Goal: Task Accomplishment & Management: Manage account settings

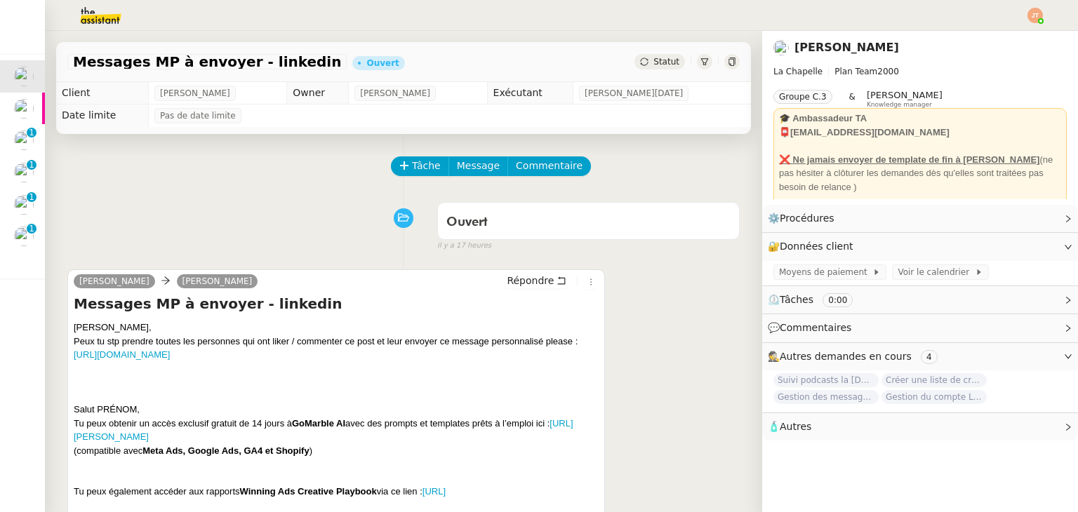
click at [695, 166] on div "Tâche Message Commentaire" at bounding box center [565, 174] width 347 height 34
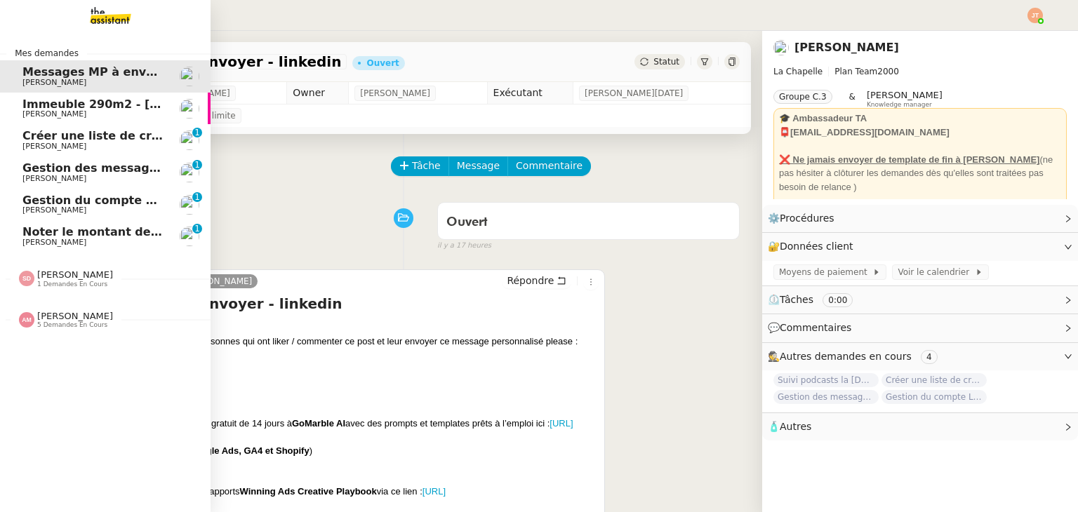
click at [110, 175] on span "[PERSON_NAME]" at bounding box center [93, 179] width 142 height 8
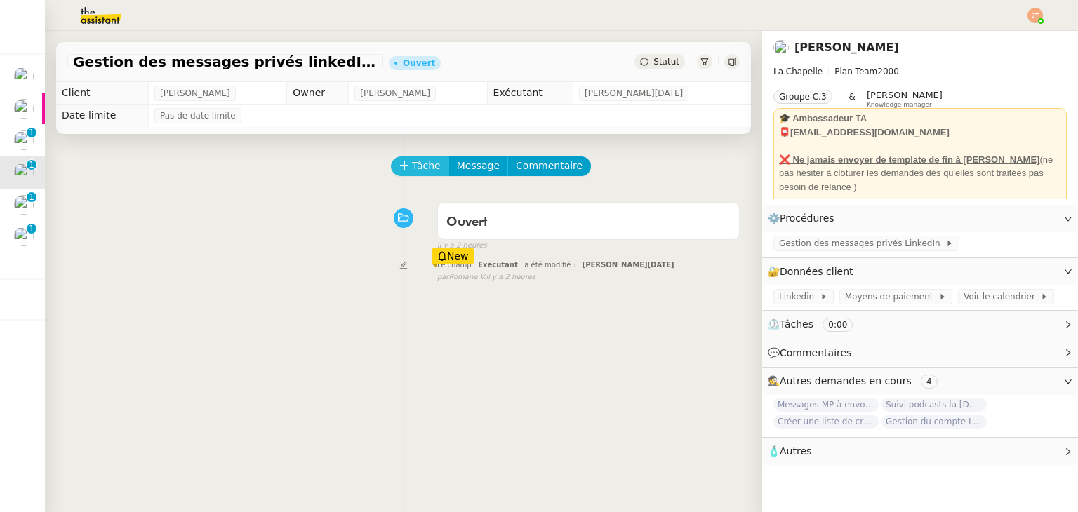
click at [399, 164] on icon at bounding box center [404, 166] width 10 height 10
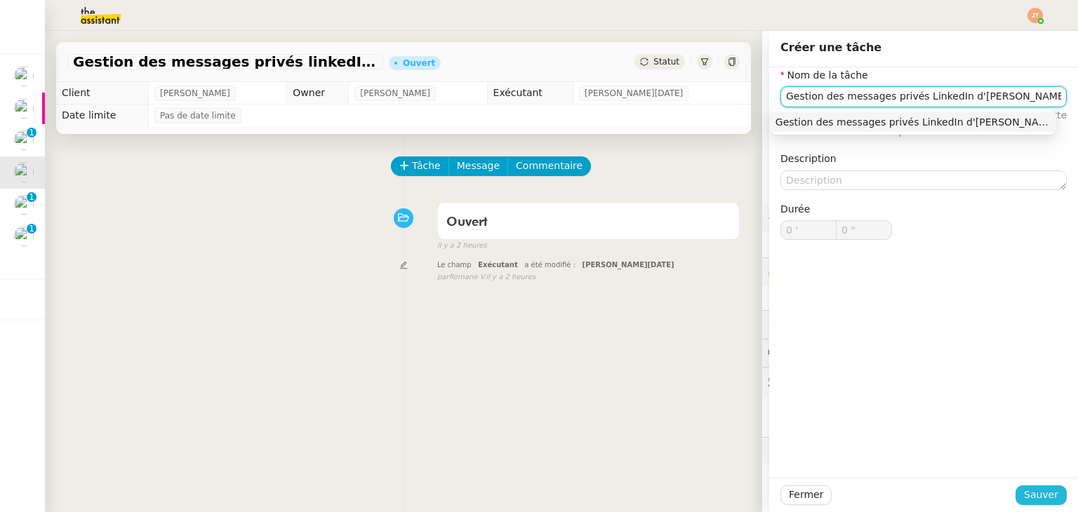
type input "Gestion des messages privés LinkedIn d'[PERSON_NAME]"
click at [1028, 493] on span "Sauver" at bounding box center [1041, 495] width 34 height 16
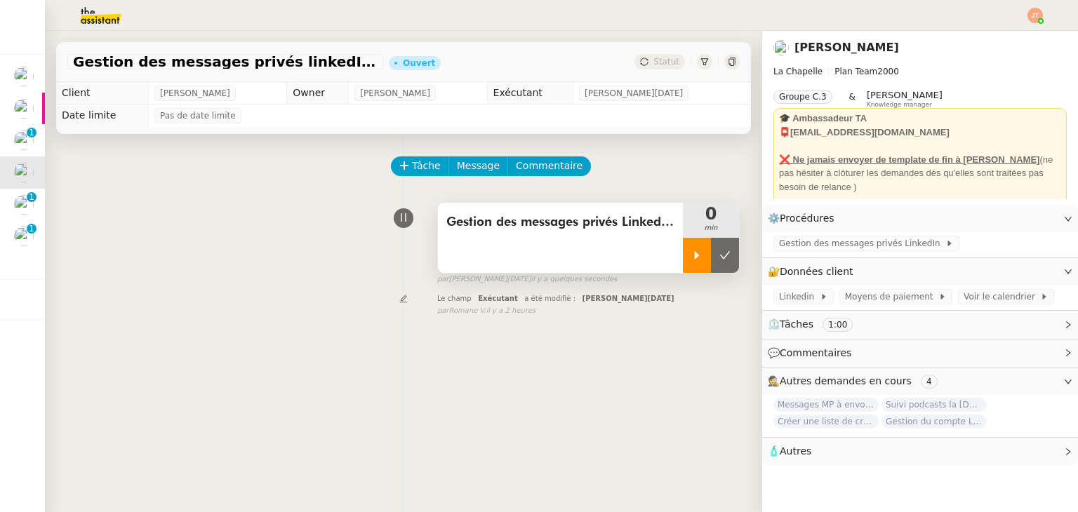
click at [683, 251] on div at bounding box center [697, 255] width 28 height 35
click at [687, 247] on div at bounding box center [711, 255] width 56 height 35
click at [711, 256] on button at bounding box center [725, 255] width 28 height 35
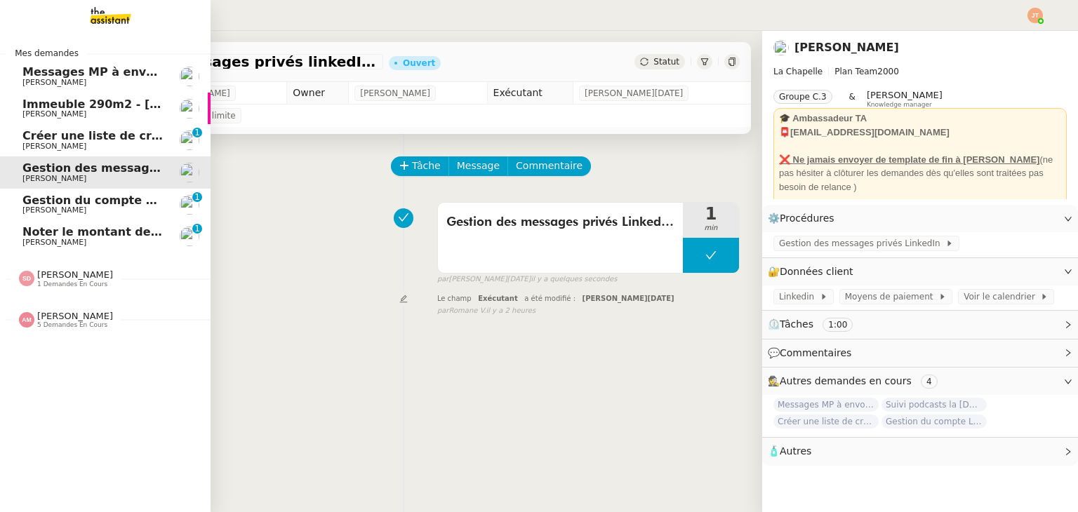
click at [93, 212] on span "[PERSON_NAME]" at bounding box center [93, 210] width 142 height 8
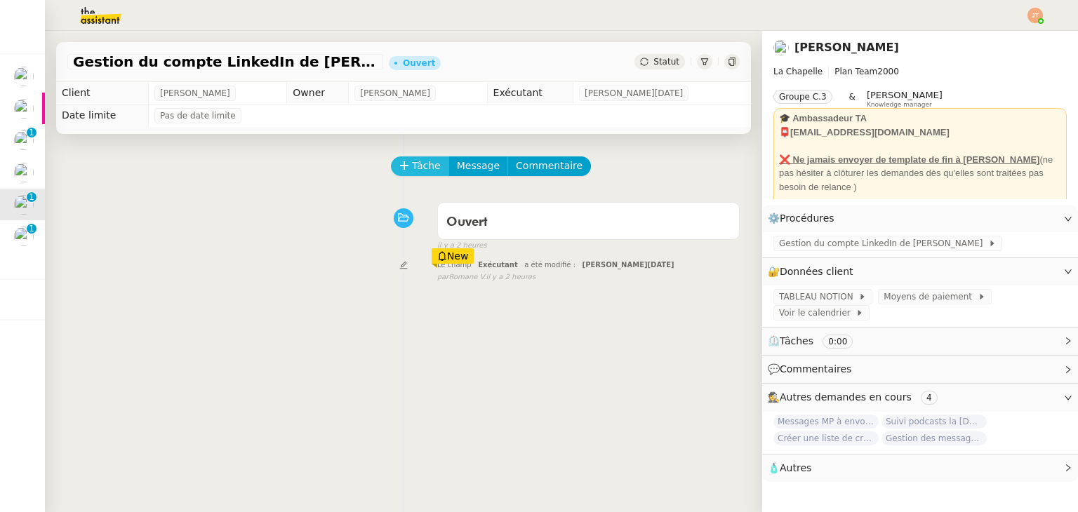
click at [412, 170] on span "Tâche" at bounding box center [426, 166] width 29 height 16
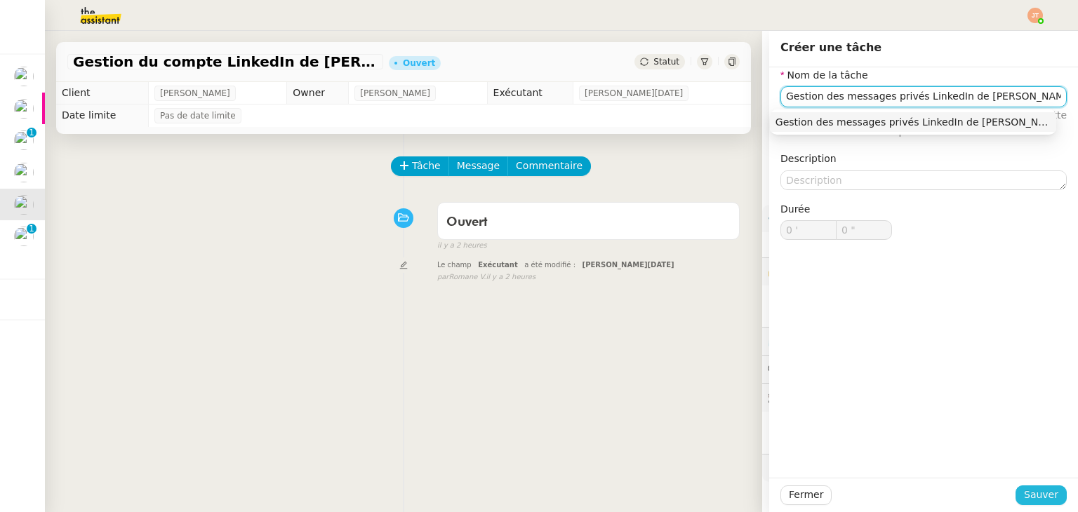
type input "Gestion des messages privés LinkedIn de [PERSON_NAME]"
click at [1052, 493] on button "Sauver" at bounding box center [1041, 496] width 51 height 20
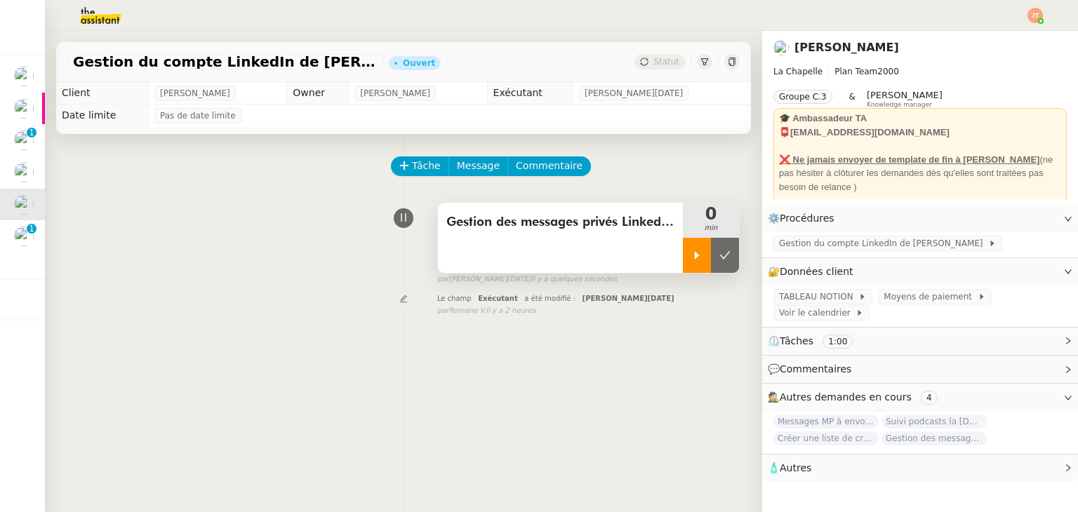
click at [691, 256] on icon at bounding box center [696, 255] width 11 height 11
click at [95, 18] on img at bounding box center [89, 15] width 109 height 31
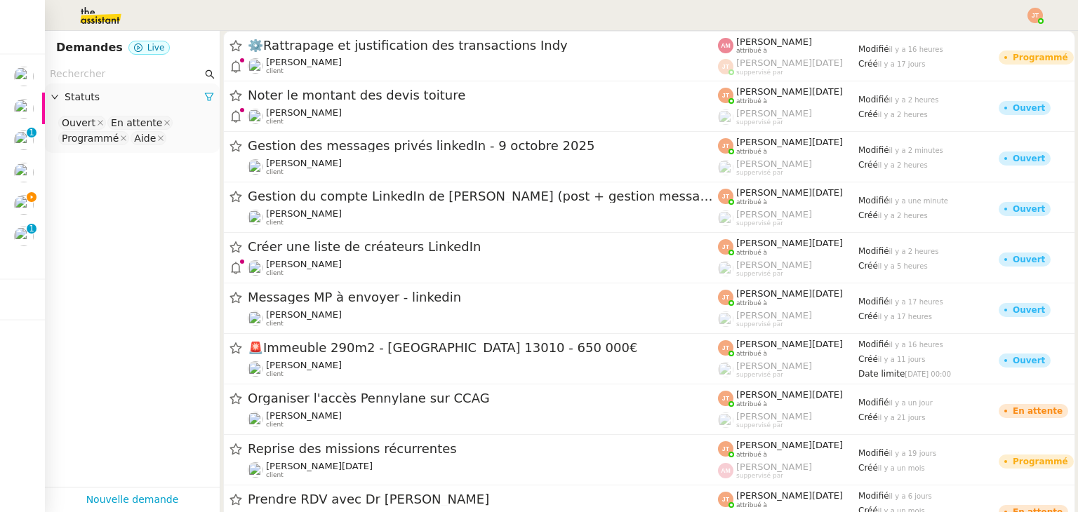
click at [103, 69] on input "text" at bounding box center [126, 74] width 152 height 16
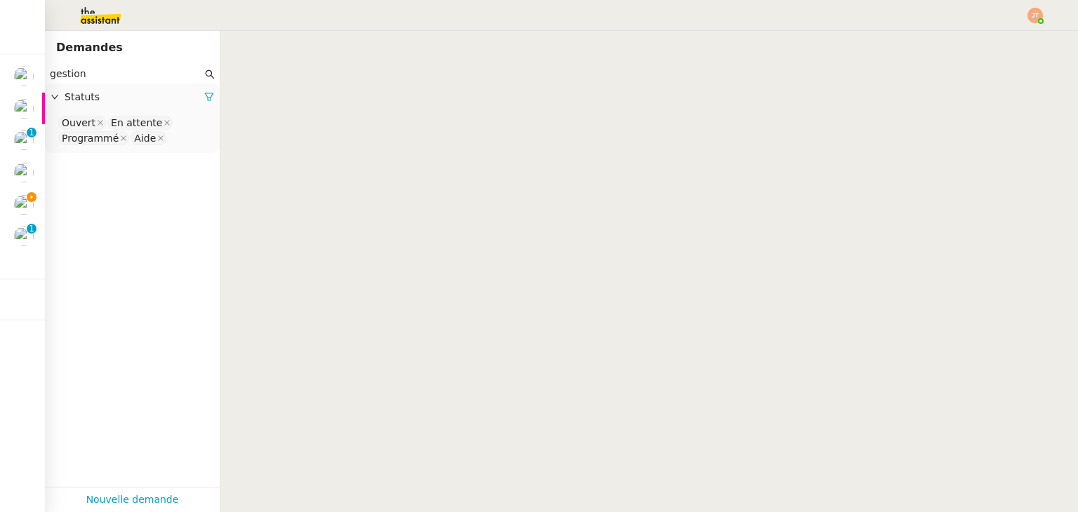
type input "gestion"
click at [204, 93] on link at bounding box center [209, 96] width 10 height 11
click at [130, 108] on div "Statuts" at bounding box center [132, 97] width 175 height 27
click at [121, 119] on nz-select-top-control "Please select" at bounding box center [132, 123] width 152 height 18
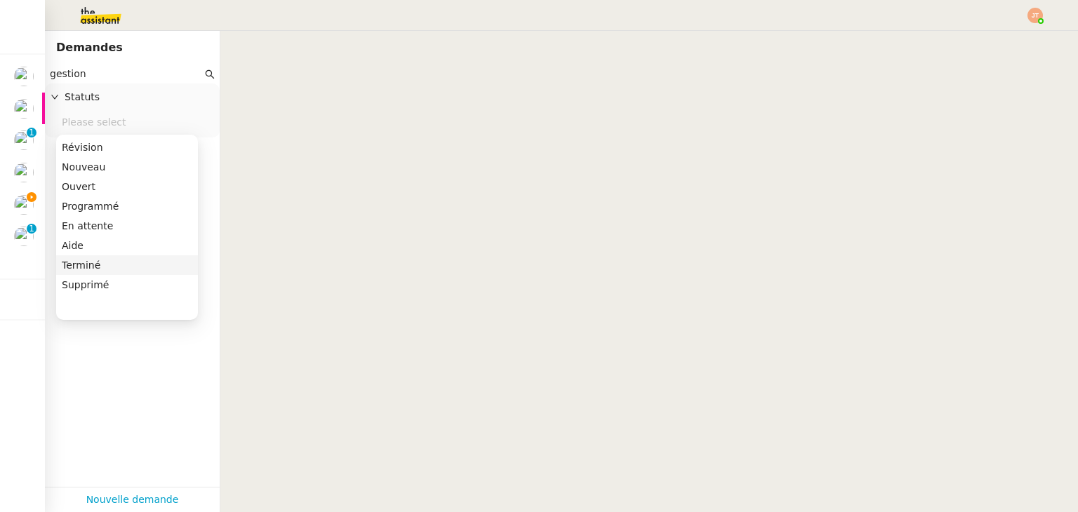
click at [95, 267] on div "Terminé" at bounding box center [127, 265] width 131 height 13
click at [142, 378] on app-tickets-filter "gestion Statuts Terminé" at bounding box center [132, 276] width 175 height 423
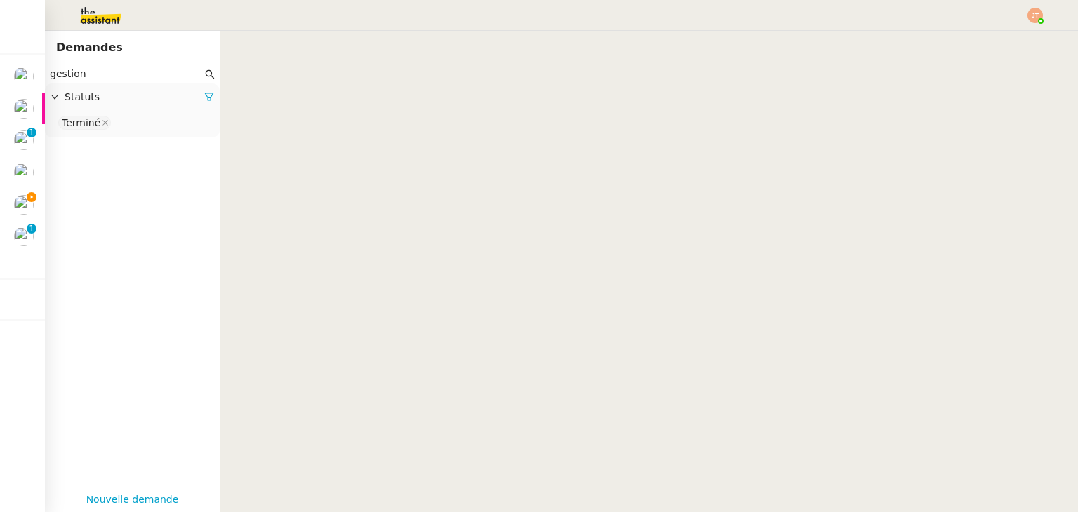
click at [105, 75] on input "gestion" at bounding box center [126, 74] width 152 height 16
click at [205, 98] on icon at bounding box center [209, 97] width 8 height 8
click at [128, 98] on span "Statuts" at bounding box center [135, 97] width 140 height 16
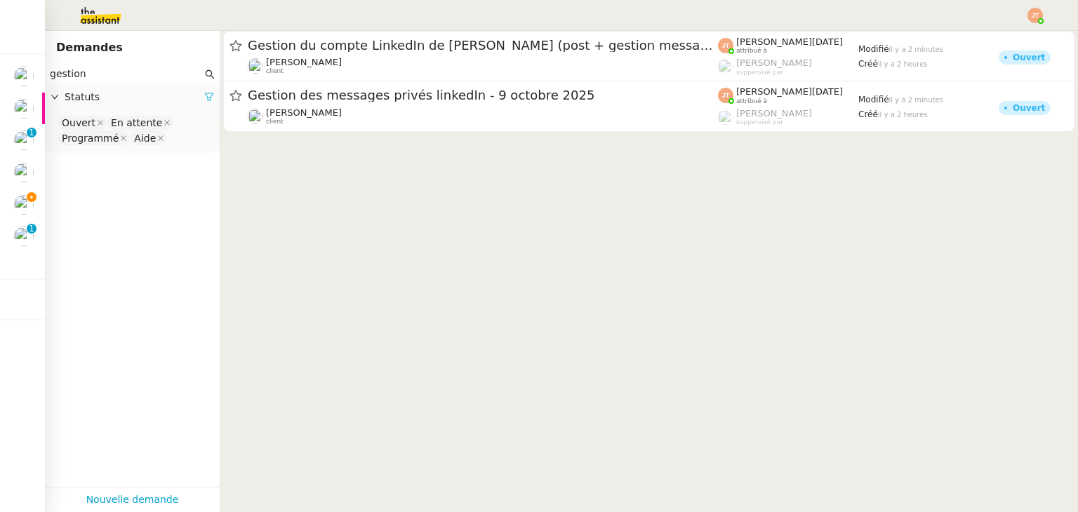
click at [204, 93] on icon at bounding box center [209, 97] width 10 height 10
click at [161, 100] on span "Statuts" at bounding box center [140, 97] width 150 height 16
click at [112, 127] on nz-select-top-control "Please select" at bounding box center [132, 123] width 152 height 18
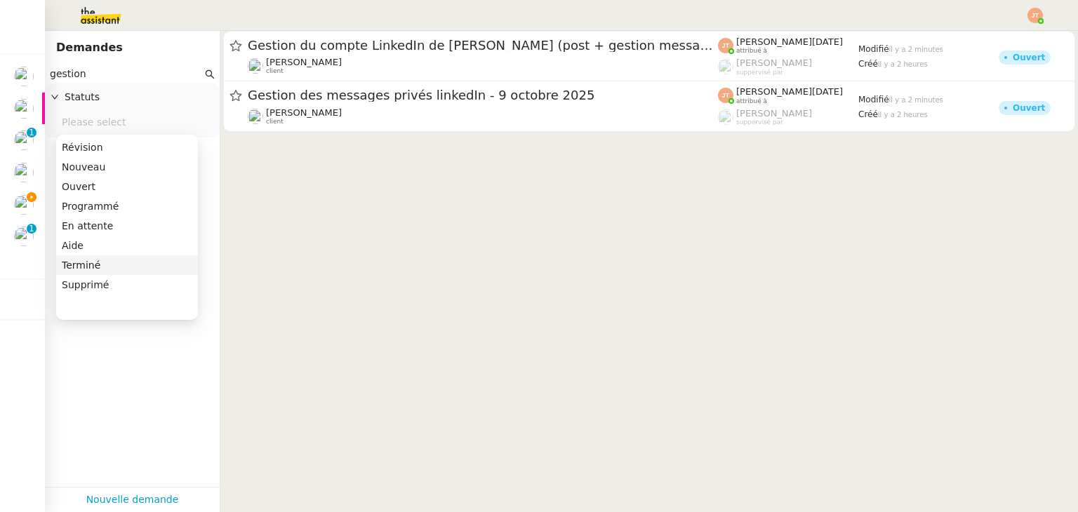
click at [105, 267] on div "Terminé" at bounding box center [127, 265] width 131 height 13
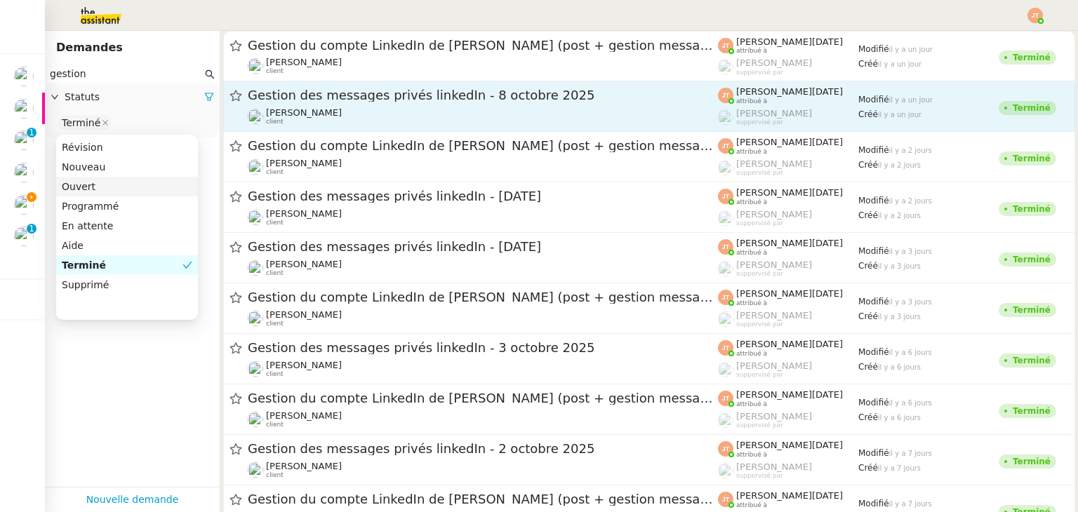
click at [410, 101] on span "Gestion des messages privés linkedIn - 8 octobre 2025" at bounding box center [483, 95] width 470 height 13
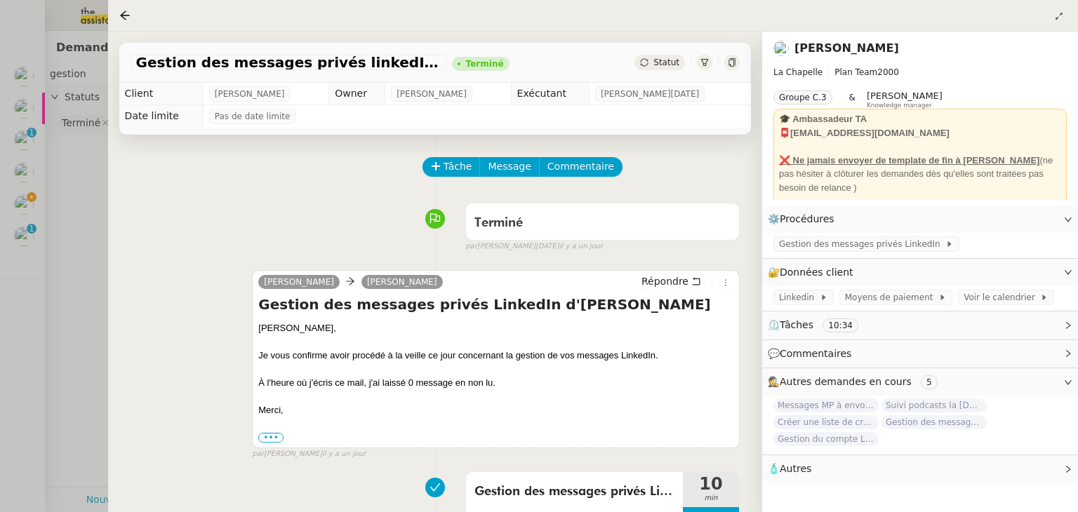
click at [64, 256] on div at bounding box center [539, 256] width 1078 height 512
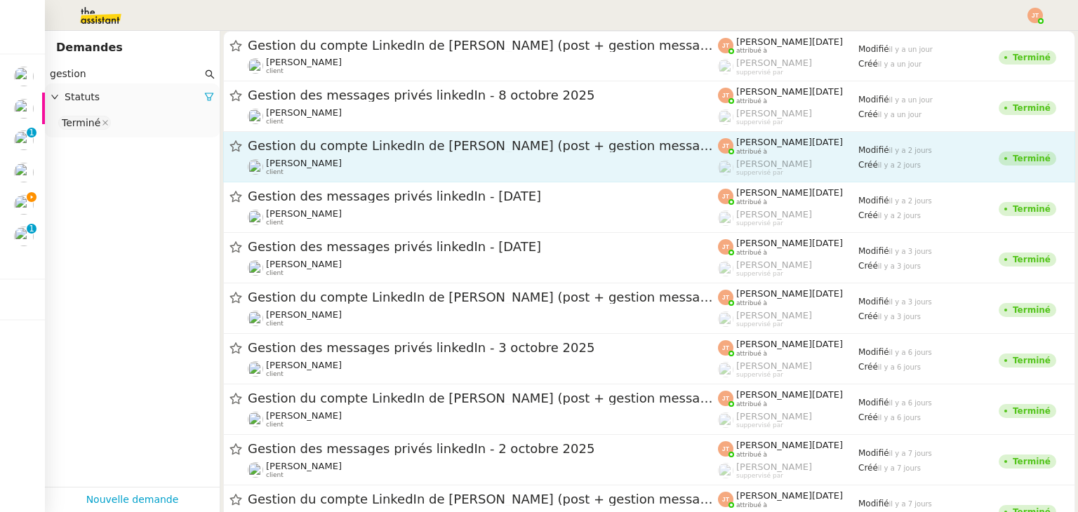
click at [323, 155] on div "Gestion du compte LinkedIn de [PERSON_NAME] (post + gestion messages) - [DATE] …" at bounding box center [483, 157] width 470 height 39
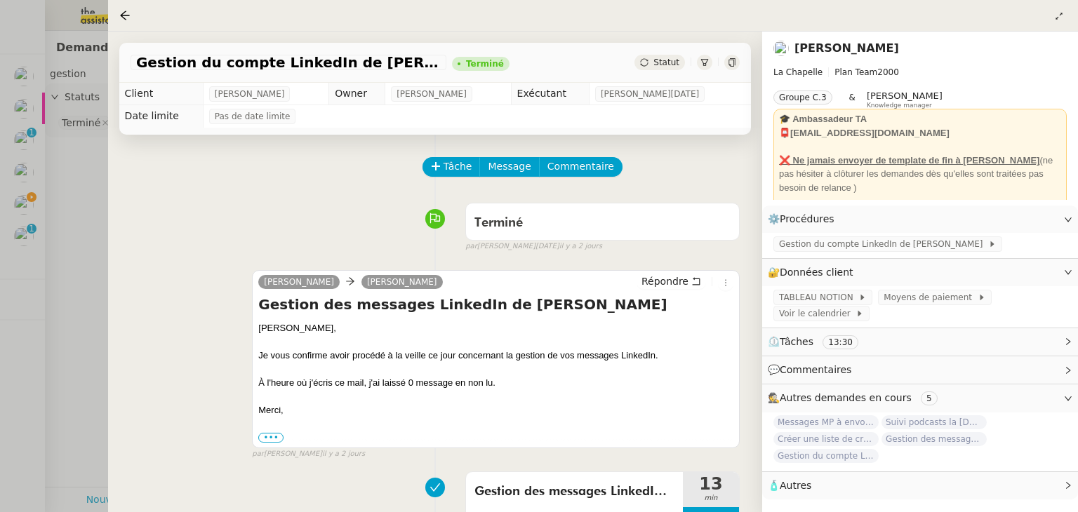
click at [81, 289] on div at bounding box center [539, 256] width 1078 height 512
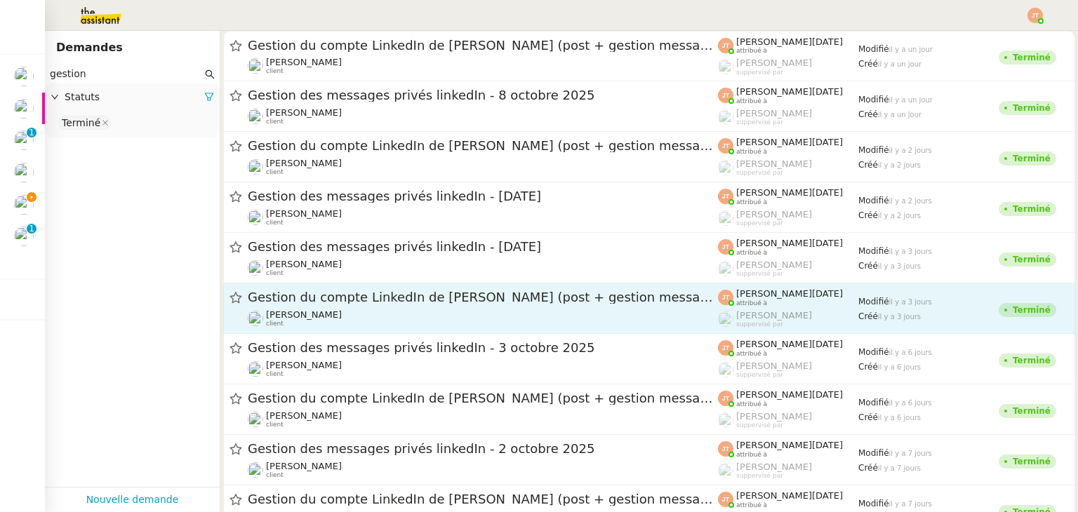
click at [347, 287] on link "Gestion du compte LinkedIn de [PERSON_NAME] (post + gestion messages) - [DATE] …" at bounding box center [649, 309] width 852 height 51
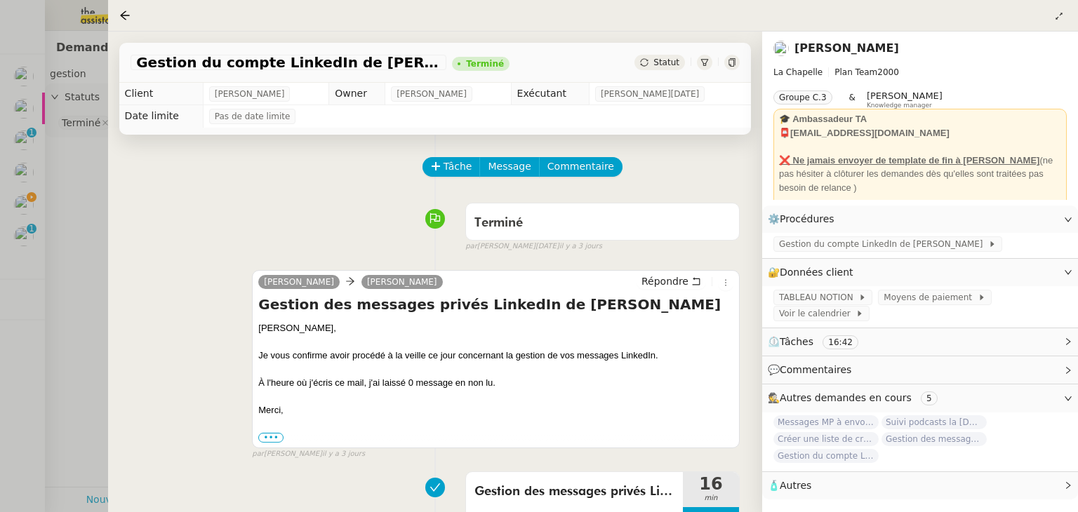
click at [76, 282] on div at bounding box center [539, 256] width 1078 height 512
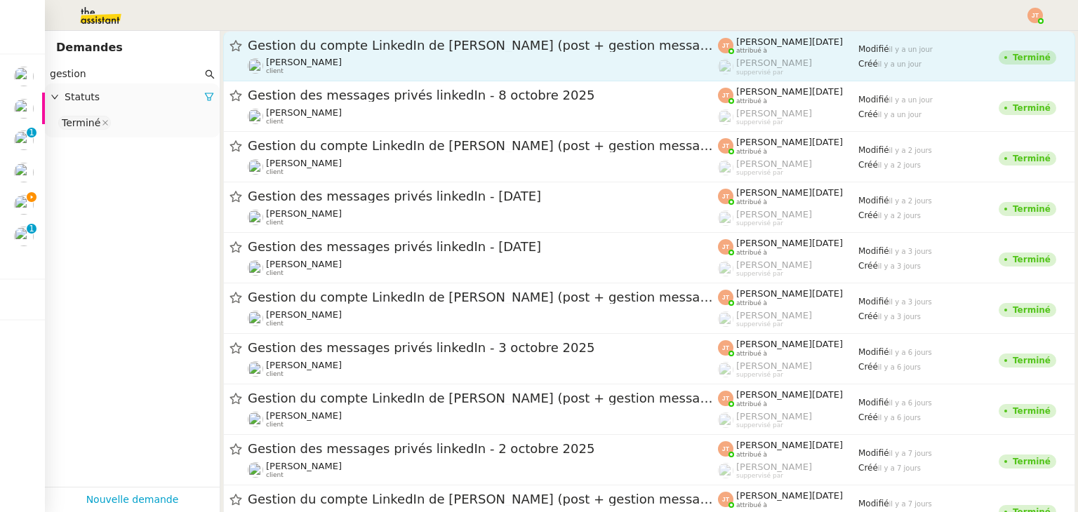
click at [303, 65] on span "[PERSON_NAME]" at bounding box center [304, 62] width 76 height 11
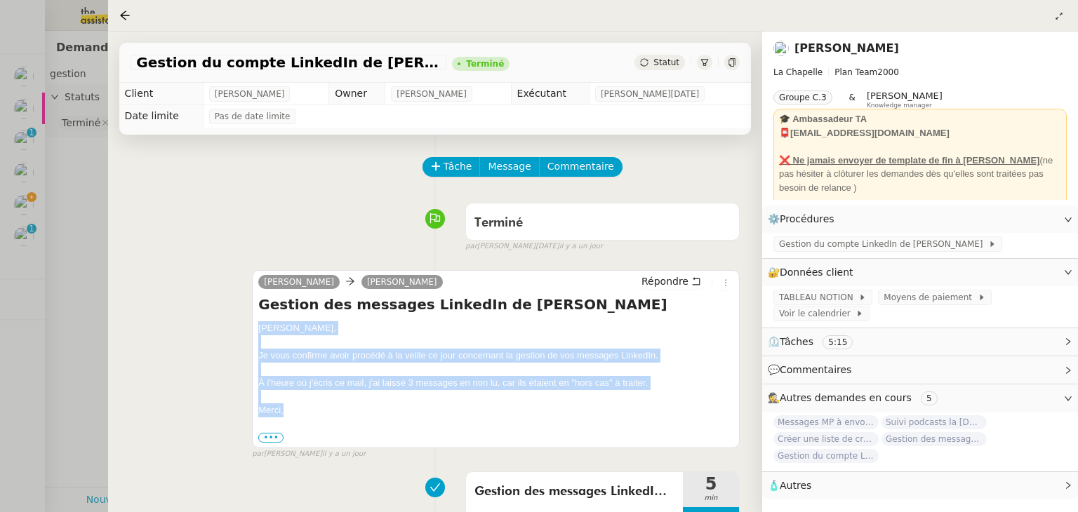
drag, startPoint x: 258, startPoint y: 329, endPoint x: 319, endPoint y: 408, distance: 100.1
click at [319, 408] on div "[PERSON_NAME], Je vous confirme avoir procédé à la veille ce jour concernant la…" at bounding box center [495, 382] width 475 height 123
copy div "[PERSON_NAME], Je vous confirme avoir procédé à la veille ce jour concernant la…"
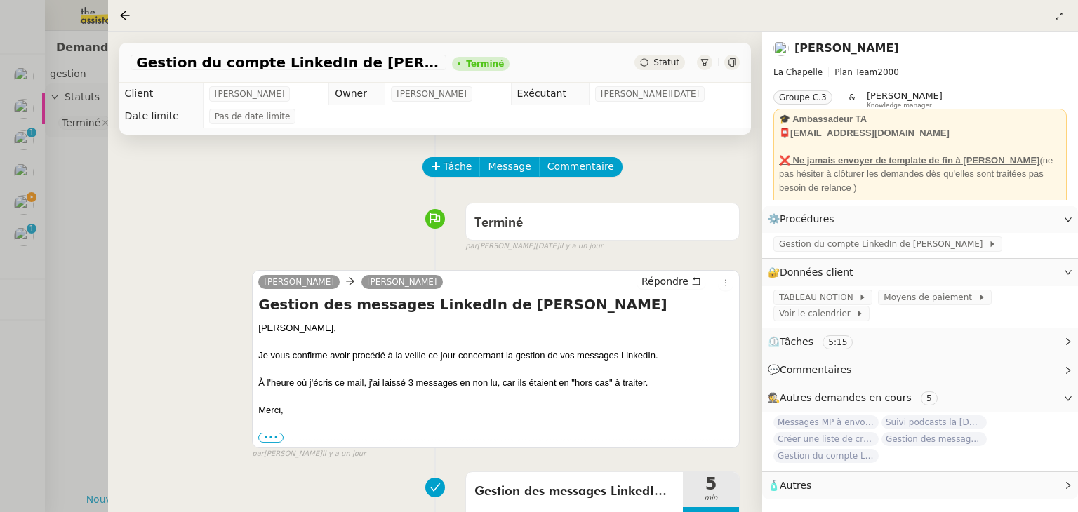
click at [60, 223] on div at bounding box center [539, 256] width 1078 height 512
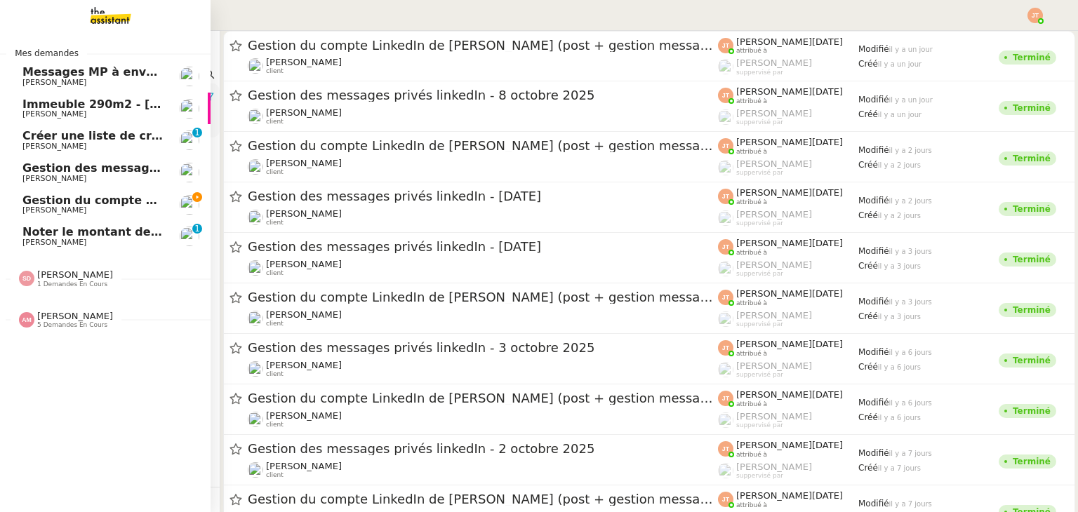
click at [49, 201] on span "Gestion du compte LinkedIn de [PERSON_NAME] (post + gestion messages) - [DATE]" at bounding box center [288, 200] width 533 height 13
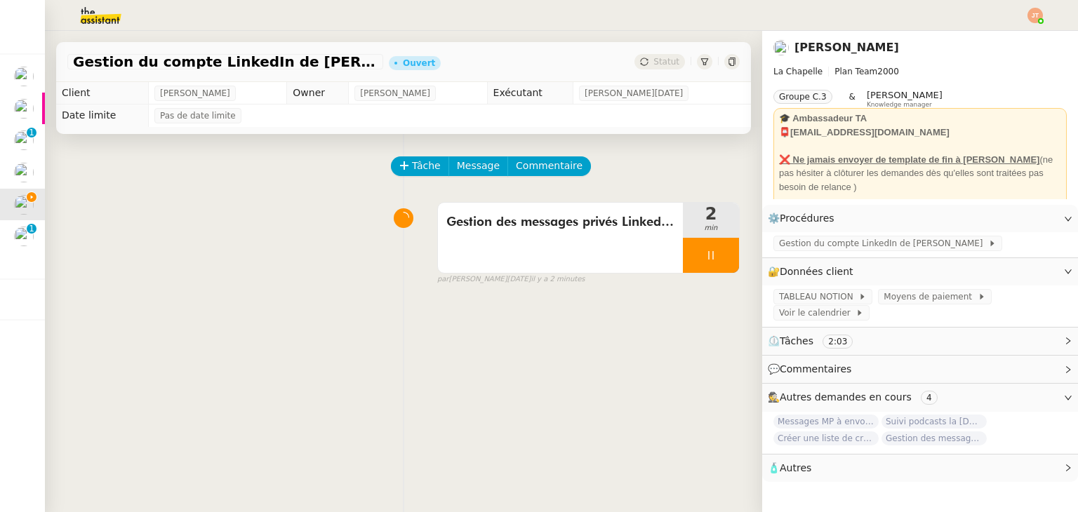
click at [466, 179] on div "Tâche Message Commentaire" at bounding box center [565, 174] width 347 height 34
click at [466, 170] on span "Message" at bounding box center [478, 166] width 43 height 16
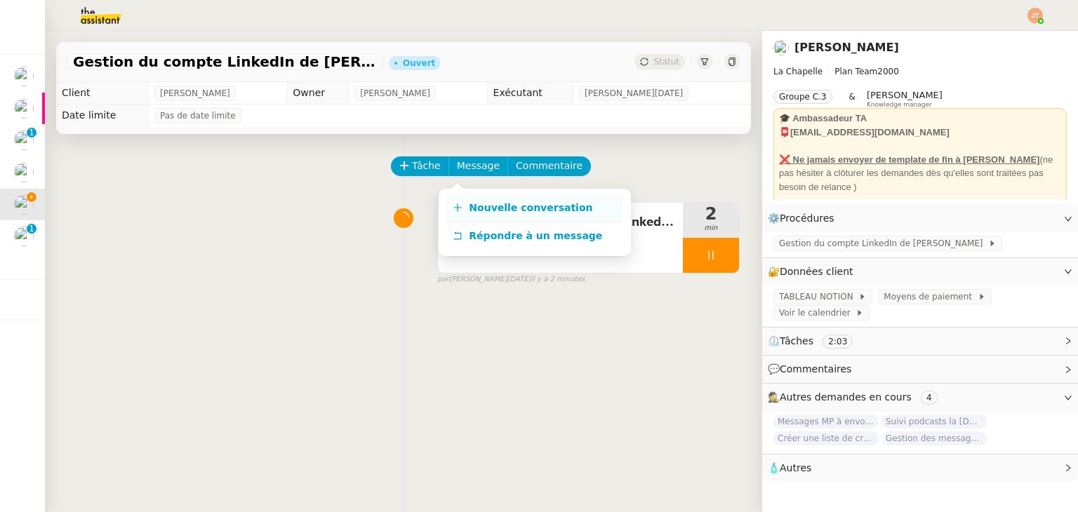
click at [483, 202] on span "Nouvelle conversation" at bounding box center [531, 207] width 124 height 11
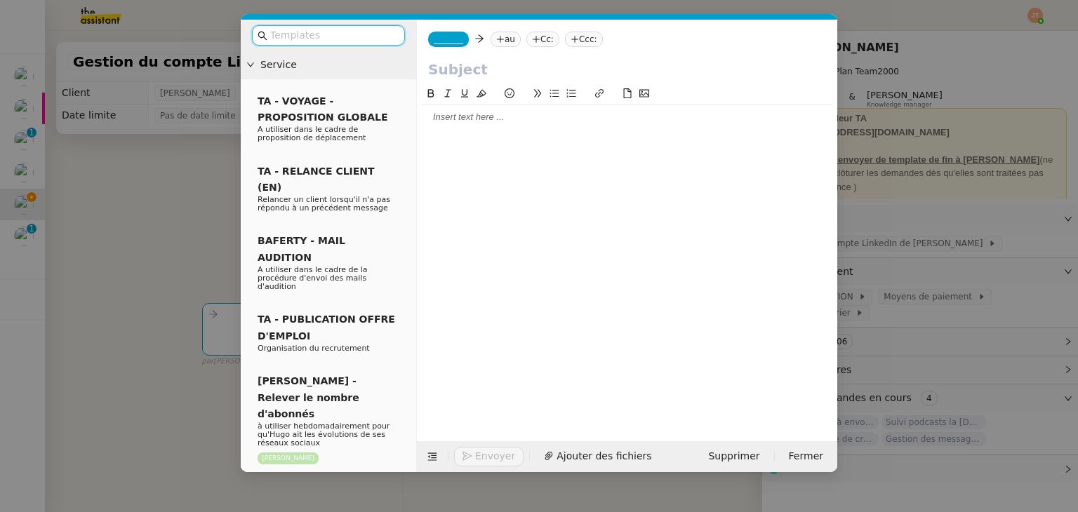
click at [468, 119] on div at bounding box center [627, 117] width 409 height 13
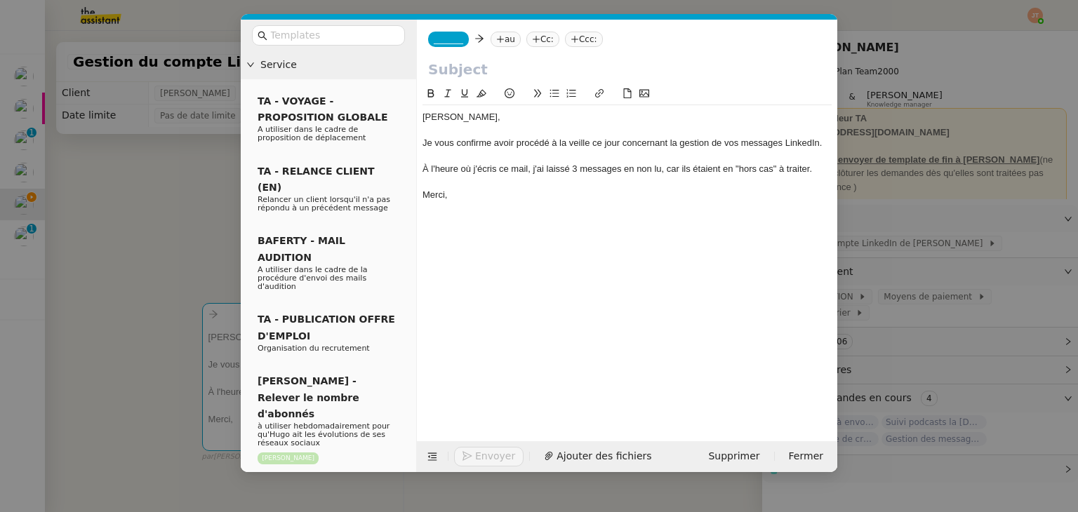
click at [194, 214] on nz-modal-container "Service TA - VOYAGE - PROPOSITION GLOBALE A utiliser dans le cadre de propositi…" at bounding box center [539, 256] width 1078 height 512
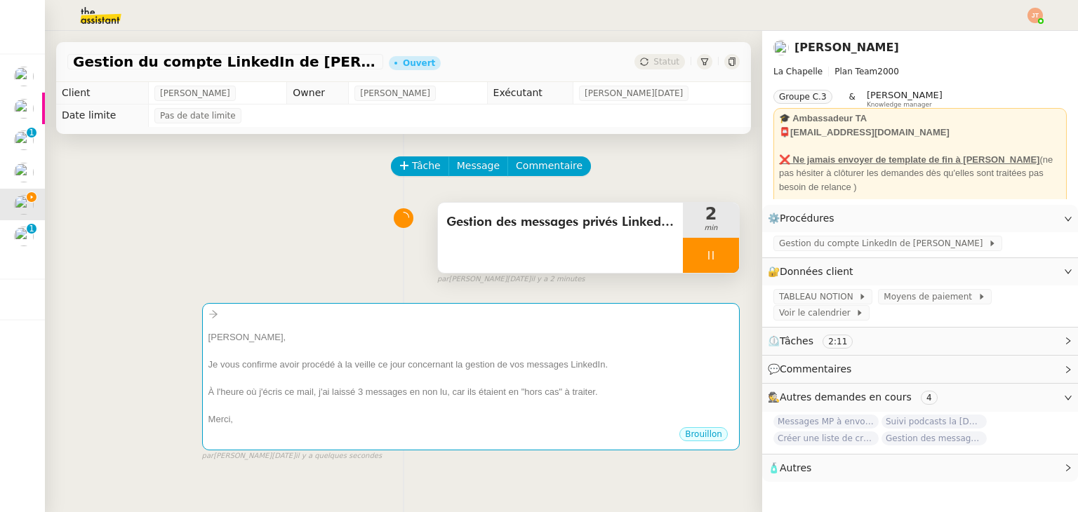
click at [565, 215] on span "Gestion des messages privés LinkedIn de [PERSON_NAME]" at bounding box center [560, 222] width 228 height 21
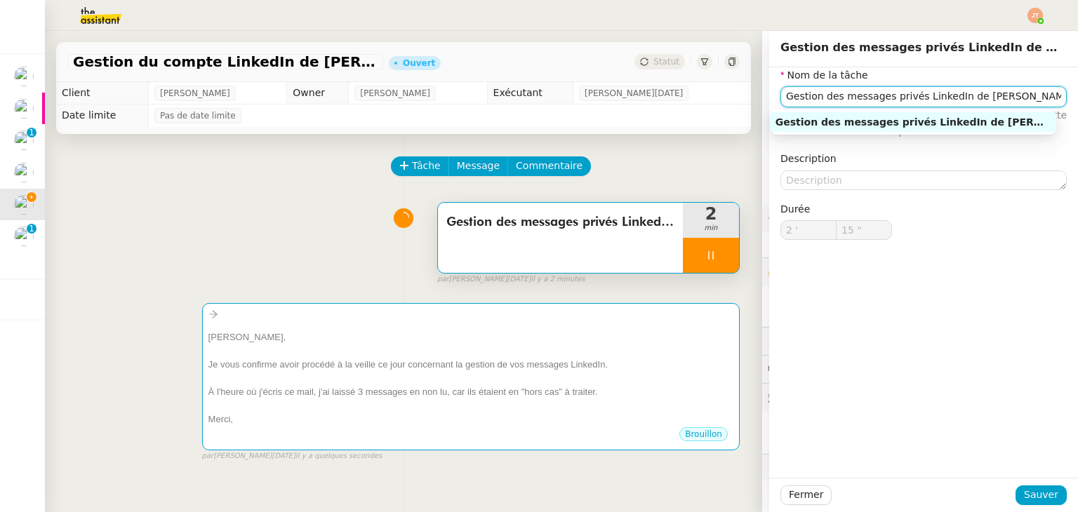
drag, startPoint x: 1001, startPoint y: 88, endPoint x: 774, endPoint y: 91, distance: 227.5
click at [781, 91] on input "Gestion des messages privés LinkedIn de [PERSON_NAME]" at bounding box center [924, 96] width 286 height 20
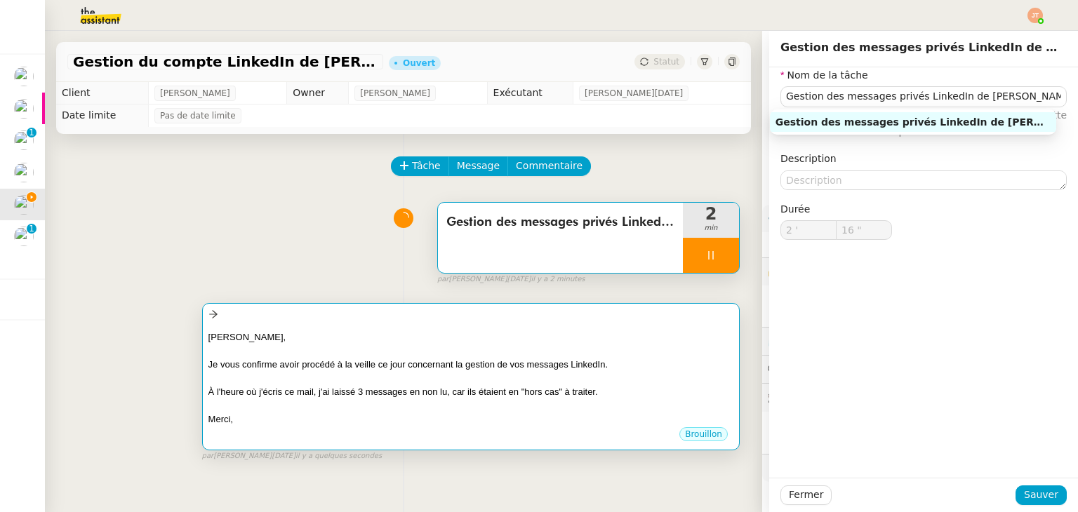
click at [423, 338] on div "[PERSON_NAME]," at bounding box center [470, 338] width 525 height 14
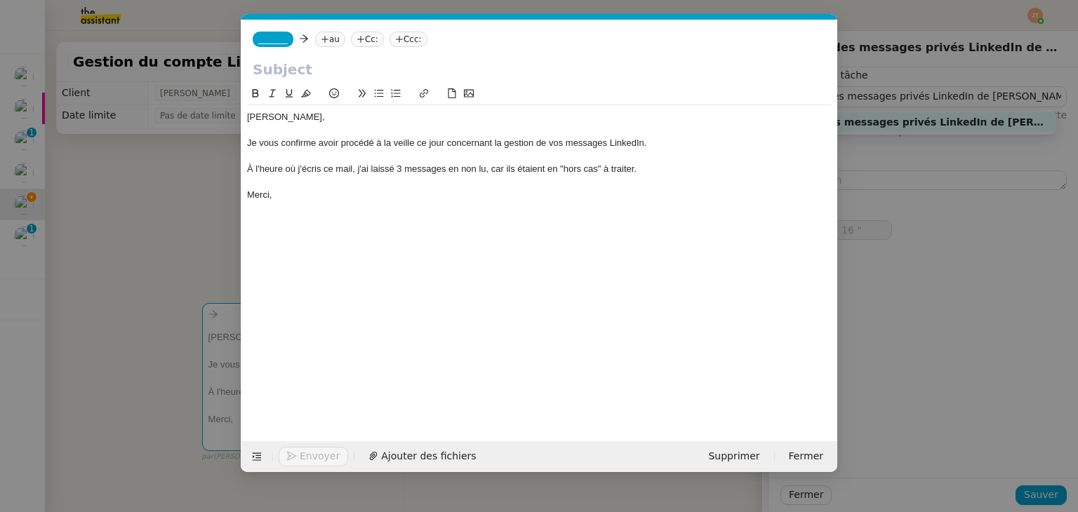
type input "17 ""
click at [298, 74] on input "text" at bounding box center [539, 69] width 573 height 21
paste input "Gestion des messages privés LinkedIn de [PERSON_NAME]"
type input "Gestion des messages privés LinkedIn de [PERSON_NAME]"
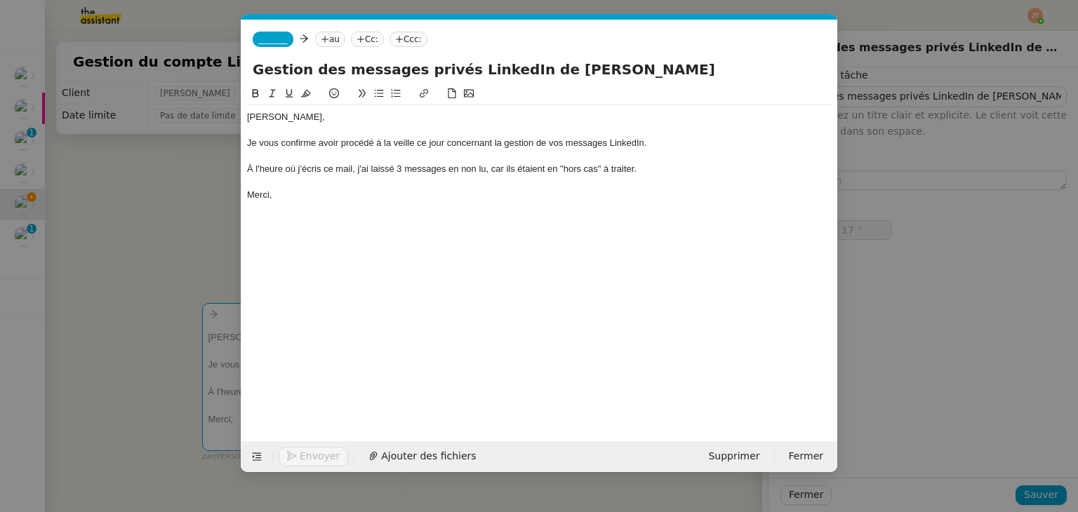
type input "18 ""
type input "Gestion des messages privés LinkedIn de [PERSON_NAME]"
click at [321, 39] on icon at bounding box center [324, 39] width 7 height 1
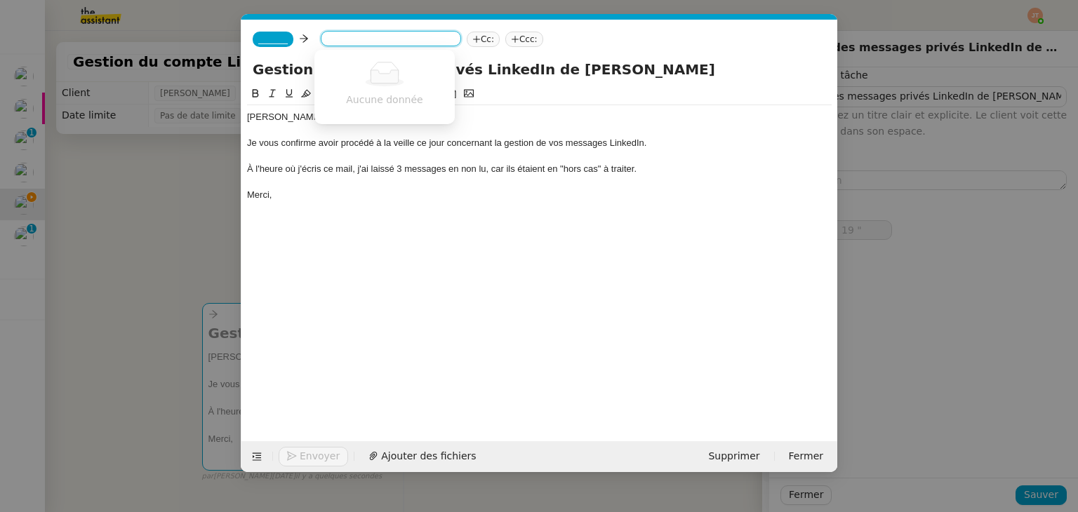
type input "20 ""
type input "bent"
type input "21 ""
type input "bentz"
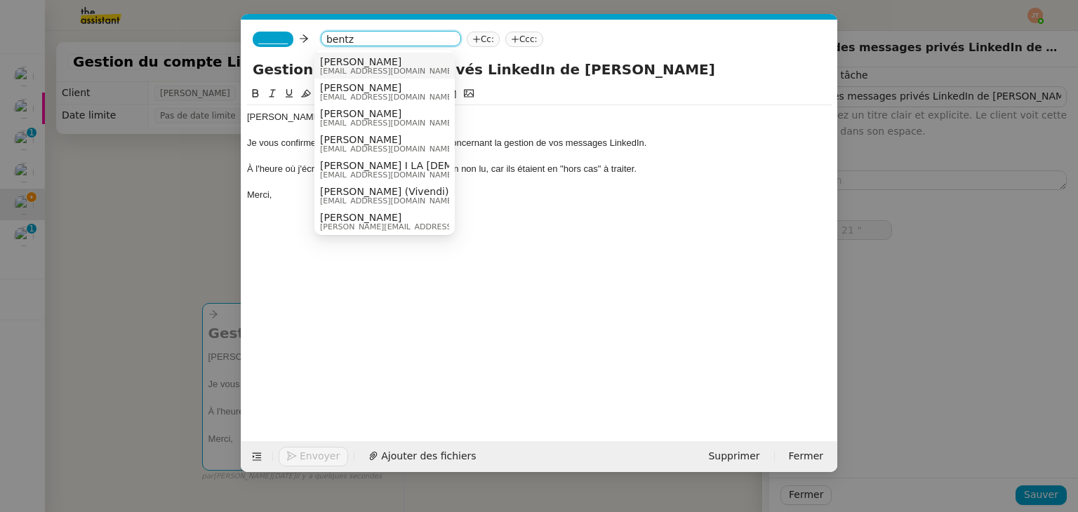
type input "22 ""
type input "bentz"
click at [357, 65] on span "[PERSON_NAME]" at bounding box center [387, 61] width 135 height 11
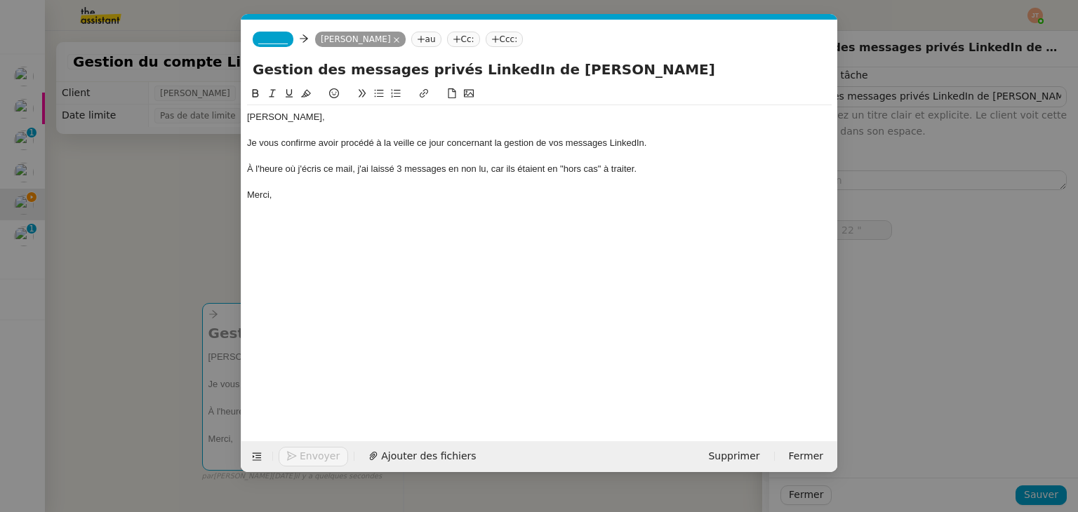
click at [273, 42] on span "_______" at bounding box center [272, 39] width 29 height 10
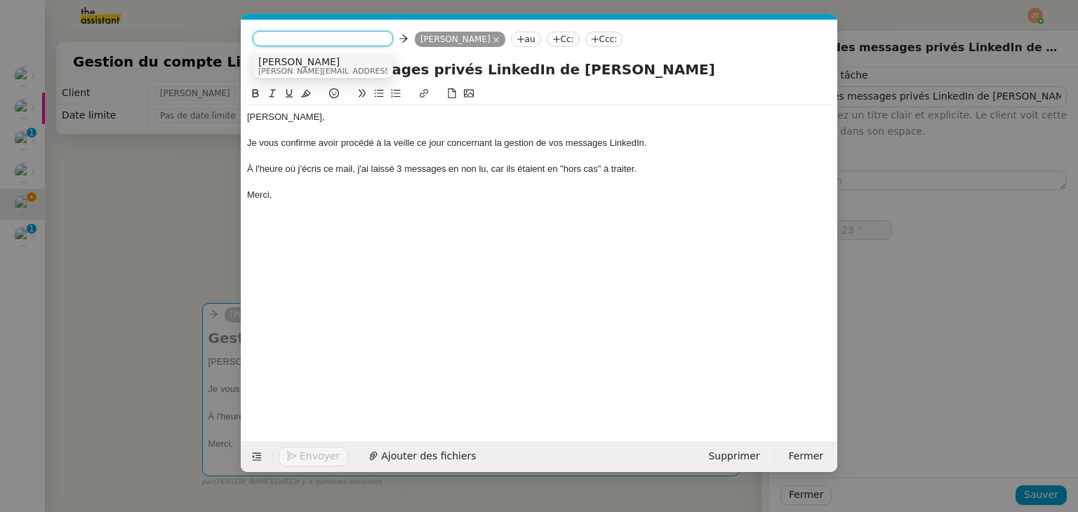
click at [288, 62] on span "[PERSON_NAME]" at bounding box center [357, 61] width 199 height 11
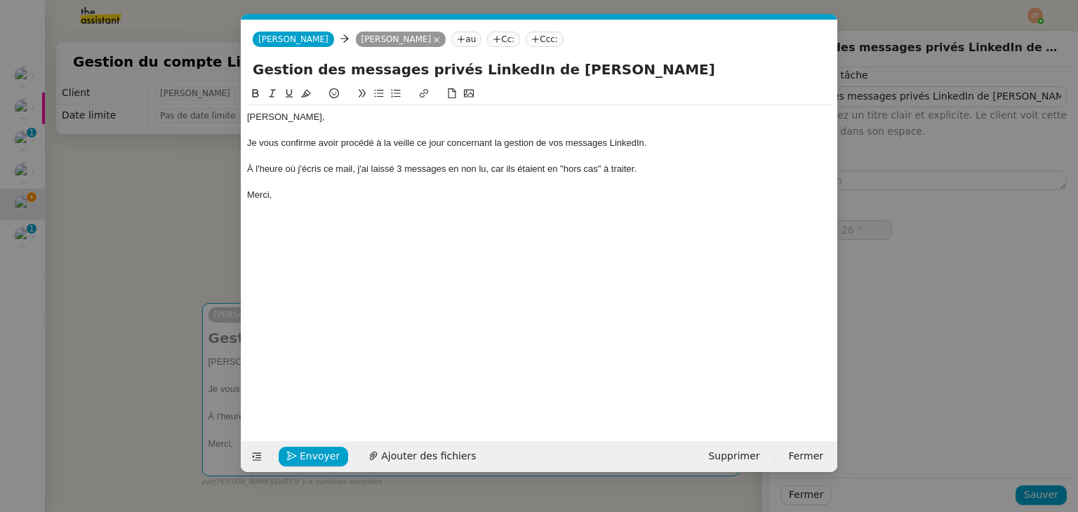
click at [142, 183] on nz-modal-container "Service TA - VOYAGE - PROPOSITION GLOBALE A utiliser dans le cadre de propositi…" at bounding box center [539, 256] width 1078 height 512
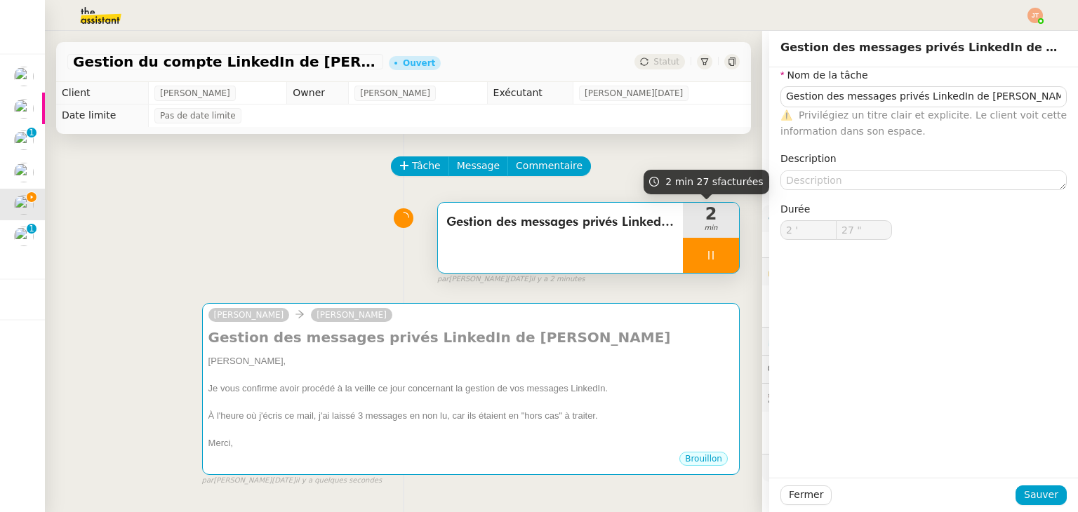
type input "28 ""
click at [789, 492] on span "Fermer" at bounding box center [806, 495] width 34 height 16
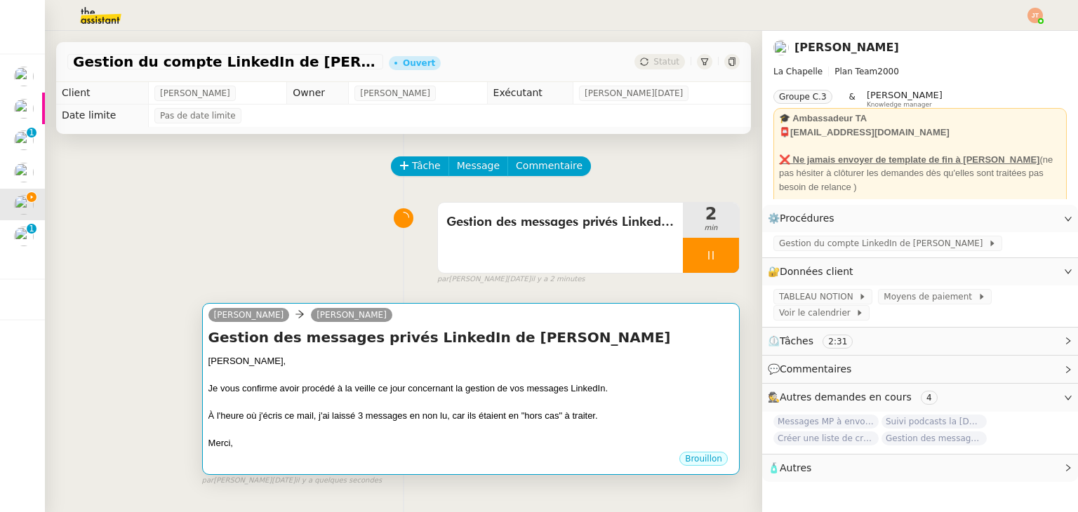
click at [444, 366] on div "[PERSON_NAME]," at bounding box center [470, 361] width 525 height 14
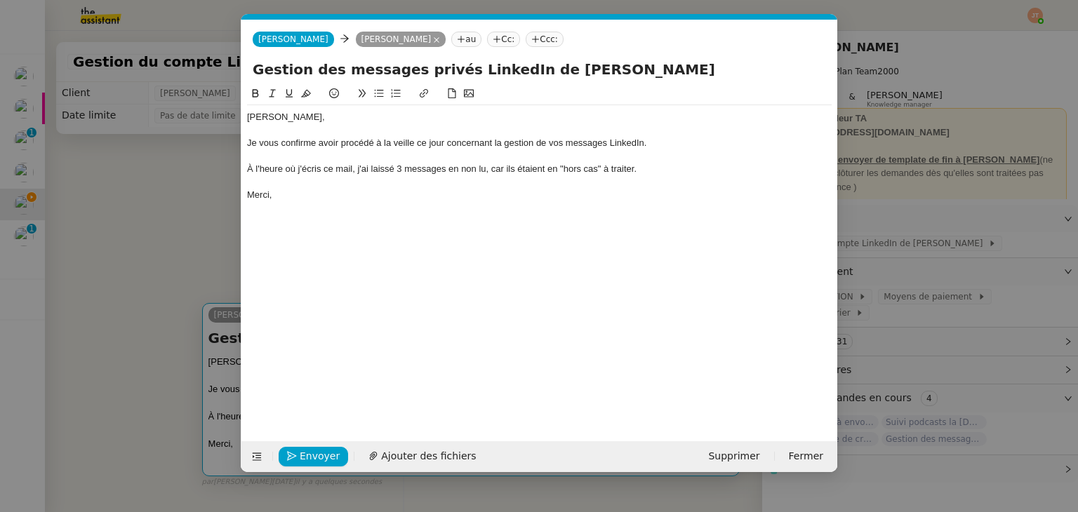
scroll to position [0, 29]
click at [307, 193] on div "Merci," at bounding box center [539, 195] width 585 height 13
click at [401, 170] on div "À l'heure où j'écris ce mail, j'ai laissé 3 messages en non lu, car ils étaient…" at bounding box center [539, 169] width 585 height 13
click at [314, 461] on span "Envoyer" at bounding box center [320, 457] width 40 height 16
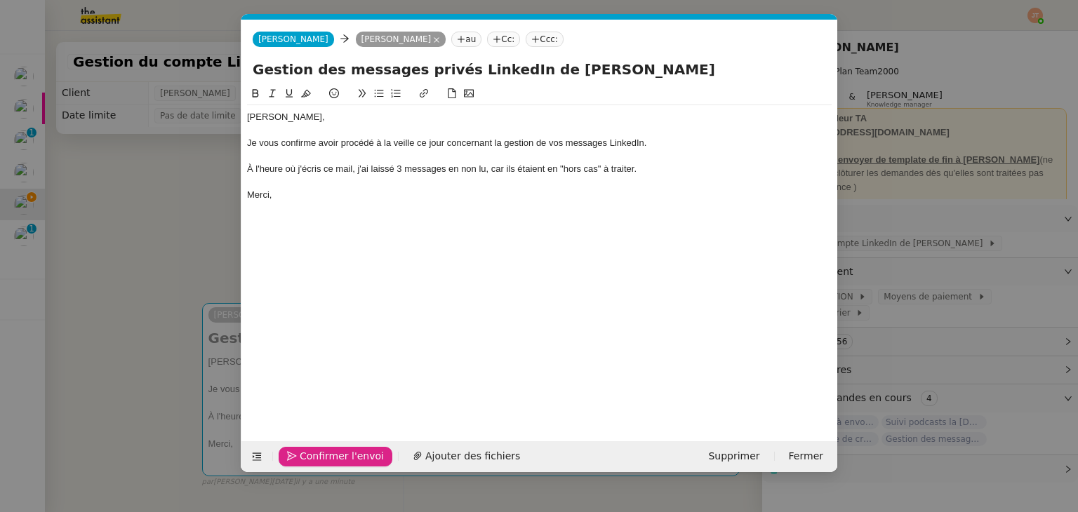
click at [314, 461] on span "Confirmer l'envoi" at bounding box center [342, 457] width 84 height 16
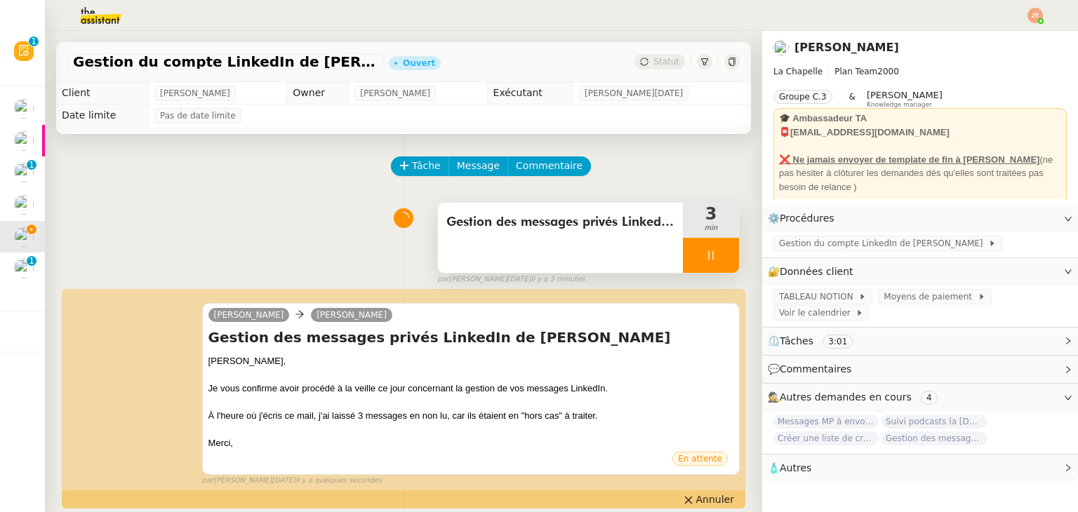
click at [694, 259] on div at bounding box center [711, 255] width 56 height 35
click at [711, 259] on button at bounding box center [725, 255] width 28 height 35
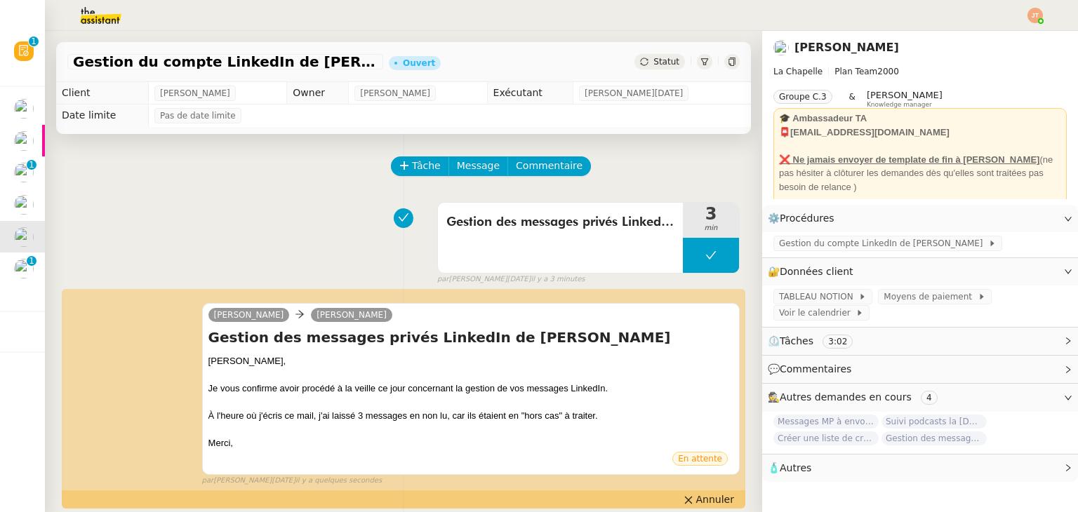
click at [654, 62] on span "Statut" at bounding box center [667, 62] width 26 height 10
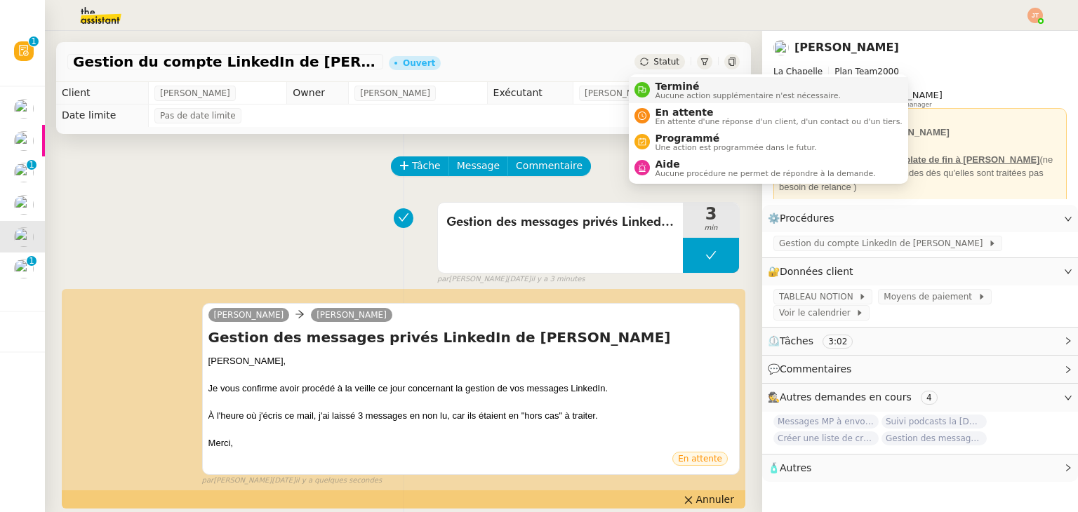
click at [668, 85] on span "Terminé" at bounding box center [748, 86] width 185 height 11
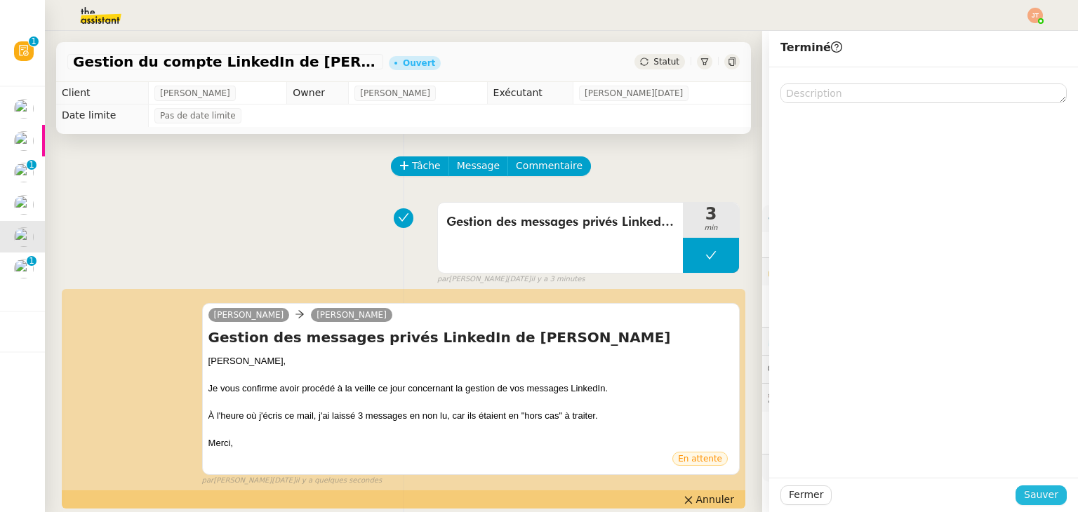
click at [1028, 491] on span "Sauver" at bounding box center [1041, 495] width 34 height 16
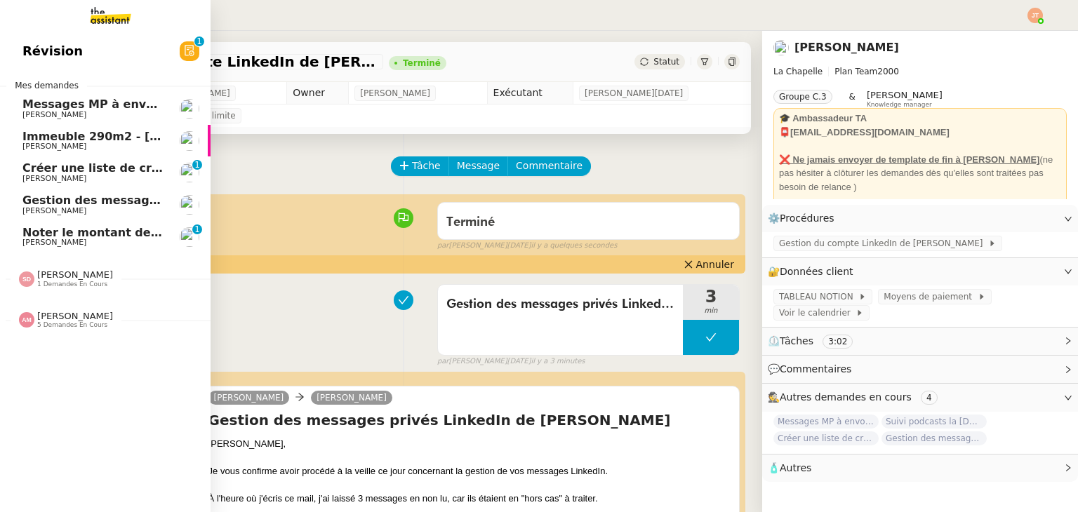
click at [84, 202] on span "Gestion des messages privés linkedIn - 9 octobre 2025" at bounding box center [195, 200] width 347 height 13
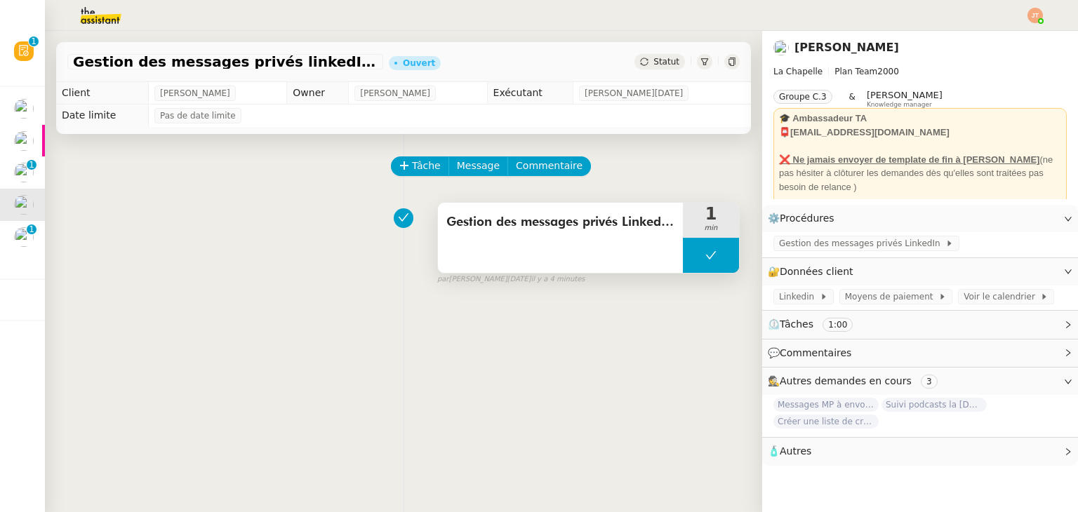
click at [683, 250] on button at bounding box center [711, 255] width 56 height 35
click at [683, 250] on div at bounding box center [697, 255] width 28 height 35
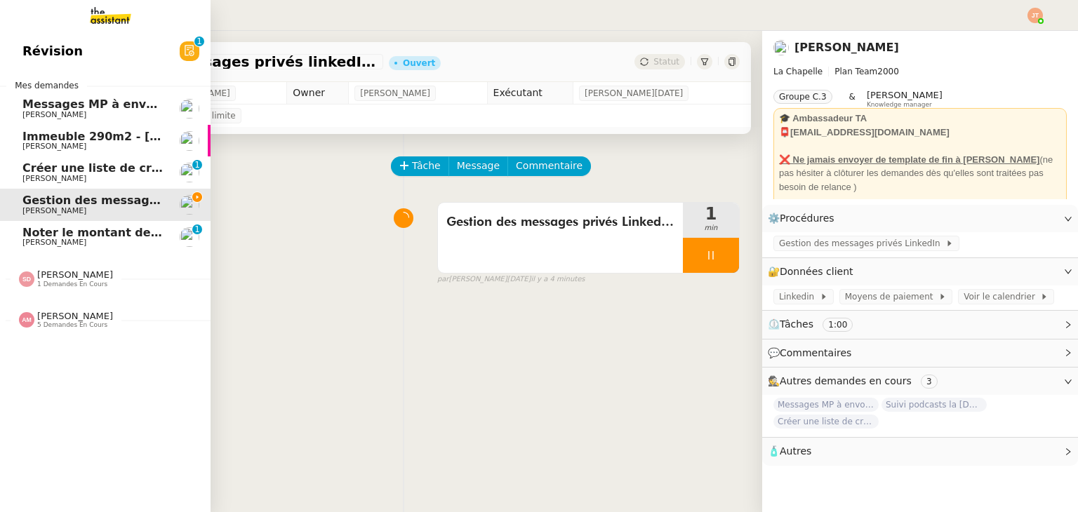
click at [31, 41] on span "Révision" at bounding box center [52, 51] width 60 height 21
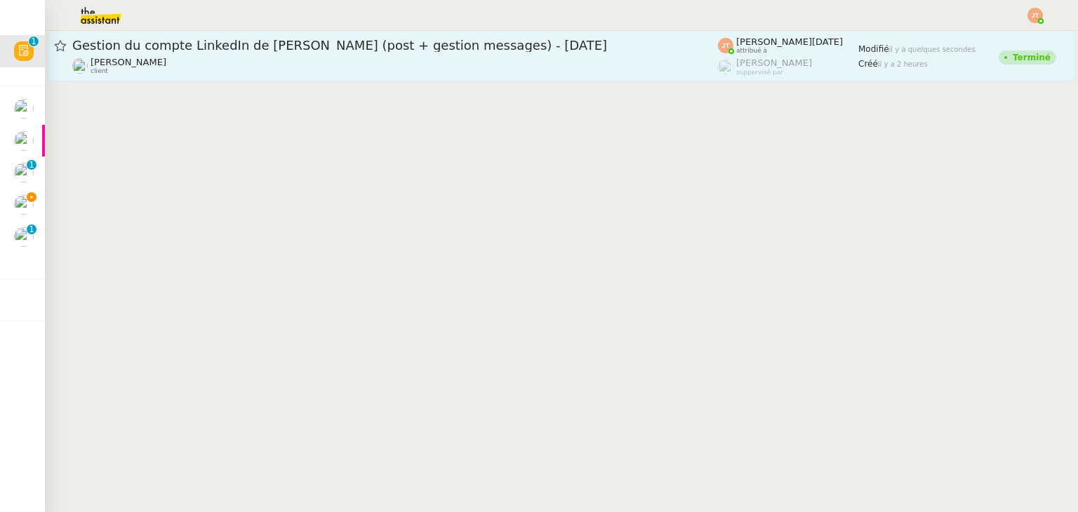
click at [497, 74] on div "[PERSON_NAME] client" at bounding box center [395, 66] width 646 height 18
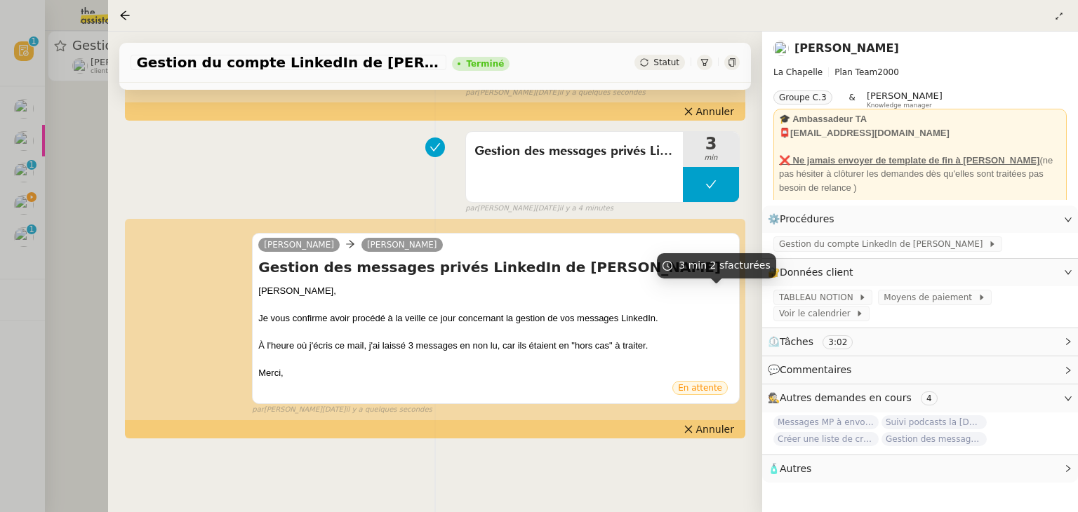
scroll to position [190, 0]
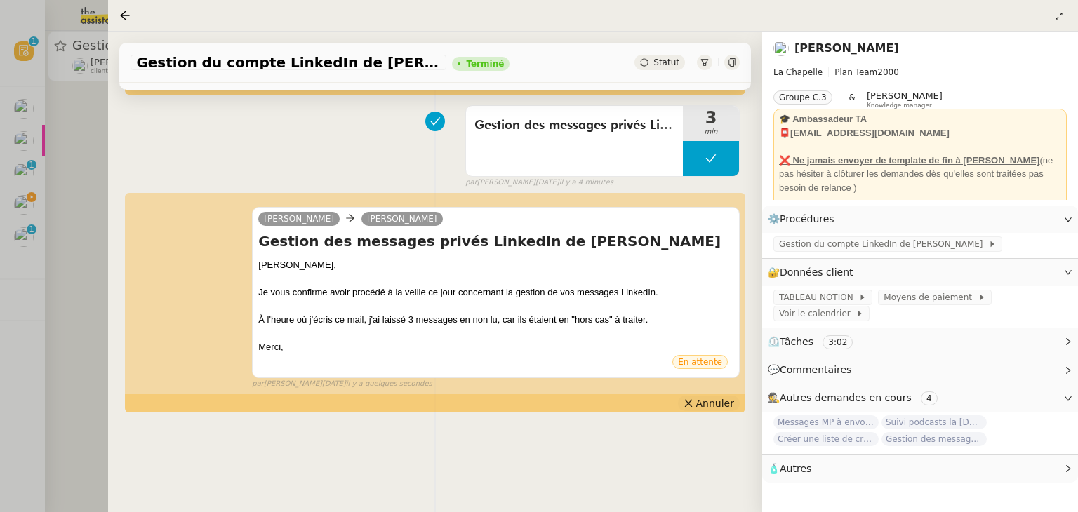
click at [697, 397] on span "Annuler" at bounding box center [715, 404] width 38 height 14
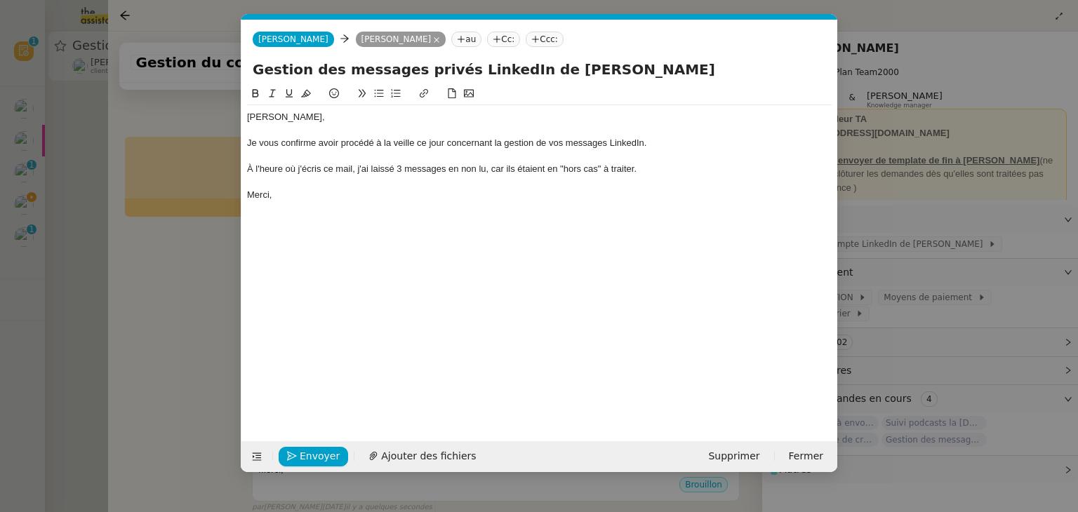
scroll to position [0, 29]
click at [183, 324] on nz-modal-container "Service TA - VOYAGE - PROPOSITION GLOBALE A utiliser dans le cadre de propositi…" at bounding box center [539, 256] width 1078 height 512
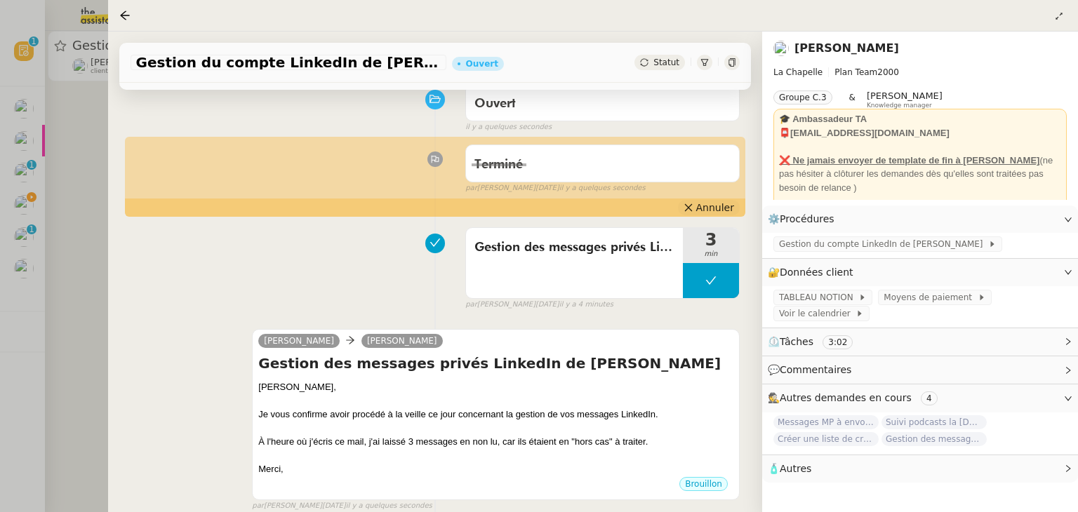
click at [696, 215] on span "Annuler" at bounding box center [715, 208] width 38 height 14
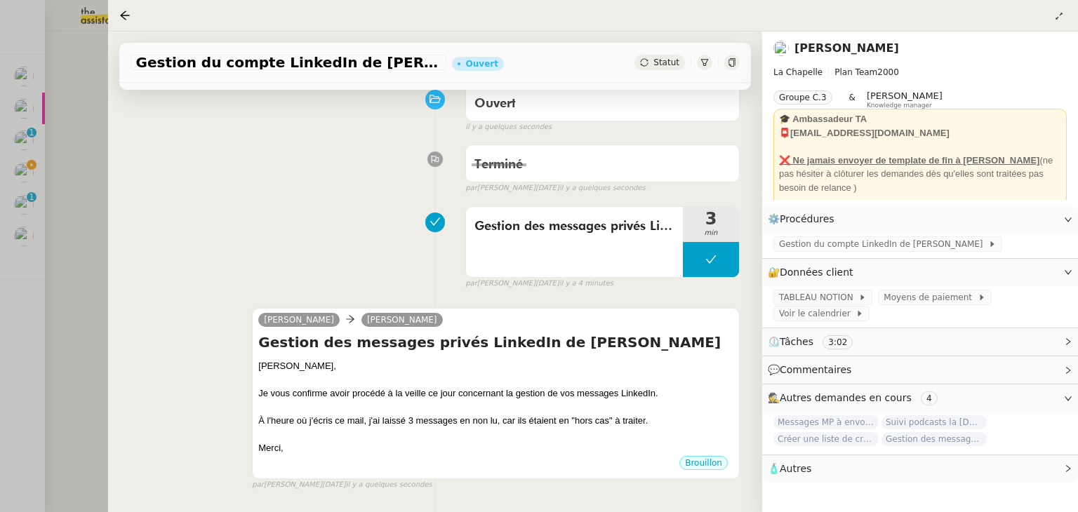
click at [71, 267] on div at bounding box center [539, 256] width 1078 height 512
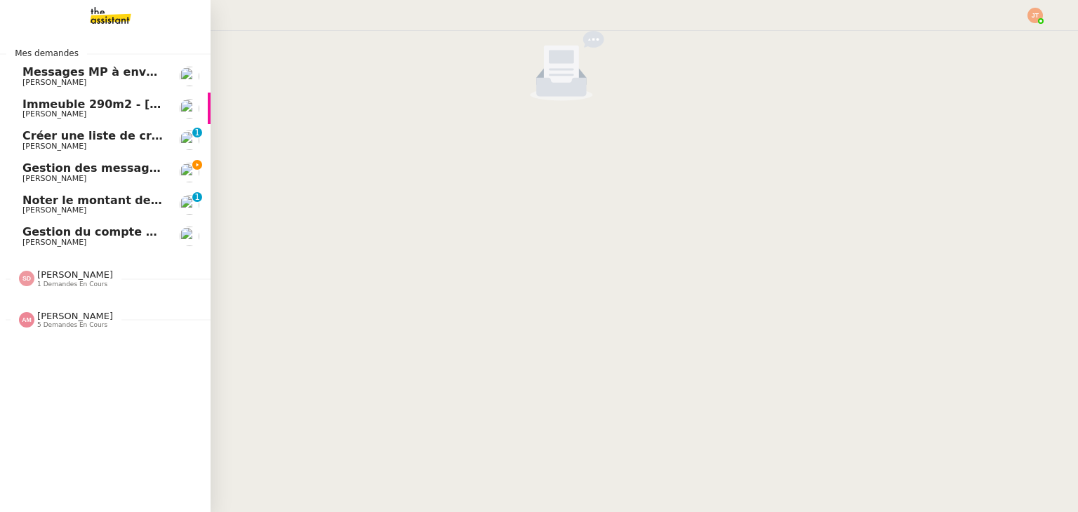
click at [91, 180] on span "[PERSON_NAME]" at bounding box center [93, 179] width 142 height 8
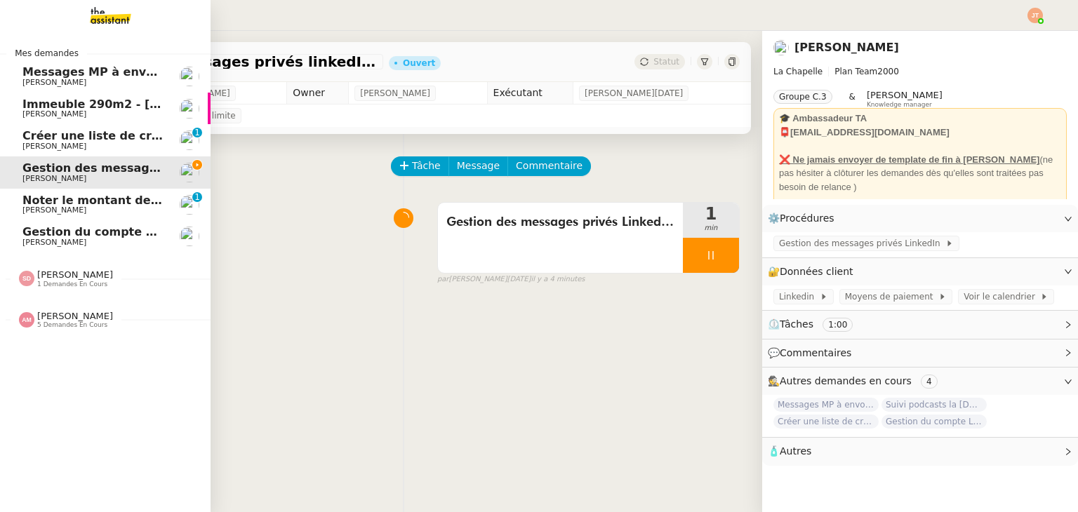
click at [94, 231] on span "Gestion du compte LinkedIn de [PERSON_NAME] (post + gestion messages) - [DATE]" at bounding box center [288, 231] width 533 height 13
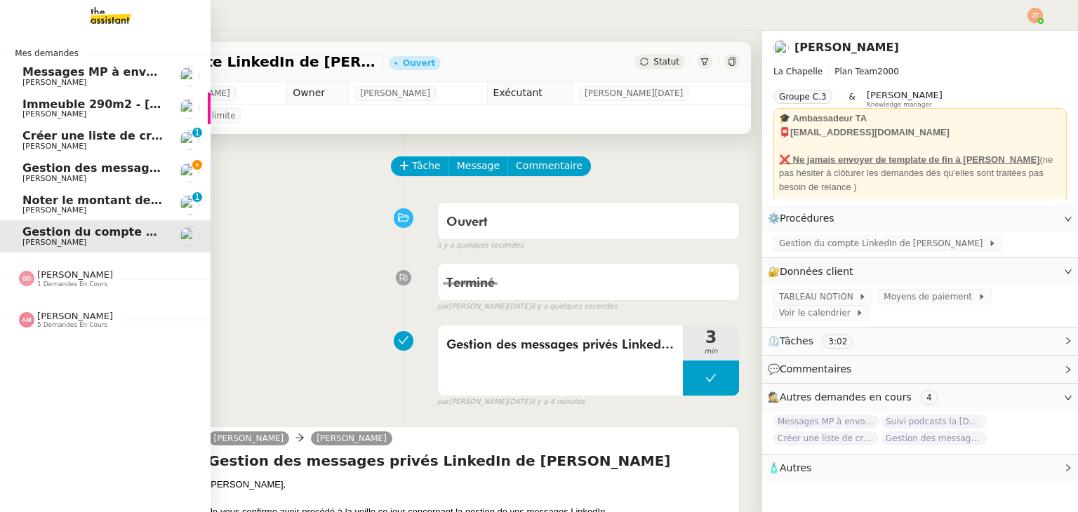
click at [104, 171] on span "Gestion des messages privés linkedIn - 9 octobre 2025" at bounding box center [195, 167] width 347 height 13
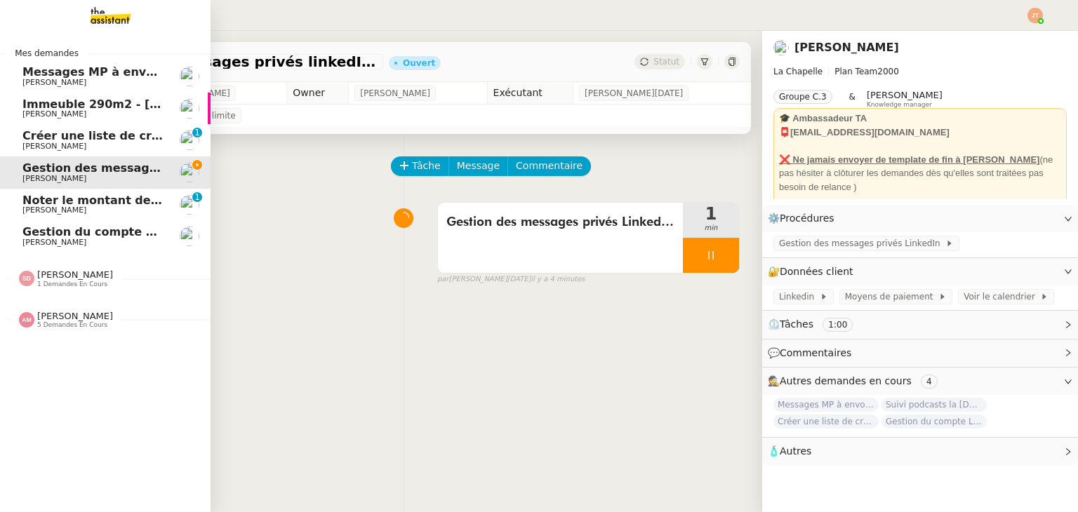
click at [114, 230] on span "Gestion du compte LinkedIn de [PERSON_NAME] (post + gestion messages) - [DATE]" at bounding box center [288, 231] width 533 height 13
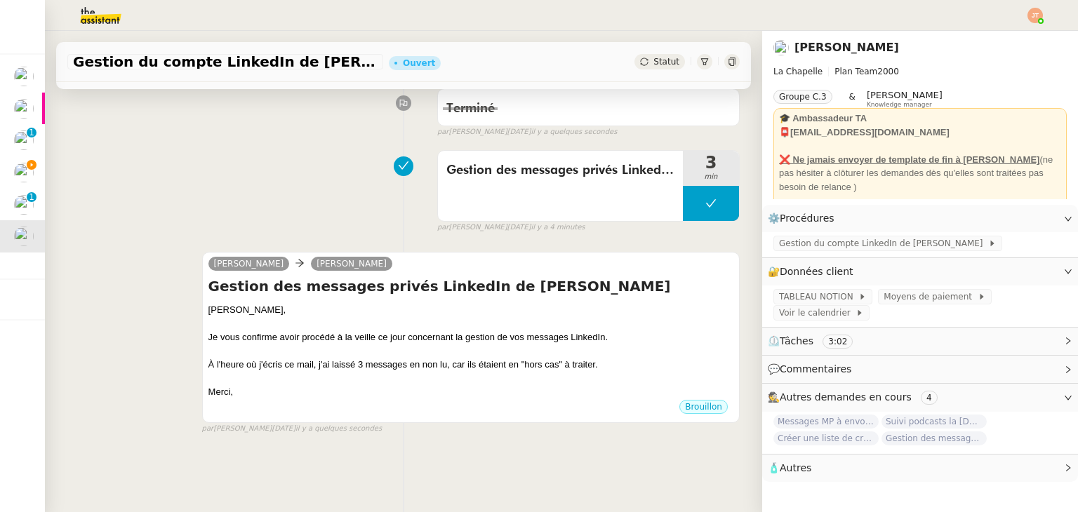
scroll to position [188, 0]
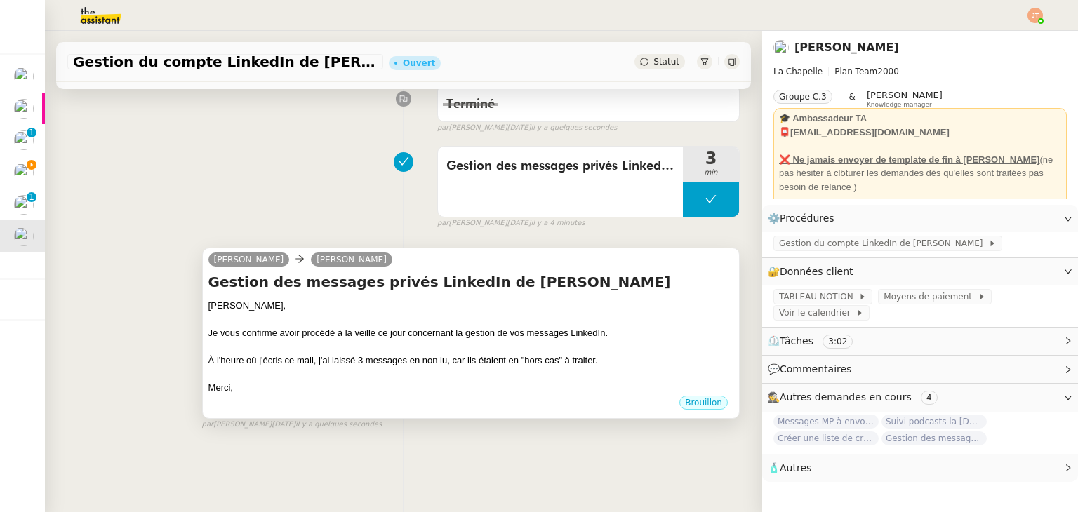
click at [423, 357] on div "À l'heure où j'écris ce mail, j'ai laissé 3 messages en non lu, car ils étaient…" at bounding box center [470, 361] width 525 height 14
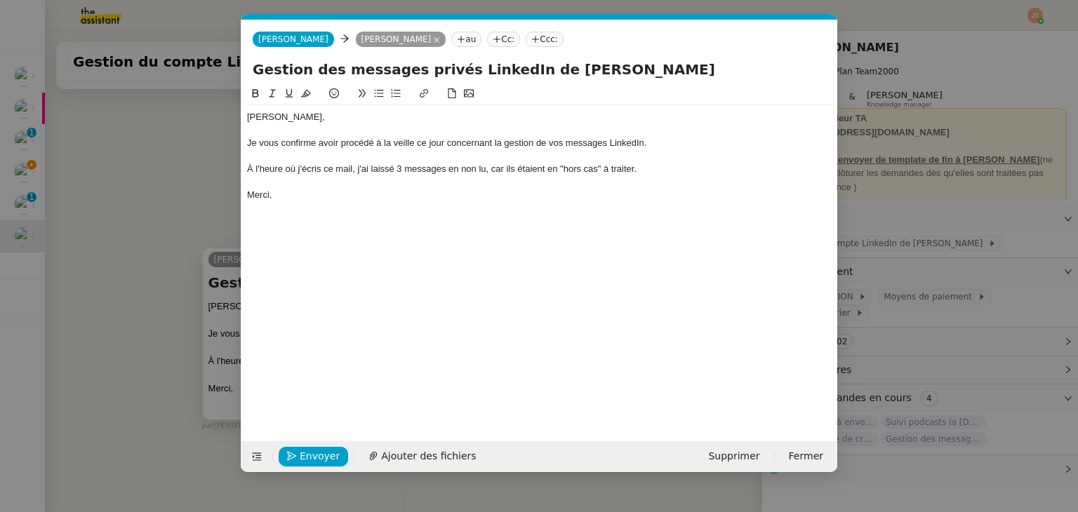
scroll to position [0, 29]
click at [326, 456] on span "Envoyer" at bounding box center [320, 457] width 40 height 16
click at [326, 456] on span "Confirmer l'envoi" at bounding box center [342, 457] width 84 height 16
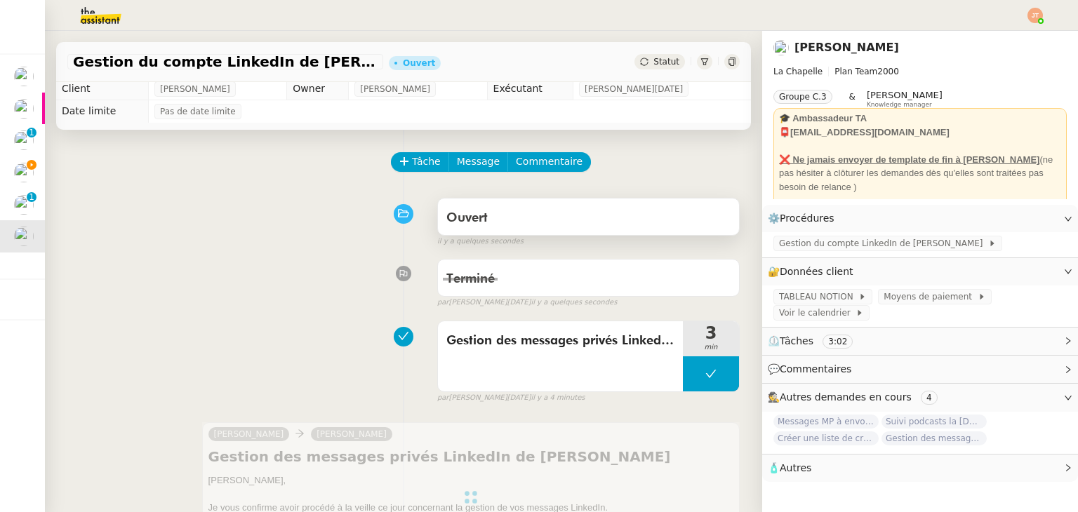
scroll to position [0, 0]
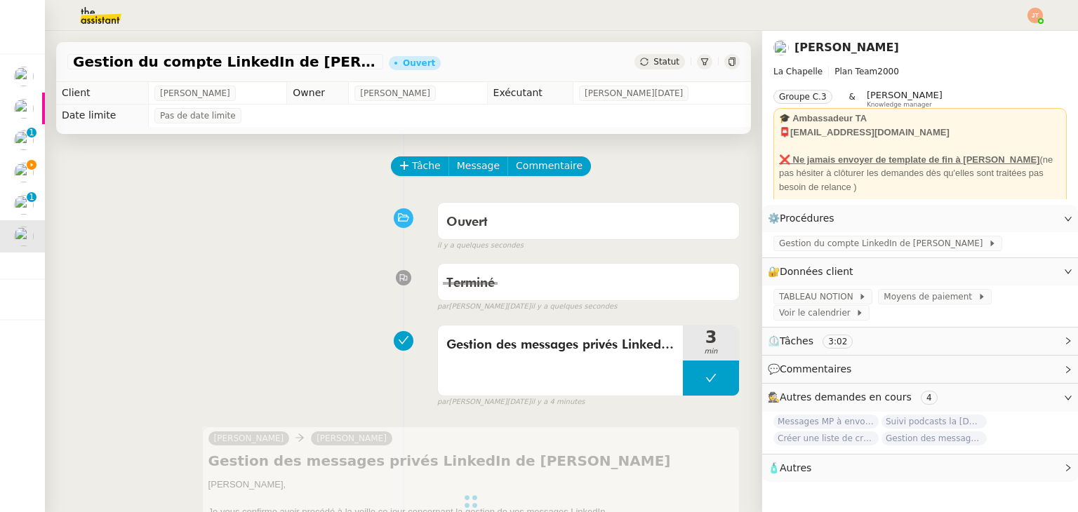
click at [646, 48] on div "Gestion du compte LinkedIn de [PERSON_NAME] (post + gestion messages) - [DATE] …" at bounding box center [403, 62] width 695 height 40
click at [654, 62] on span "Statut" at bounding box center [667, 62] width 26 height 10
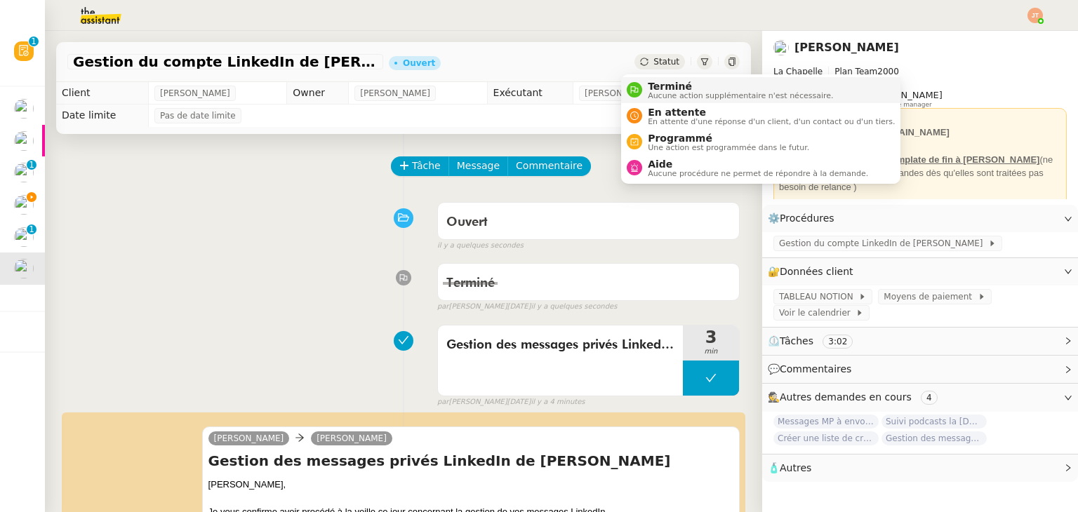
click at [651, 86] on span "Terminé" at bounding box center [740, 86] width 185 height 11
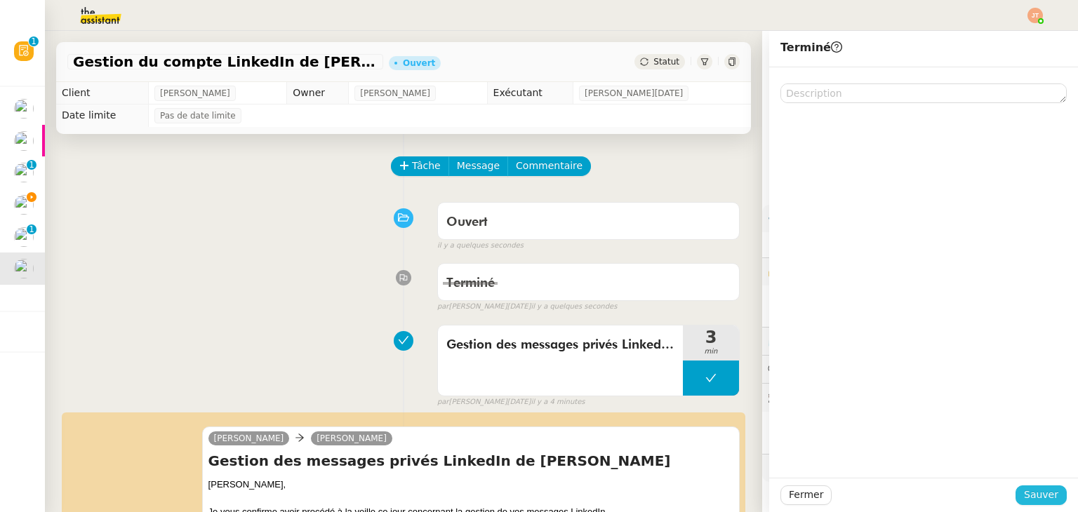
click at [1030, 492] on span "Sauver" at bounding box center [1041, 495] width 34 height 16
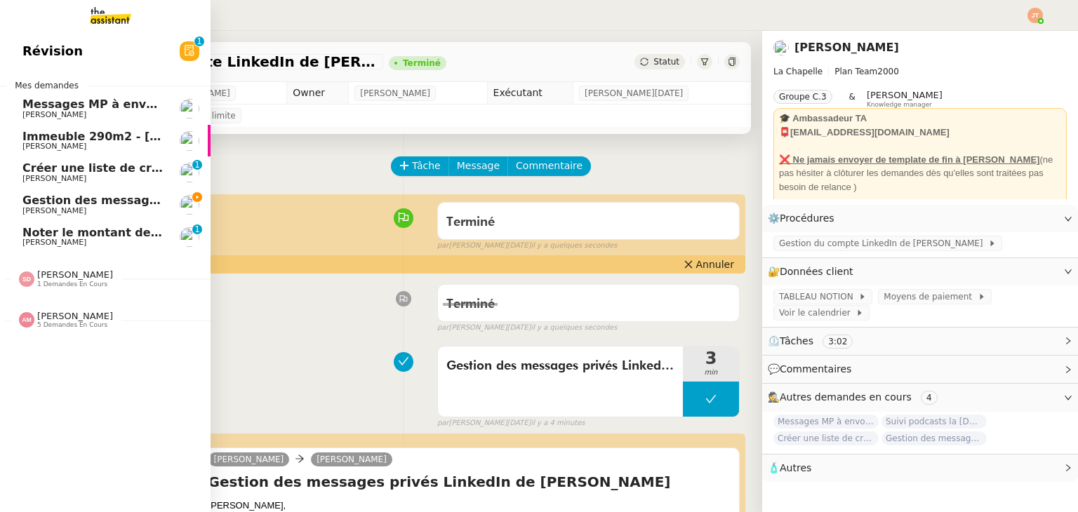
click at [80, 203] on span "Gestion des messages privés linkedIn - 9 octobre 2025" at bounding box center [195, 200] width 347 height 13
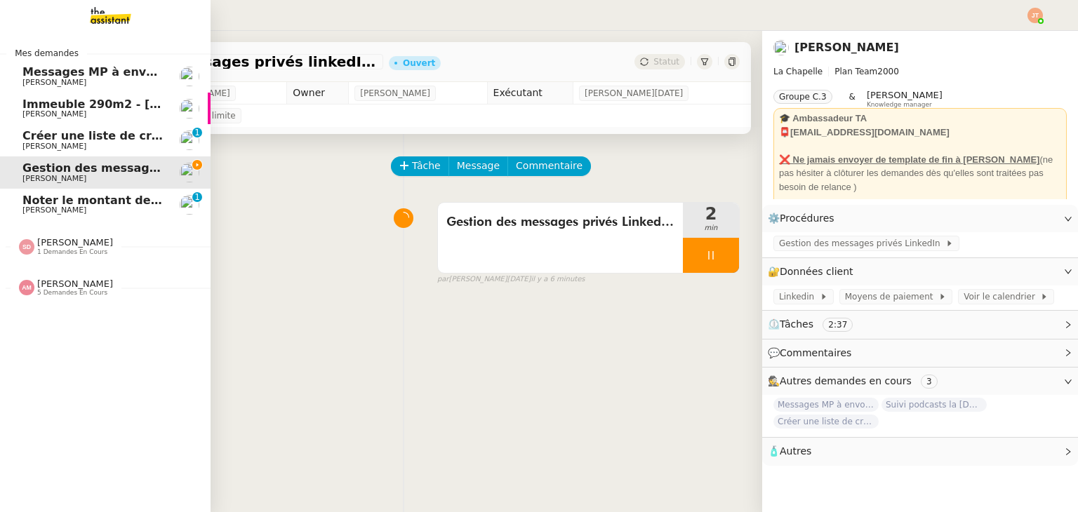
click at [112, 22] on img at bounding box center [99, 15] width 109 height 31
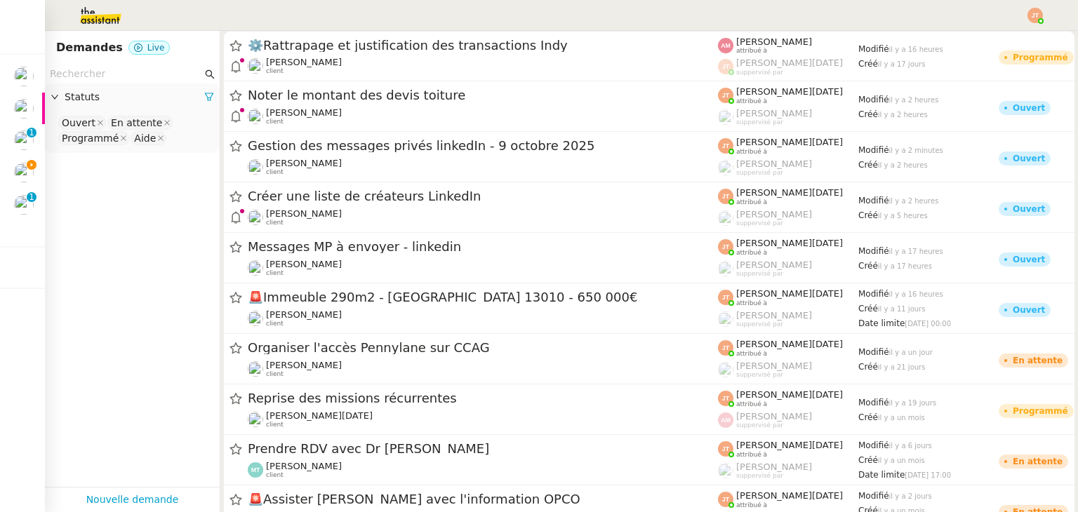
click at [98, 74] on input "text" at bounding box center [126, 74] width 152 height 16
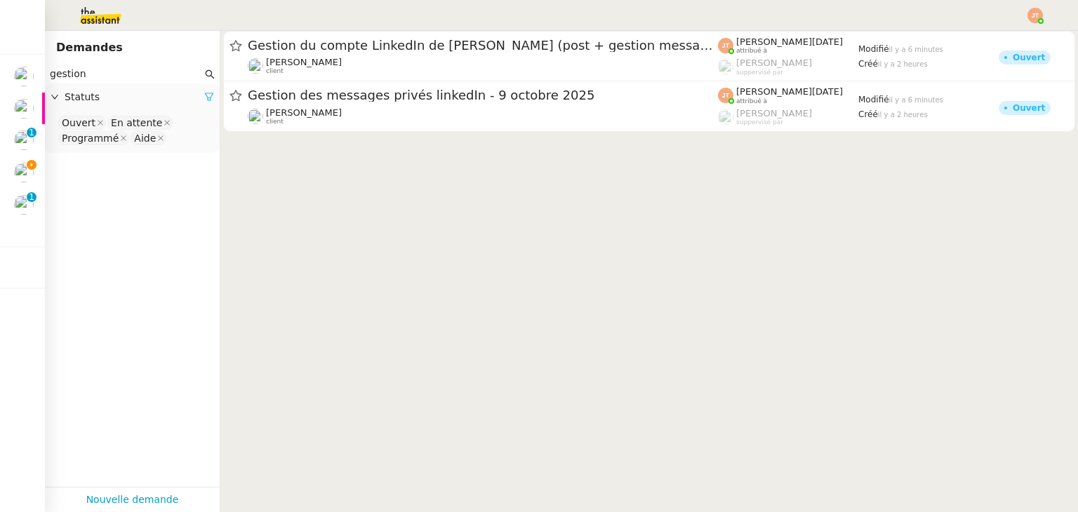
type input "gestion"
click at [204, 98] on icon at bounding box center [209, 97] width 10 height 10
click at [140, 100] on span "Statuts" at bounding box center [140, 97] width 150 height 16
click at [110, 114] on nz-select-top-control "Please select" at bounding box center [132, 123] width 152 height 18
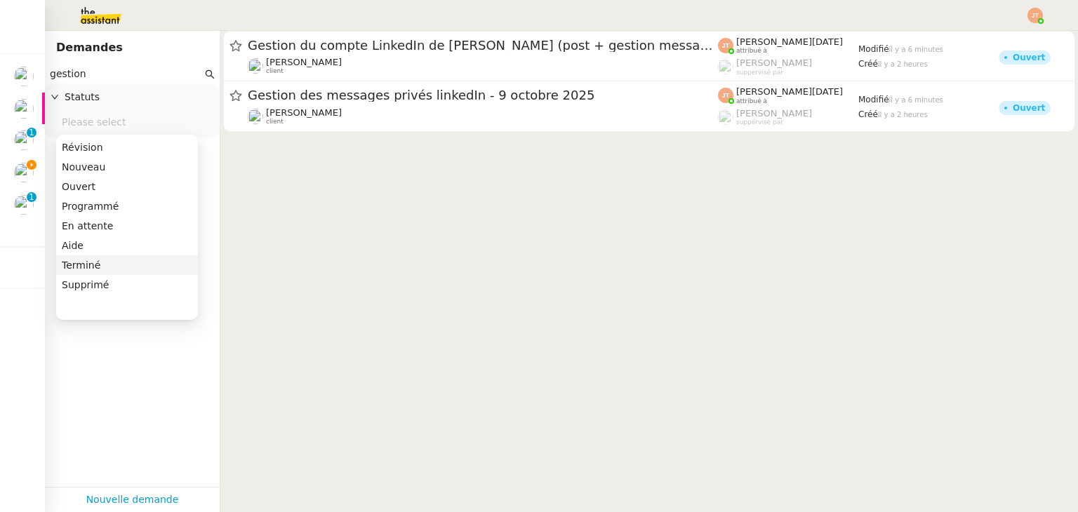
click at [81, 260] on div "Terminé" at bounding box center [127, 265] width 131 height 13
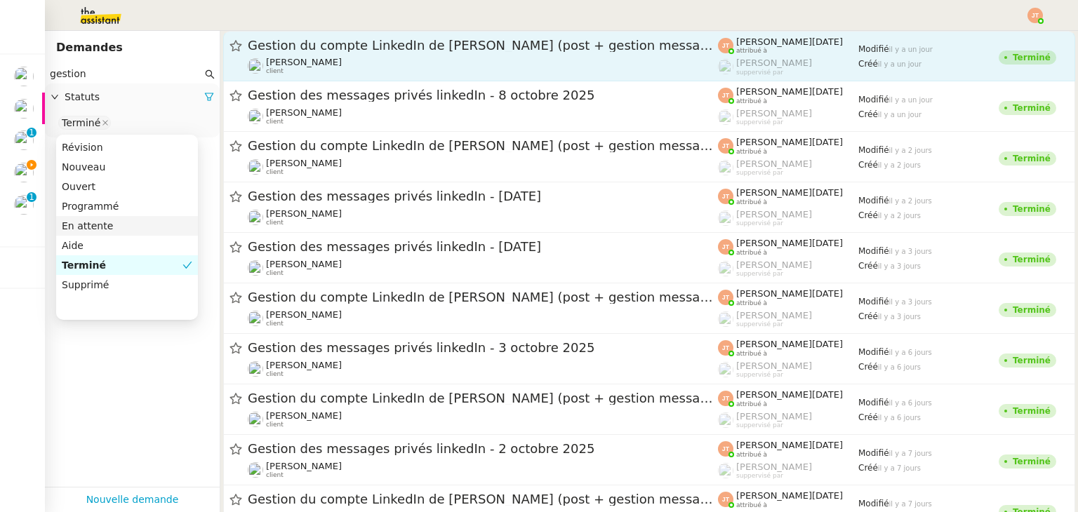
click at [342, 52] on div "Gestion du compte LinkedIn de [PERSON_NAME] (post + gestion messages) - [DATE]" at bounding box center [483, 45] width 470 height 17
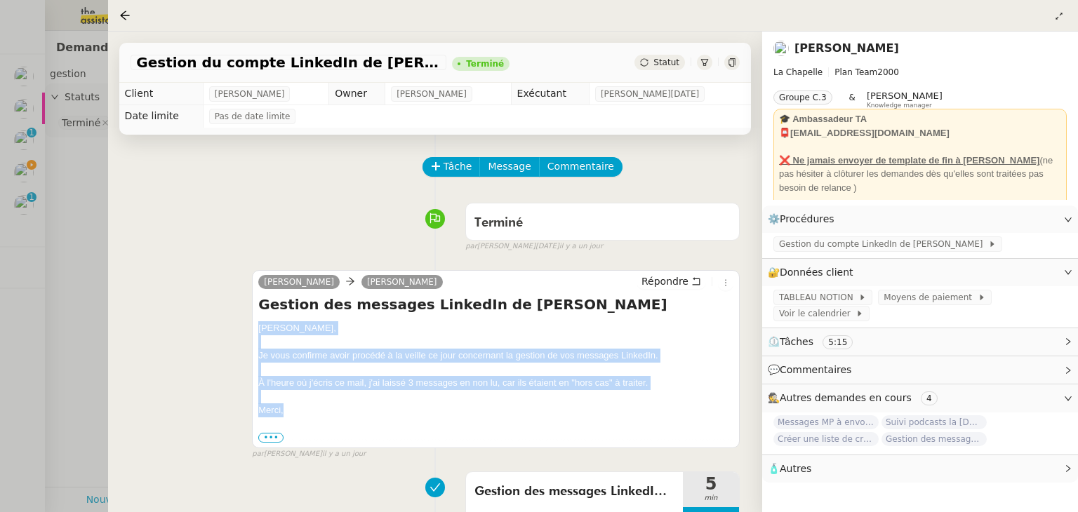
drag, startPoint x: 258, startPoint y: 332, endPoint x: 306, endPoint y: 408, distance: 89.6
click at [306, 408] on div "[PERSON_NAME], Je vous confirme avoir procédé à la veille ce jour concernant la…" at bounding box center [495, 382] width 475 height 123
copy div "[PERSON_NAME], Je vous confirme avoir procédé à la veille ce jour concernant la…"
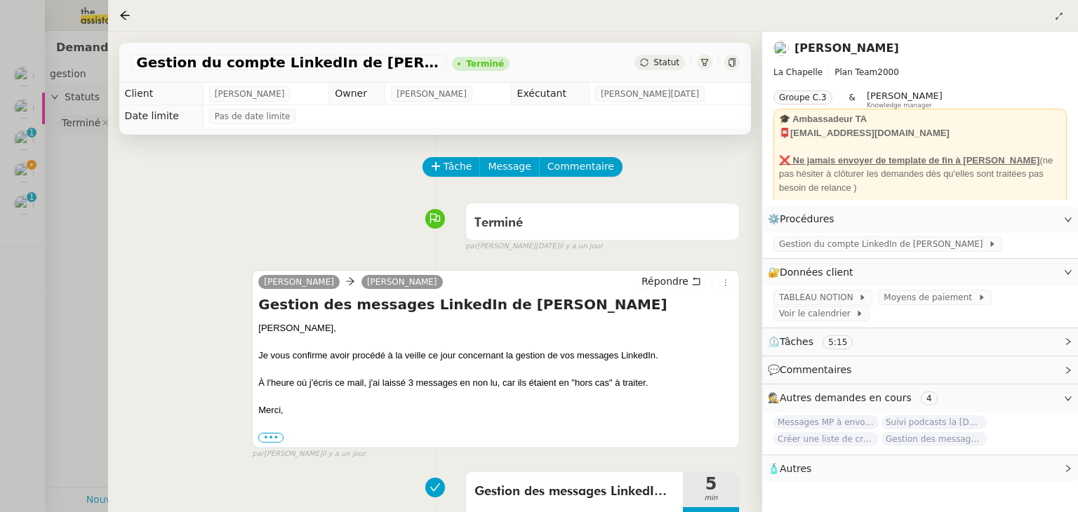
click at [59, 200] on div at bounding box center [539, 256] width 1078 height 512
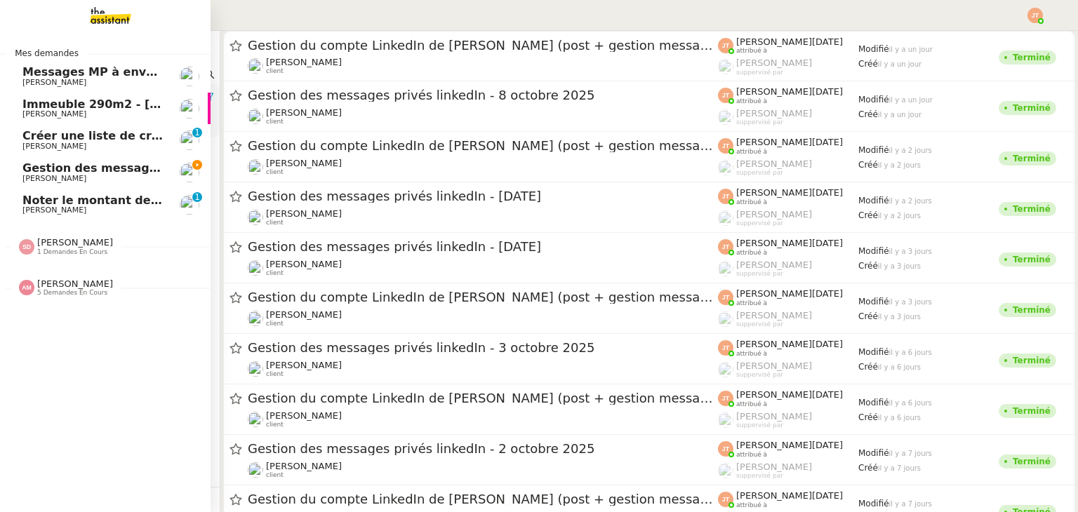
click at [28, 171] on span "Gestion des messages privés linkedIn - 9 octobre 2025" at bounding box center [195, 167] width 347 height 13
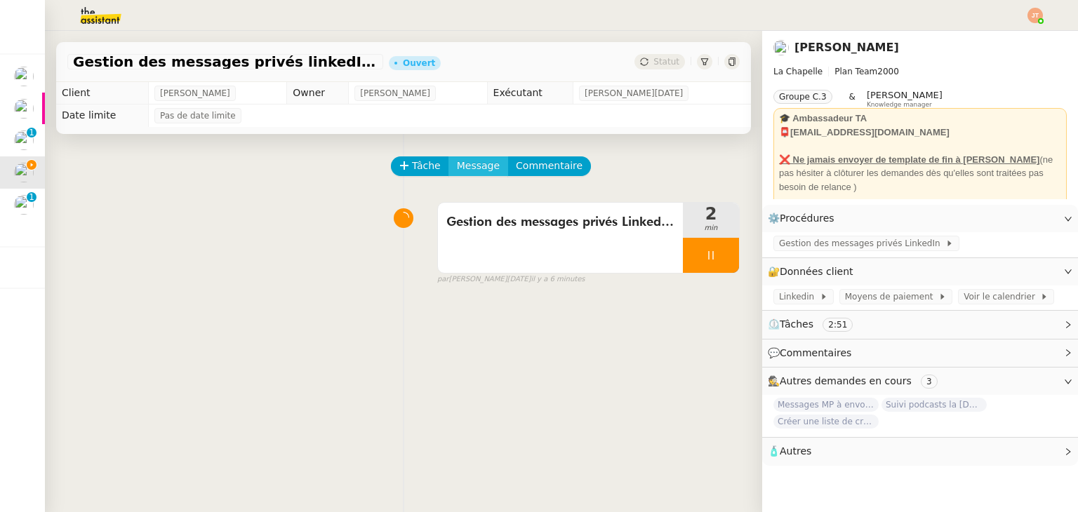
click at [470, 171] on span "Message" at bounding box center [478, 166] width 43 height 16
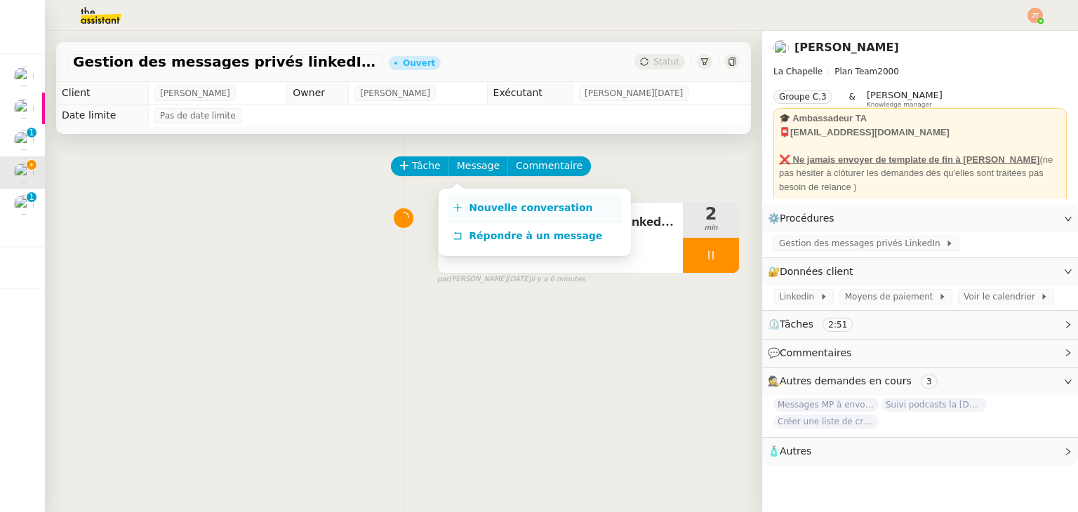
click at [483, 202] on span "Nouvelle conversation" at bounding box center [531, 207] width 124 height 11
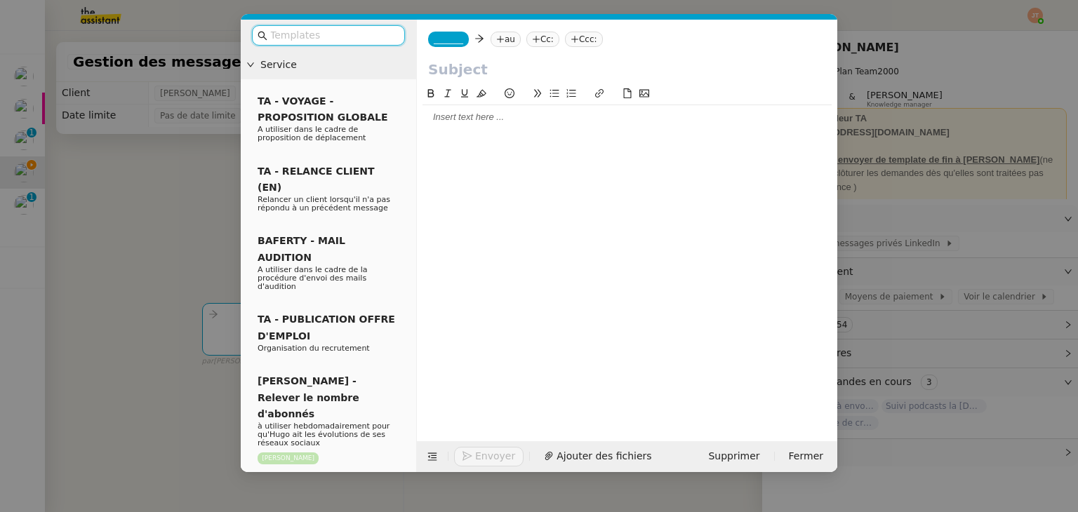
click at [446, 120] on div at bounding box center [627, 117] width 409 height 13
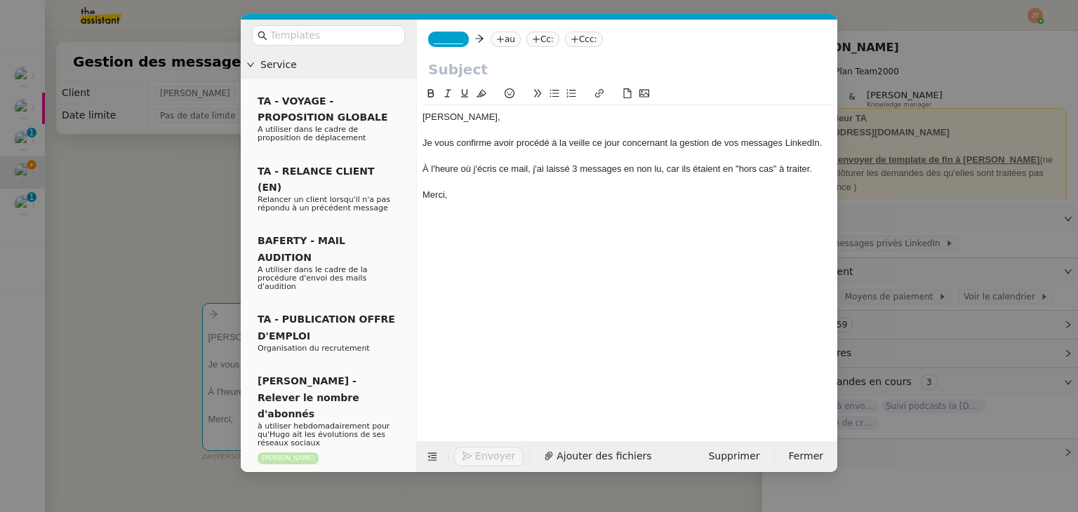
click at [576, 169] on div "À l'heure où j'écris ce mail, j'ai laissé 3 messages en non lu, car ils étaient…" at bounding box center [627, 169] width 409 height 13
click at [621, 166] on div "À l'heure où j'écris ce mail, j'ai laissé 1 messages en non lu, car ils étaient…" at bounding box center [627, 169] width 409 height 13
click at [684, 169] on div "À l'heure où j'écris ce mail, j'ai laissé 1 message en non lu, car ils étaient …" at bounding box center [627, 169] width 409 height 13
click at [709, 169] on div "À l'heure où j'écris ce mail, j'ai laissé 1 message en non lu, car il étaient e…" at bounding box center [627, 169] width 409 height 13
drag, startPoint x: 589, startPoint y: 144, endPoint x: 572, endPoint y: 144, distance: 16.8
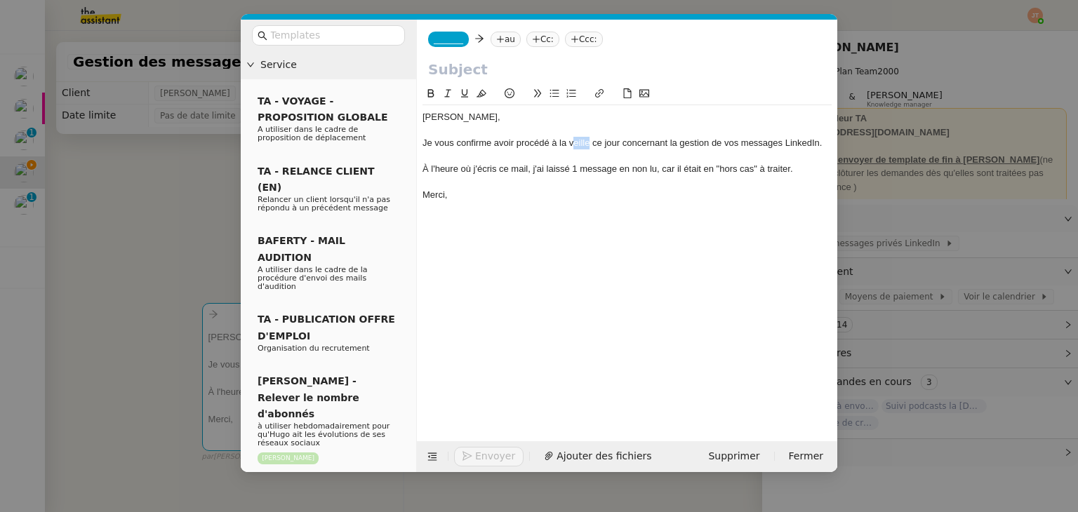
click at [572, 144] on div "Je vous confirme avoir procédé à la veille ce jour concernant la gestion de vos…" at bounding box center [627, 143] width 409 height 13
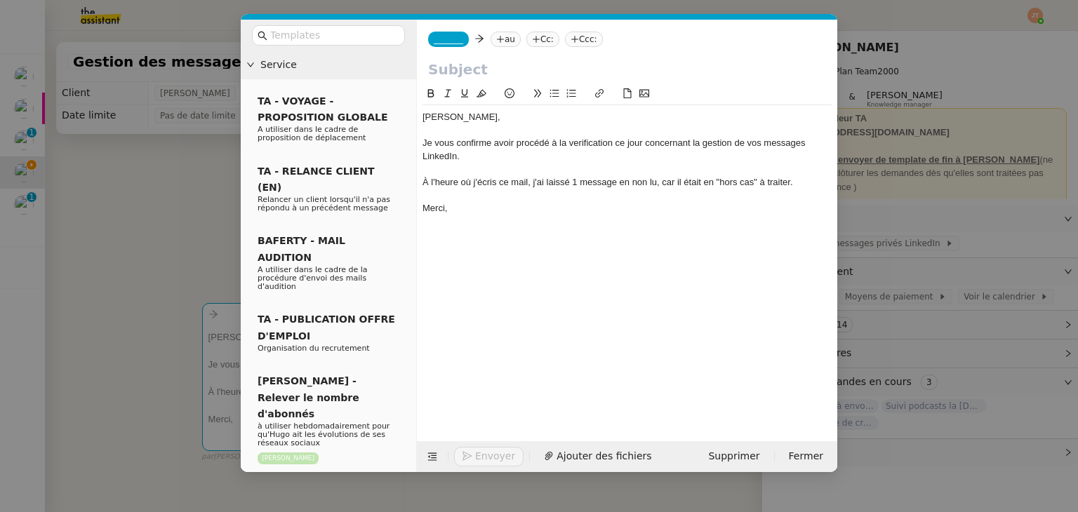
click at [567, 159] on div "Je vous confirme avoir procédé à la verification ce jour concernant la gestion …" at bounding box center [627, 150] width 409 height 26
click at [574, 151] on div "Je vous confirme avoir procédé à la verification ce jour concernant la gestion …" at bounding box center [627, 150] width 409 height 26
click at [576, 150] on div "Je vous confirme avoir procédé à la verification ce jour concernant la gestion …" at bounding box center [627, 150] width 409 height 26
click at [578, 145] on div "Je vous confirme avoir procédé à la verification ce jour concernant la gestion …" at bounding box center [627, 150] width 409 height 26
click at [0, 0] on lt-strong "é" at bounding box center [0, 0] width 0 height 0
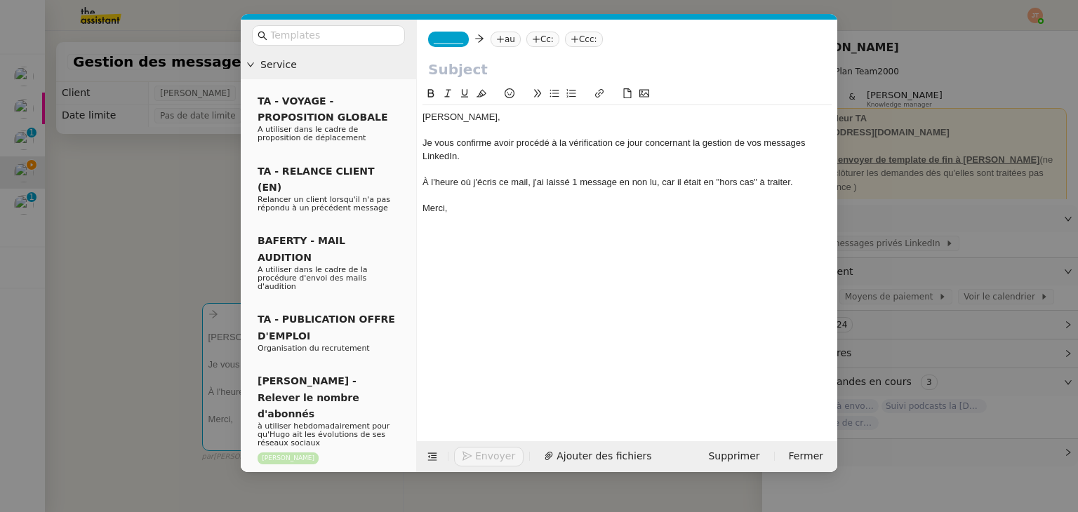
click at [110, 185] on nz-modal-container "Service TA - VOYAGE - PROPOSITION GLOBALE A utiliser dans le cadre de propositi…" at bounding box center [539, 256] width 1078 height 512
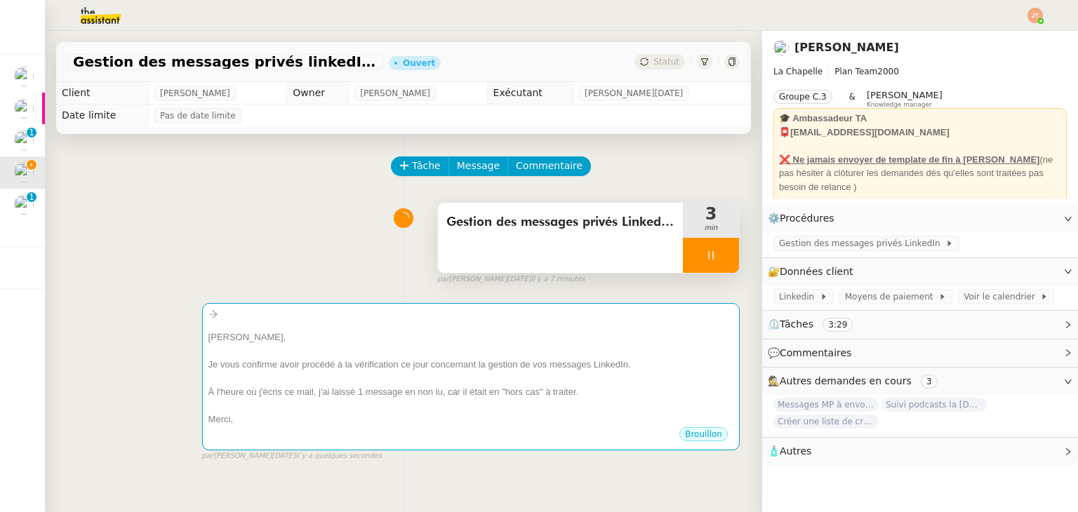
click at [495, 238] on div "Gestion des messages privés LinkedIn d'[PERSON_NAME]" at bounding box center [560, 238] width 245 height 70
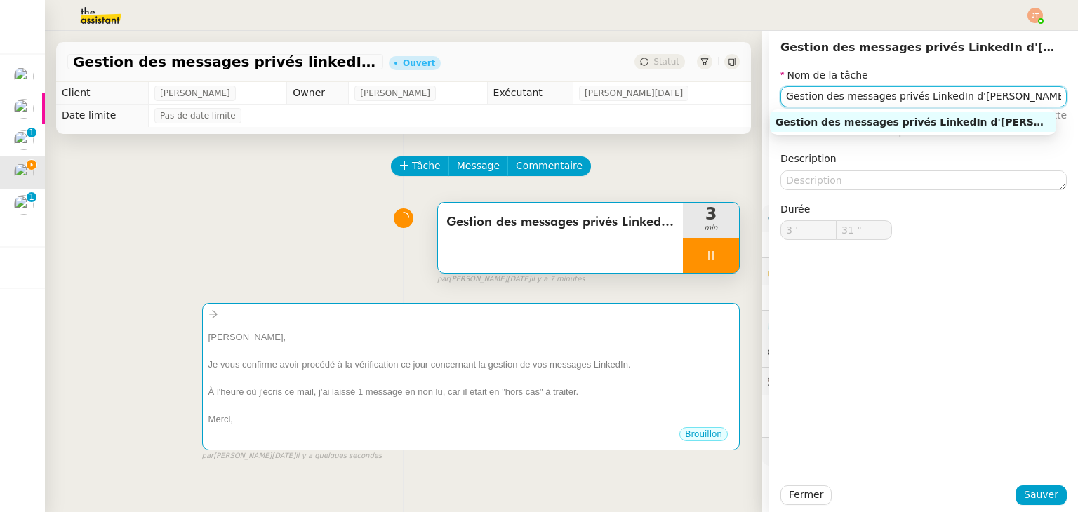
drag, startPoint x: 999, startPoint y: 104, endPoint x: 772, endPoint y: 102, distance: 226.7
click at [781, 102] on input "Gestion des messages privés LinkedIn d'[PERSON_NAME]" at bounding box center [924, 96] width 286 height 20
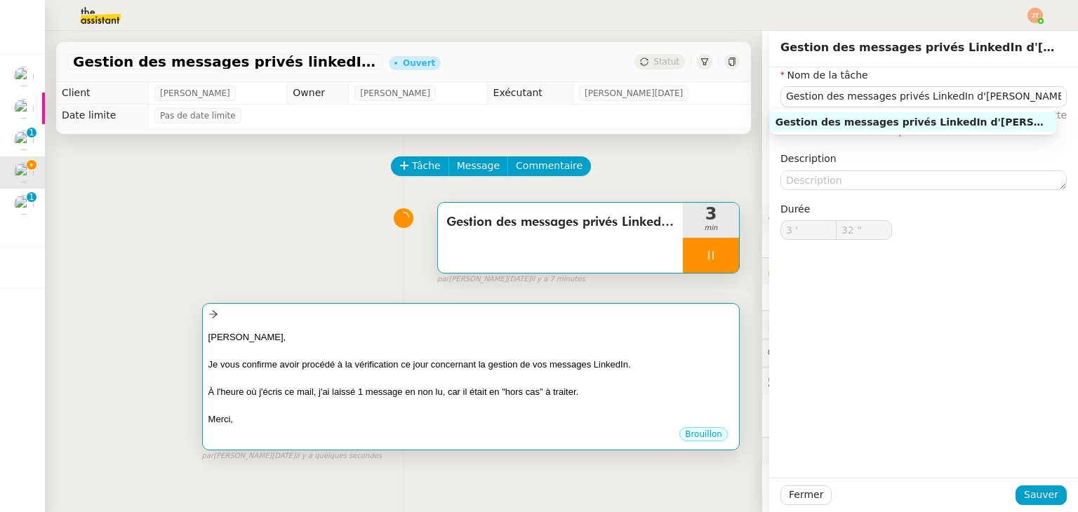
click at [292, 357] on div at bounding box center [470, 351] width 525 height 14
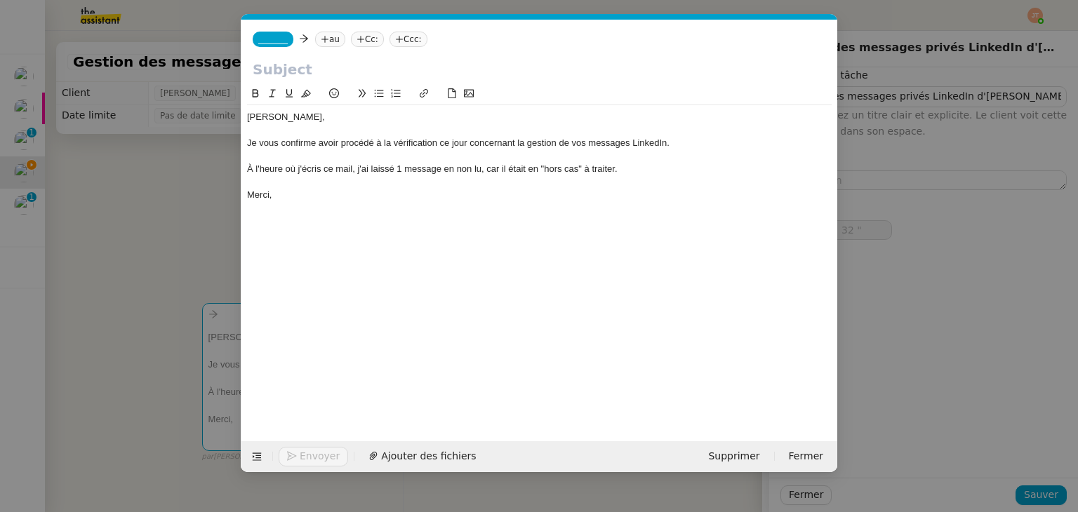
scroll to position [0, 29]
type input "33 ""
click at [296, 76] on input "text" at bounding box center [539, 69] width 573 height 21
paste input "Gestion des messages privés LinkedIn d'[PERSON_NAME]"
type input "Gestion des messages privés LinkedIn d'[PERSON_NAME]"
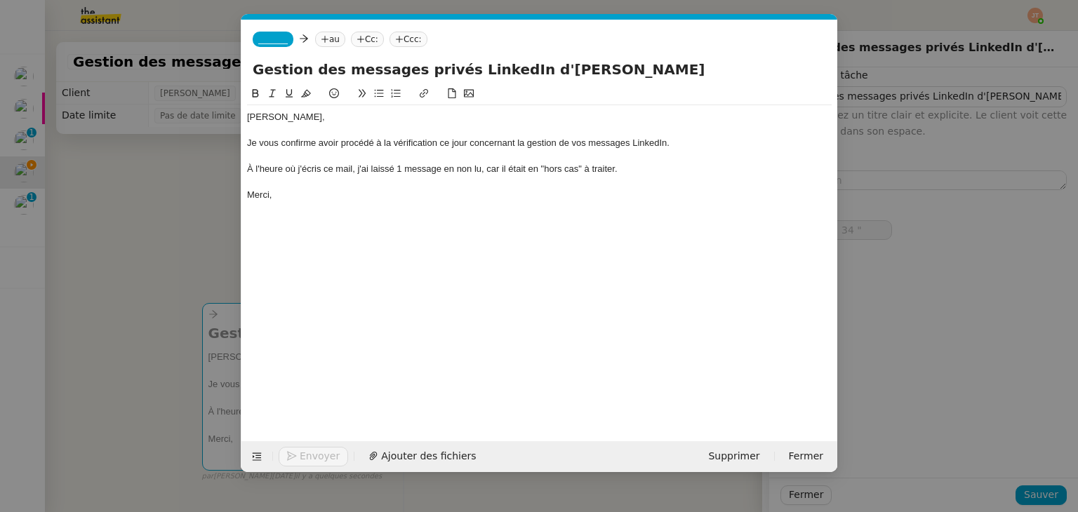
type input "35 ""
type input "Gestion des messages privés LinkedIn d'[PERSON_NAME]"
click at [321, 37] on icon at bounding box center [325, 39] width 8 height 8
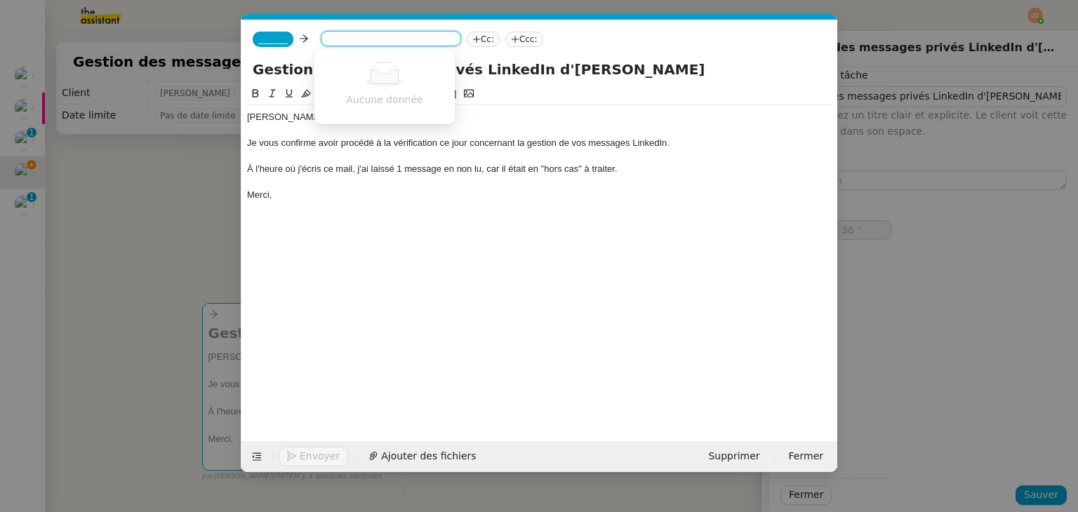
type input "37 ""
type input "bent"
type input "38 ""
type input "bentz"
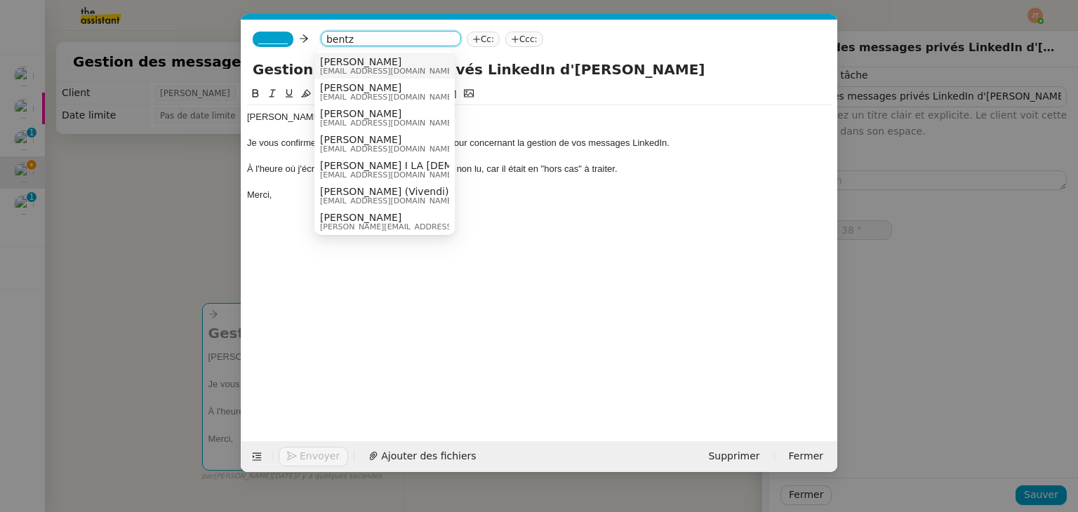
type input "39 ""
type input "bentz"
click at [340, 64] on span "[PERSON_NAME]" at bounding box center [387, 61] width 135 height 11
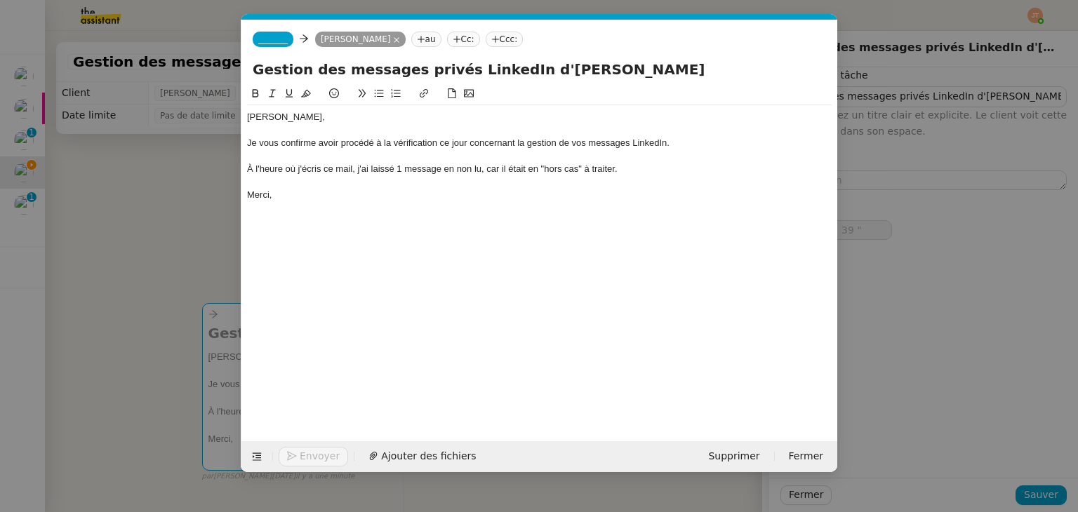
click at [277, 38] on span "_______" at bounding box center [272, 39] width 29 height 10
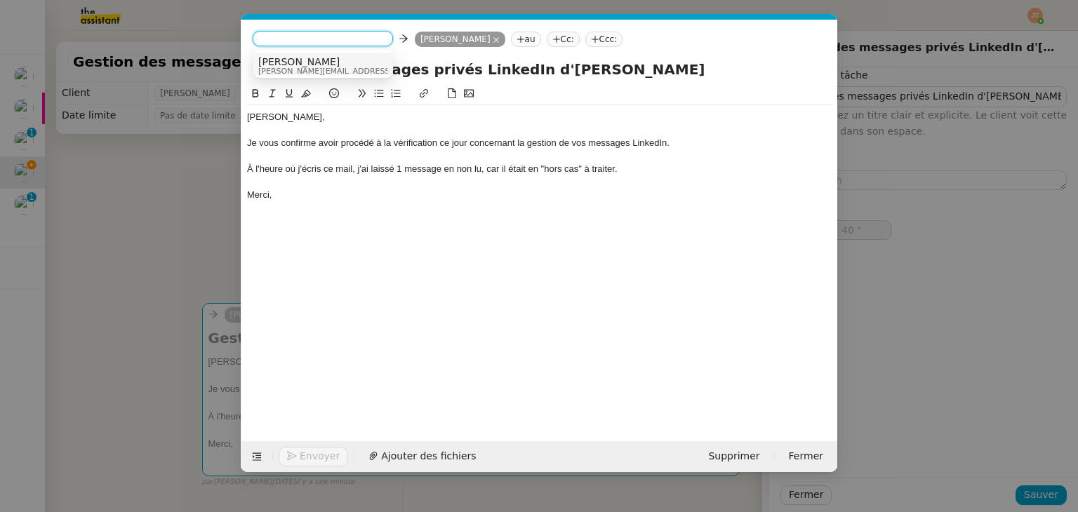
click at [291, 65] on span "[PERSON_NAME]" at bounding box center [357, 61] width 199 height 11
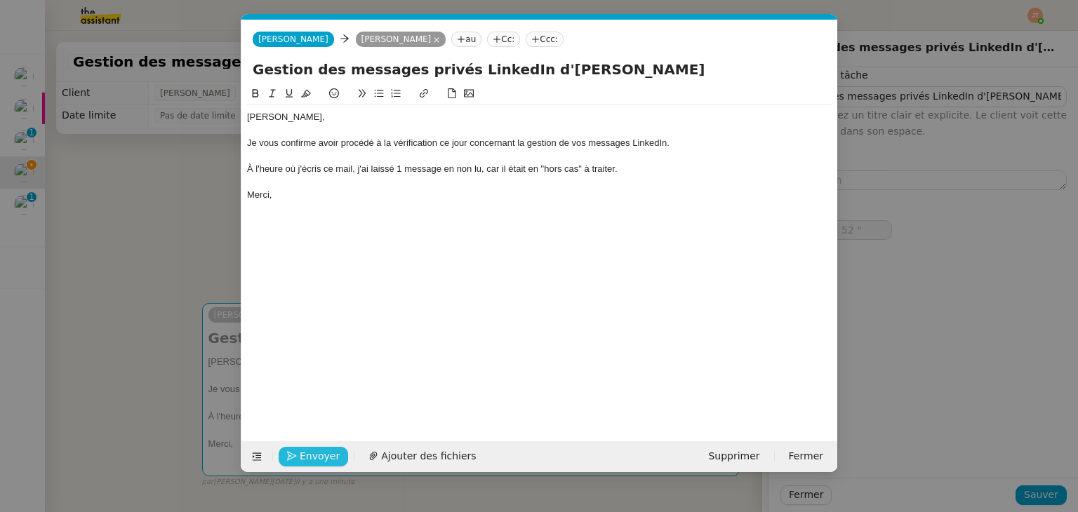
click at [314, 455] on span "Envoyer" at bounding box center [320, 457] width 40 height 16
click at [159, 247] on nz-modal-container "Service TA - VOYAGE - PROPOSITION GLOBALE A utiliser dans le cadre de propositi…" at bounding box center [539, 256] width 1078 height 512
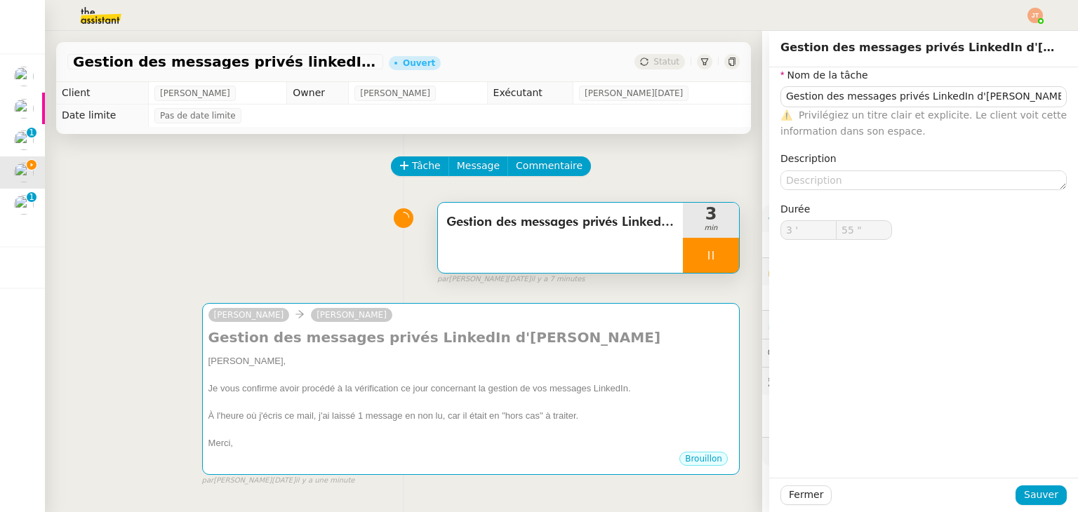
type input "56 ""
click at [800, 495] on span "Fermer" at bounding box center [806, 495] width 34 height 16
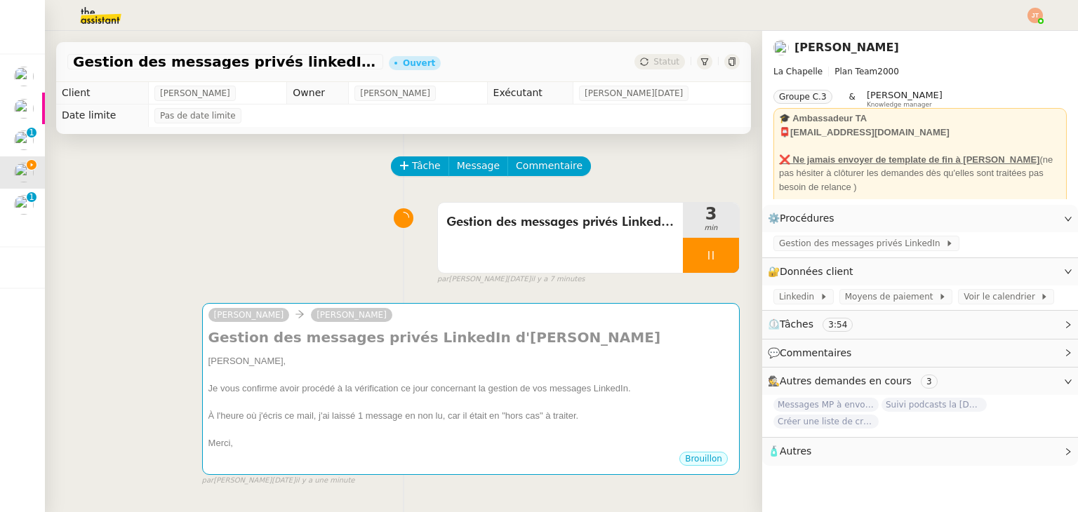
click at [274, 237] on div "Gestion des messages privés LinkedIn d'[PERSON_NAME] 3 min false par [PERSON_NA…" at bounding box center [403, 241] width 672 height 90
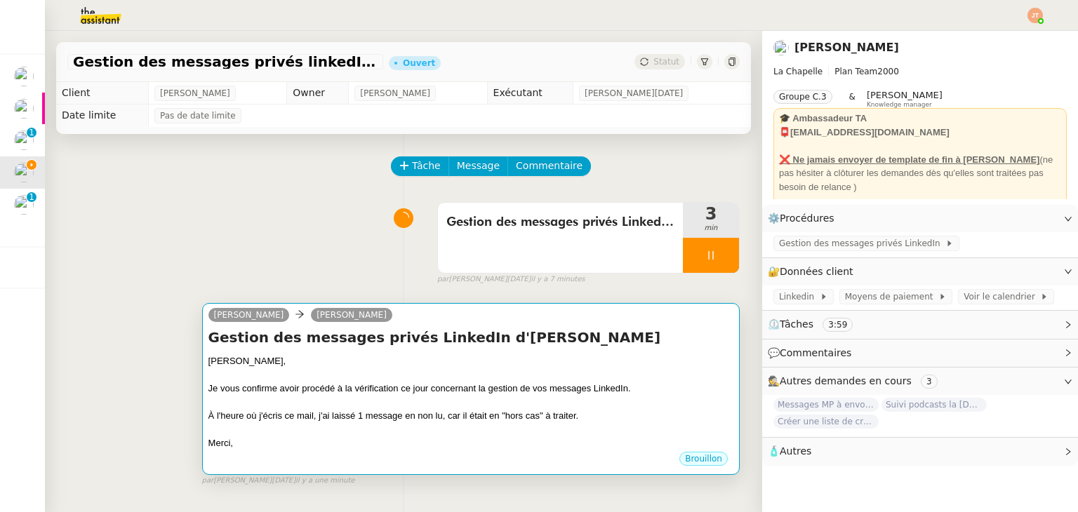
click at [329, 383] on div at bounding box center [470, 376] width 525 height 14
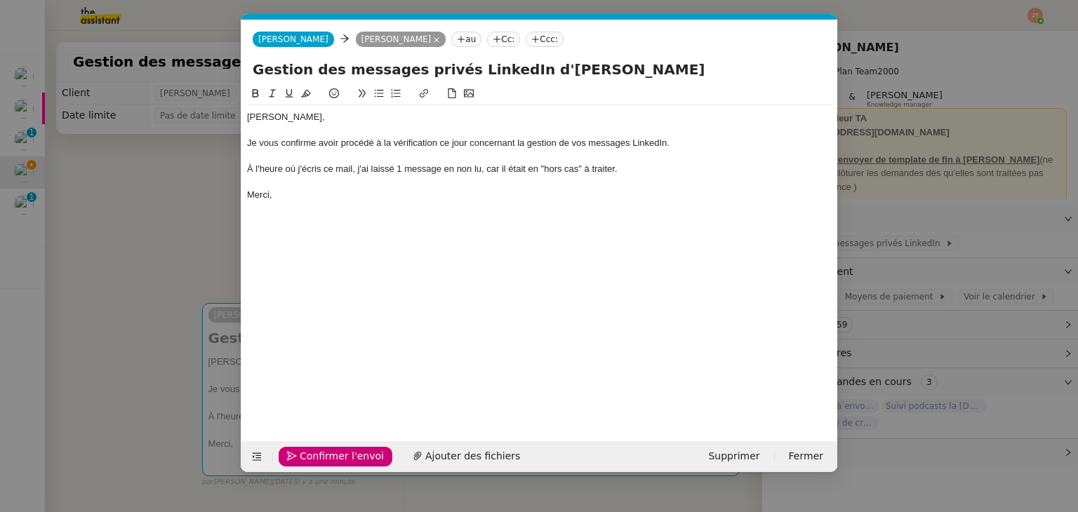
scroll to position [0, 29]
click at [134, 230] on nz-modal-container "Service TA - VOYAGE - PROPOSITION GLOBALE A utiliser dans le cadre de propositi…" at bounding box center [539, 256] width 1078 height 512
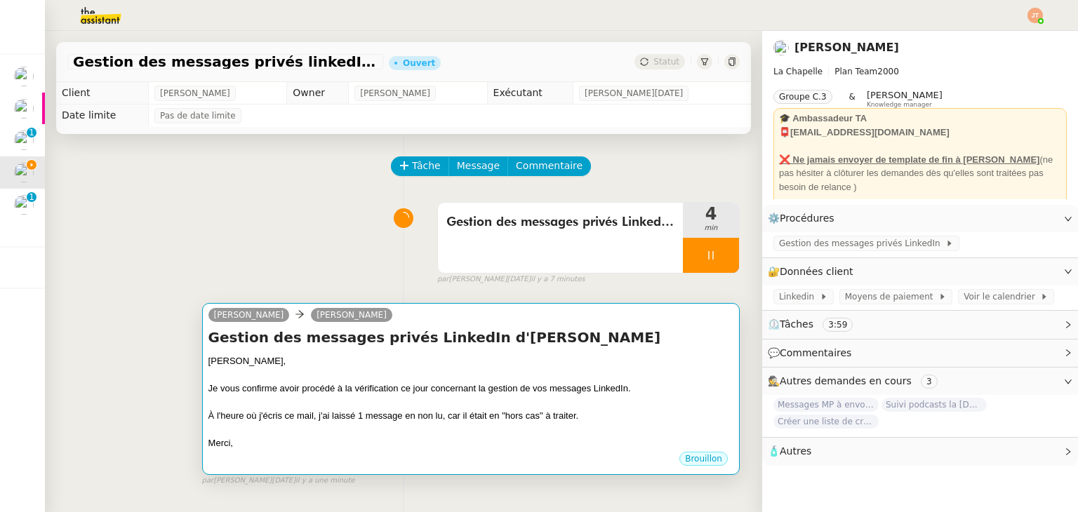
click at [289, 350] on div "Gestion des messages privés LinkedIn [PERSON_NAME], Je vous confirme avoir proc…" at bounding box center [470, 389] width 525 height 123
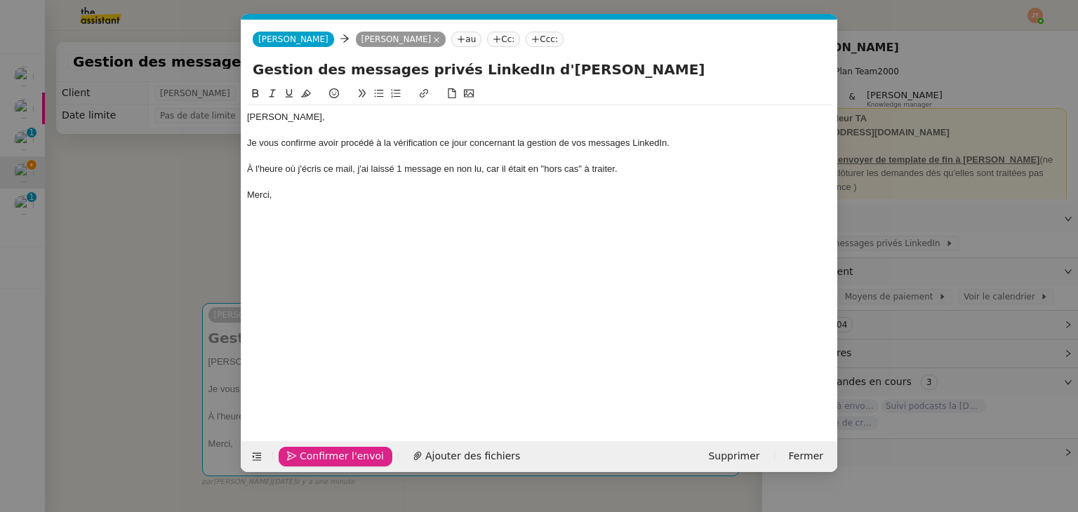
click at [347, 451] on span "Confirmer l'envoi" at bounding box center [342, 457] width 84 height 16
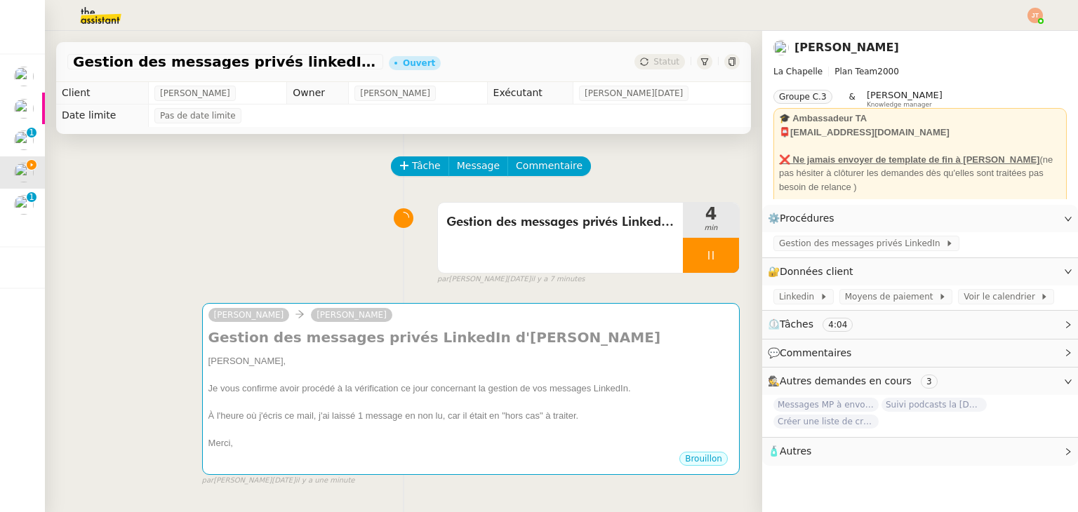
click at [347, 451] on div "Merci," at bounding box center [470, 444] width 525 height 14
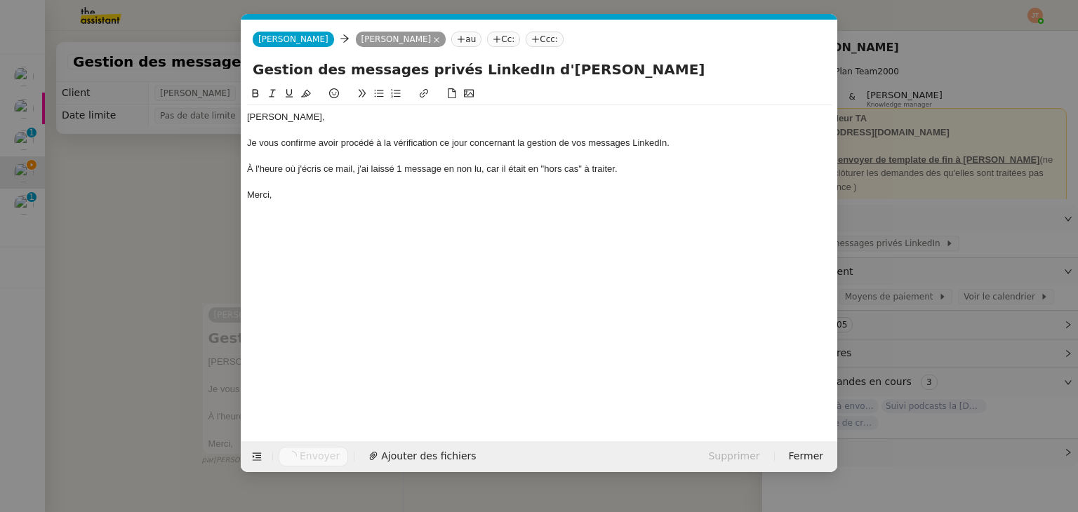
click at [177, 301] on nz-modal-container "Service TA - VOYAGE - PROPOSITION GLOBALE A utiliser dans le cadre de propositi…" at bounding box center [539, 256] width 1078 height 512
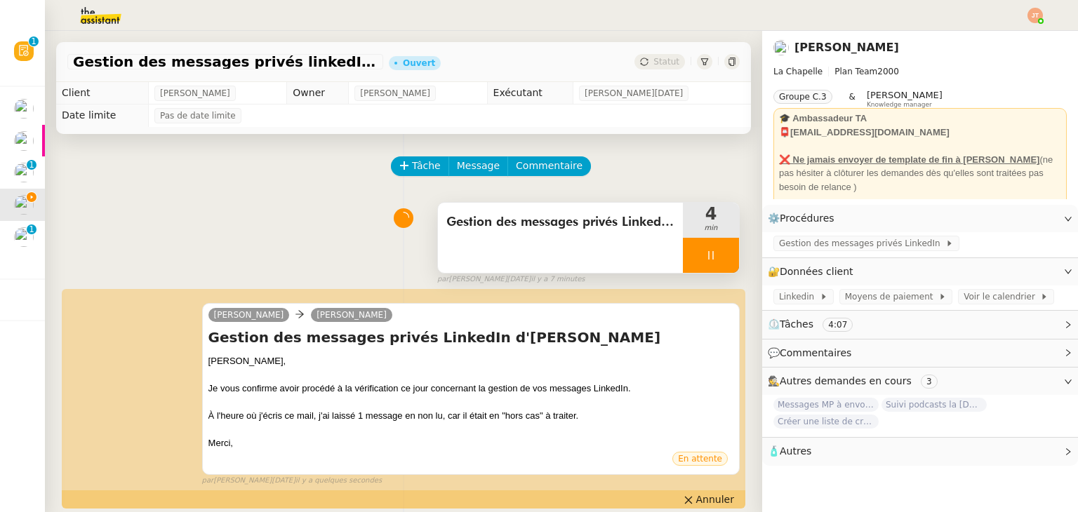
click at [699, 251] on div at bounding box center [711, 255] width 56 height 35
click at [720, 256] on icon at bounding box center [725, 255] width 11 height 11
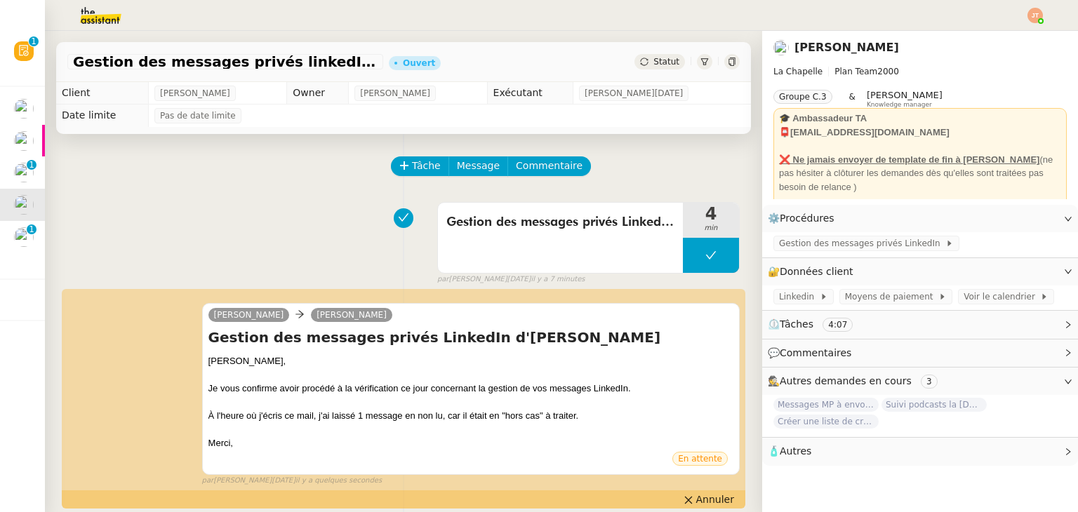
click at [661, 65] on span "Statut" at bounding box center [667, 62] width 26 height 10
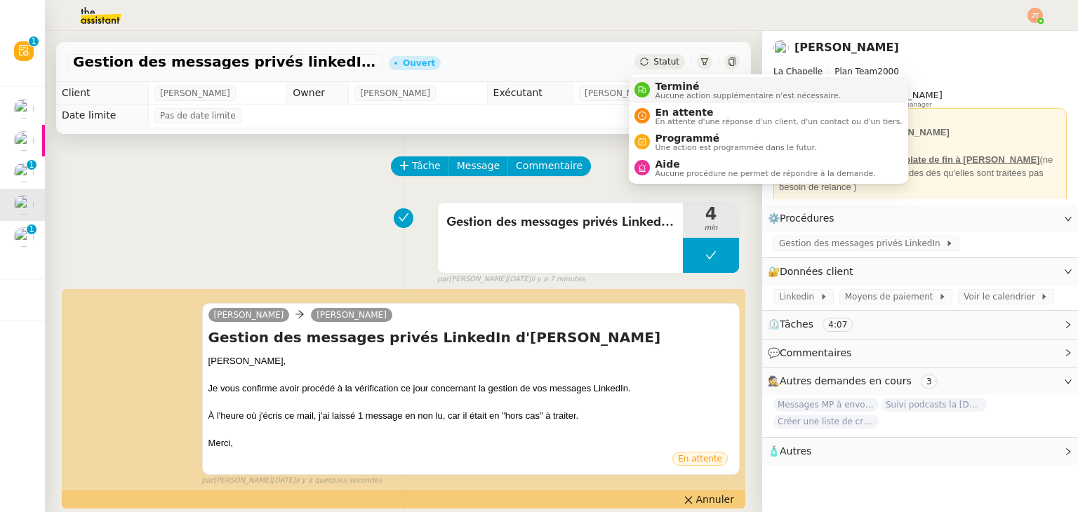
click at [665, 92] on span "Aucune action supplémentaire n'est nécessaire." at bounding box center [748, 96] width 185 height 8
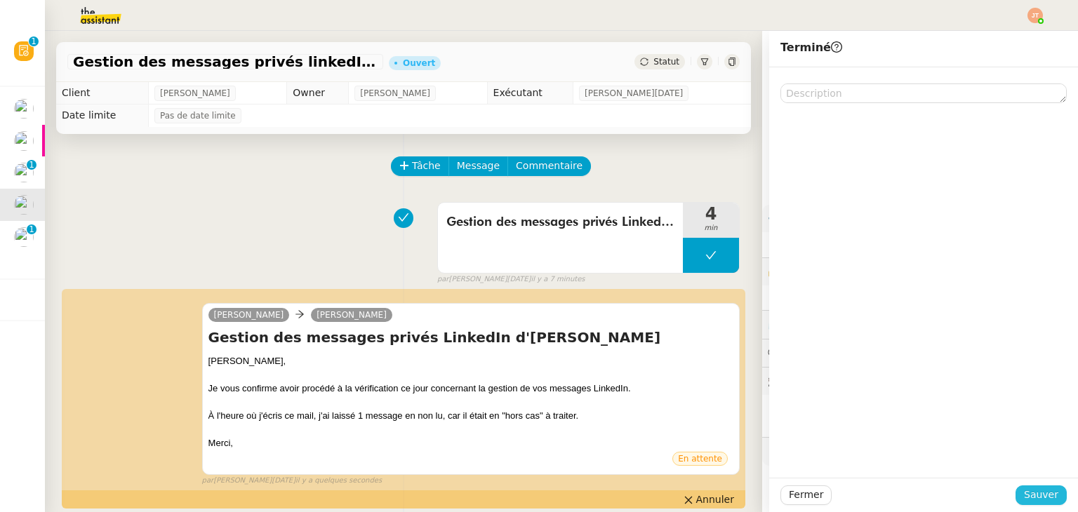
click at [1026, 493] on span "Sauver" at bounding box center [1041, 495] width 34 height 16
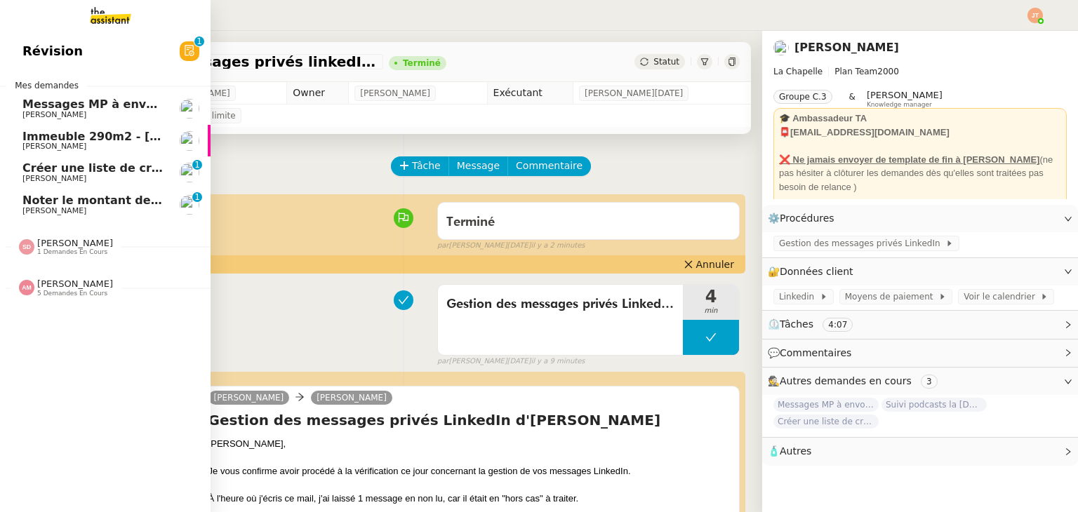
click at [97, 110] on span "Messages MP à envoyer - linkedin" at bounding box center [129, 104] width 215 height 13
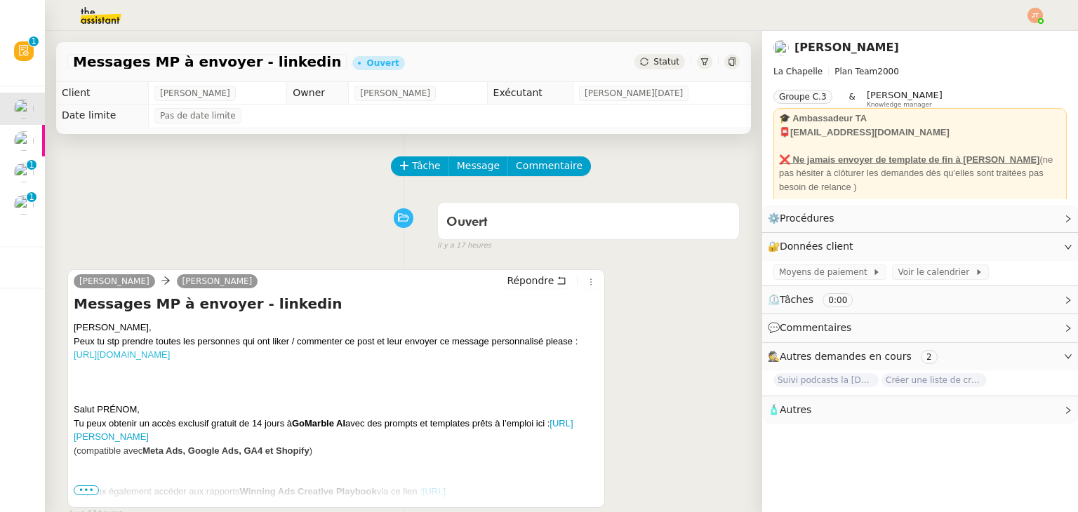
click at [170, 355] on link "[URL][DOMAIN_NAME]" at bounding box center [122, 355] width 96 height 11
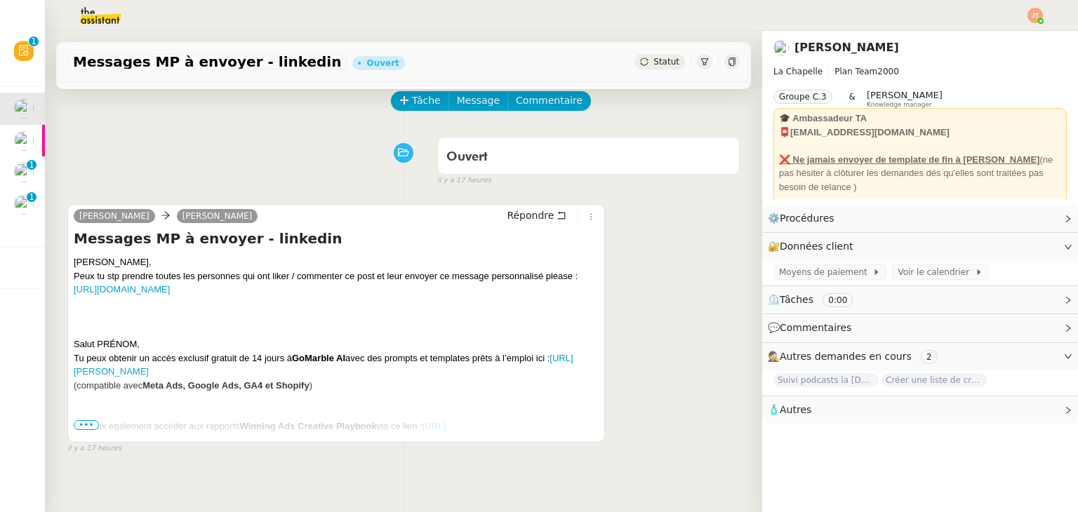
scroll to position [70, 0]
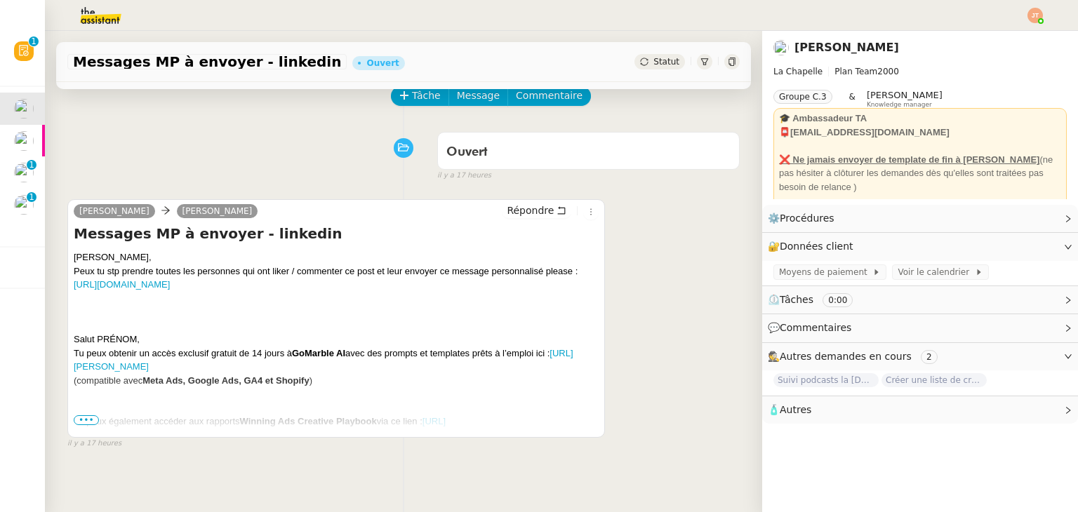
click at [82, 420] on span "•••" at bounding box center [86, 421] width 25 height 10
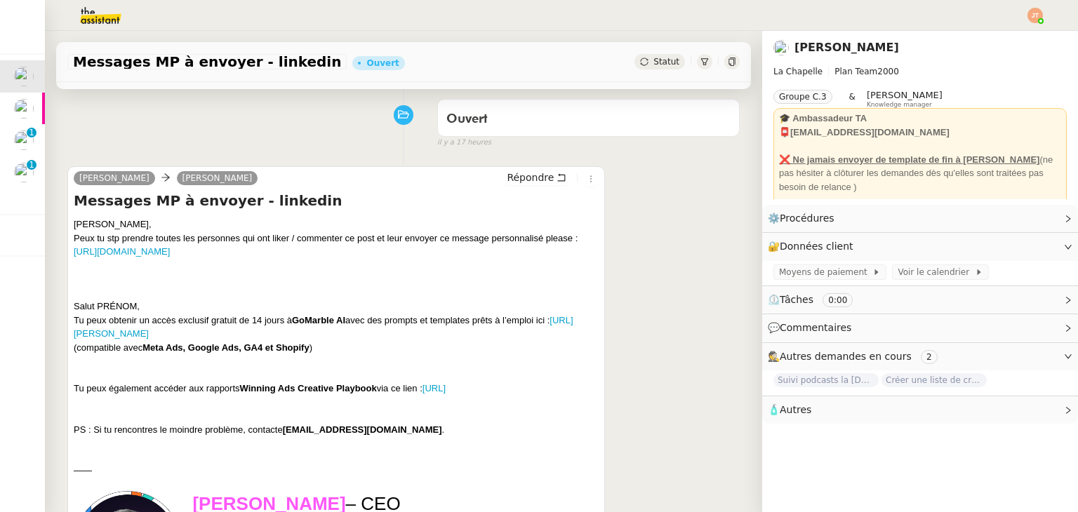
scroll to position [211, 0]
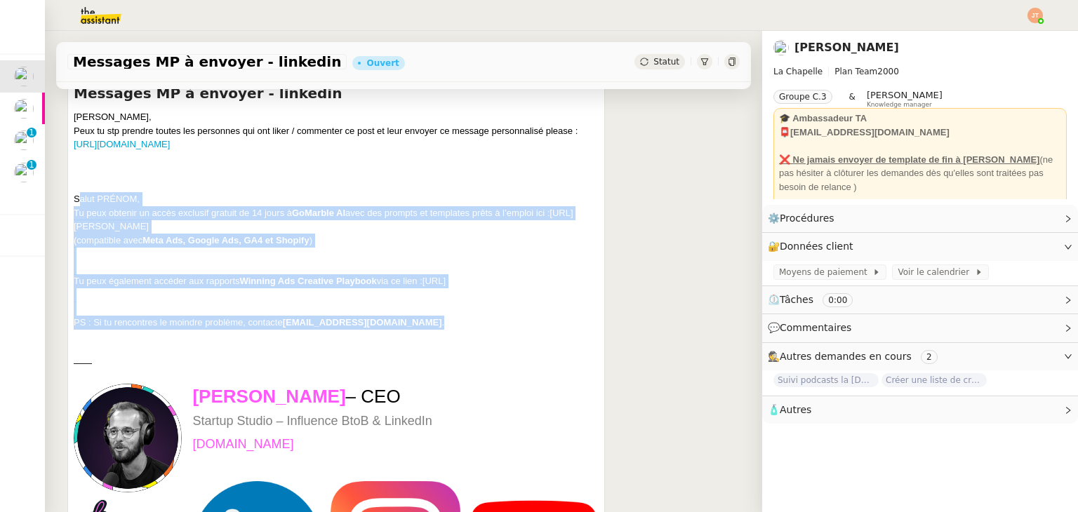
drag, startPoint x: 73, startPoint y: 197, endPoint x: 437, endPoint y: 336, distance: 390.2
click at [437, 329] on div "[PERSON_NAME], [PERSON_NAME] tu stp prendre toutes les personnes qui ont liker …" at bounding box center [336, 219] width 525 height 219
copy div "Salut PRÉNOM, Tu peux obtenir un accès exclusif gratuit de 14 jours à GoMarble …"
click at [368, 246] on div "[PERSON_NAME], [PERSON_NAME] tu stp prendre toutes les personnes qui ont liker …" at bounding box center [336, 219] width 525 height 219
drag, startPoint x: 74, startPoint y: 201, endPoint x: 421, endPoint y: 338, distance: 372.5
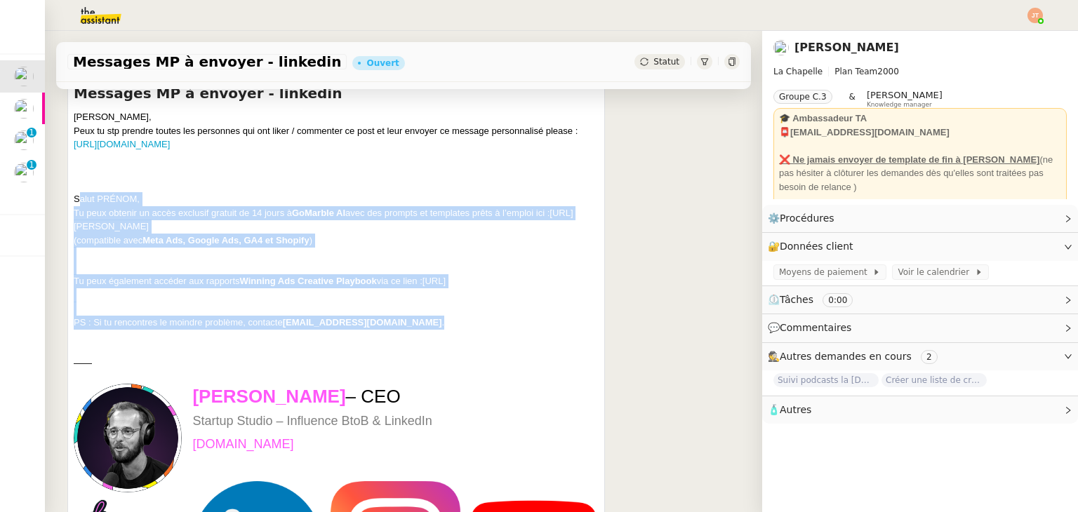
click at [421, 329] on div "[PERSON_NAME], [PERSON_NAME] tu stp prendre toutes les personnes qui ont liker …" at bounding box center [336, 219] width 525 height 219
copy div "Salut PRÉNOM, Tu peux obtenir un accès exclusif gratuit de 14 jours à GoMarble …"
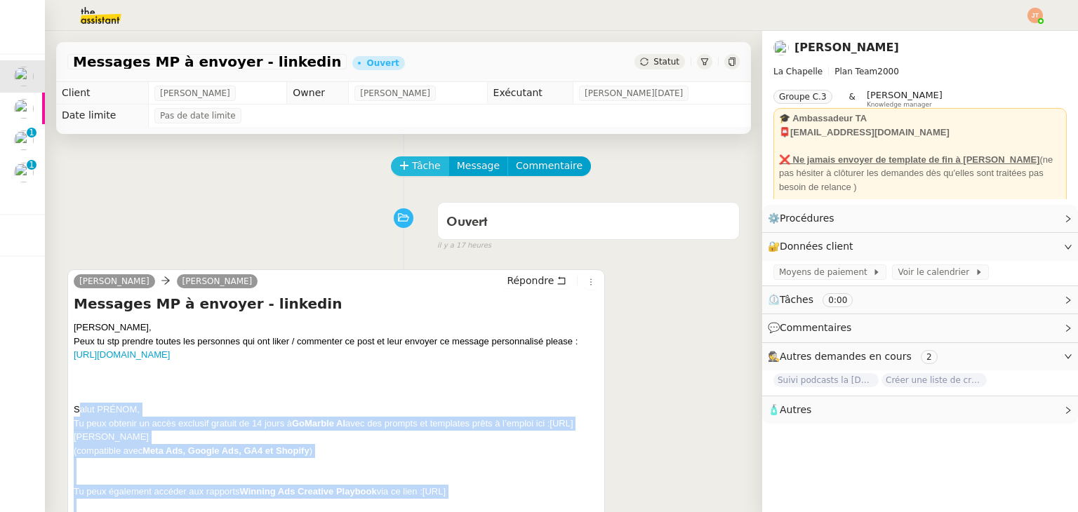
click at [418, 164] on span "Tâche" at bounding box center [426, 166] width 29 height 16
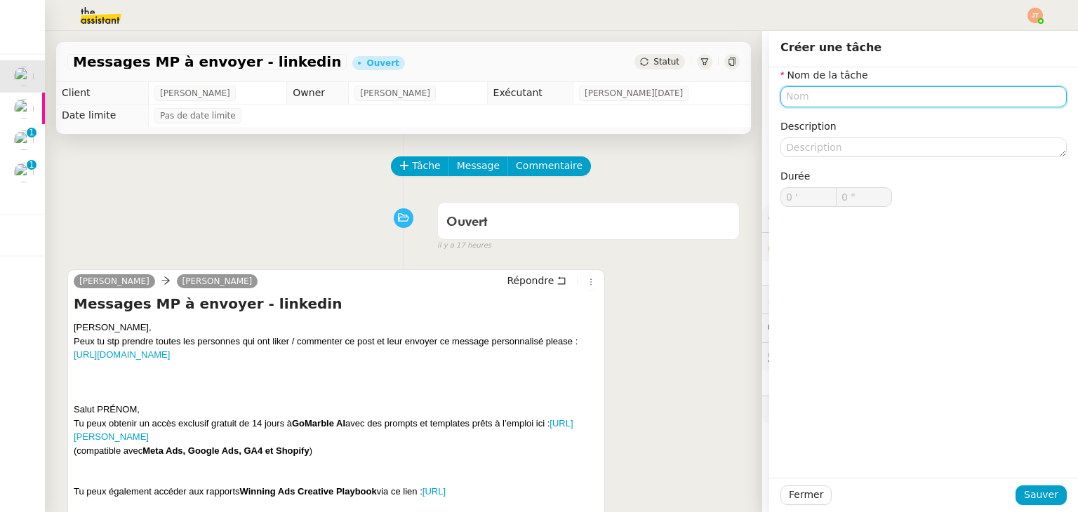
click at [783, 98] on input "text" at bounding box center [924, 96] width 286 height 20
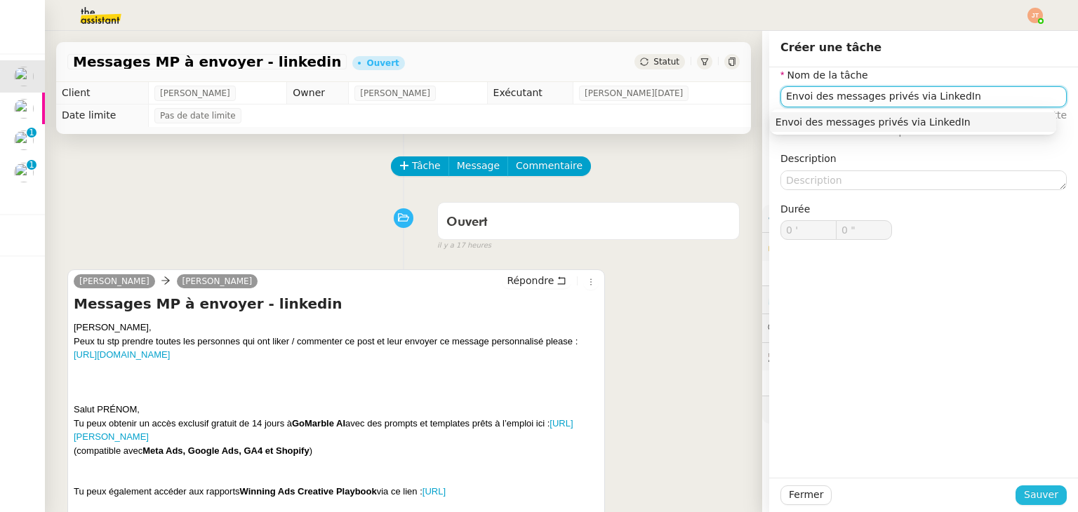
type input "Envoi des messages privés via LinkedIn"
click at [1025, 486] on button "Sauver" at bounding box center [1041, 496] width 51 height 20
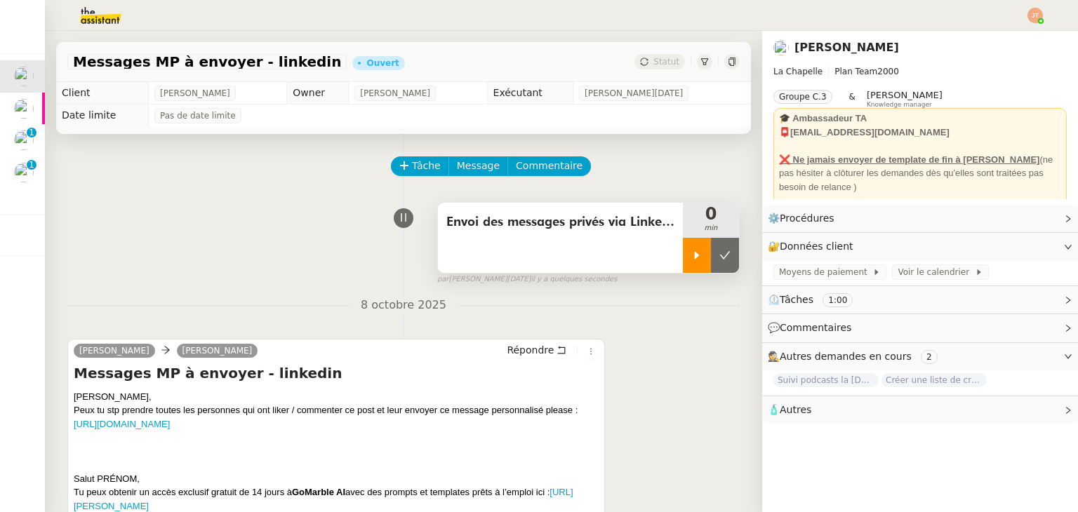
click at [683, 263] on div at bounding box center [697, 255] width 28 height 35
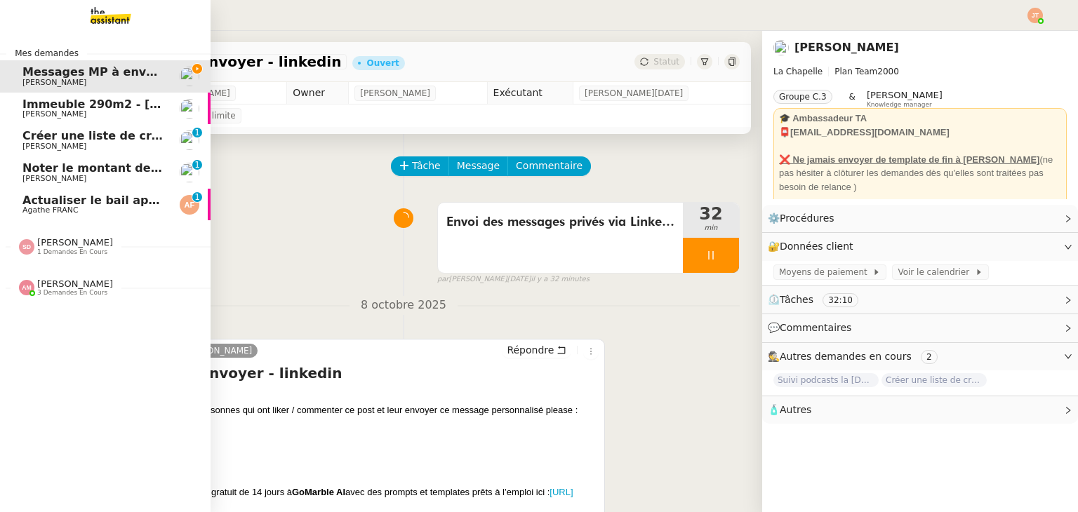
click at [84, 110] on span "[PERSON_NAME]" at bounding box center [93, 114] width 142 height 8
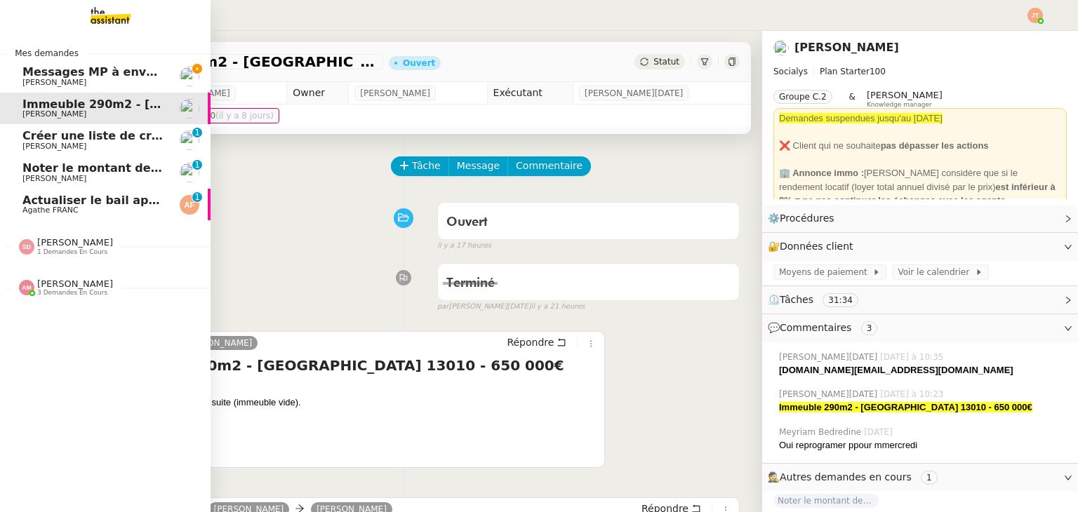
click at [47, 68] on span "Messages MP à envoyer - linkedin" at bounding box center [129, 71] width 215 height 13
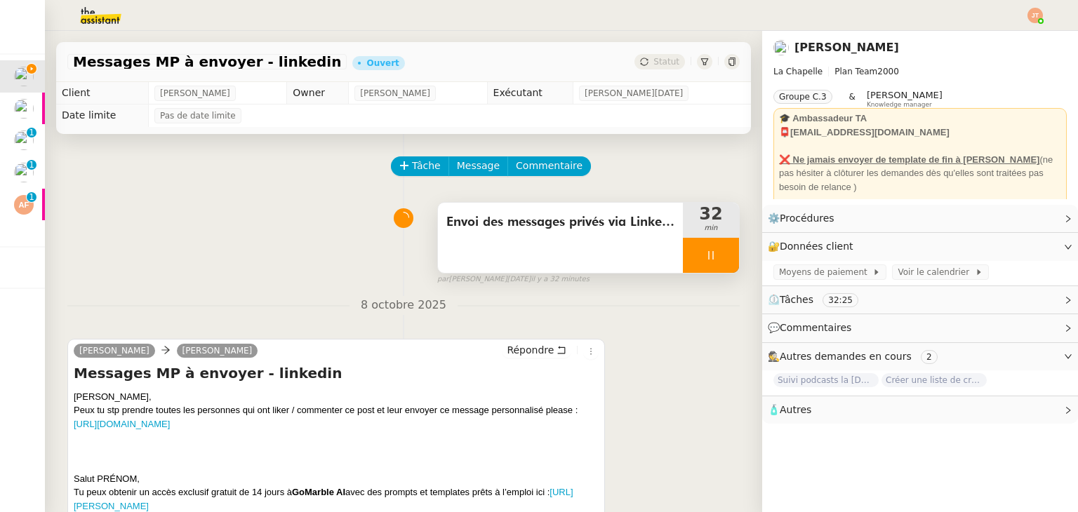
click at [683, 245] on div at bounding box center [711, 255] width 56 height 35
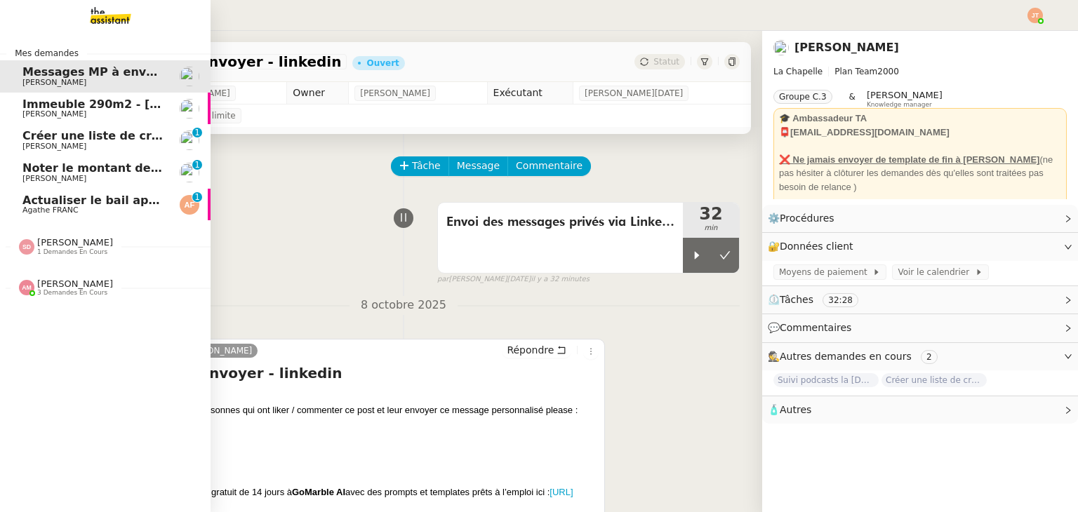
click at [87, 111] on span "[PERSON_NAME]" at bounding box center [93, 114] width 142 height 8
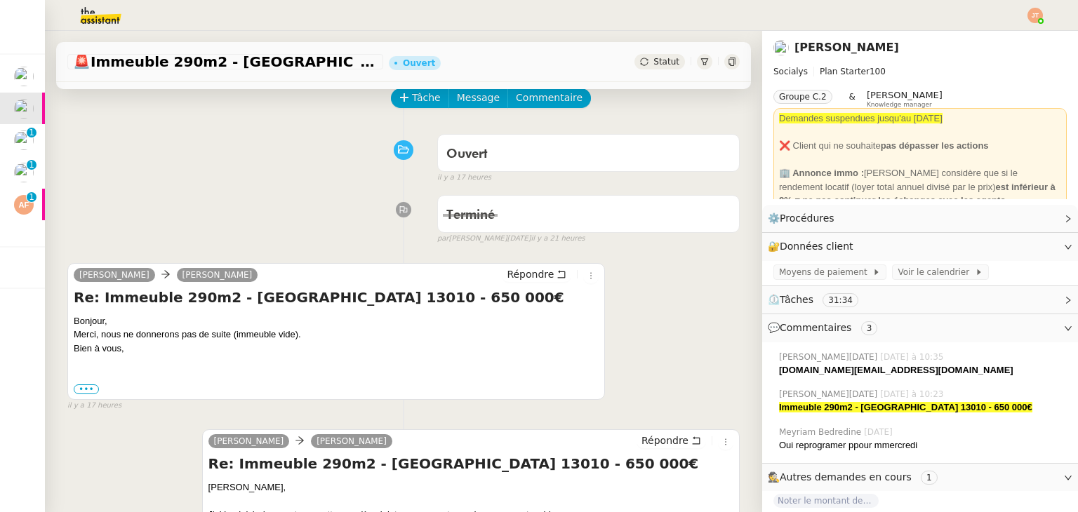
scroll to position [70, 0]
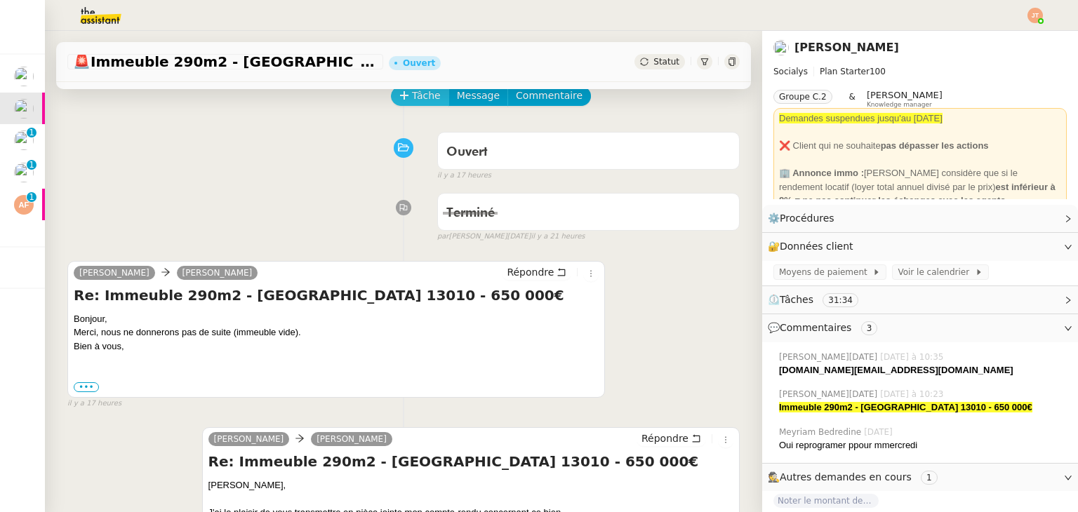
click at [412, 102] on span "Tâche" at bounding box center [426, 96] width 29 height 16
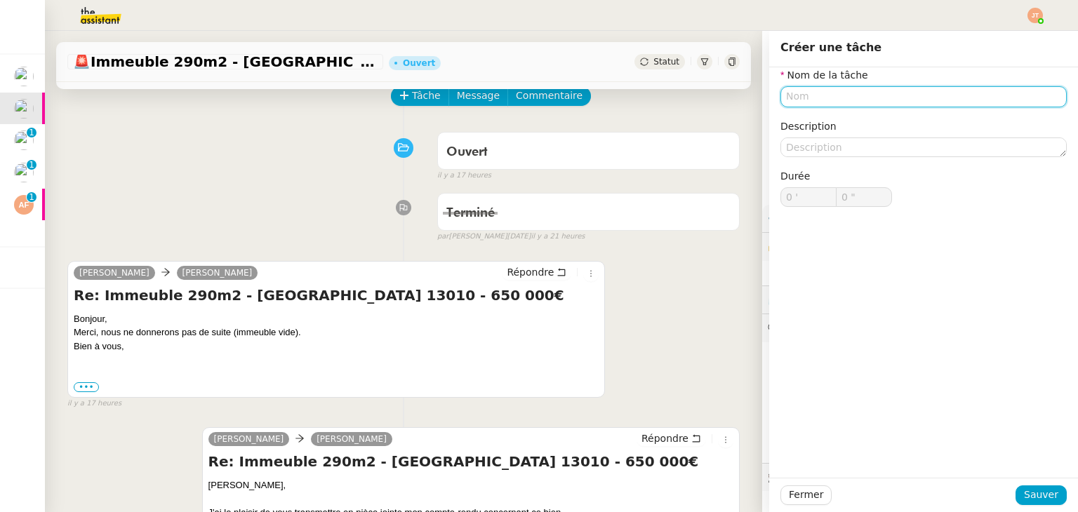
click at [789, 95] on input "text" at bounding box center [924, 96] width 286 height 20
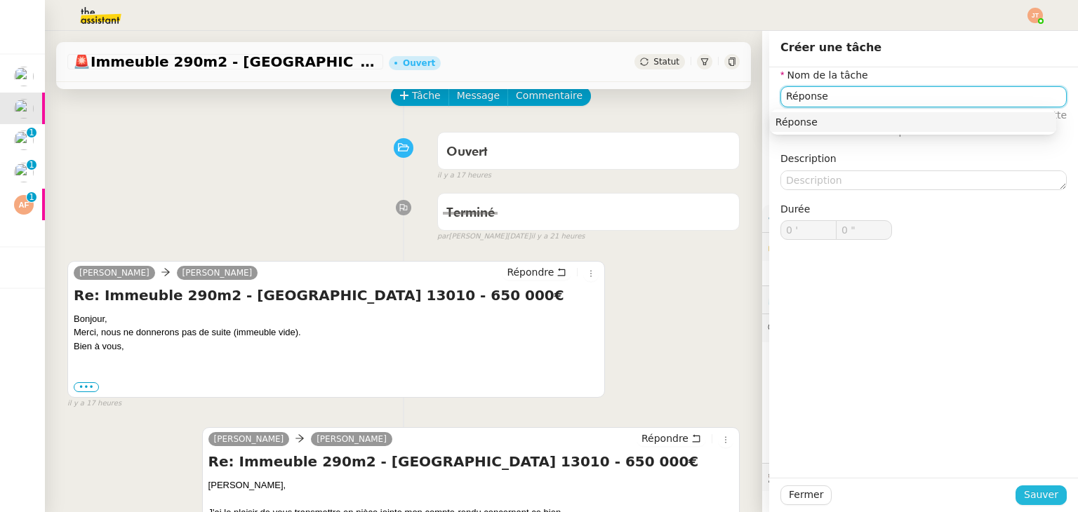
type input "Réponse"
click at [1045, 491] on span "Sauver" at bounding box center [1041, 495] width 34 height 16
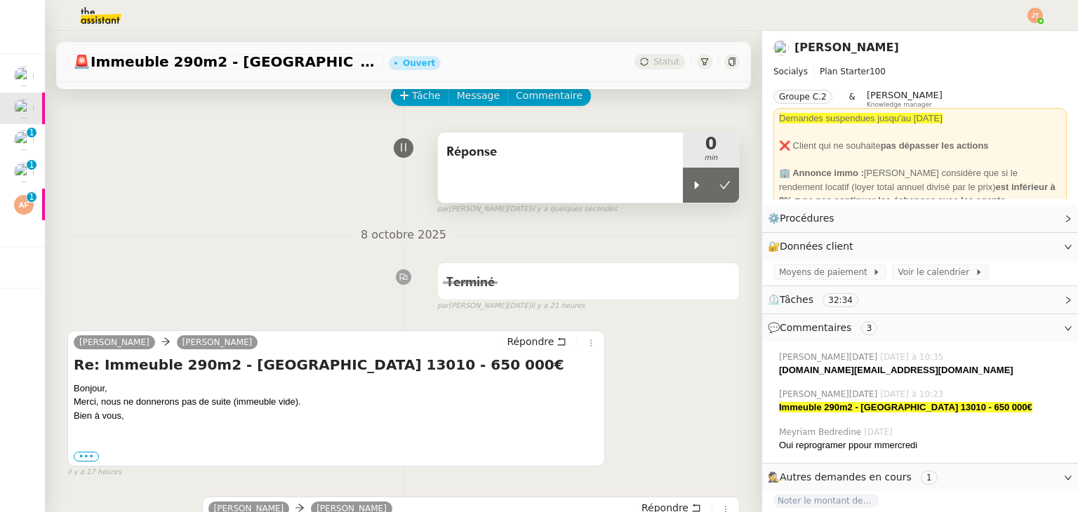
click at [569, 150] on span "Réponse" at bounding box center [560, 152] width 228 height 21
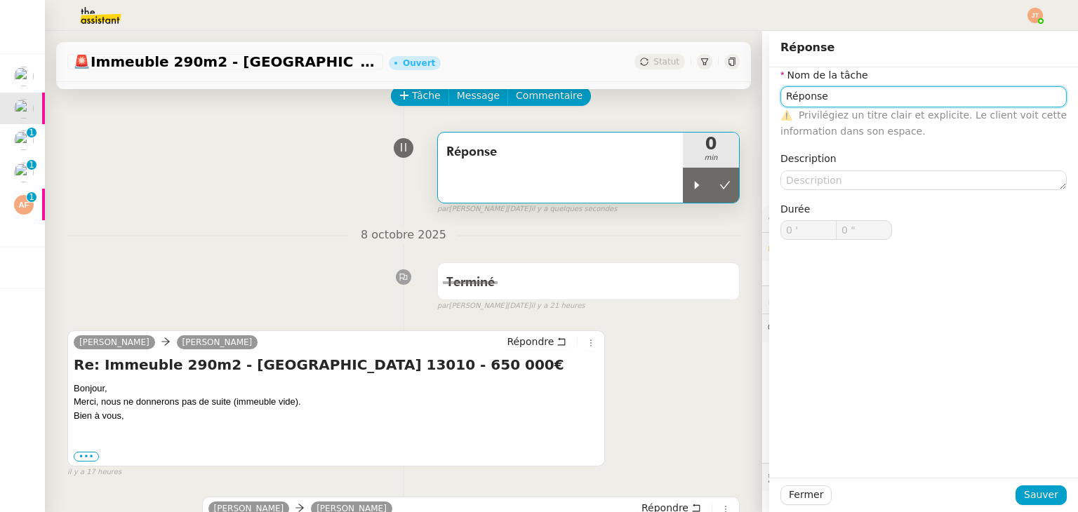
click at [852, 100] on input "Réponse" at bounding box center [924, 96] width 286 height 20
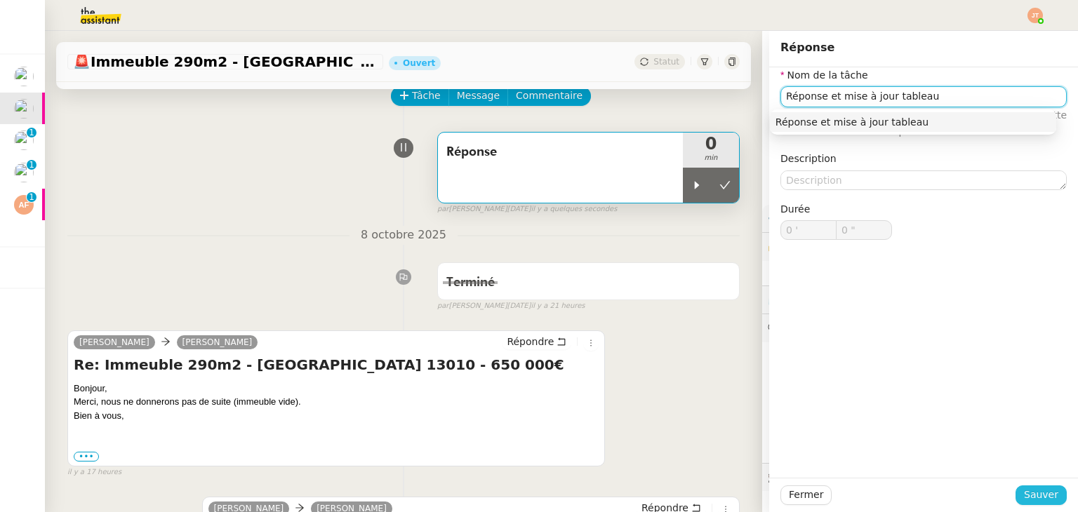
type input "Réponse et mise à jour tableau"
click at [1024, 491] on span "Sauver" at bounding box center [1041, 495] width 34 height 16
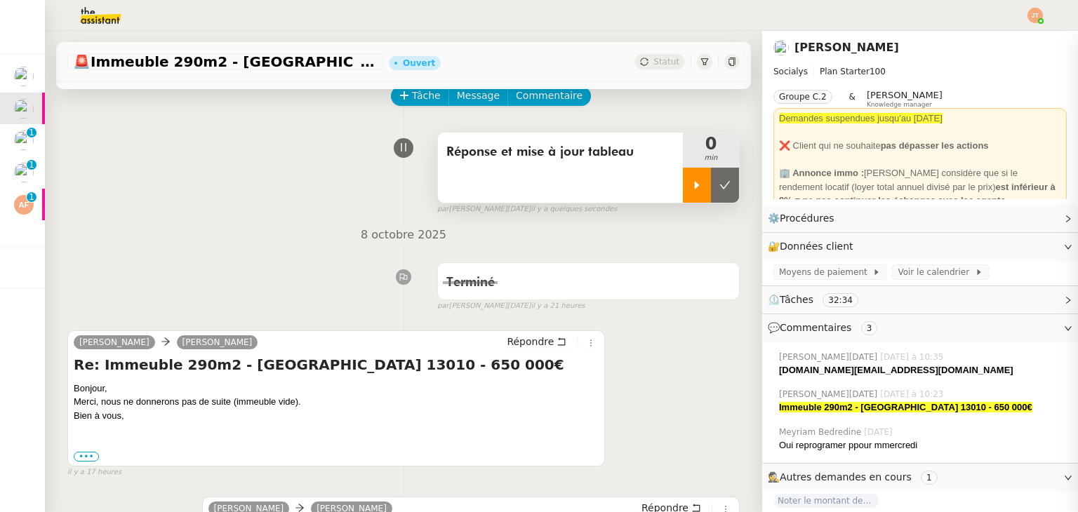
click at [685, 196] on div at bounding box center [697, 185] width 28 height 35
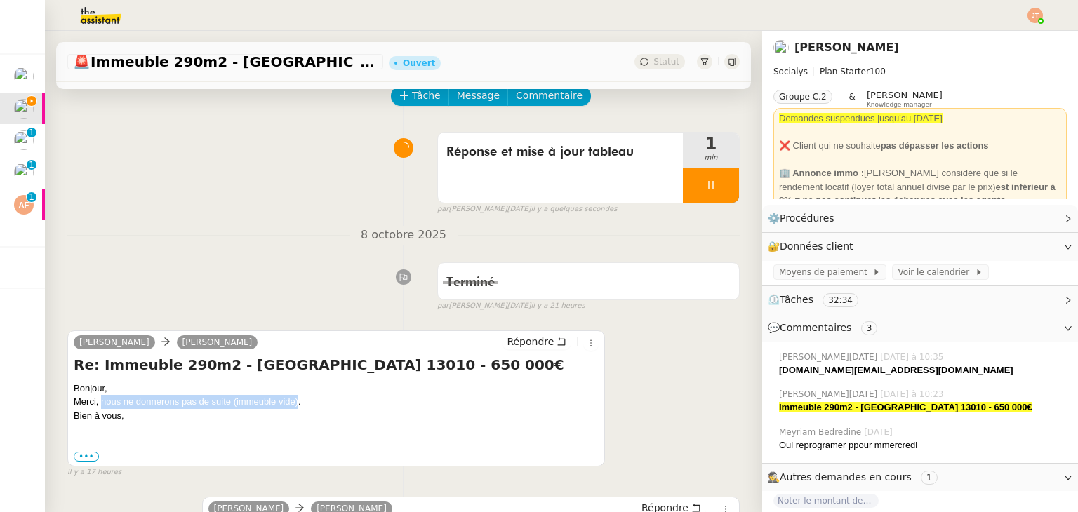
drag, startPoint x: 102, startPoint y: 400, endPoint x: 298, endPoint y: 399, distance: 195.9
click at [298, 399] on div "Merci, nous ne donnerons pas de suite (immeuble vide). Bien à vous," at bounding box center [336, 408] width 525 height 27
copy div "nous ne donnerons pas de suite (immeuble vide)"
click at [270, 304] on div "Terminé false par [PERSON_NAME][DATE] il y a 21 heures" at bounding box center [403, 284] width 672 height 56
click at [521, 348] on span "Répondre" at bounding box center [530, 342] width 47 height 14
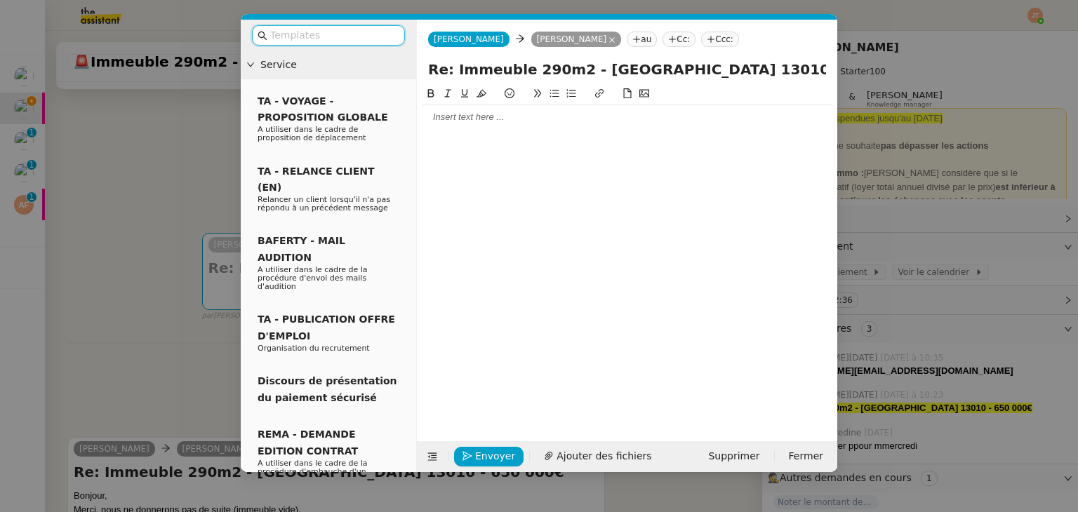
click at [443, 114] on div at bounding box center [627, 117] width 409 height 13
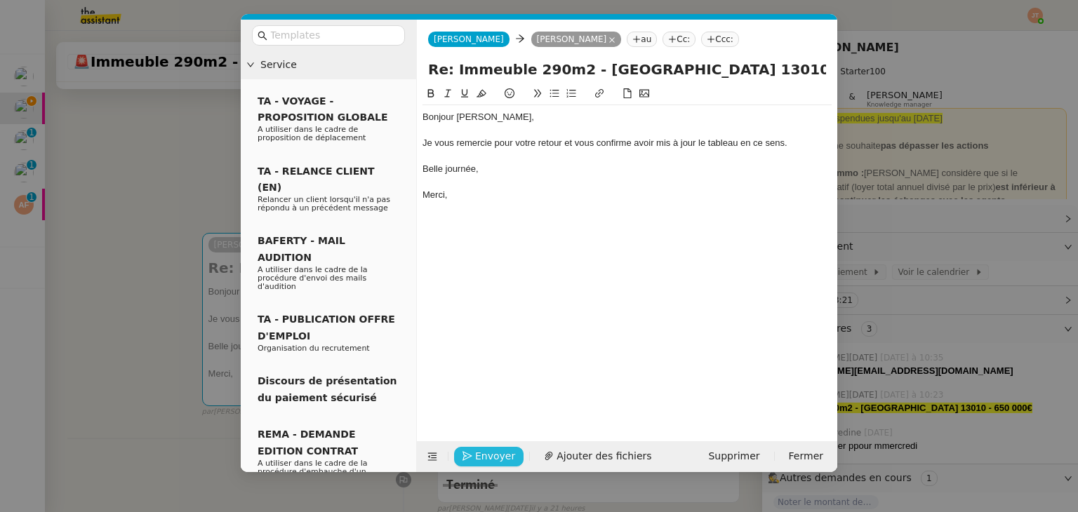
click at [493, 453] on span "Envoyer" at bounding box center [495, 457] width 40 height 16
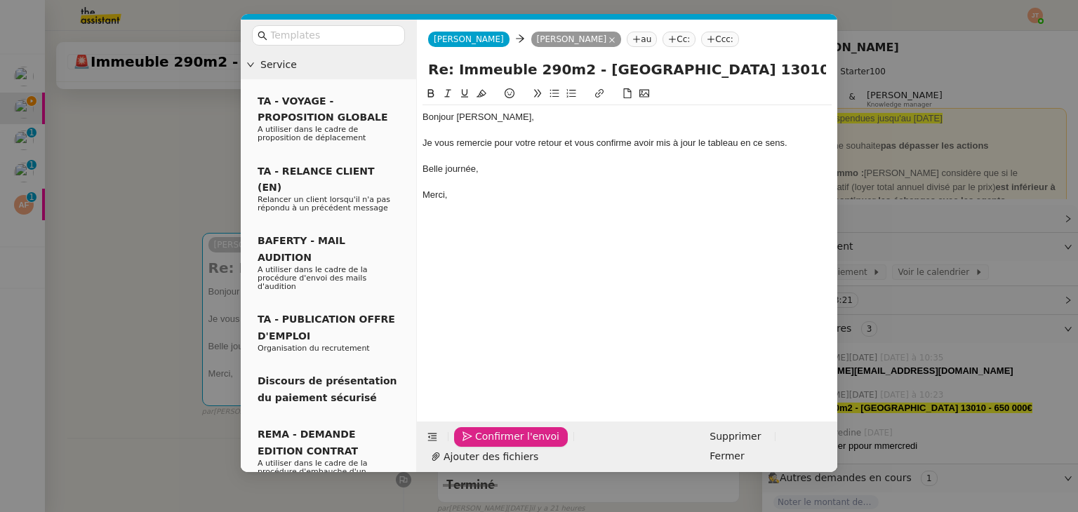
click at [493, 445] on span "Confirmer l'envoi" at bounding box center [517, 437] width 84 height 16
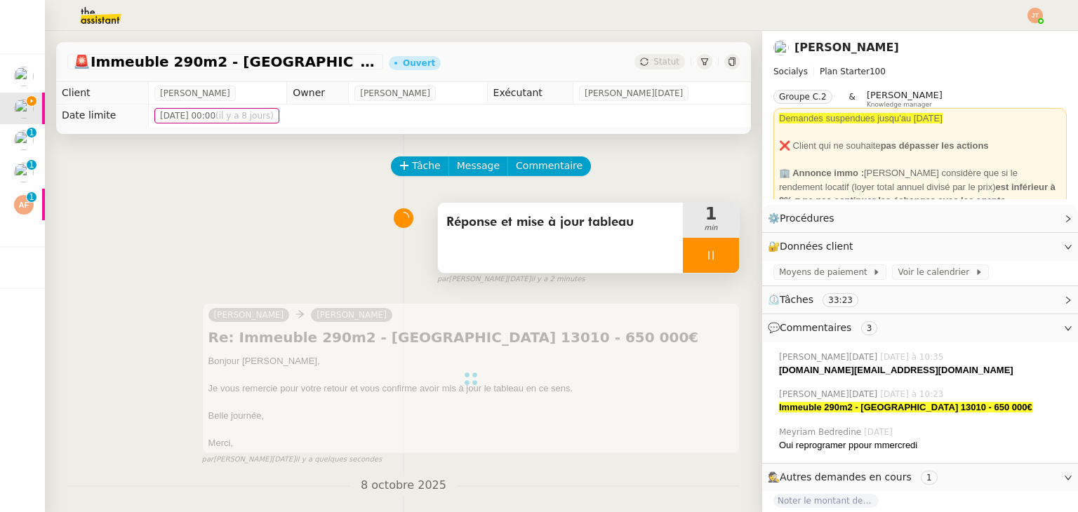
click at [708, 260] on icon at bounding box center [710, 255] width 5 height 8
click at [720, 261] on icon at bounding box center [725, 255] width 11 height 11
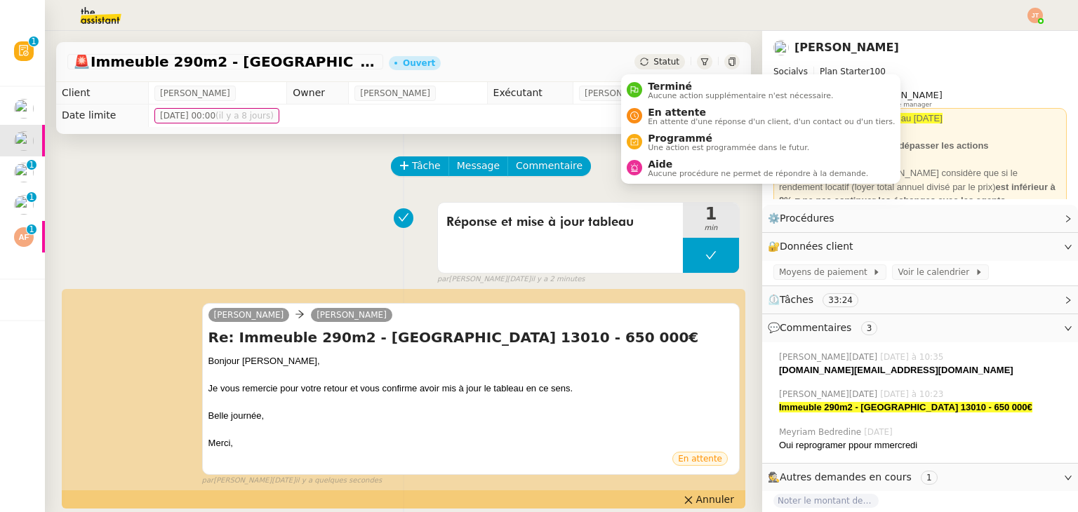
click at [654, 58] on span "Statut" at bounding box center [667, 62] width 26 height 10
click at [658, 88] on span "Terminé" at bounding box center [740, 86] width 185 height 11
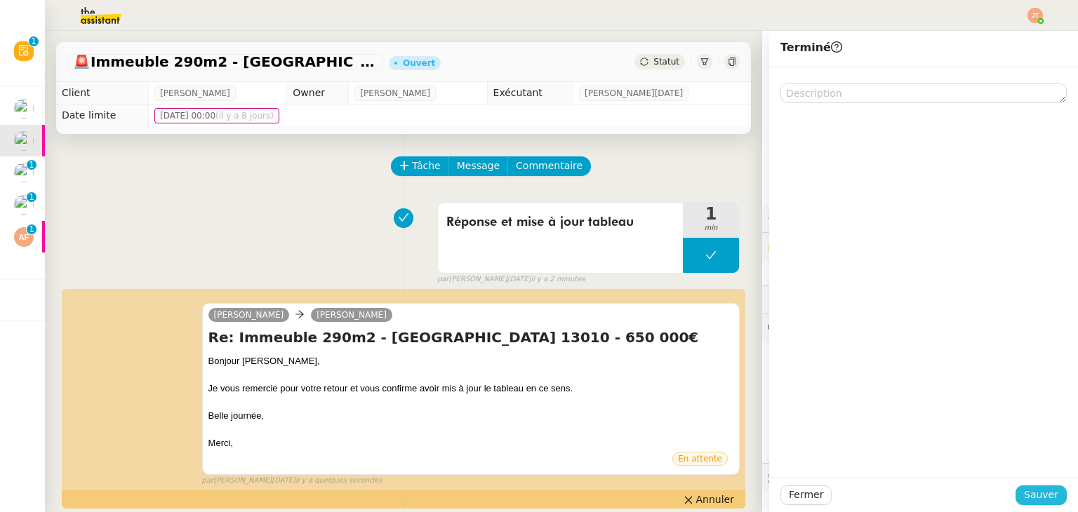
click at [1037, 497] on span "Sauver" at bounding box center [1041, 495] width 34 height 16
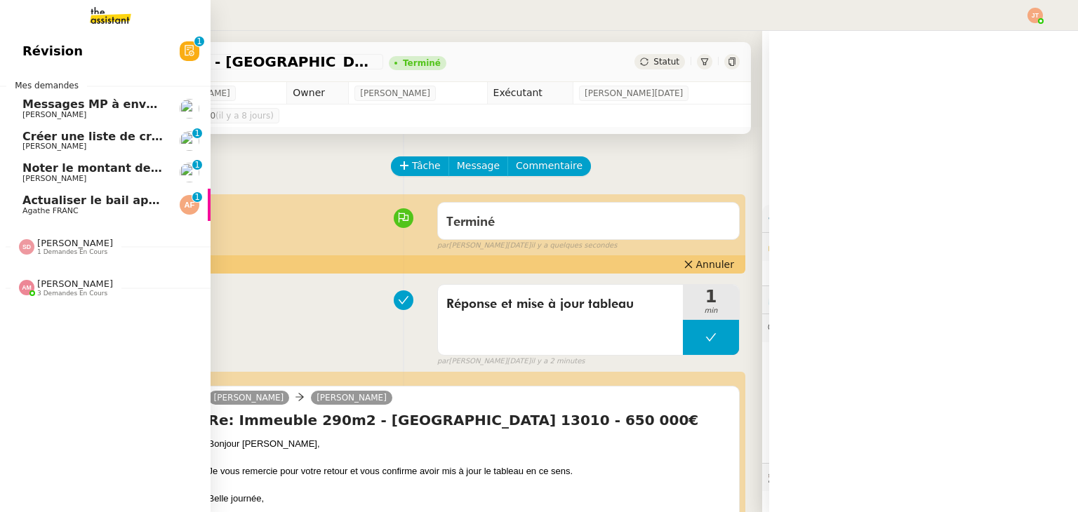
drag, startPoint x: 22, startPoint y: 110, endPoint x: 30, endPoint y: 110, distance: 8.4
click at [22, 110] on link "Messages MP à envoyer - linkedin [PERSON_NAME]" at bounding box center [105, 109] width 211 height 32
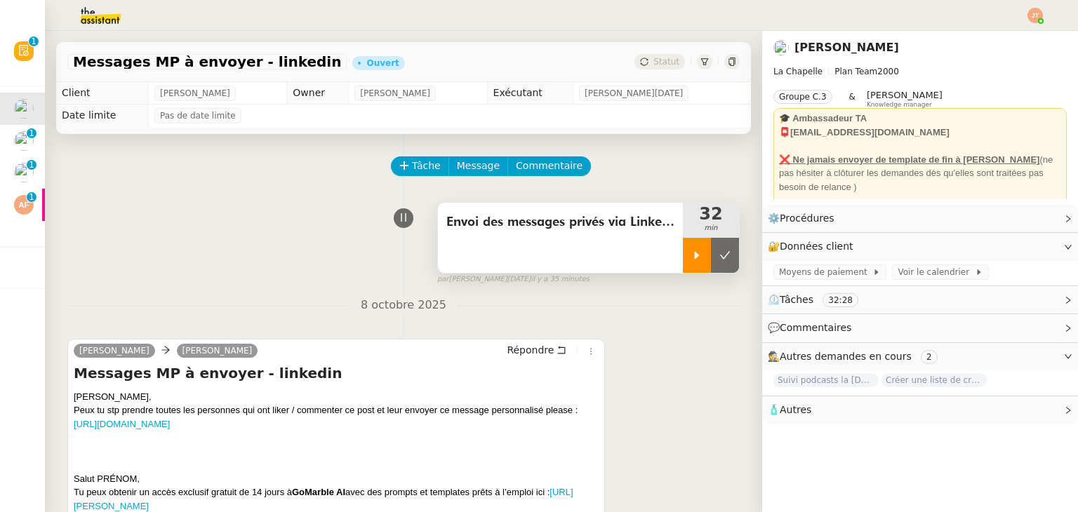
click at [691, 258] on icon at bounding box center [696, 255] width 11 height 11
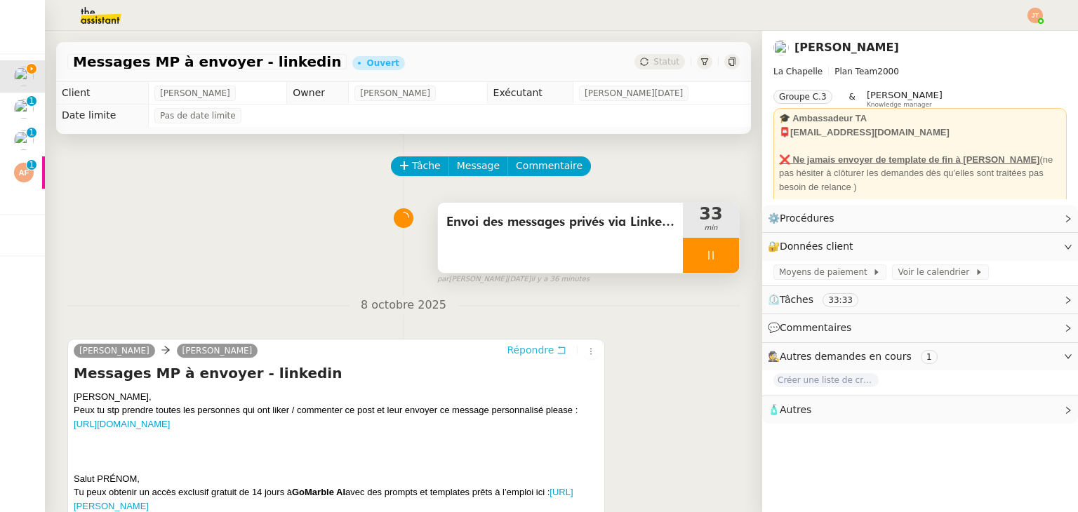
click at [526, 352] on span "Répondre" at bounding box center [530, 350] width 47 height 14
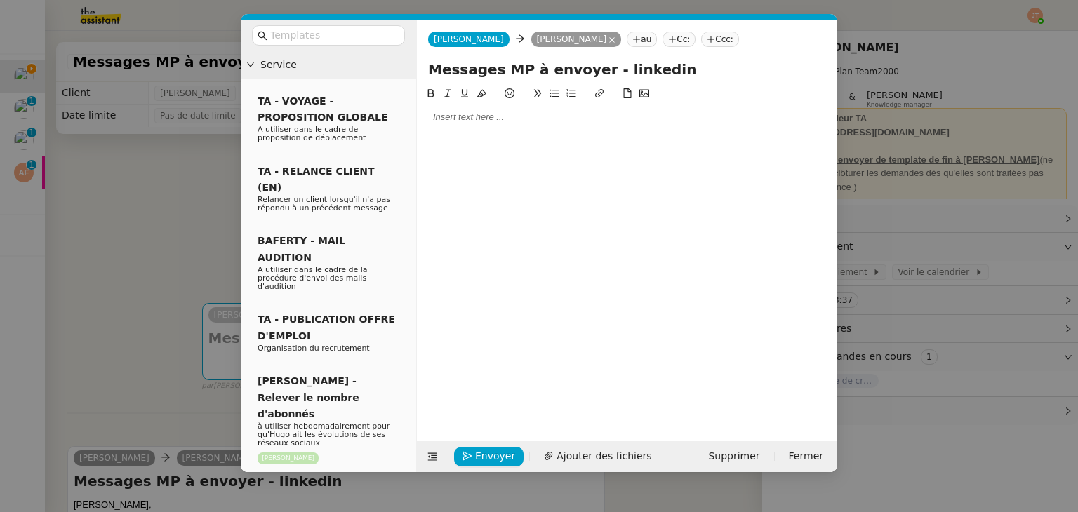
click at [449, 114] on div at bounding box center [627, 117] width 409 height 13
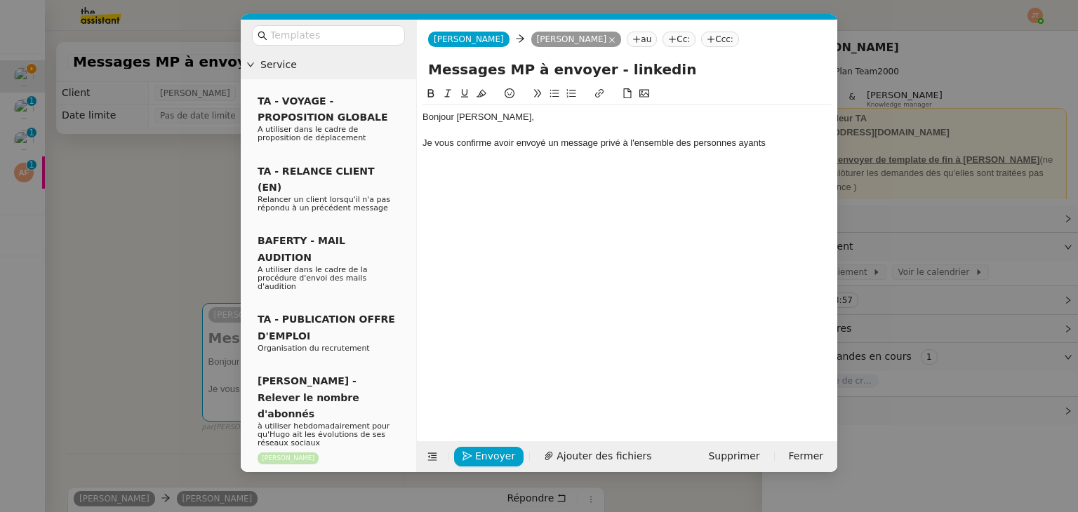
click at [134, 190] on nz-modal-container "Service TA - VOYAGE - PROPOSITION GLOBALE A utiliser dans le cadre de propositi…" at bounding box center [539, 256] width 1078 height 512
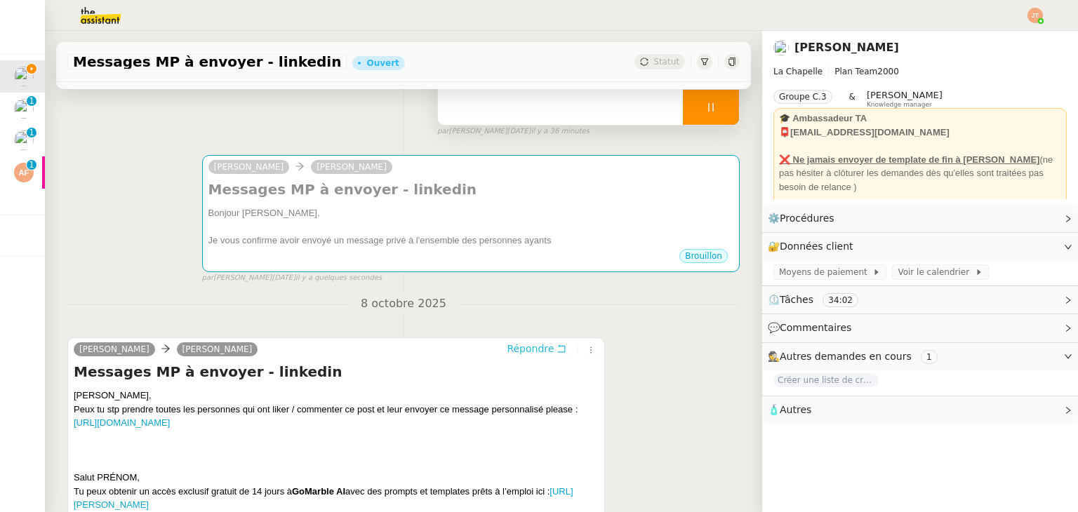
scroll to position [145, 0]
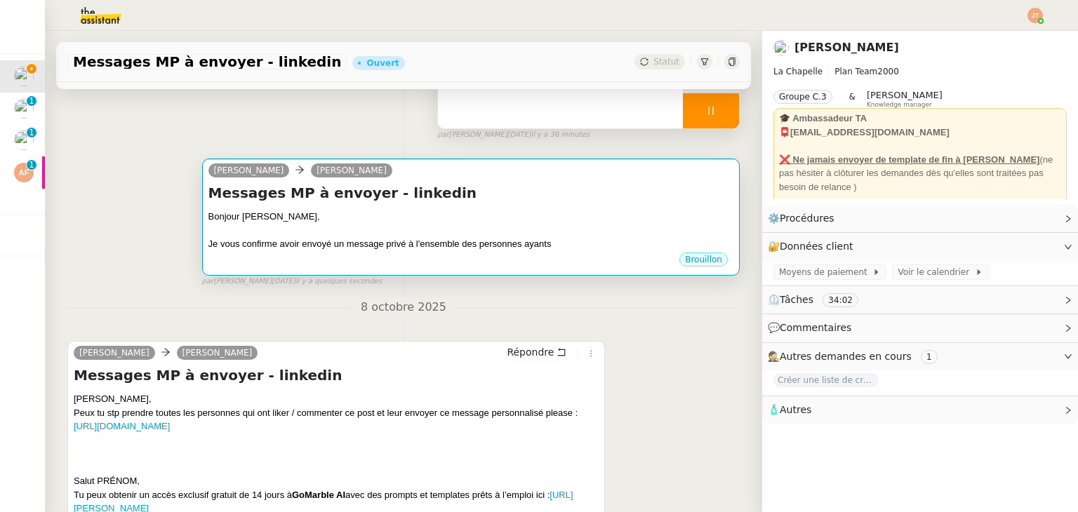
click at [475, 201] on h4 "Messages MP à envoyer - linkedin" at bounding box center [470, 193] width 525 height 20
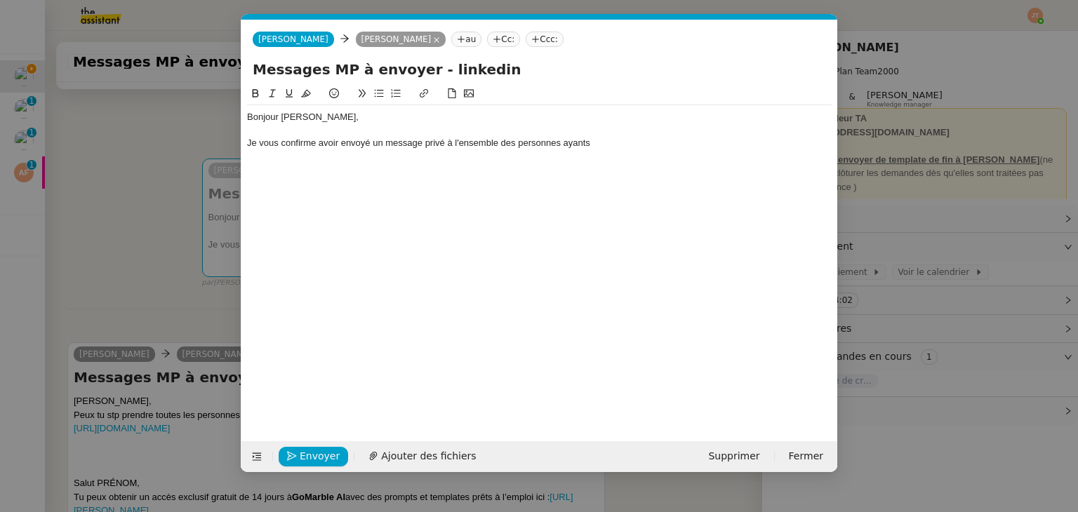
scroll to position [0, 29]
click at [623, 140] on div "Je vous confirme avoir envoyé un message privé à l'ensemble des personnes ayants" at bounding box center [539, 143] width 585 height 13
click at [135, 178] on nz-modal-container "Service TA - VOYAGE - PROPOSITION GLOBALE A utiliser dans le cadre de propositi…" at bounding box center [539, 256] width 1078 height 512
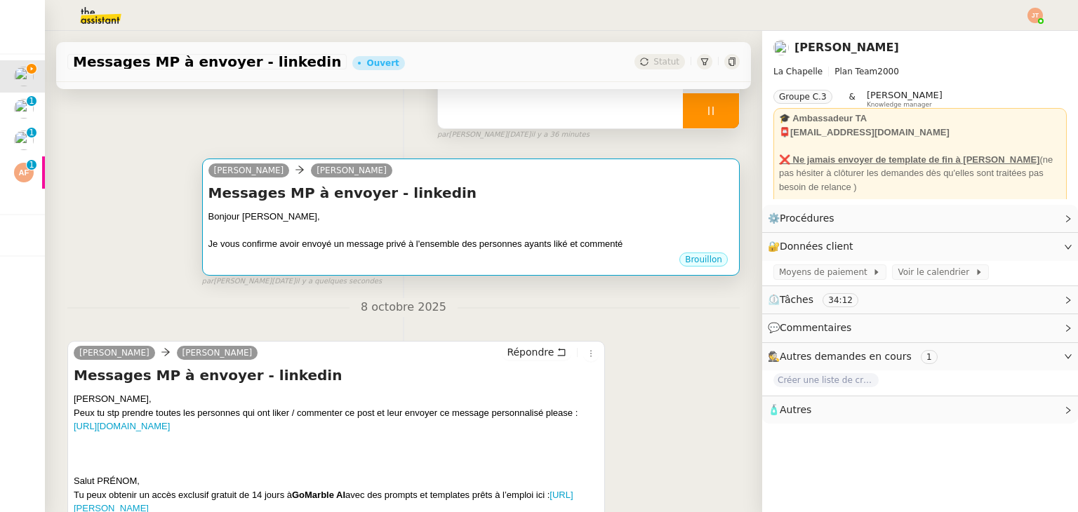
click at [553, 237] on div at bounding box center [470, 231] width 525 height 14
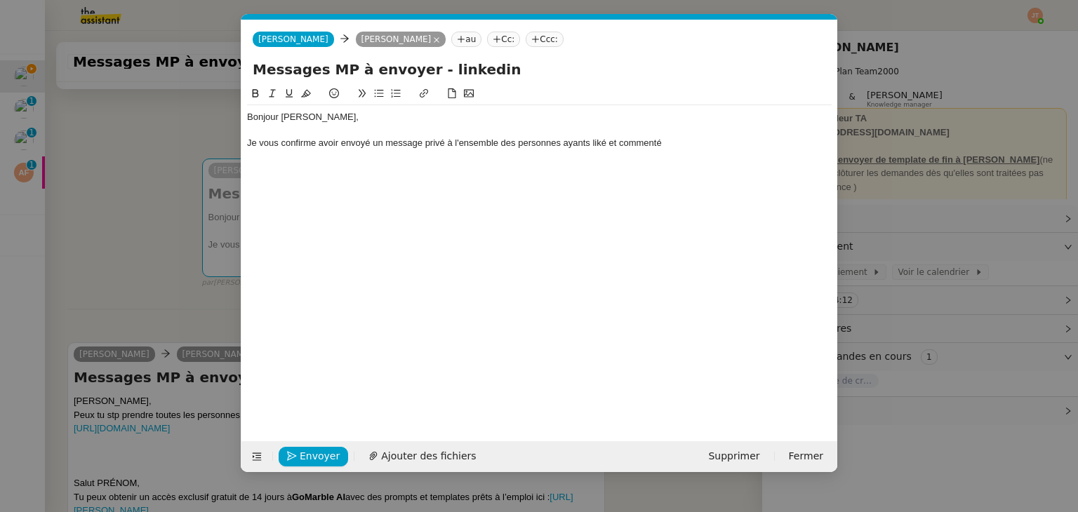
click at [696, 144] on div "Je vous confirme avoir envoyé un message privé à l'ensemble des personnes ayant…" at bounding box center [539, 143] width 585 height 13
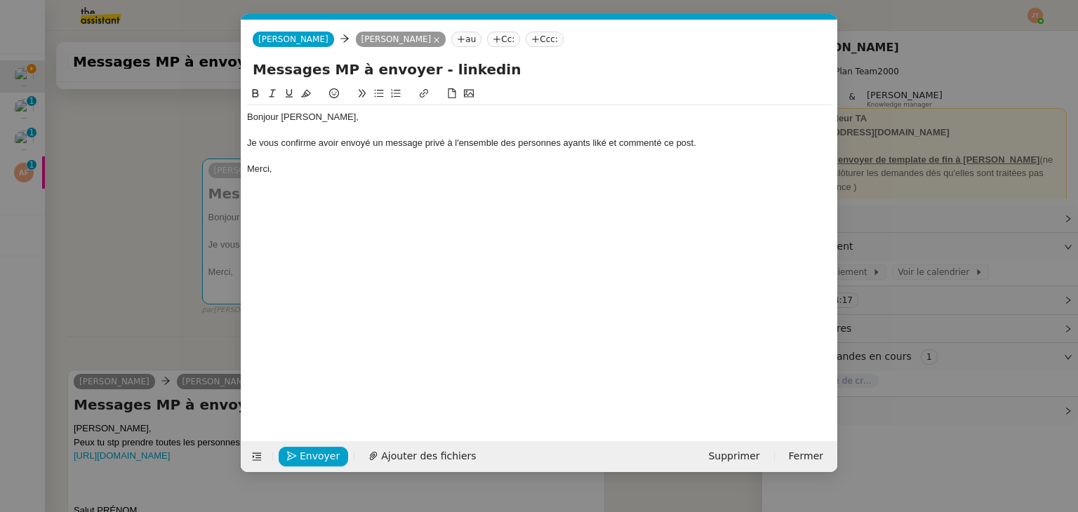
click at [321, 167] on div "Merci," at bounding box center [539, 169] width 585 height 13
click at [119, 301] on nz-modal-container "Service TA - VOYAGE - PROPOSITION GLOBALE A utiliser dans le cadre de propositi…" at bounding box center [539, 256] width 1078 height 512
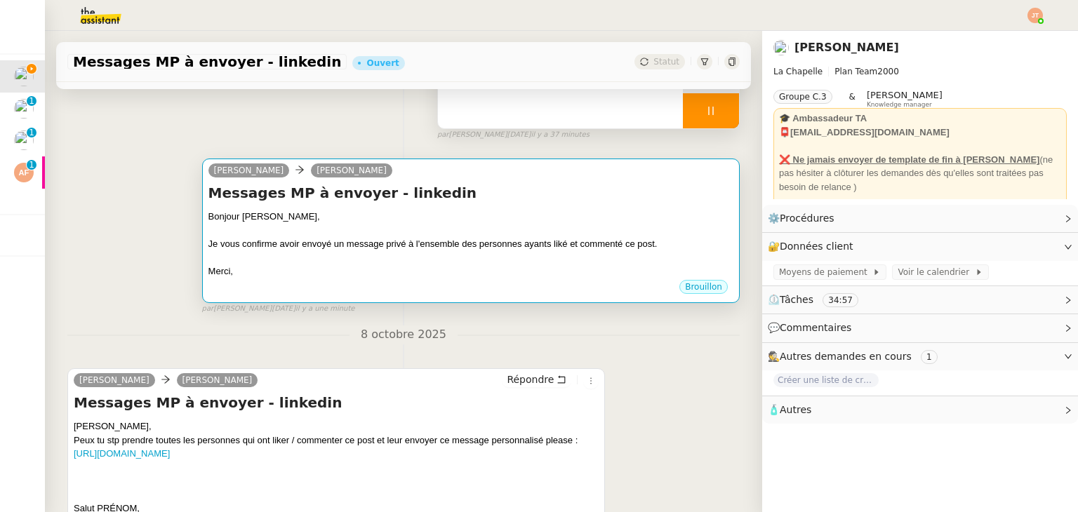
click at [314, 251] on div "Je vous confirme avoir envoyé un message privé à l'ensemble des personnes ayant…" at bounding box center [470, 244] width 525 height 14
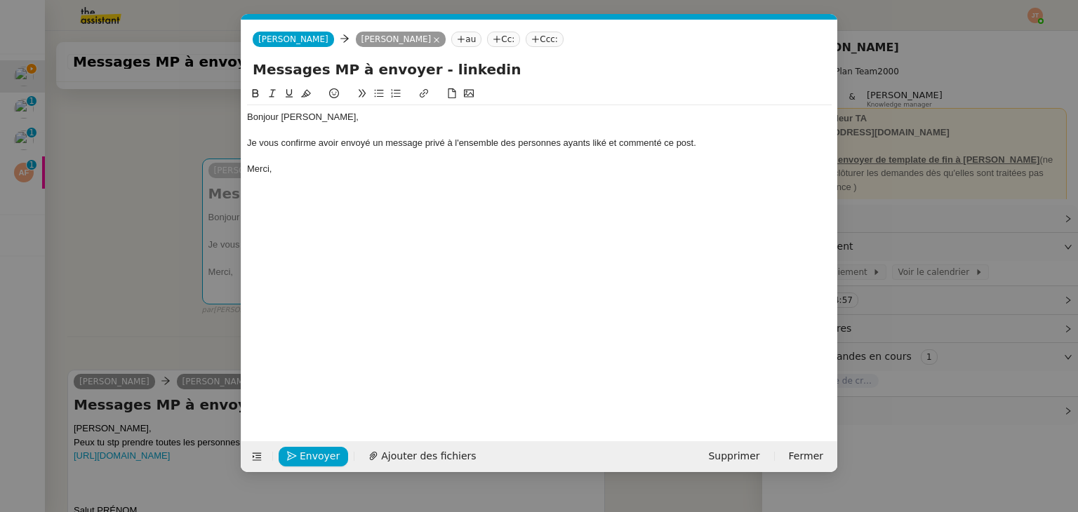
click at [51, 269] on nz-modal-container "Service TA - VOYAGE - PROPOSITION GLOBALE A utiliser dans le cadre de propositi…" at bounding box center [539, 256] width 1078 height 512
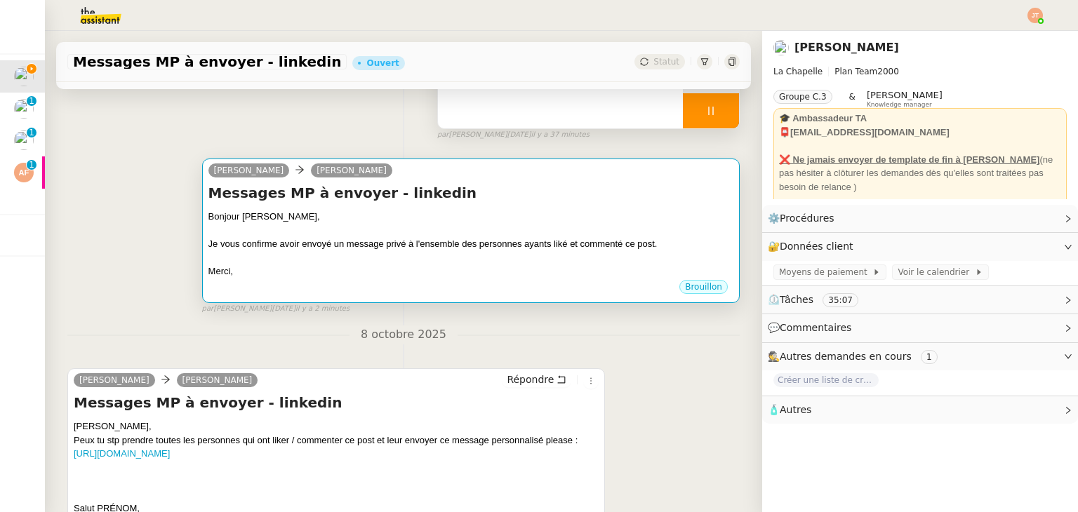
click at [373, 235] on div at bounding box center [470, 231] width 525 height 14
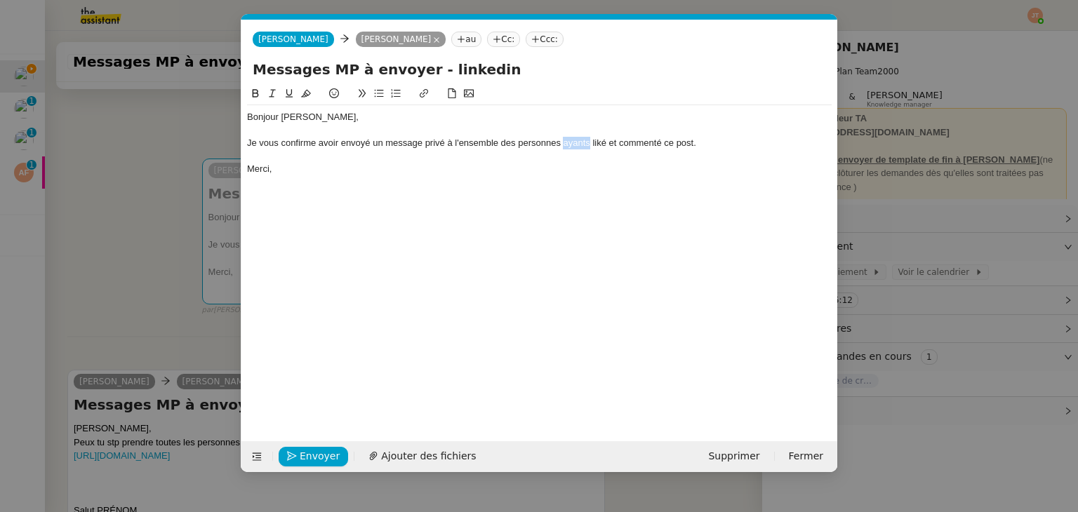
drag, startPoint x: 590, startPoint y: 144, endPoint x: 563, endPoint y: 143, distance: 26.7
click at [563, 143] on div "Je vous confirme avoir envoyé un message privé à l'ensemble des personnes ayant…" at bounding box center [539, 143] width 585 height 13
click at [616, 146] on div "Je vous confirme avoir envoyé un message privé à l'ensemble des personnes qui o…" at bounding box center [539, 143] width 585 height 13
click at [192, 296] on nz-modal-container "Service TA - VOYAGE - PROPOSITION GLOBALE A utiliser dans le cadre de propositi…" at bounding box center [539, 256] width 1078 height 512
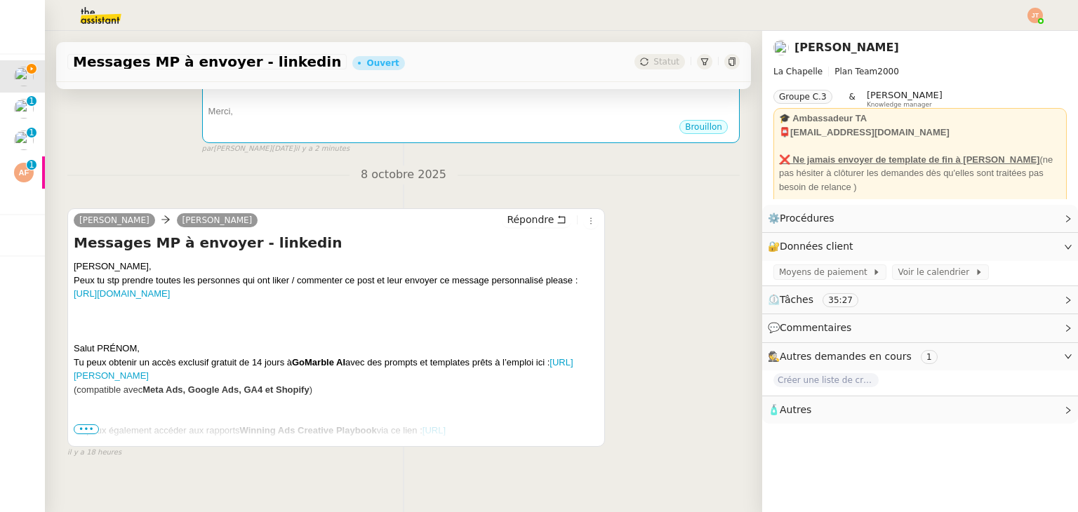
scroll to position [329, 0]
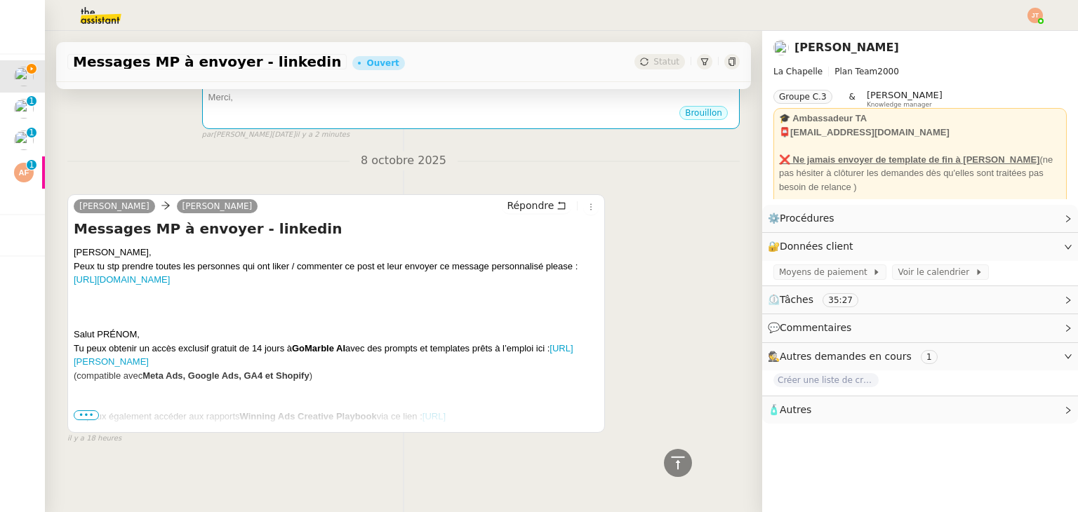
click at [91, 402] on div "[PERSON_NAME], [PERSON_NAME] tu stp prendre toutes les personnes qui ont liker …" at bounding box center [336, 355] width 525 height 219
click at [82, 411] on span "•••" at bounding box center [86, 416] width 25 height 10
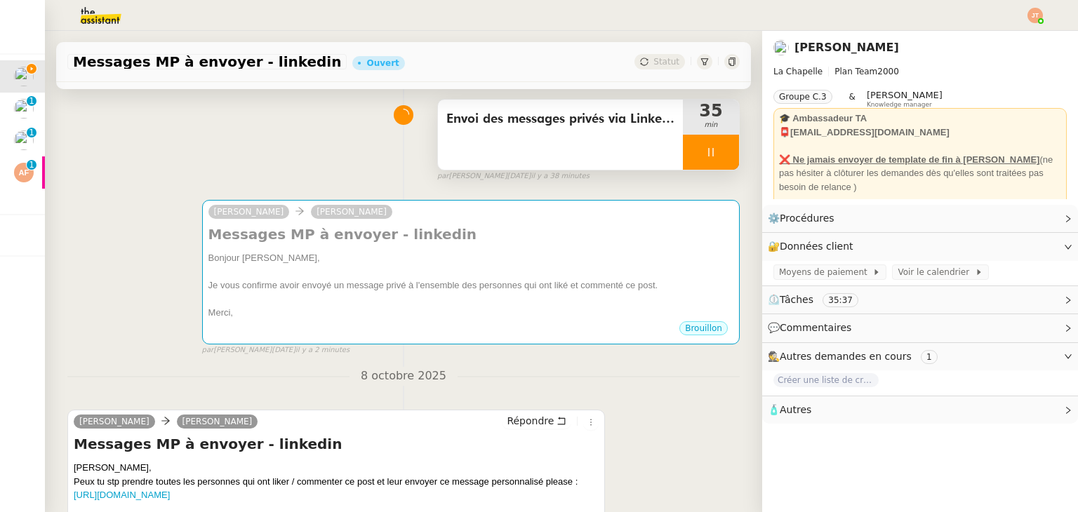
scroll to position [48, 0]
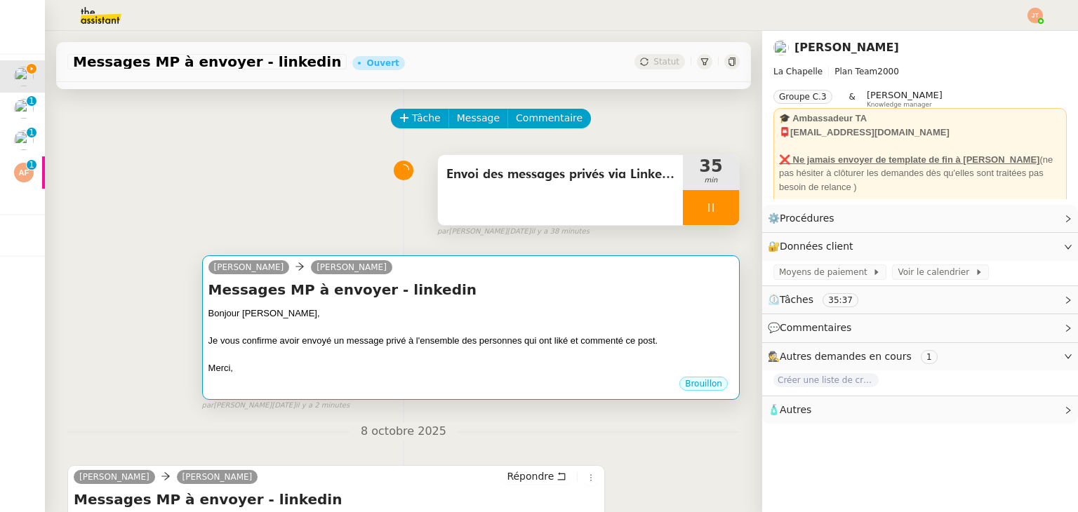
click at [281, 342] on div "Je vous confirme avoir envoyé un message privé à l'ensemble des personnes qui o…" at bounding box center [470, 341] width 525 height 14
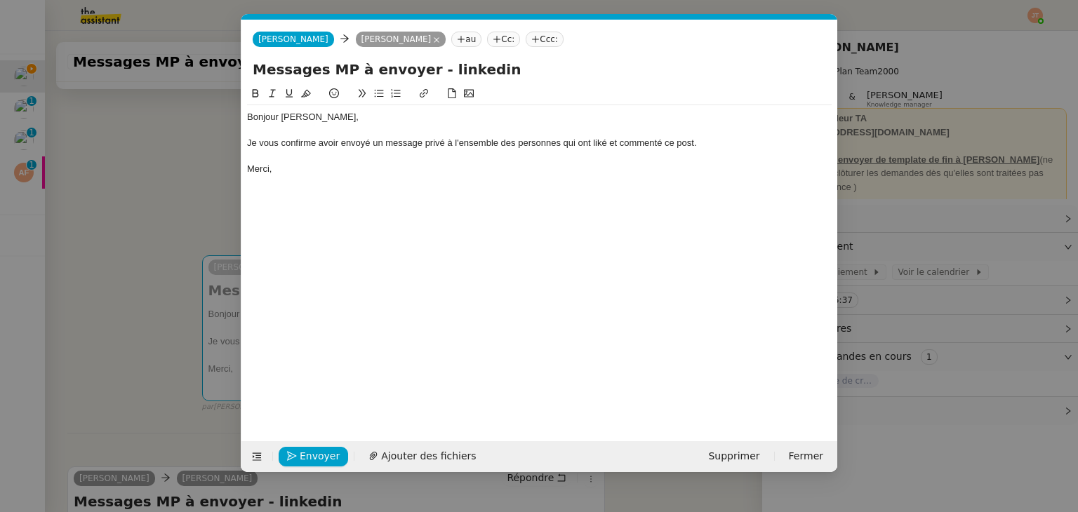
scroll to position [0, 29]
click at [318, 450] on span "Envoyer" at bounding box center [320, 457] width 40 height 16
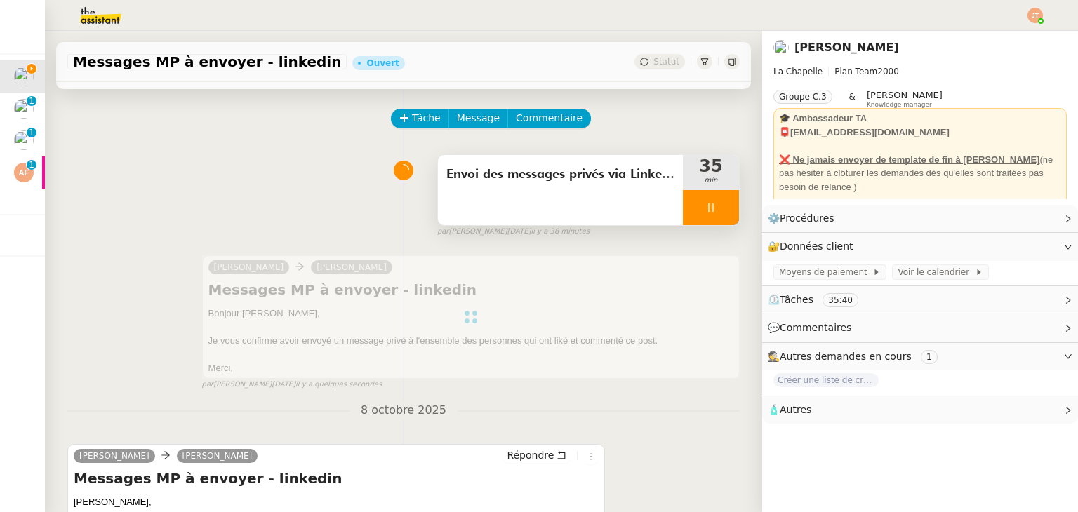
click at [705, 208] on icon at bounding box center [710, 207] width 11 height 11
click at [714, 214] on button at bounding box center [725, 207] width 28 height 35
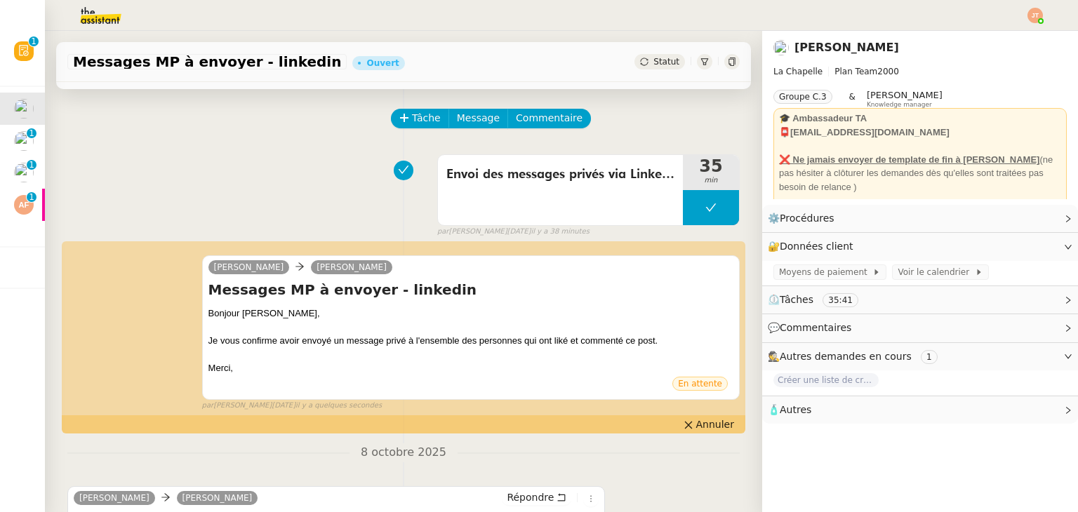
click at [651, 53] on div "Messages MP à envoyer - linkedin Ouvert Statut" at bounding box center [403, 62] width 695 height 40
click at [654, 60] on span "Statut" at bounding box center [667, 62] width 26 height 10
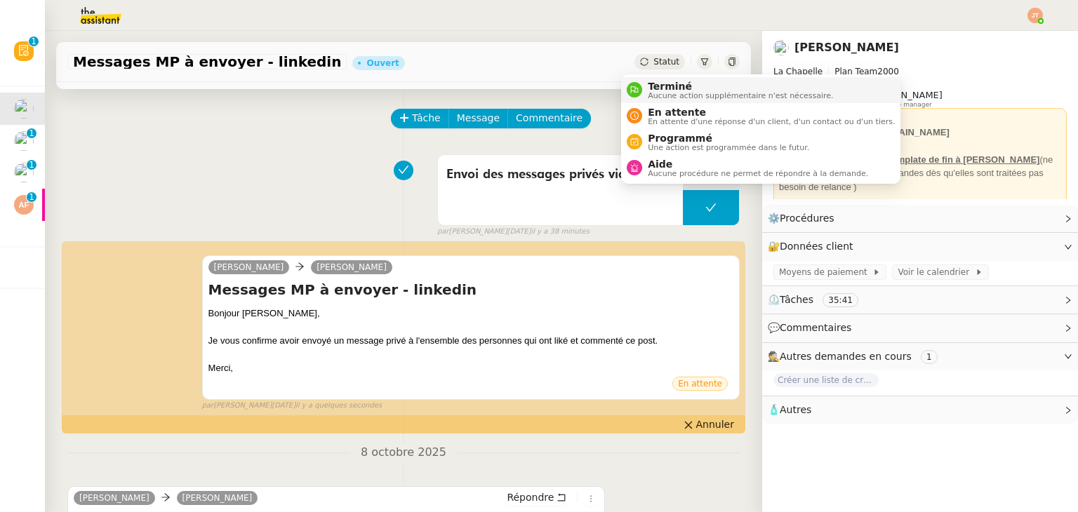
click at [655, 85] on span "Terminé" at bounding box center [740, 86] width 185 height 11
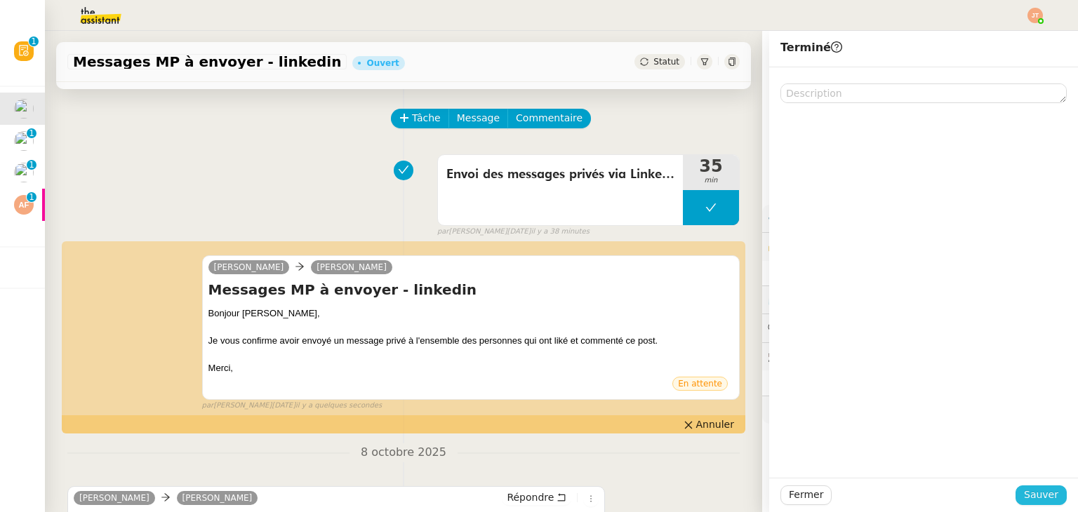
click at [1025, 490] on span "Sauver" at bounding box center [1041, 495] width 34 height 16
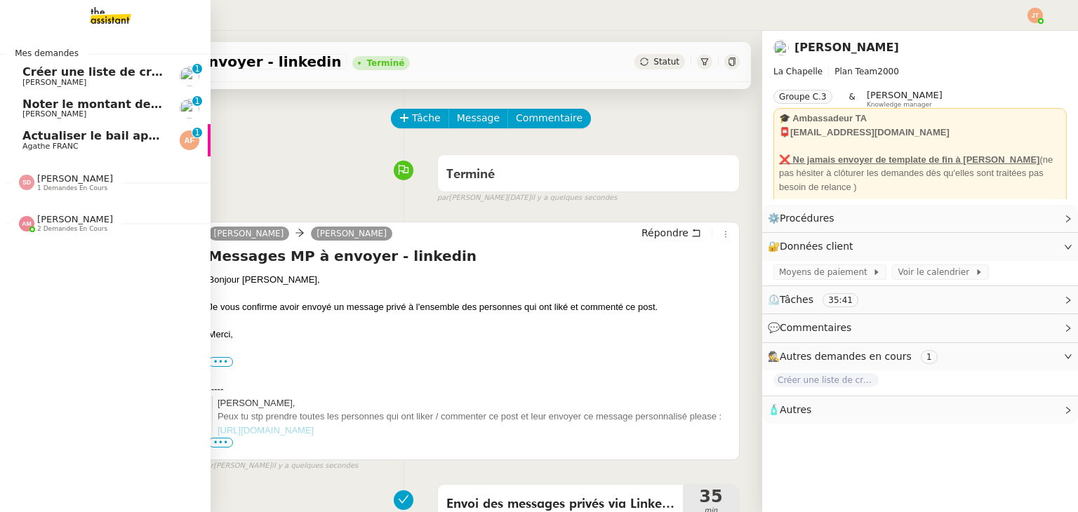
click at [96, 145] on span "Agathe FRANC" at bounding box center [93, 146] width 142 height 8
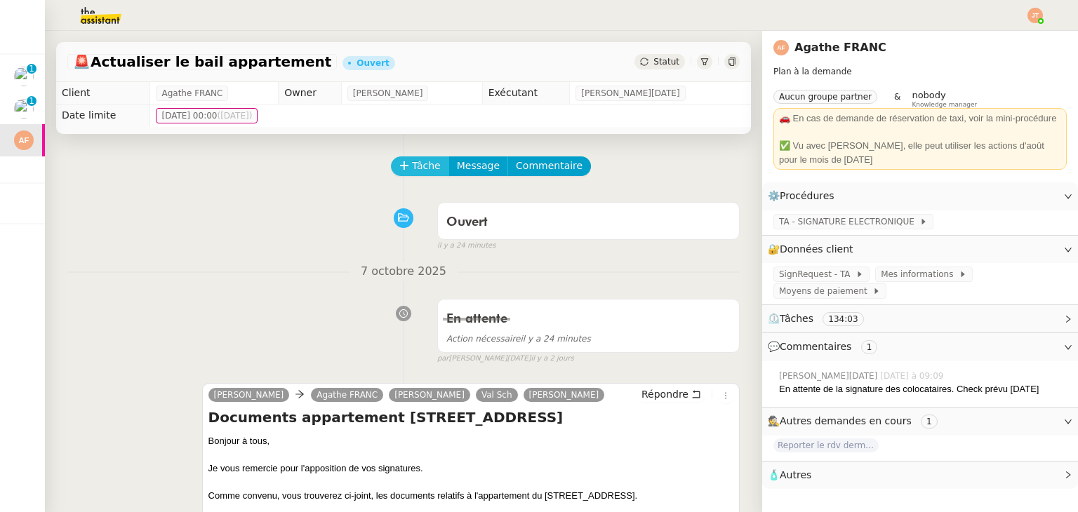
click at [420, 163] on span "Tâche" at bounding box center [426, 166] width 29 height 16
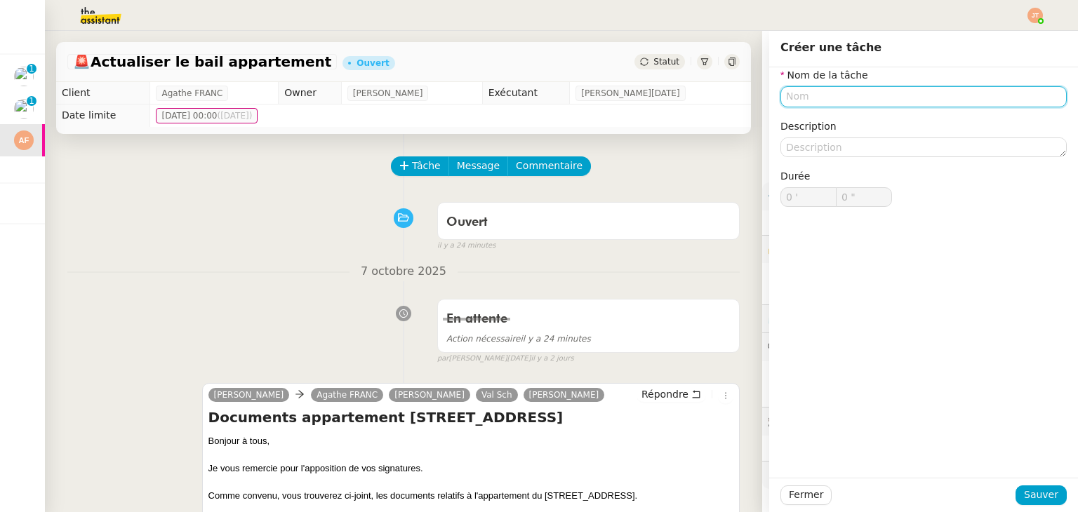
click at [825, 100] on input "text" at bounding box center [924, 96] width 286 height 20
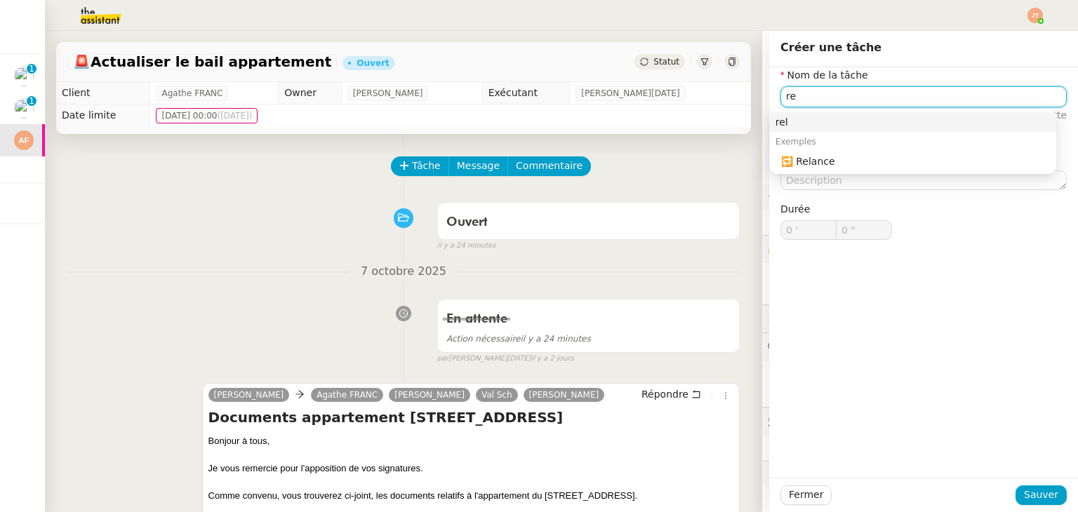
type input "r"
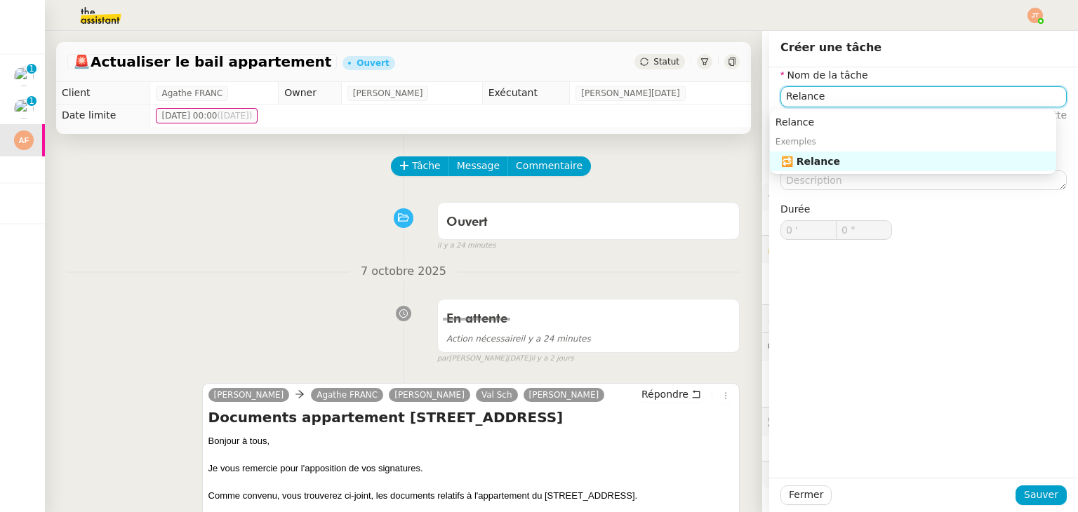
click at [837, 166] on div "🔁 Relance" at bounding box center [916, 161] width 270 height 13
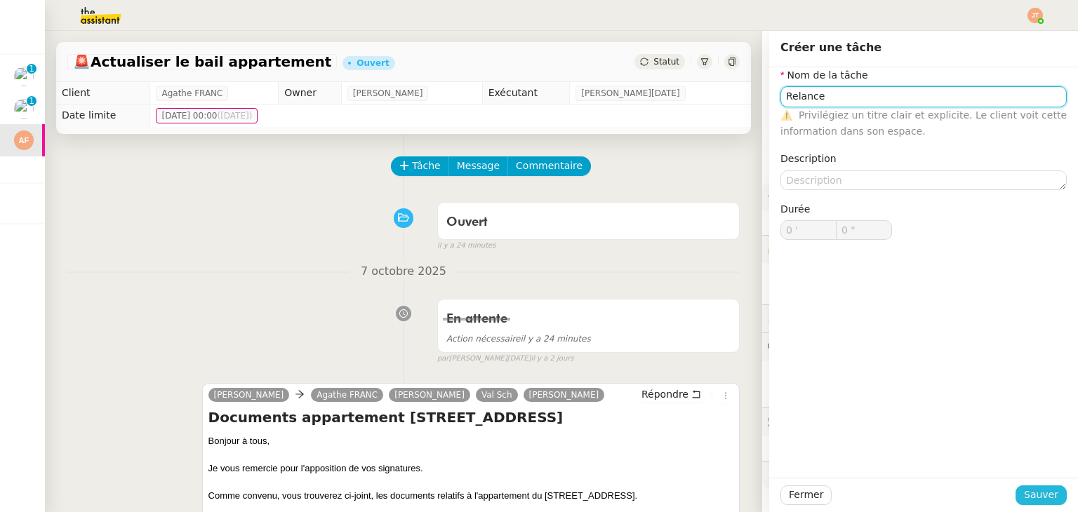
type input "Relance"
click at [1038, 496] on span "Sauver" at bounding box center [1041, 495] width 34 height 16
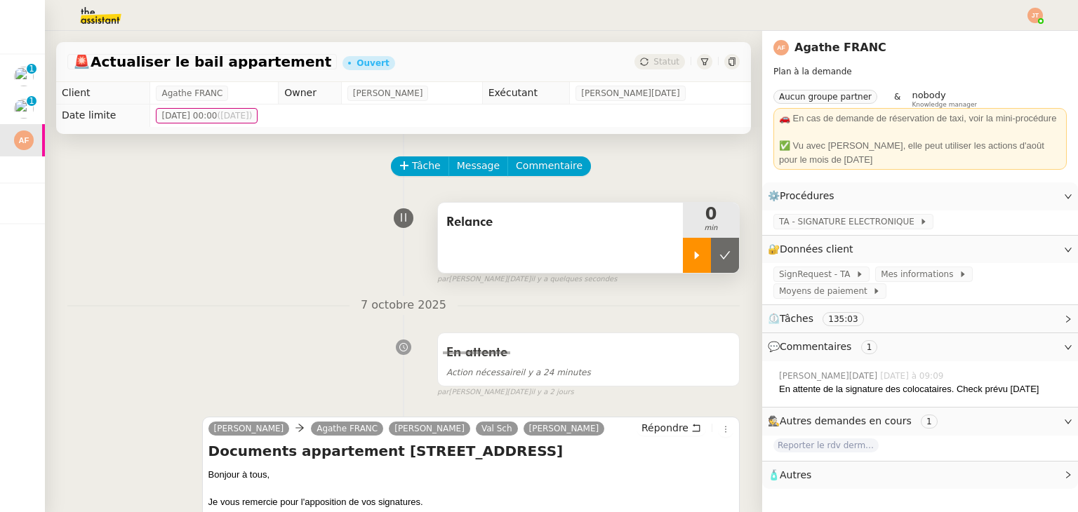
click at [691, 259] on icon at bounding box center [696, 255] width 11 height 11
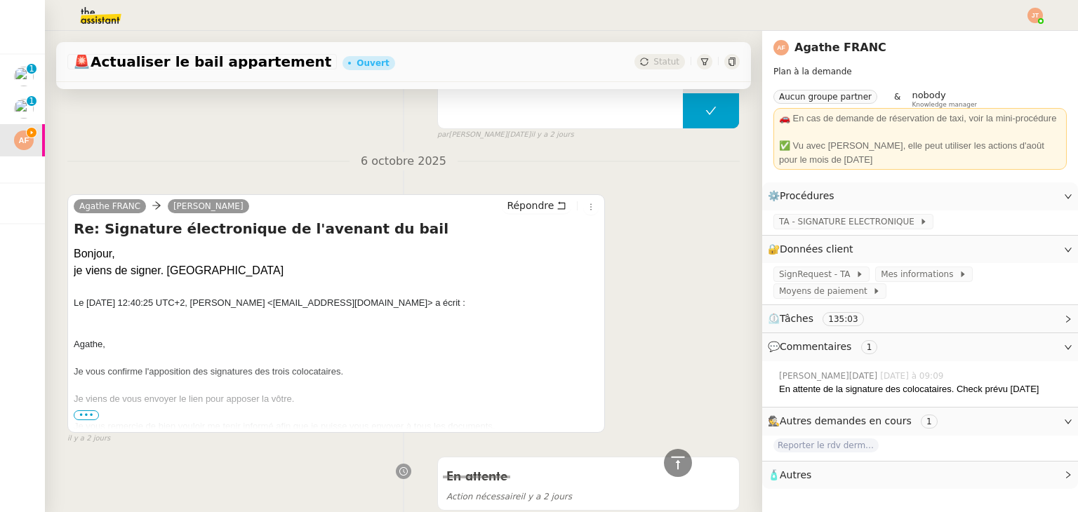
scroll to position [702, 0]
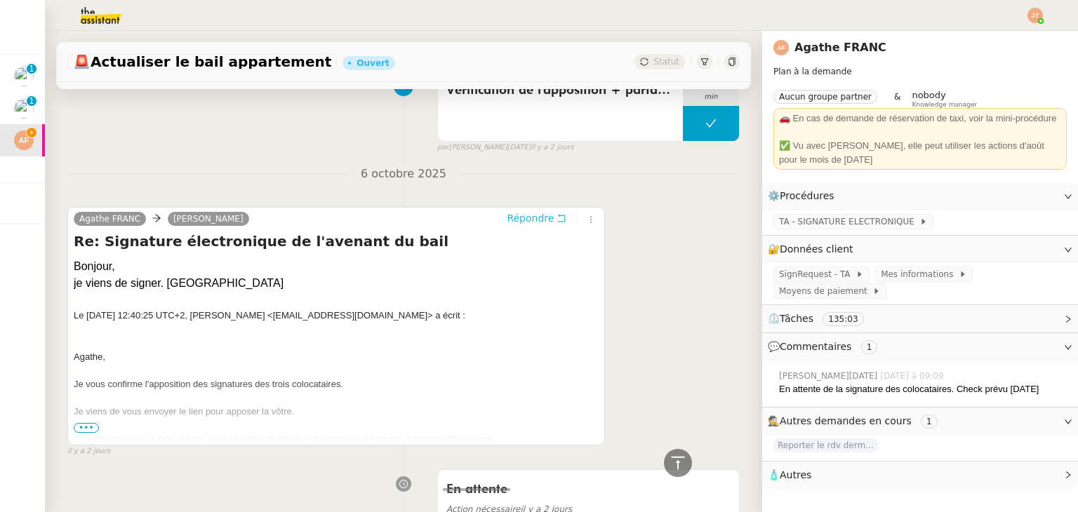
click at [514, 223] on span "Répondre" at bounding box center [530, 218] width 47 height 14
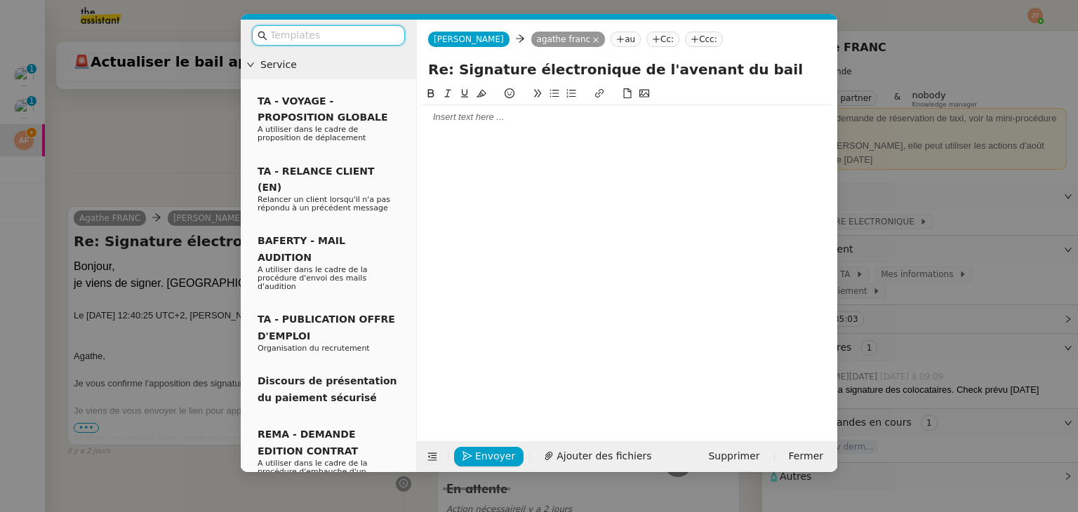
scroll to position [811, 0]
click at [469, 118] on div at bounding box center [627, 117] width 409 height 13
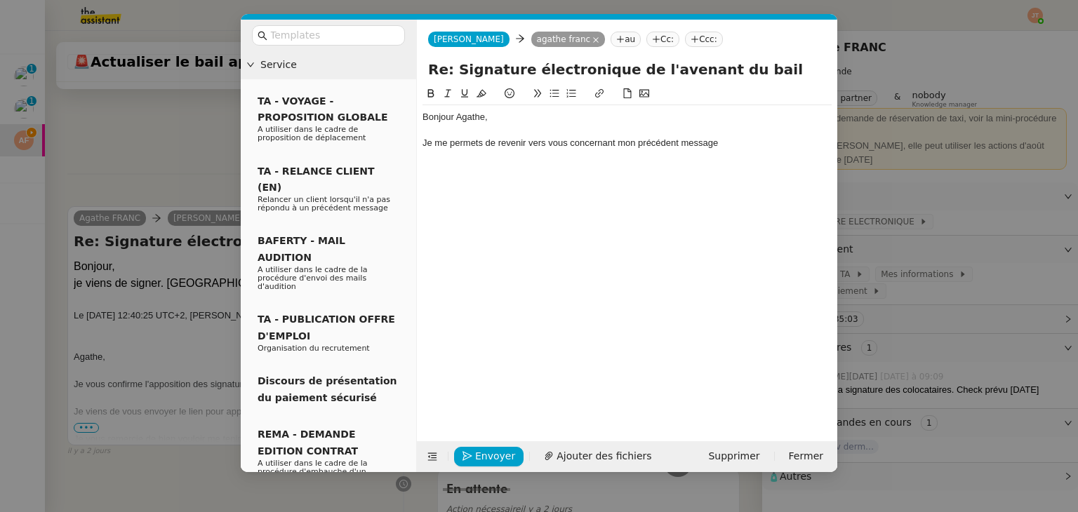
scroll to position [851, 0]
click at [173, 152] on nz-modal-container "Service TA - VOYAGE - PROPOSITION GLOBALE A utiliser dans le cadre de propositi…" at bounding box center [539, 256] width 1078 height 512
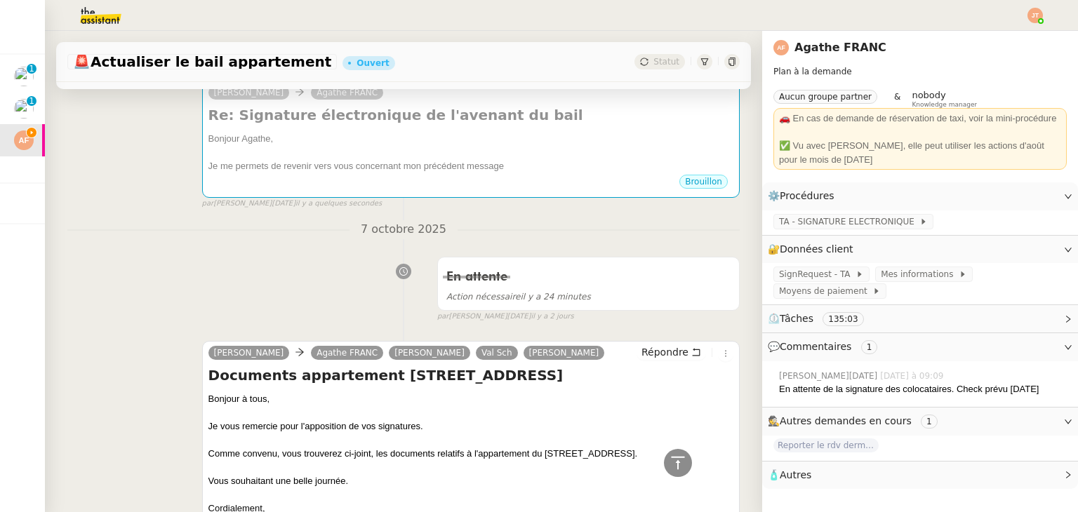
scroll to position [218, 0]
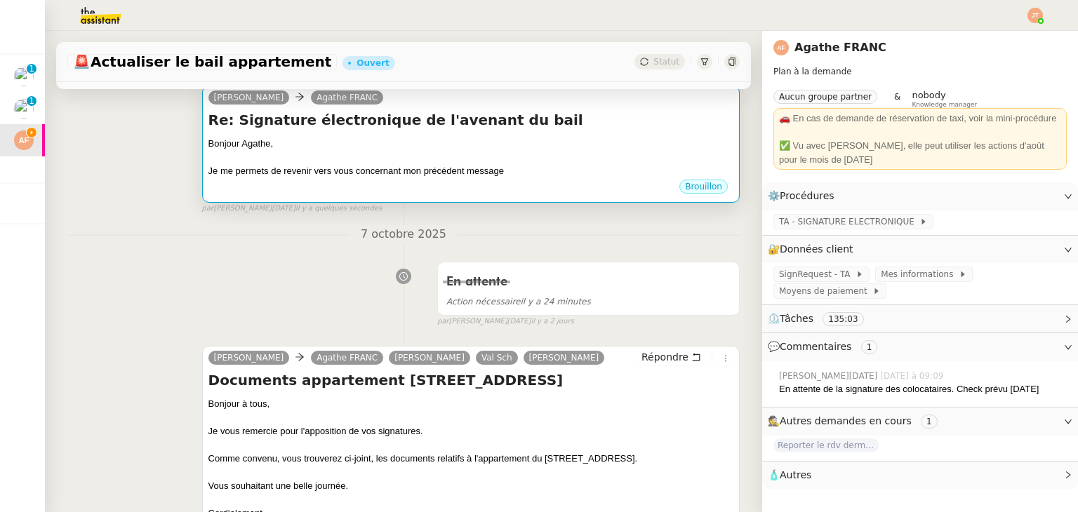
click at [506, 155] on div at bounding box center [470, 158] width 525 height 14
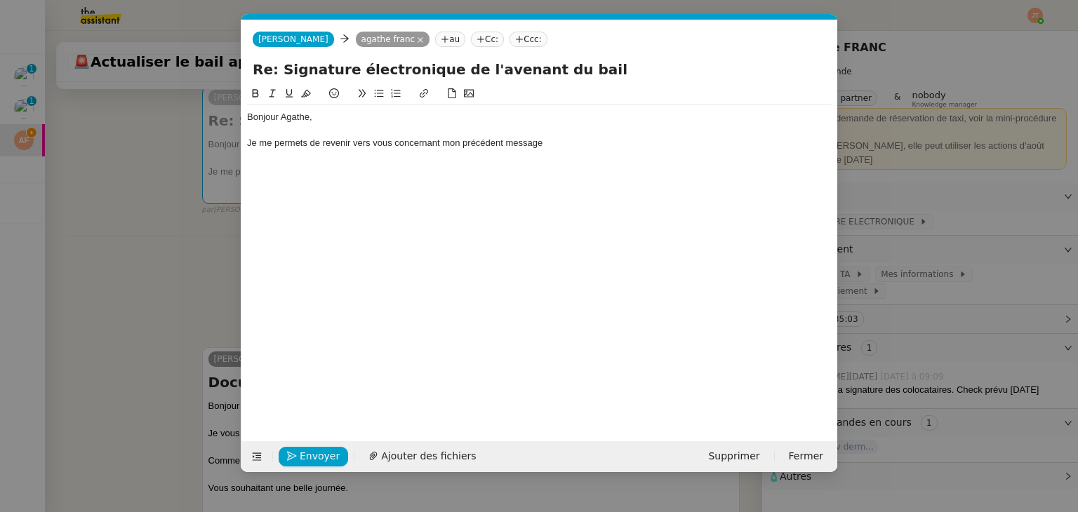
scroll to position [0, 29]
click at [562, 152] on div "Bonjour Agathe, Je me permets de revenir vers vous concernant mon précédent mes…" at bounding box center [539, 130] width 585 height 50
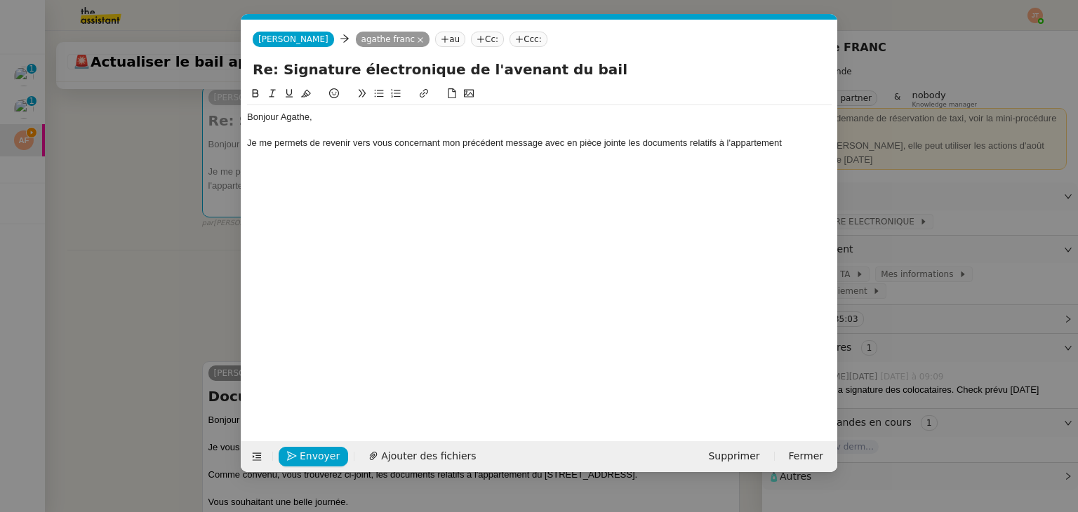
click at [171, 232] on nz-modal-container "Service TA - VOYAGE - PROPOSITION GLOBALE A utiliser dans le cadre de propositi…" at bounding box center [539, 256] width 1078 height 512
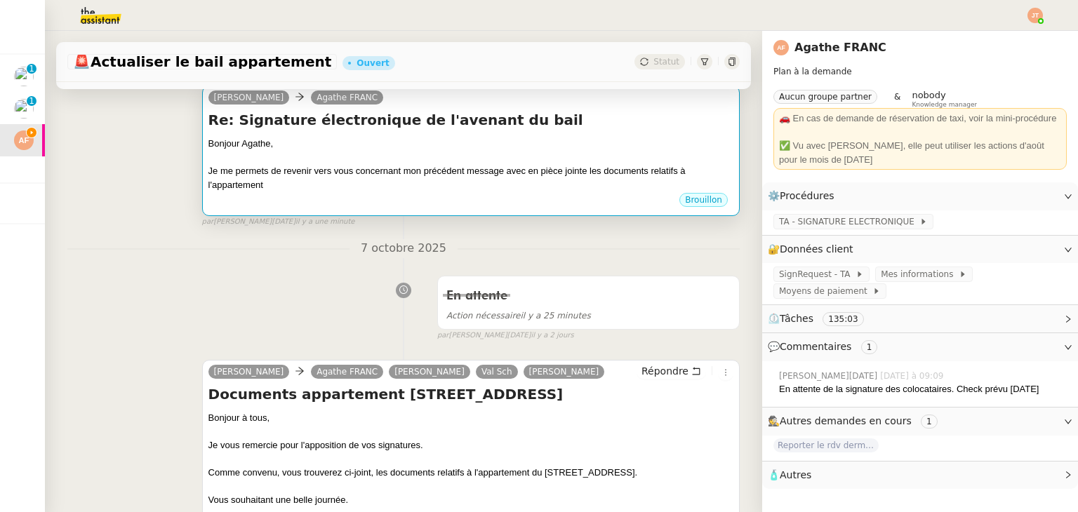
click at [500, 148] on div "Bonjour Agathe," at bounding box center [470, 144] width 525 height 14
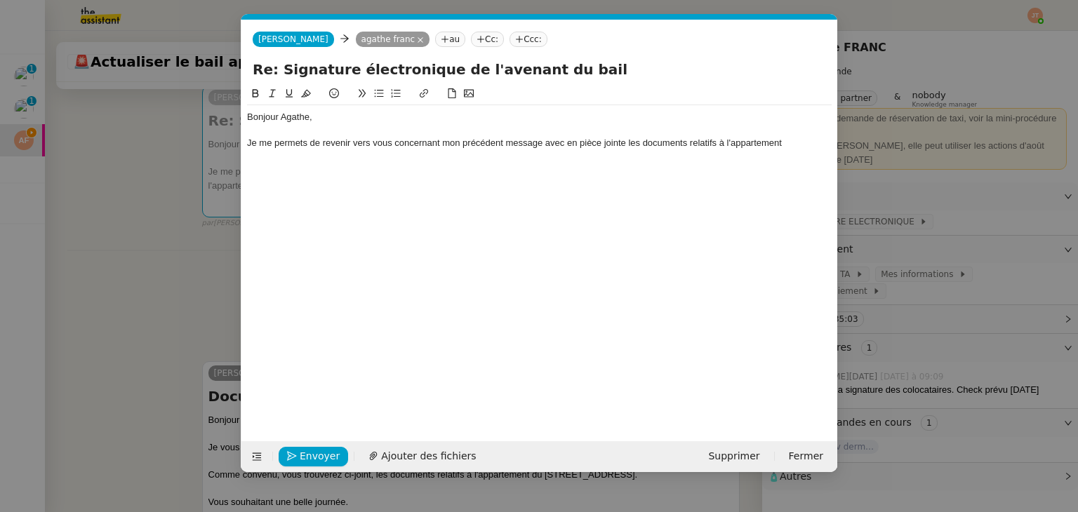
click at [789, 145] on div "Je me permets de revenir vers vous concernant mon précédent message avec en piè…" at bounding box center [539, 143] width 585 height 13
click at [0, 300] on nz-modal-container "Service TA - VOYAGE - PROPOSITION GLOBALE A utiliser dans le cadre de propositi…" at bounding box center [539, 256] width 1078 height 512
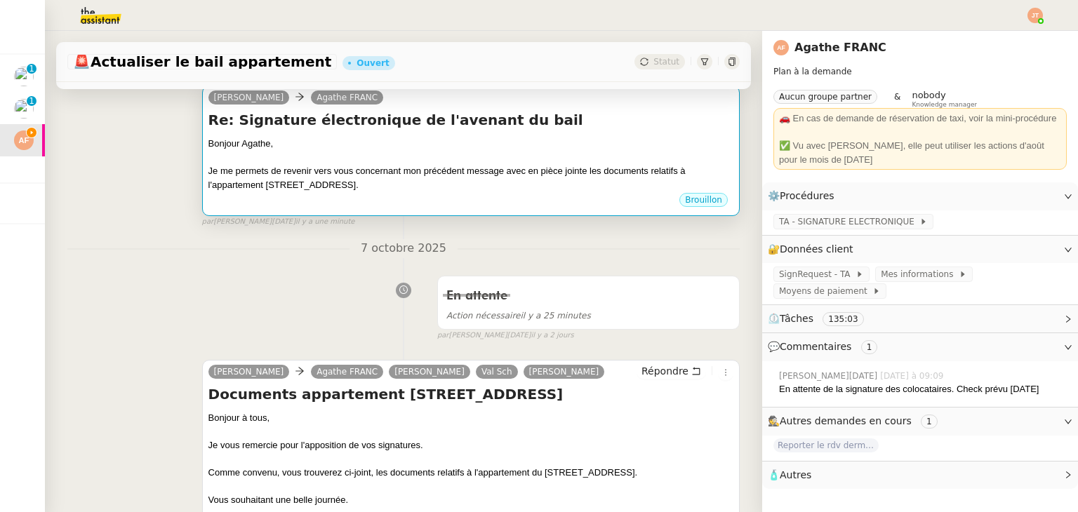
click at [438, 178] on div "Je me permets de revenir vers vous concernant mon précédent message avec en piè…" at bounding box center [470, 177] width 525 height 27
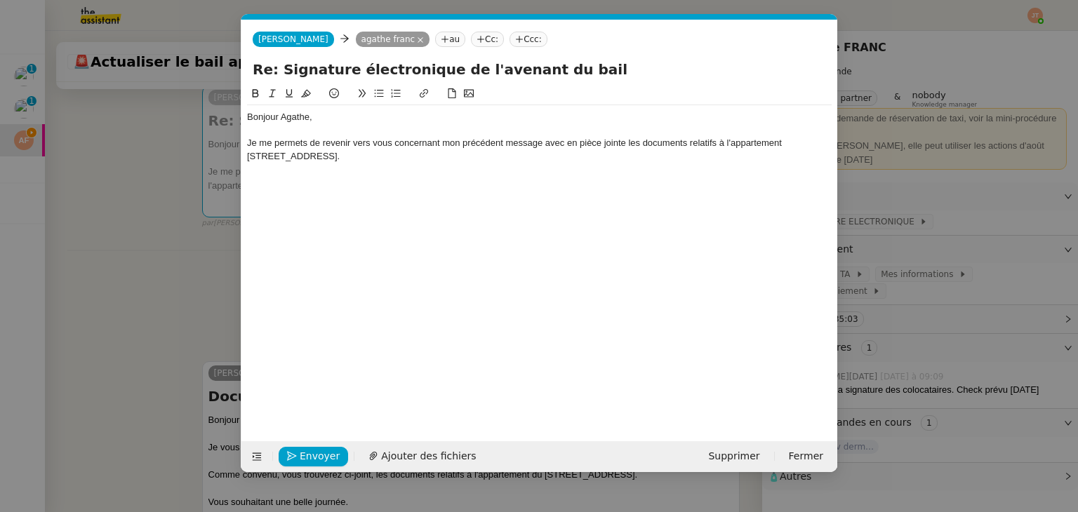
click at [348, 161] on div "Je me permets de revenir vers vous concernant mon précédent message avec en piè…" at bounding box center [539, 150] width 585 height 26
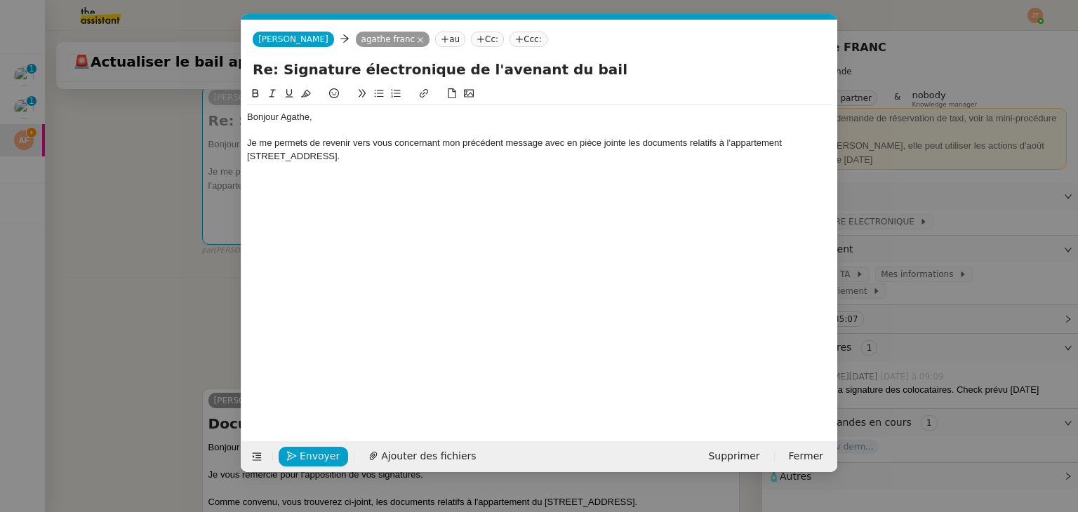
click at [378, 97] on icon at bounding box center [379, 93] width 10 height 10
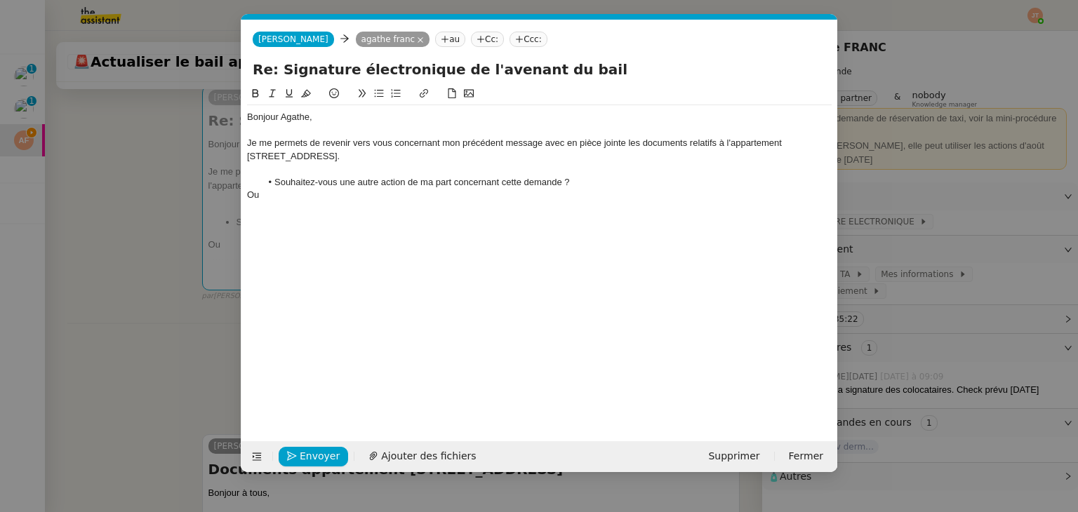
click at [378, 97] on icon at bounding box center [379, 93] width 10 height 10
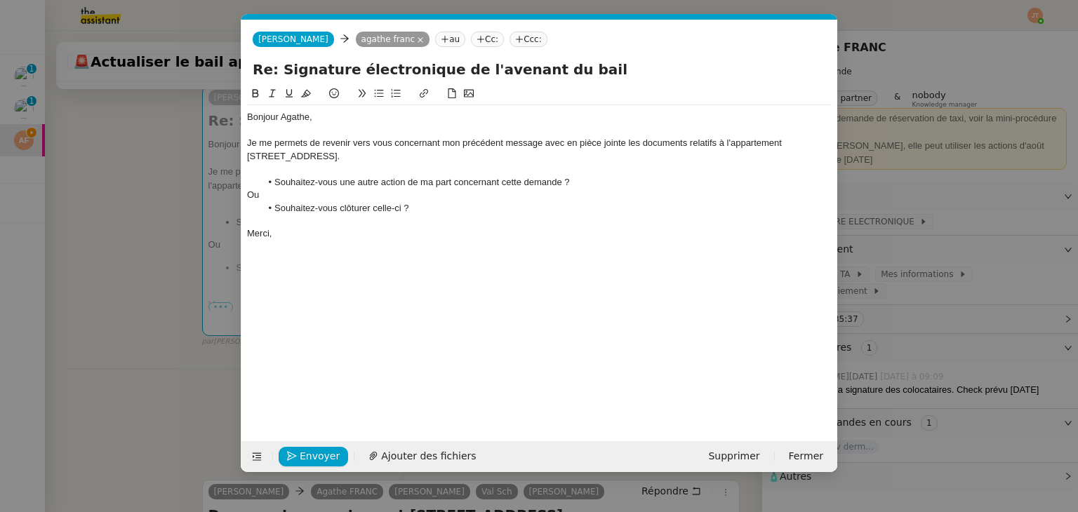
click at [291, 157] on div "Je me permets de revenir vers vous concernant mon précédent message avec en piè…" at bounding box center [539, 150] width 585 height 26
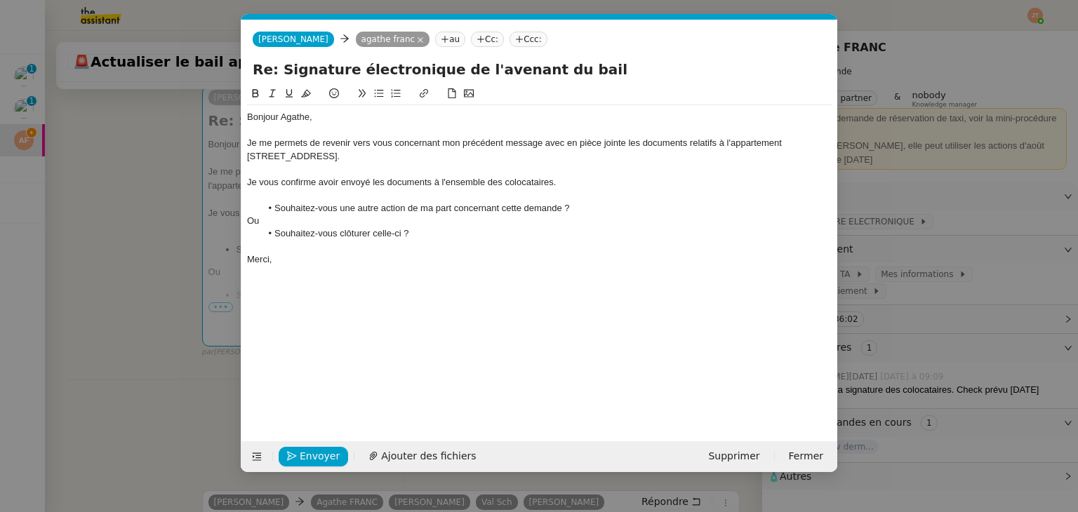
click at [371, 180] on div "Je vous confirme avoir envoyé les documents à l'ensemble des colocataires." at bounding box center [539, 182] width 585 height 13
click at [477, 238] on li "Souhaitez-vous clôturer celle-ci ?" at bounding box center [546, 233] width 571 height 13
click at [322, 454] on span "Envoyer" at bounding box center [320, 457] width 40 height 16
click at [322, 454] on span "Confirmer l'envoi" at bounding box center [342, 457] width 84 height 16
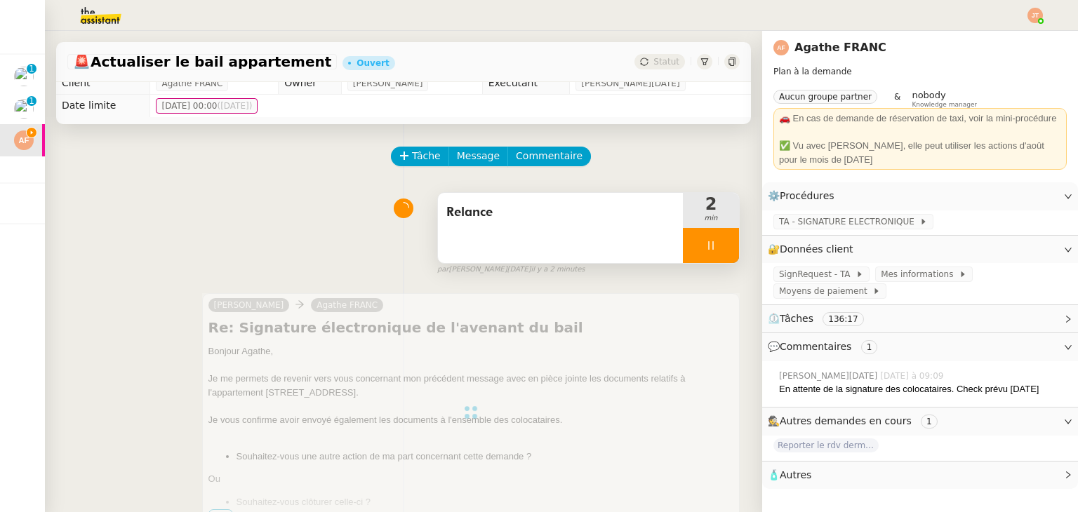
scroll to position [0, 0]
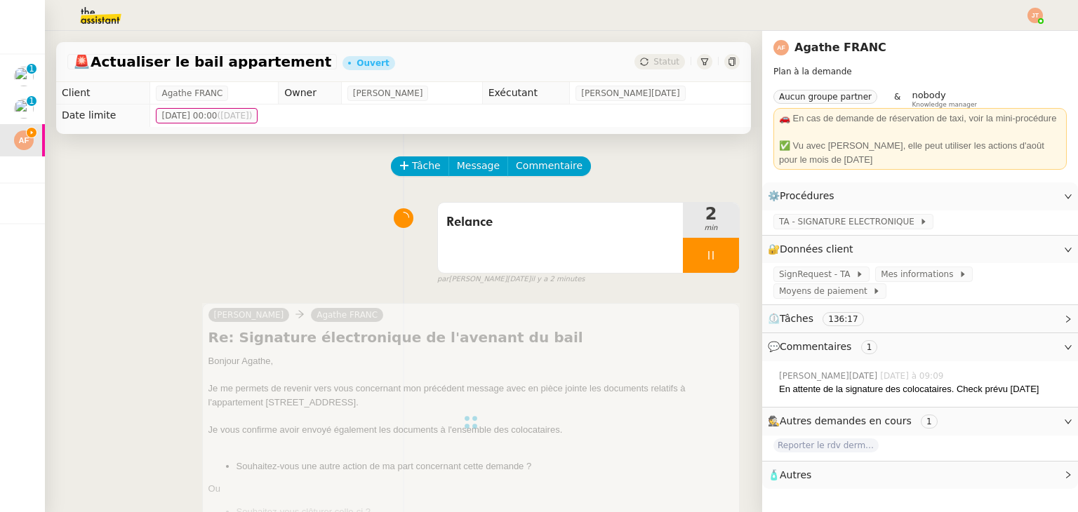
click at [684, 255] on div at bounding box center [711, 255] width 56 height 35
click at [720, 260] on icon at bounding box center [725, 255] width 11 height 11
click at [660, 57] on span "Statut" at bounding box center [667, 62] width 26 height 10
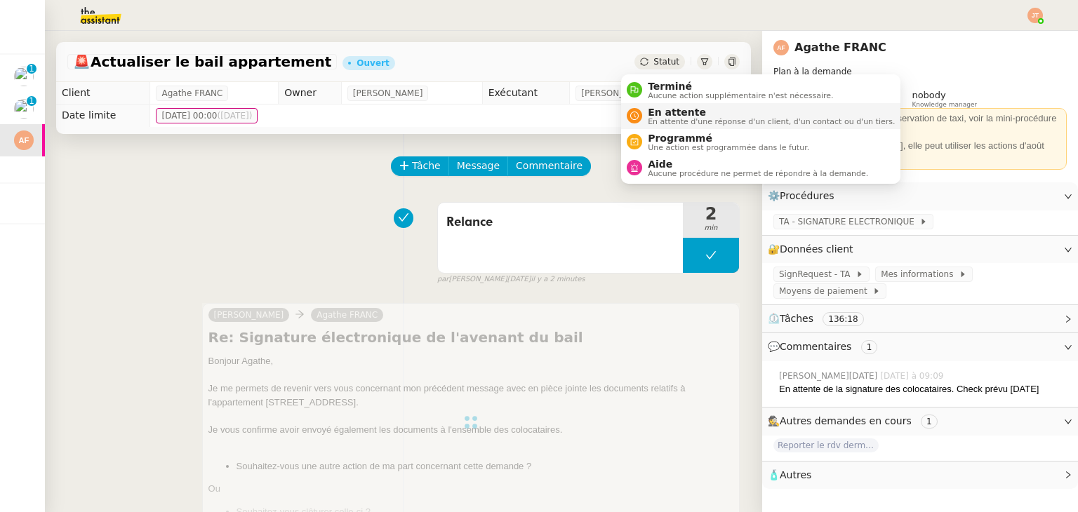
click at [671, 120] on span "En attente d'une réponse d'un client, d'un contact ou d'un tiers." at bounding box center [771, 122] width 247 height 8
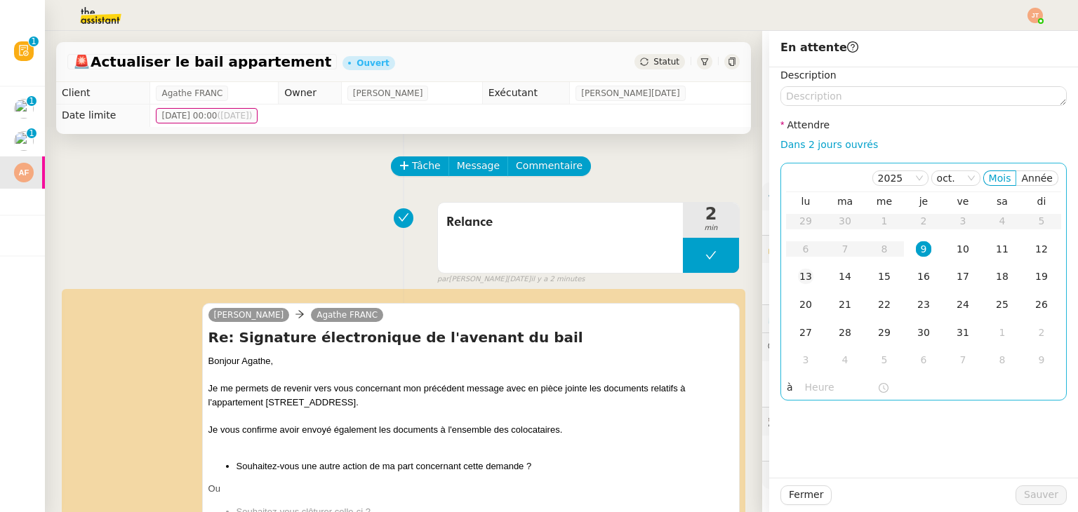
click at [798, 279] on div "13" at bounding box center [805, 276] width 15 height 15
click at [805, 383] on input "text" at bounding box center [841, 388] width 72 height 16
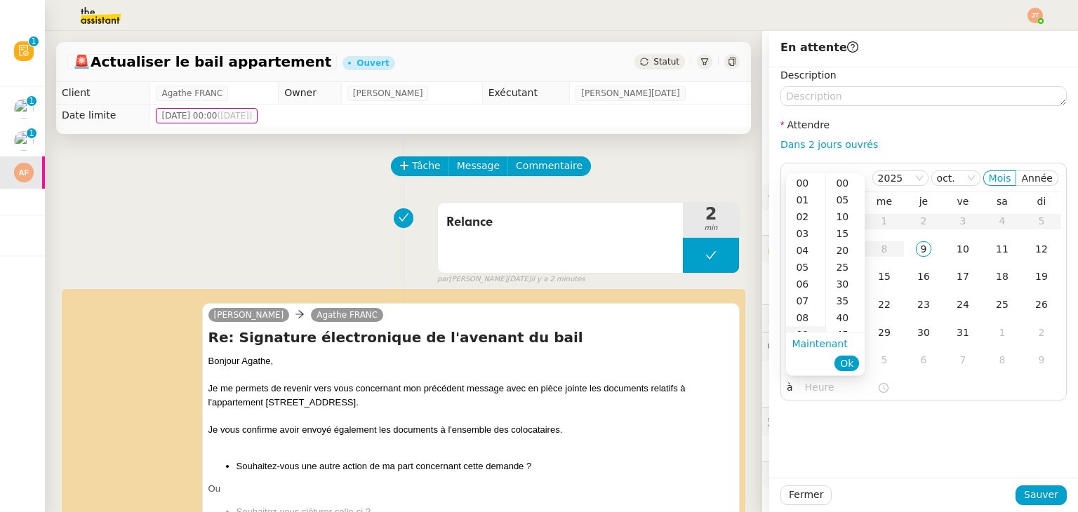
click at [807, 329] on div "09" at bounding box center [805, 334] width 39 height 17
click at [837, 320] on div "40" at bounding box center [845, 318] width 39 height 17
type input "09:40"
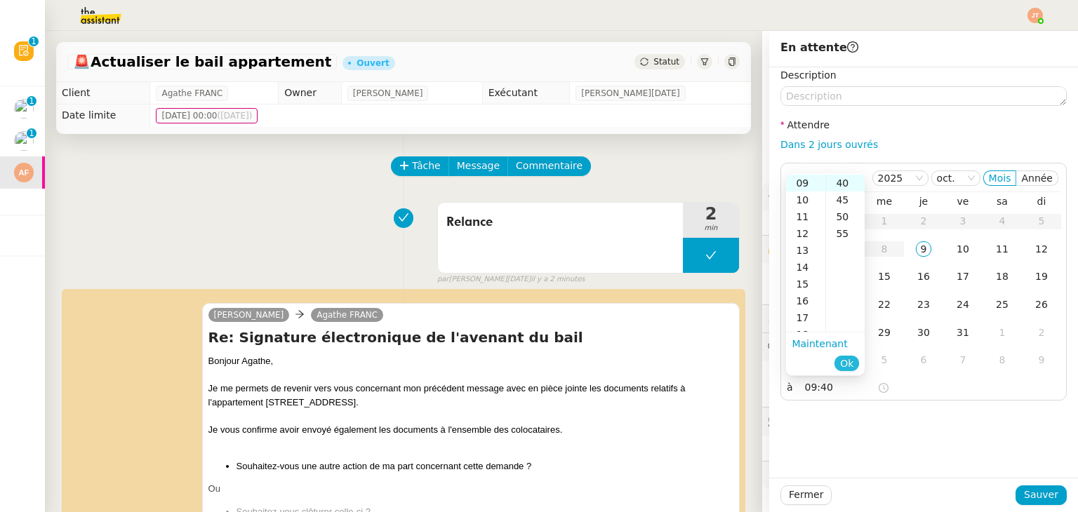
click at [849, 364] on span "Ok" at bounding box center [846, 364] width 13 height 14
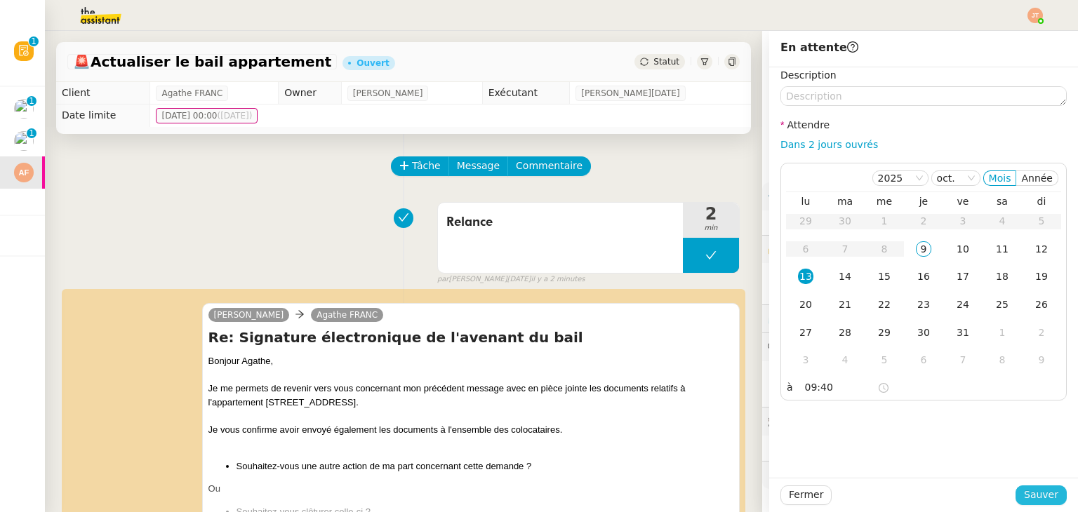
click at [1031, 491] on span "Sauver" at bounding box center [1041, 495] width 34 height 16
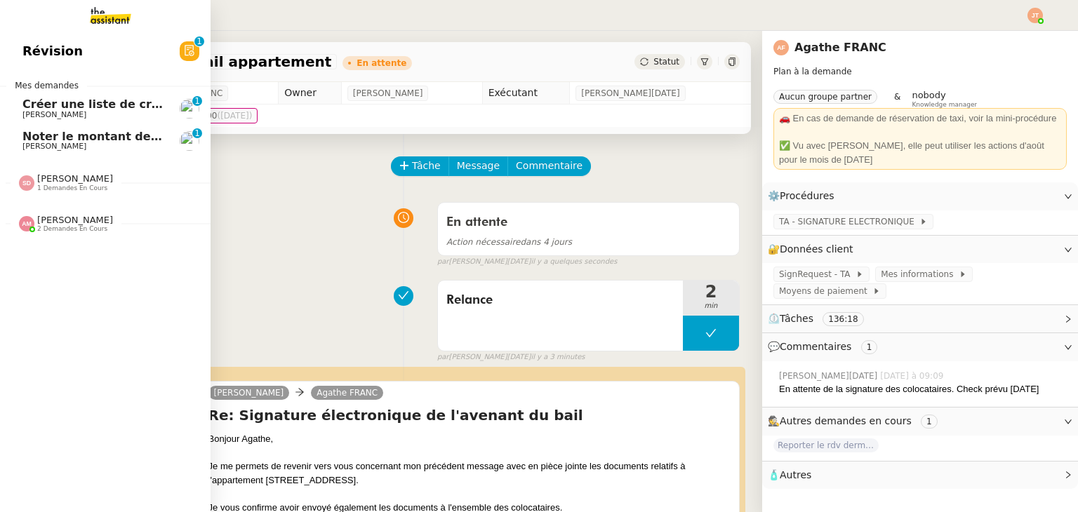
click at [61, 142] on span "[PERSON_NAME]" at bounding box center [54, 146] width 64 height 9
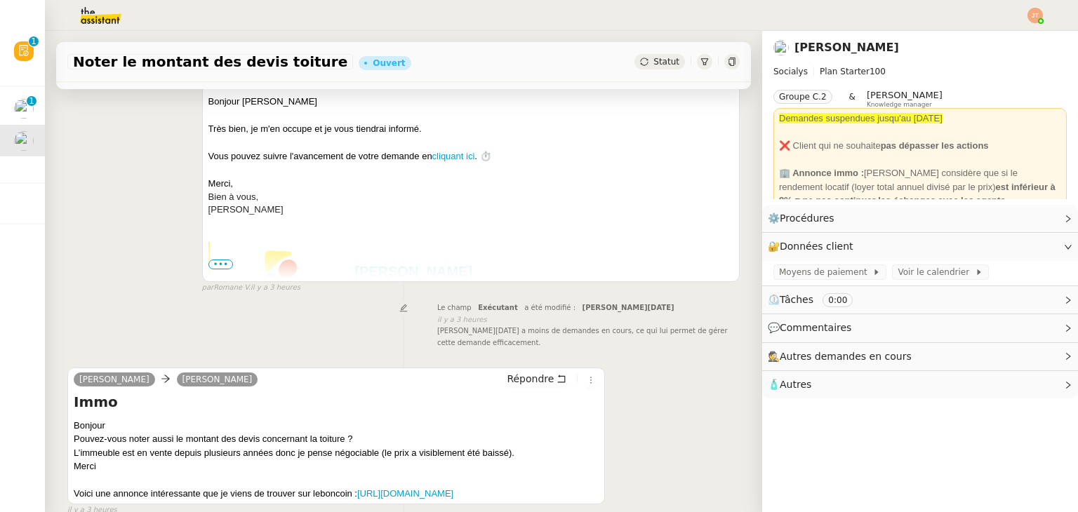
scroll to position [70, 0]
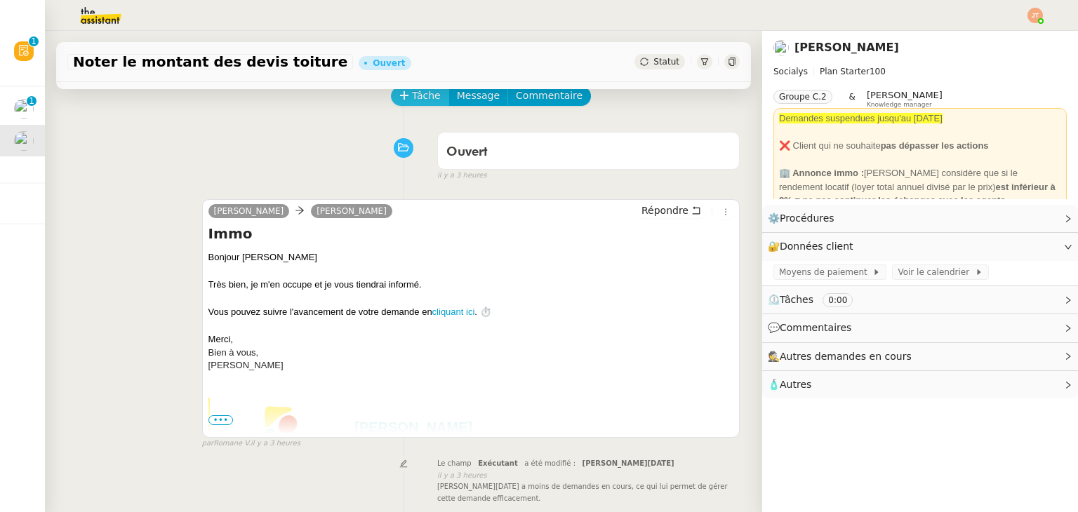
click at [412, 101] on span "Tâche" at bounding box center [426, 96] width 29 height 16
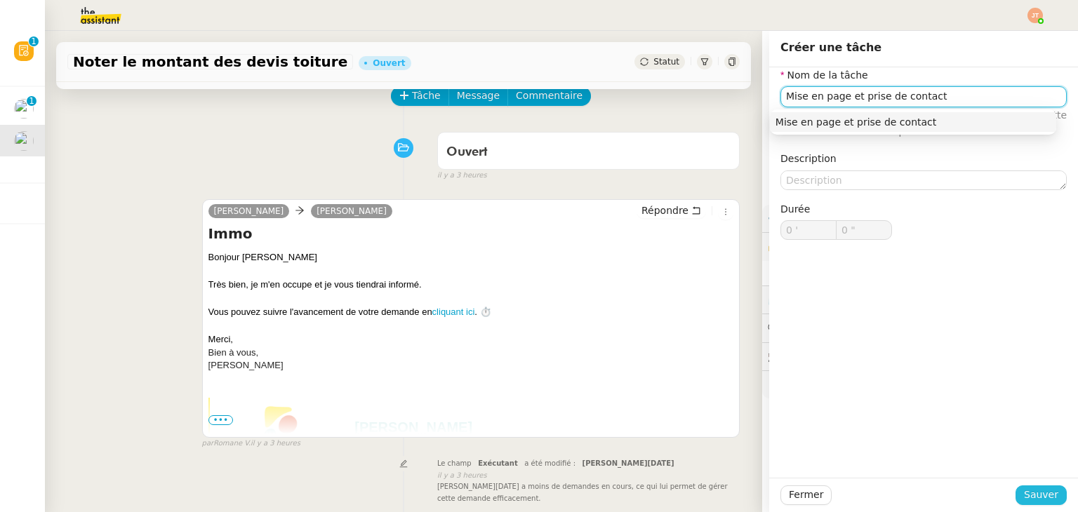
type input "Mise en page et prise de contact"
click at [1026, 493] on span "Sauver" at bounding box center [1041, 495] width 34 height 16
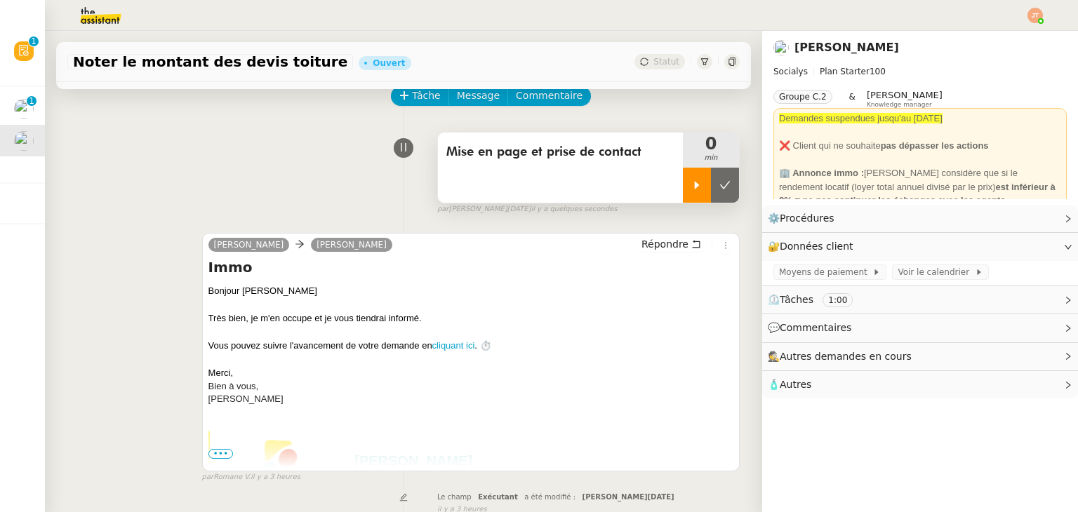
click at [691, 185] on icon at bounding box center [696, 185] width 11 height 11
click at [88, 18] on img at bounding box center [89, 15] width 109 height 31
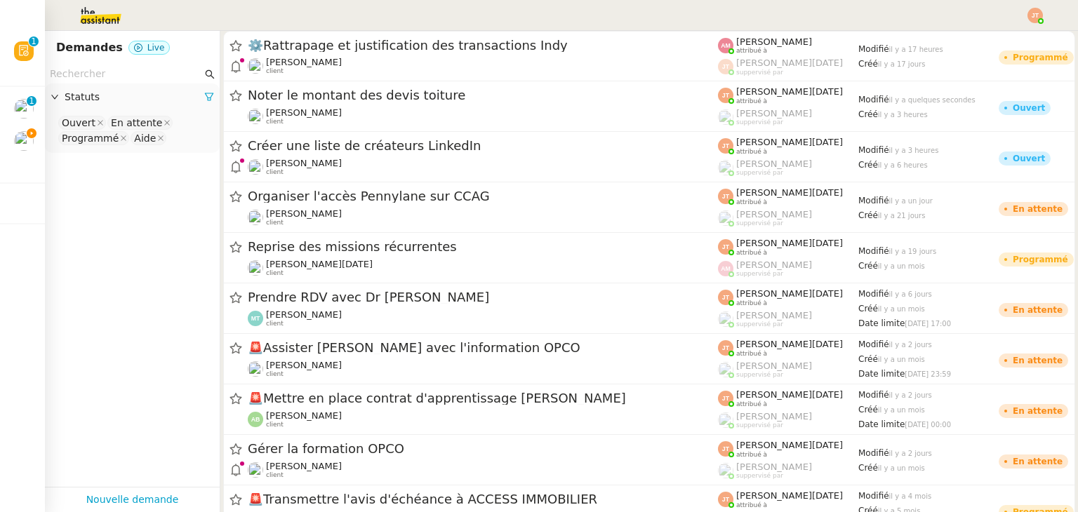
click at [121, 72] on input "text" at bounding box center [126, 74] width 152 height 16
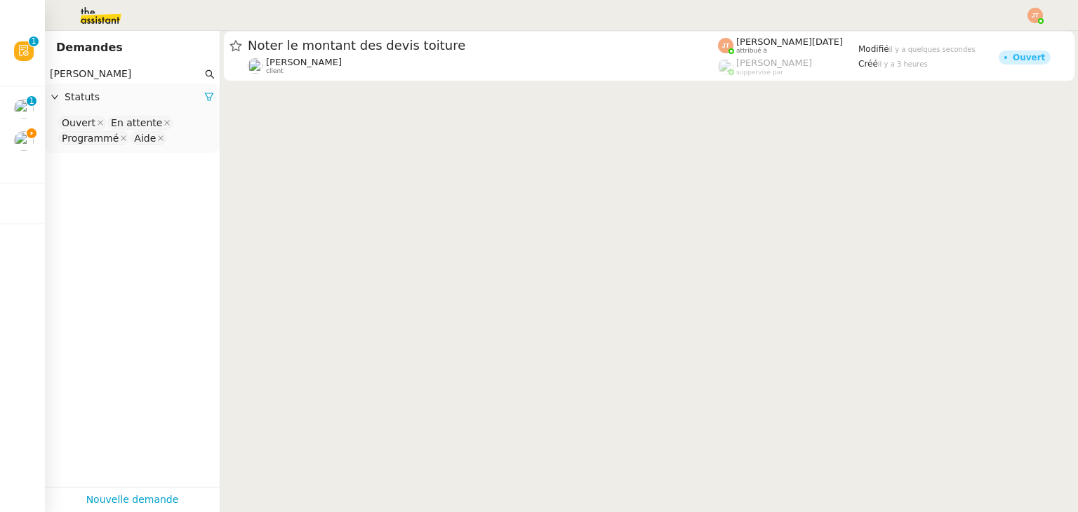
type input "[PERSON_NAME]"
click at [204, 98] on icon at bounding box center [209, 97] width 10 height 10
click at [124, 99] on span "Statuts" at bounding box center [140, 97] width 150 height 16
click at [121, 124] on nz-select-top-control "Please select" at bounding box center [132, 123] width 152 height 18
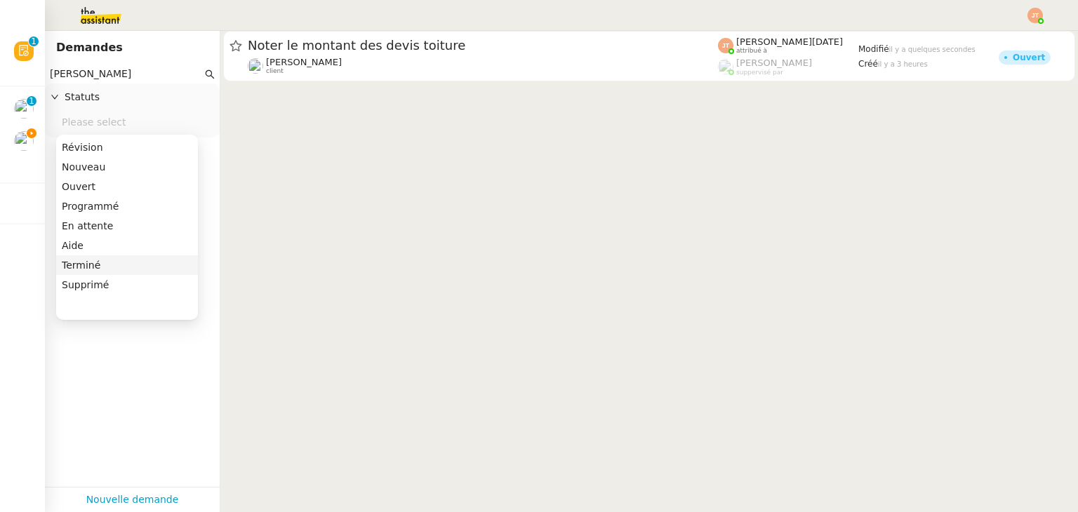
click at [91, 261] on div "Terminé" at bounding box center [127, 265] width 131 height 13
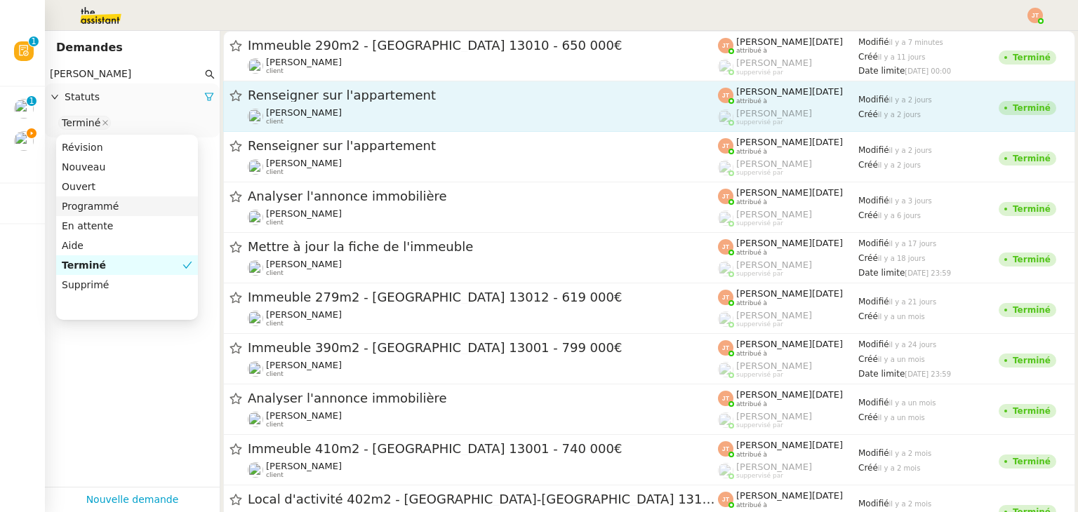
click at [307, 107] on span "[PERSON_NAME]" at bounding box center [304, 112] width 76 height 11
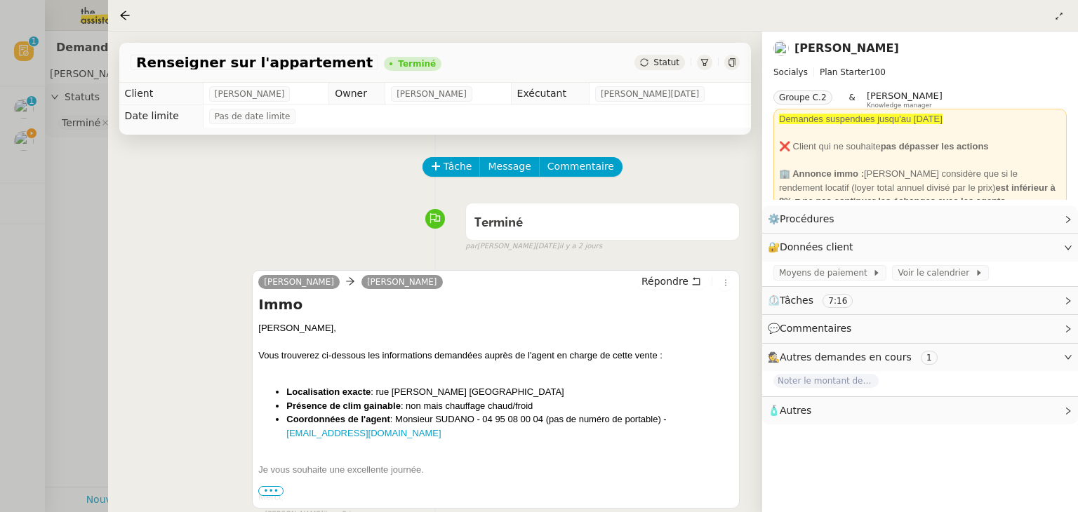
click at [88, 187] on div at bounding box center [539, 256] width 1078 height 512
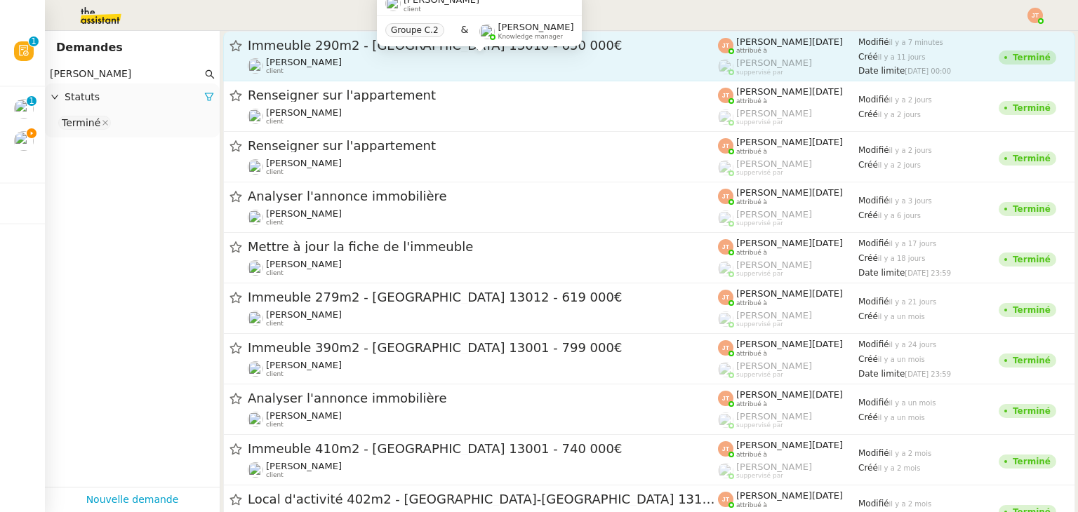
click at [286, 62] on span "[PERSON_NAME]" at bounding box center [304, 62] width 76 height 11
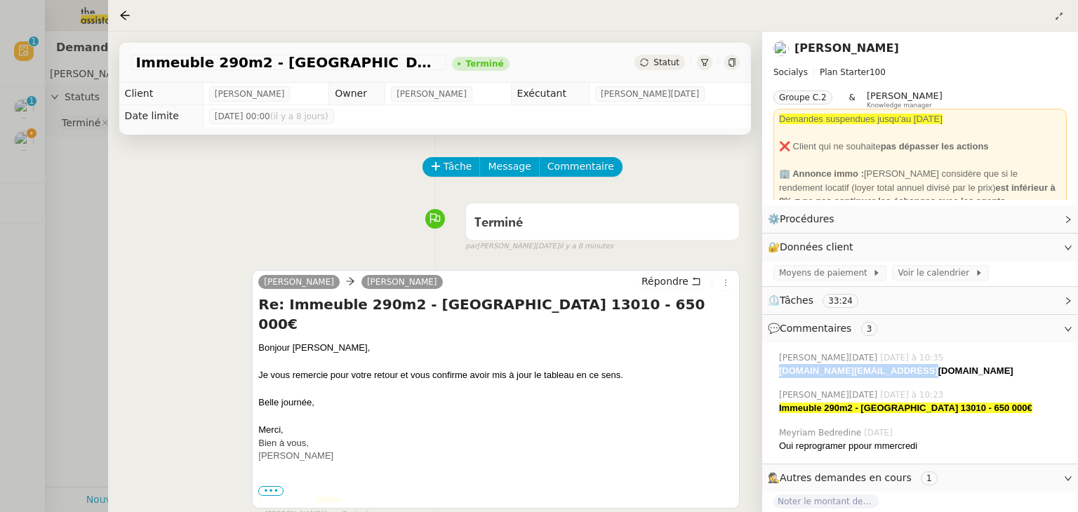
drag, startPoint x: 911, startPoint y: 371, endPoint x: 776, endPoint y: 371, distance: 134.8
click at [776, 371] on div "[PERSON_NAME][DATE] [DATE] à 10:35 [DOMAIN_NAME][EMAIL_ADDRESS][DOMAIN_NAME]" at bounding box center [920, 365] width 293 height 38
copy strong "[DOMAIN_NAME][EMAIL_ADDRESS][DOMAIN_NAME]"
click at [73, 180] on div at bounding box center [539, 256] width 1078 height 512
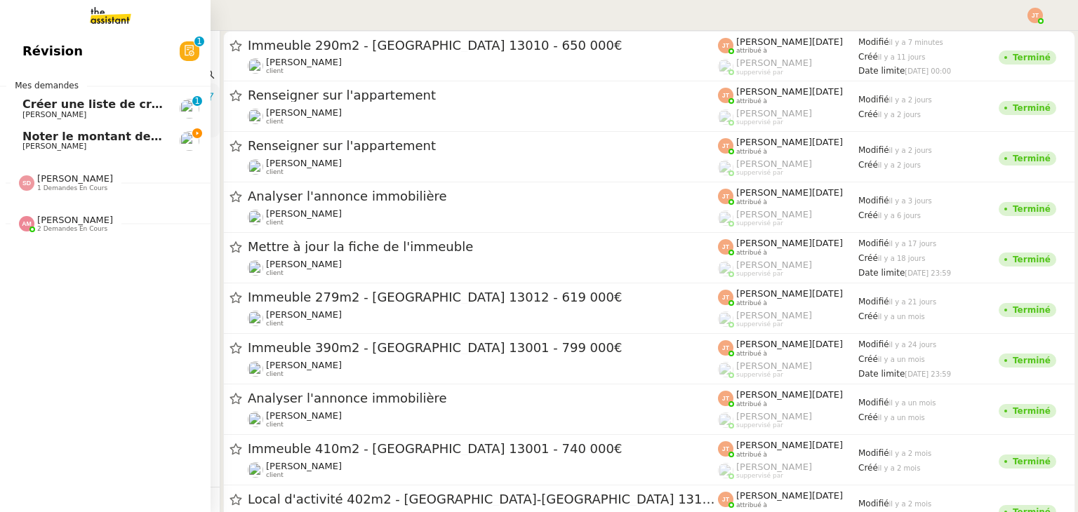
click at [34, 147] on span "[PERSON_NAME]" at bounding box center [93, 146] width 142 height 8
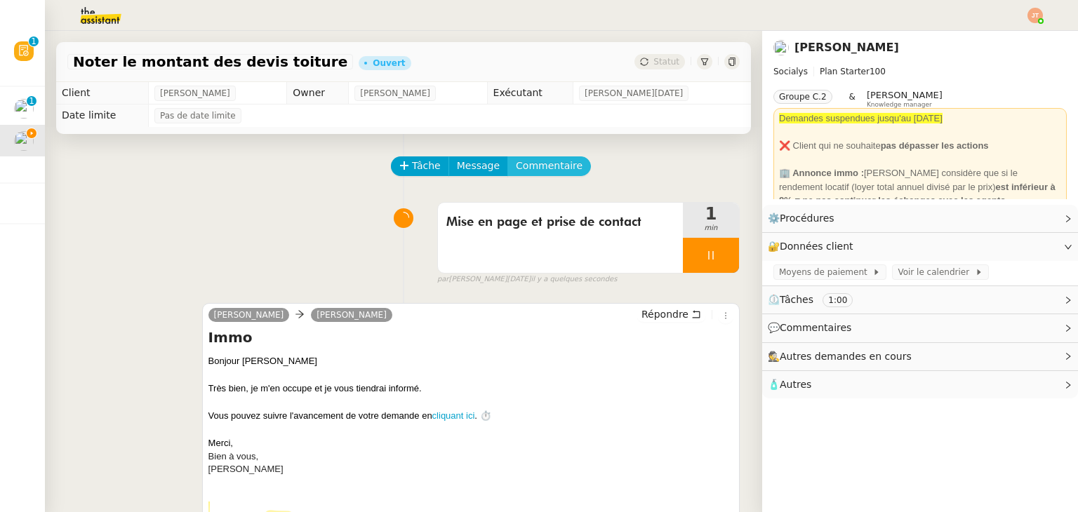
click at [529, 170] on span "Commentaire" at bounding box center [549, 166] width 67 height 16
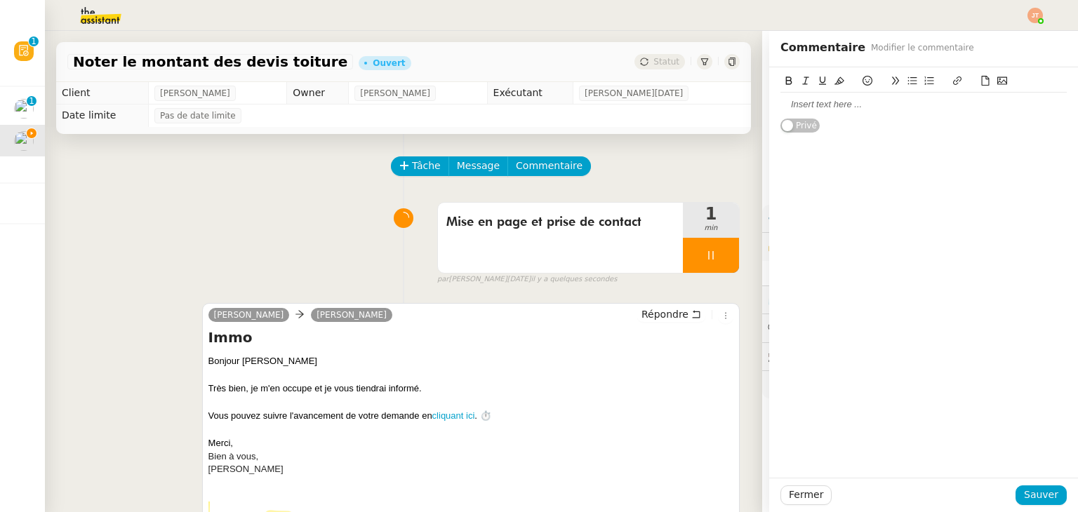
click at [792, 104] on div at bounding box center [924, 104] width 286 height 13
click at [1028, 493] on span "Sauver" at bounding box center [1041, 495] width 34 height 16
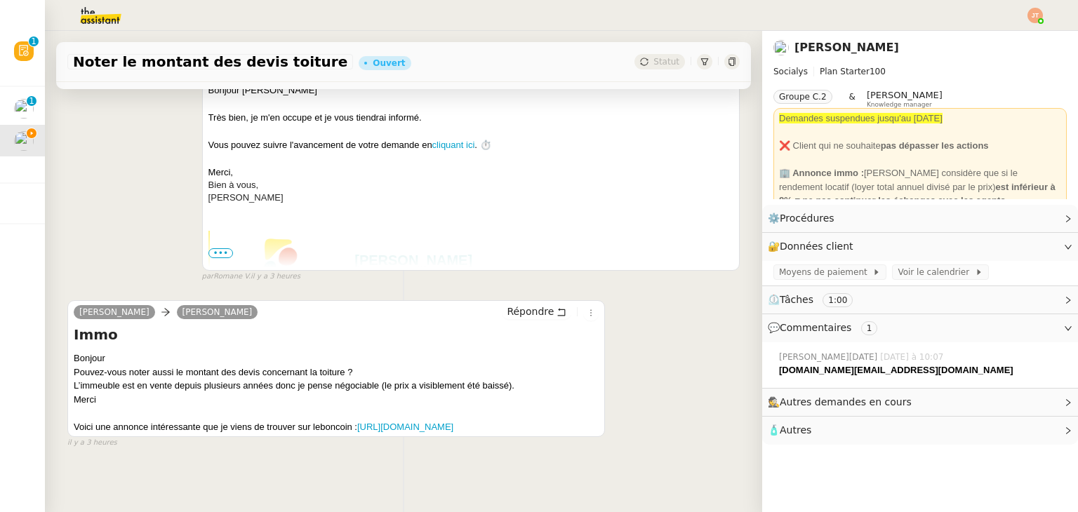
scroll to position [376, 0]
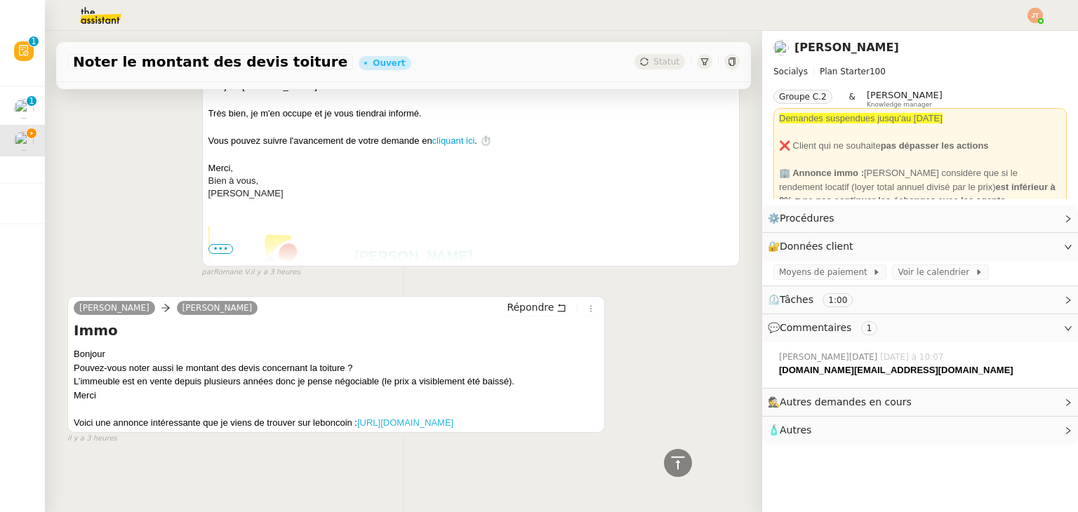
click at [357, 418] on link "[URL][DOMAIN_NAME]" at bounding box center [405, 423] width 96 height 11
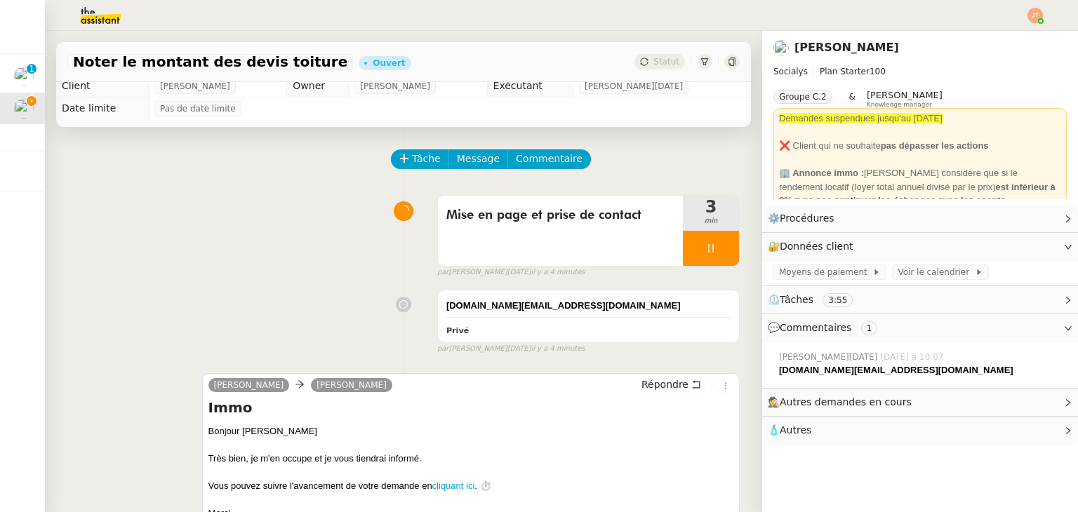
scroll to position [0, 0]
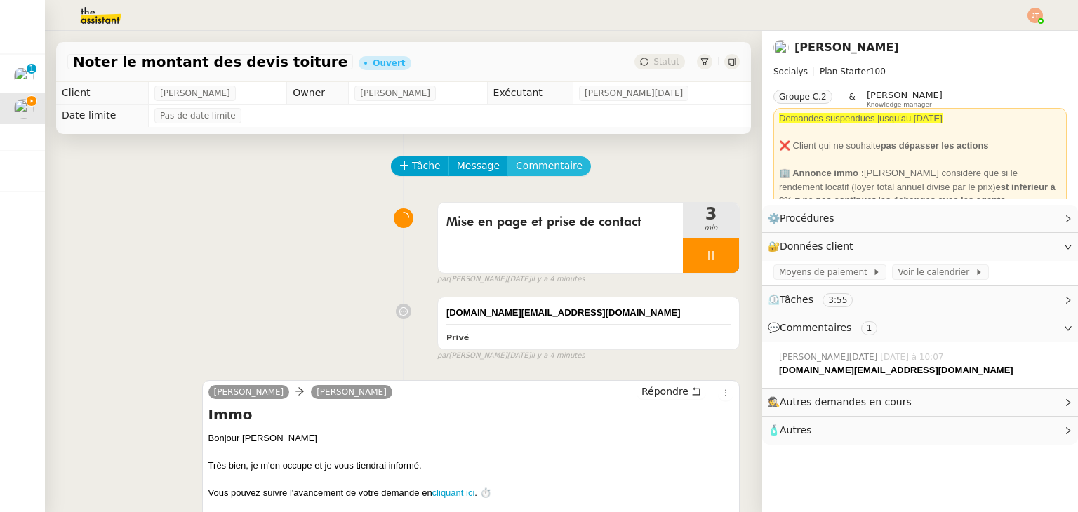
click at [516, 161] on span "Commentaire" at bounding box center [549, 166] width 67 height 16
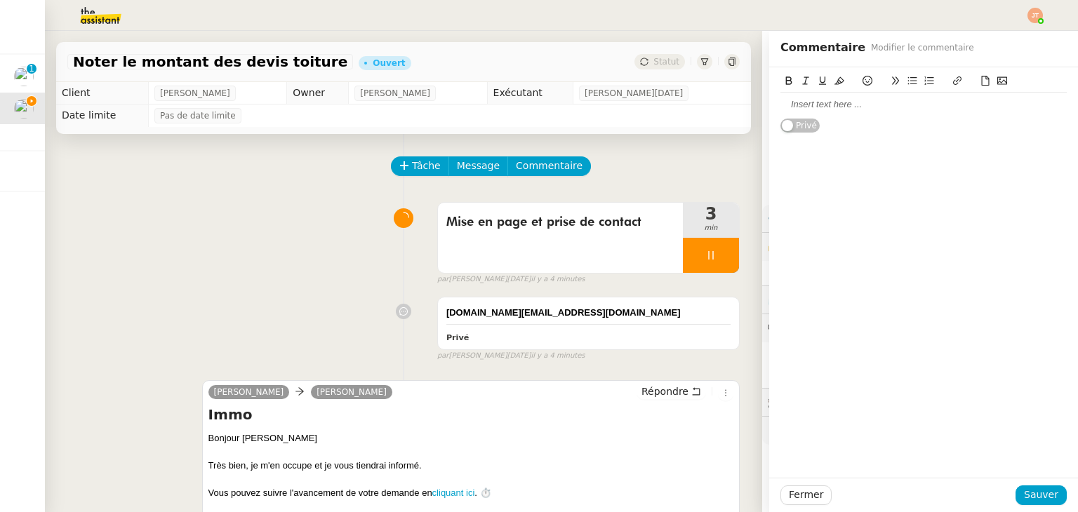
click at [789, 104] on div at bounding box center [924, 104] width 286 height 13
drag, startPoint x: 1004, startPoint y: 100, endPoint x: 747, endPoint y: 108, distance: 257.7
click at [747, 108] on app-ticket "Noter le montant des devis toiture Ouvert Statut Client [PERSON_NAME] Owner [PE…" at bounding box center [561, 272] width 1033 height 482
click at [786, 83] on icon at bounding box center [789, 81] width 6 height 8
click at [820, 79] on button at bounding box center [822, 81] width 17 height 16
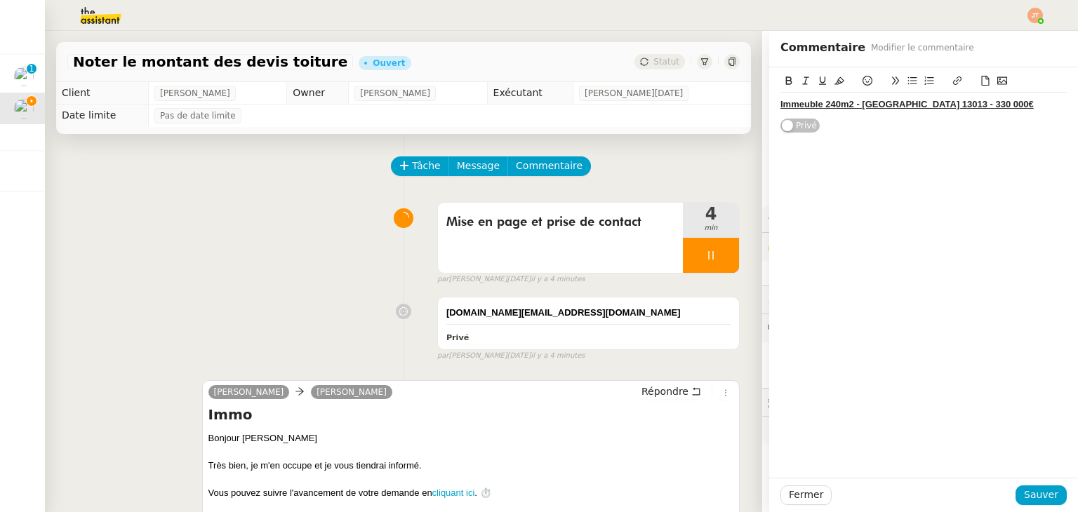
click at [845, 114] on div "Immeuble 240m2 - [GEOGRAPHIC_DATA] 13013 - 330 000€" at bounding box center [924, 105] width 286 height 24
click at [847, 117] on div "Immeuble 240m2 - [GEOGRAPHIC_DATA] 13013 - 330 000€ Privé" at bounding box center [924, 100] width 286 height 66
drag, startPoint x: 972, startPoint y: 99, endPoint x: 751, endPoint y: 100, distance: 220.4
click at [751, 100] on app-ticket "Noter le montant des devis toiture Ouvert Statut Client [PERSON_NAME] Owner [PE…" at bounding box center [561, 272] width 1033 height 482
click at [835, 81] on icon at bounding box center [840, 81] width 10 height 10
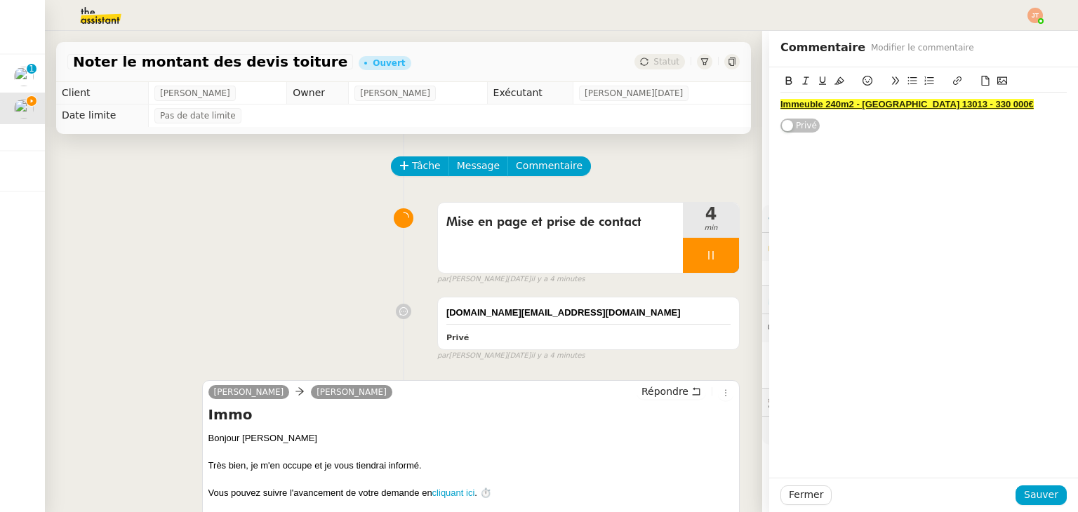
click at [847, 133] on div "Immeuble 240m2 - [GEOGRAPHIC_DATA] 13013 - 330 000€ Privé" at bounding box center [924, 100] width 286 height 66
click at [1018, 486] on button "Sauver" at bounding box center [1041, 496] width 51 height 20
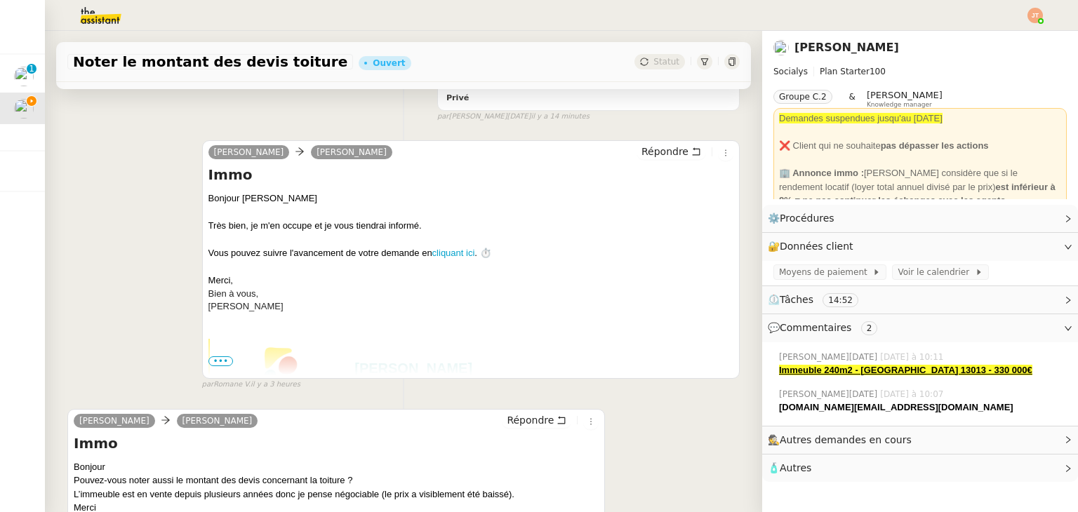
scroll to position [351, 0]
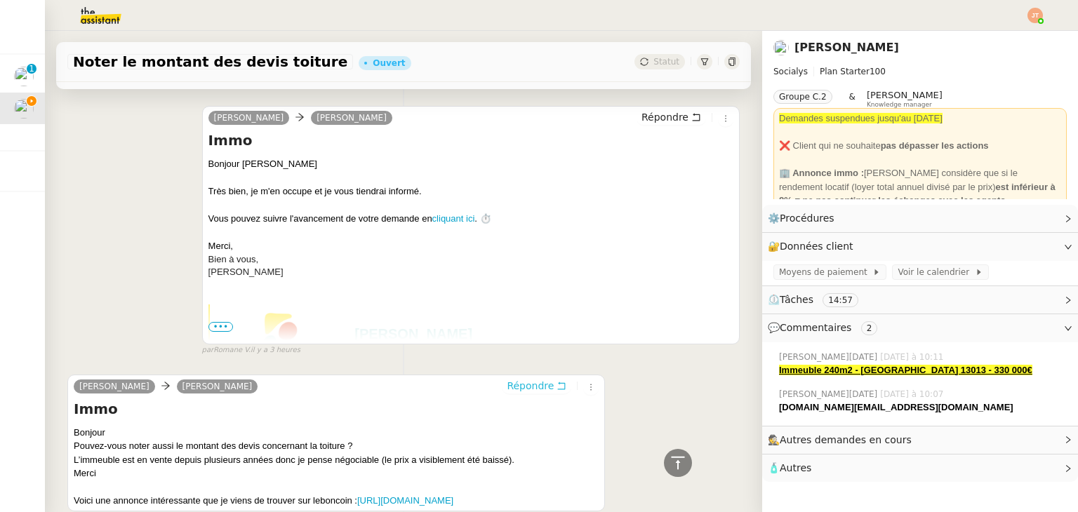
click at [517, 391] on span "Répondre" at bounding box center [530, 386] width 47 height 14
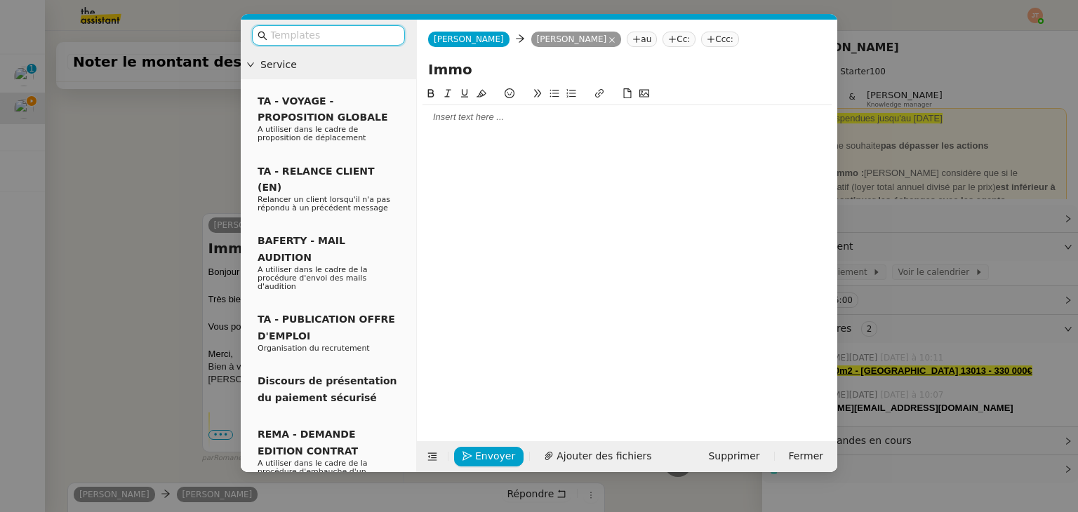
scroll to position [458, 0]
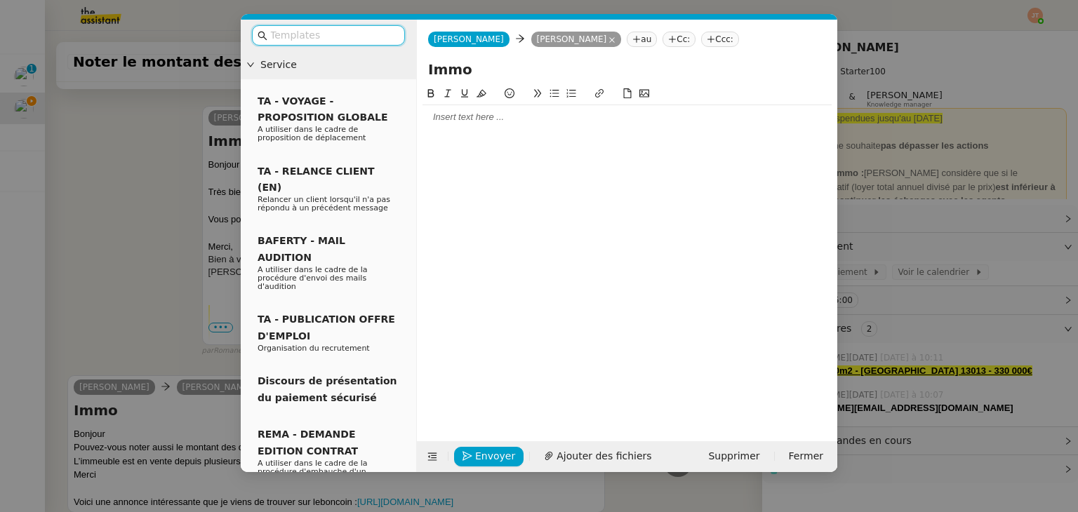
click at [439, 124] on div at bounding box center [627, 117] width 409 height 24
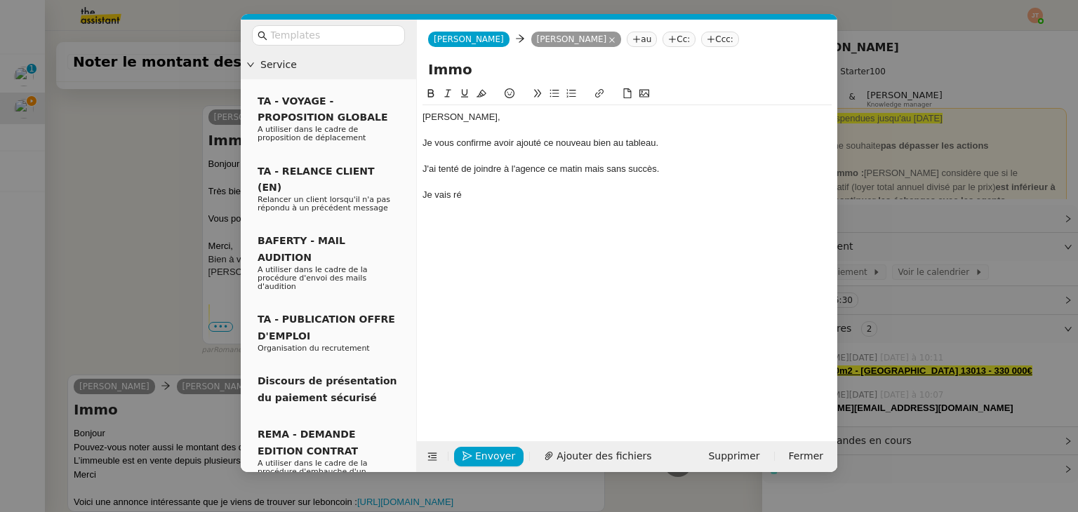
scroll to position [555, 0]
click at [595, 169] on div "J'ai tenté de joindre à l'agence ce matin mais sans succès." at bounding box center [627, 169] width 409 height 13
click at [0, 0] on lt-span ", mais" at bounding box center [0, 0] width 0 height 0
click at [669, 171] on div "J'ai tenté de joindre à l'agence ce matin, mais sans succès." at bounding box center [627, 169] width 409 height 13
click at [510, 168] on div "J'ai tenté de joindre à l'agence ce matin, mais sans succès" at bounding box center [627, 169] width 409 height 13
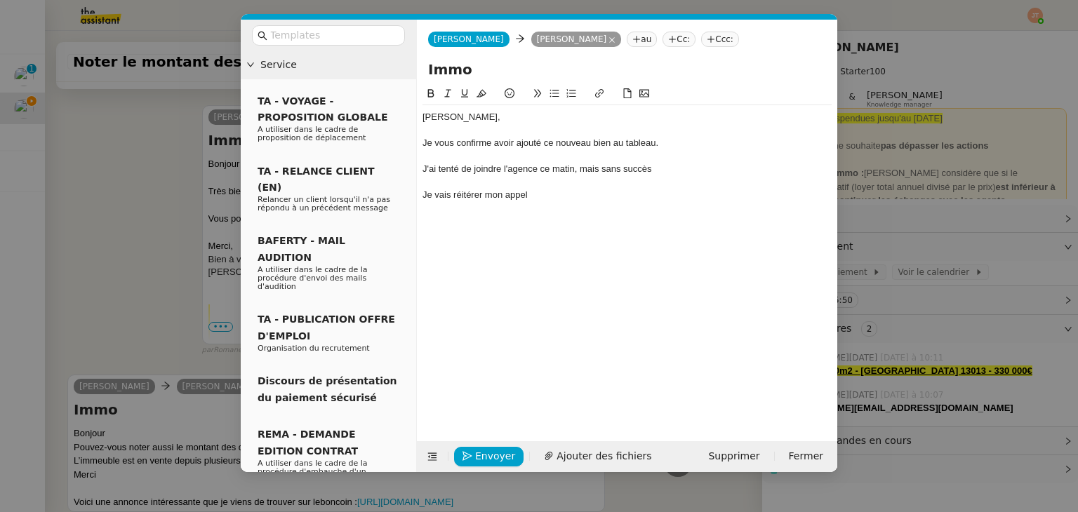
click at [666, 167] on div "J'ai tenté de joindre l'agence ce matin, mais sans succès" at bounding box center [627, 169] width 409 height 13
click at [588, 199] on div "Je vais réitérer mon appel" at bounding box center [627, 195] width 409 height 13
click at [477, 223] on div "Je vous tiens informé." at bounding box center [627, 221] width 409 height 13
click at [425, 116] on div "[PERSON_NAME]," at bounding box center [627, 117] width 409 height 13
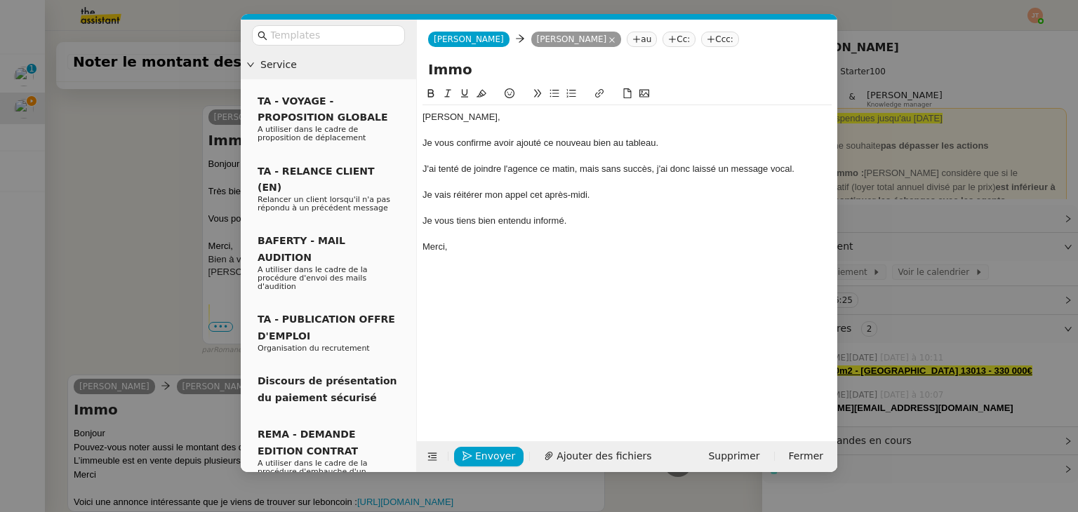
click at [514, 229] on div at bounding box center [627, 233] width 409 height 13
click at [604, 196] on div "Je vais réitérer mon appel cet après-midi." at bounding box center [627, 195] width 409 height 13
click at [502, 452] on span "Envoyer" at bounding box center [495, 457] width 40 height 16
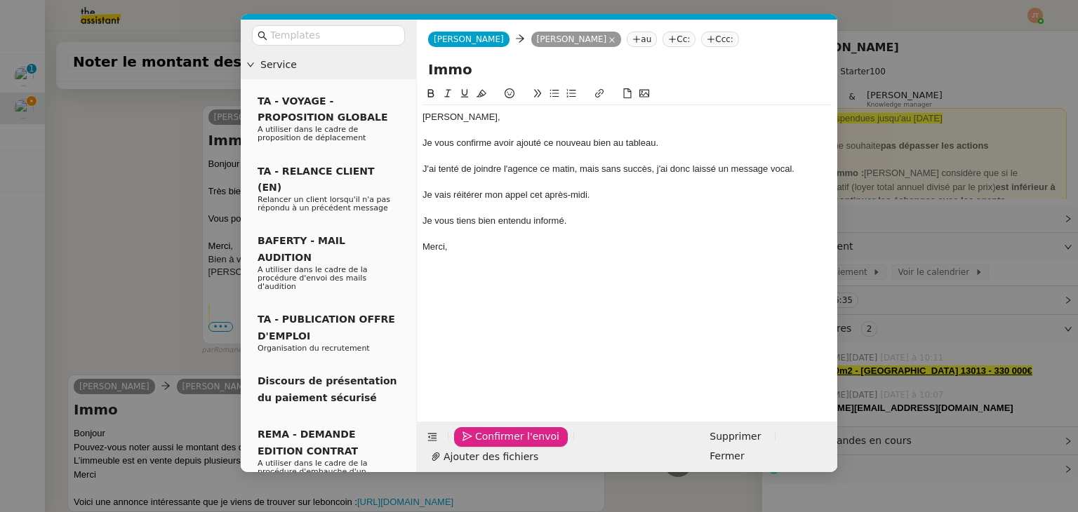
click at [502, 445] on span "Confirmer l'envoi" at bounding box center [517, 437] width 84 height 16
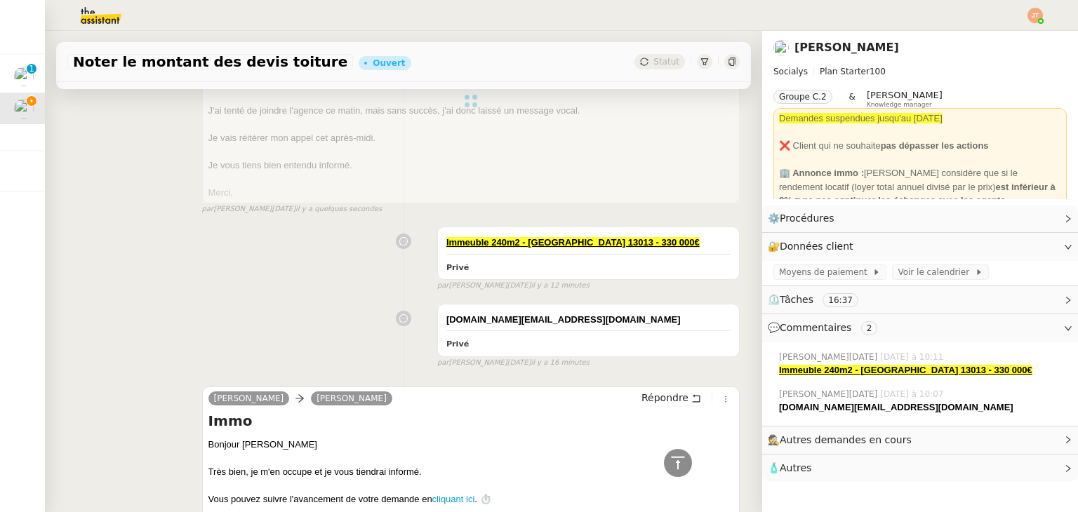
scroll to position [25, 0]
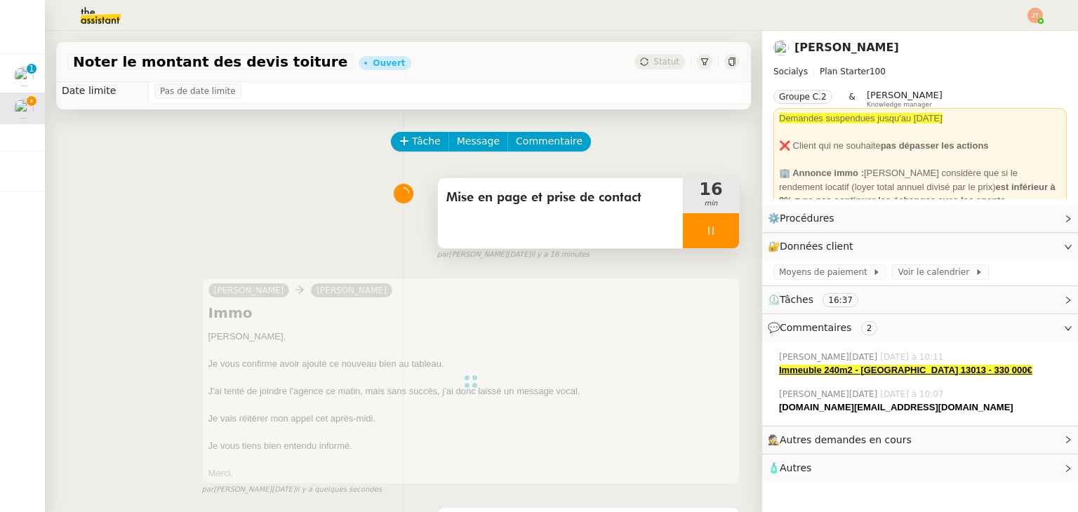
click at [688, 239] on div at bounding box center [711, 230] width 56 height 35
click at [720, 234] on icon at bounding box center [725, 230] width 11 height 11
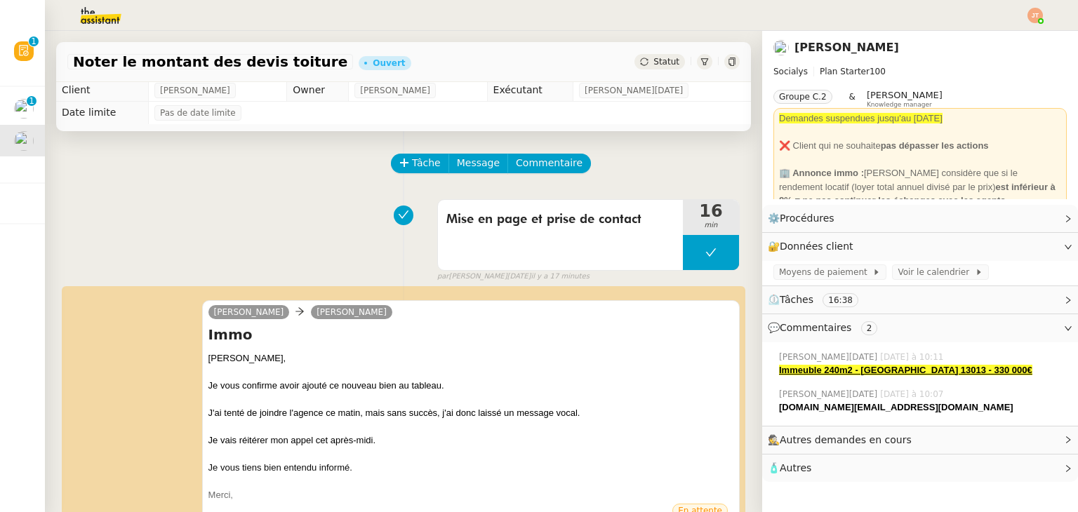
scroll to position [0, 0]
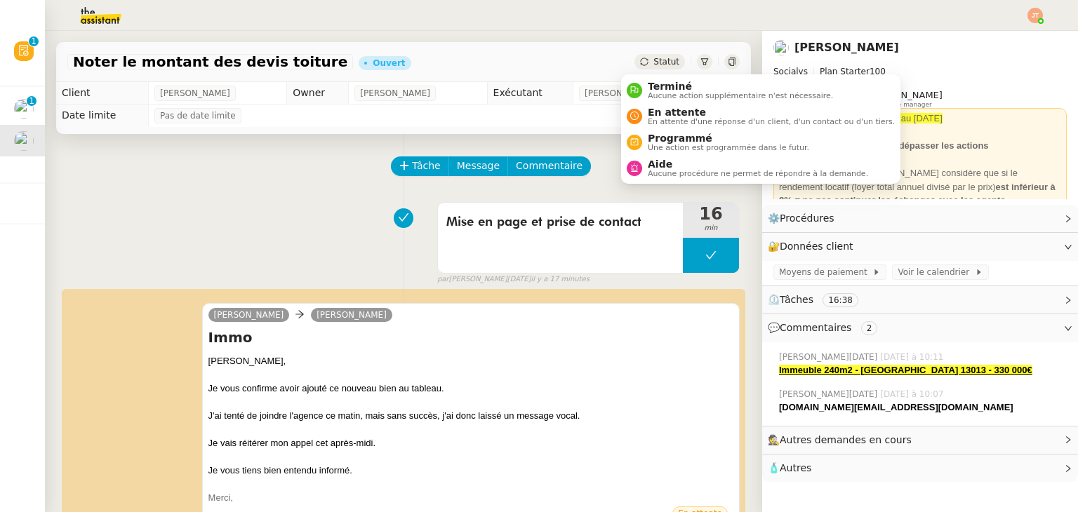
click at [654, 65] on span "Statut" at bounding box center [667, 62] width 26 height 10
click at [665, 170] on span "Aucune procédure ne permet de répondre à la demande." at bounding box center [758, 174] width 220 height 8
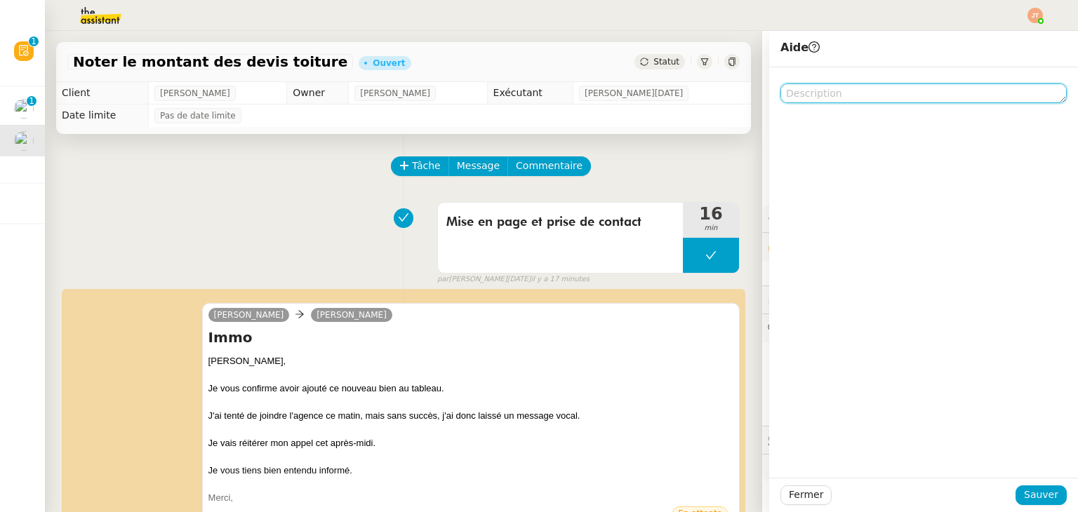
click at [810, 91] on textarea at bounding box center [924, 94] width 286 height 20
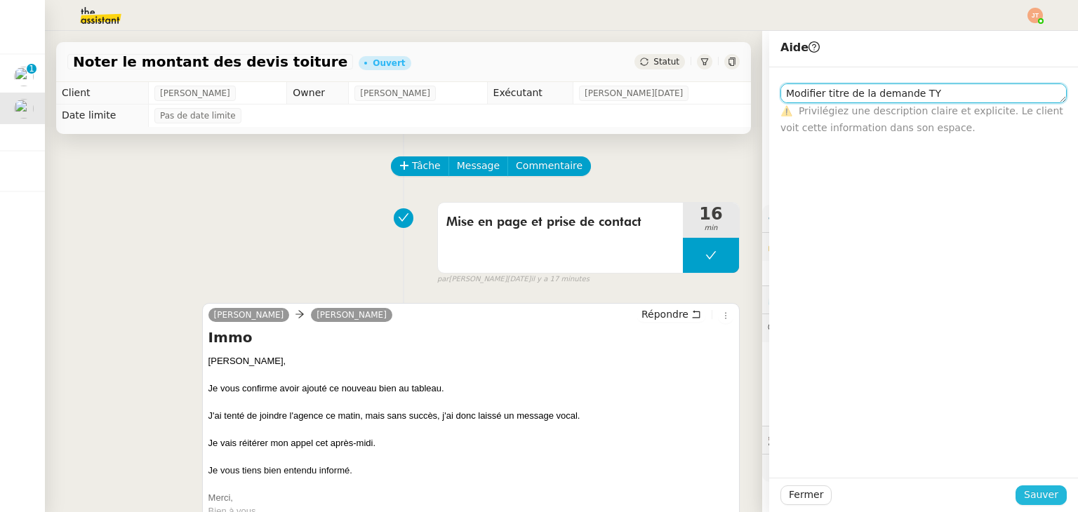
type textarea "Modifier titre de la demande TY"
click at [1025, 497] on span "Sauver" at bounding box center [1041, 495] width 34 height 16
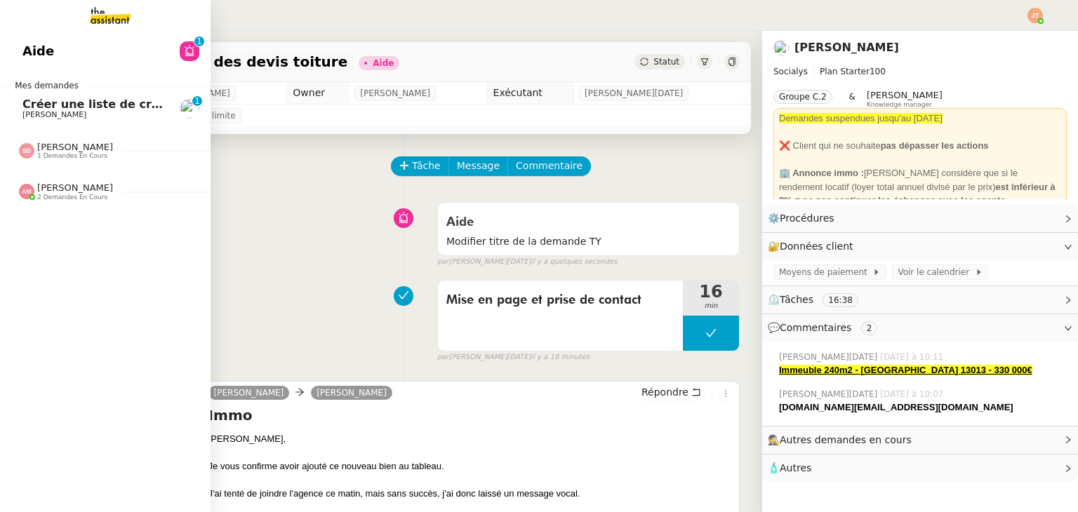
click at [36, 119] on link "Créer une liste de créateurs LinkedIn [PERSON_NAME] 0 1 2 3 4 5 6 7 8 9" at bounding box center [105, 109] width 211 height 32
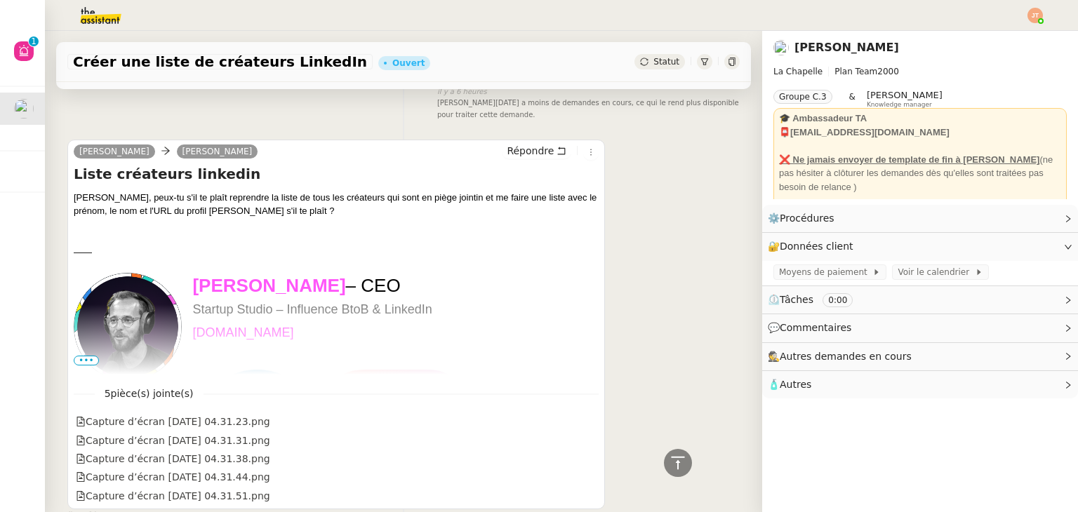
scroll to position [501, 0]
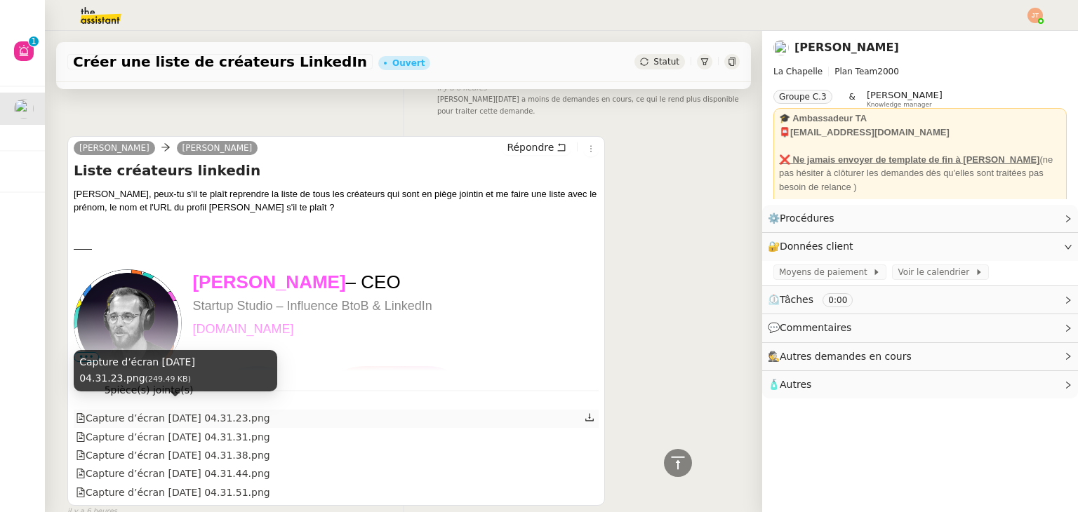
click at [264, 411] on div "Capture d’écran [DATE] 04.31.23.png" at bounding box center [173, 419] width 194 height 16
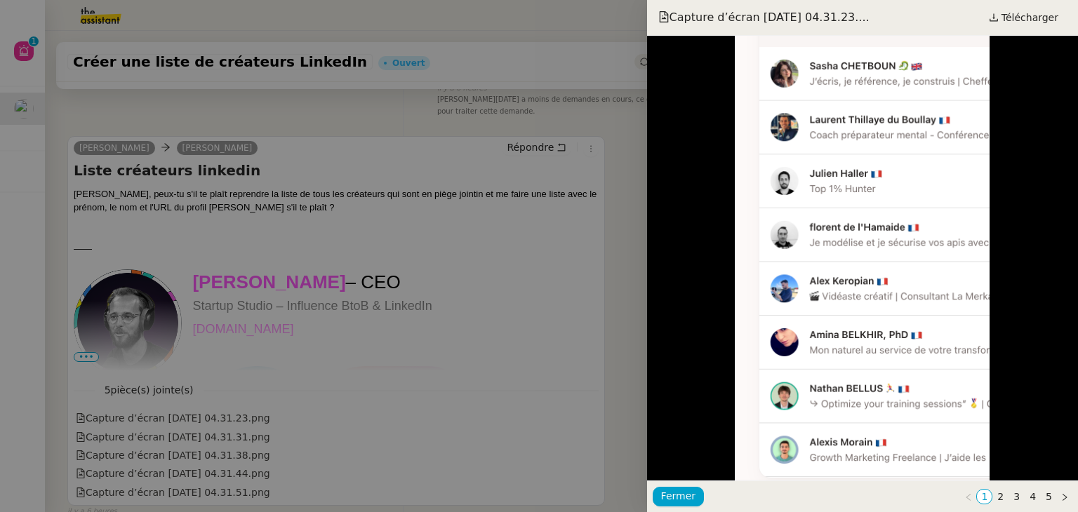
click at [549, 309] on div at bounding box center [539, 256] width 1078 height 512
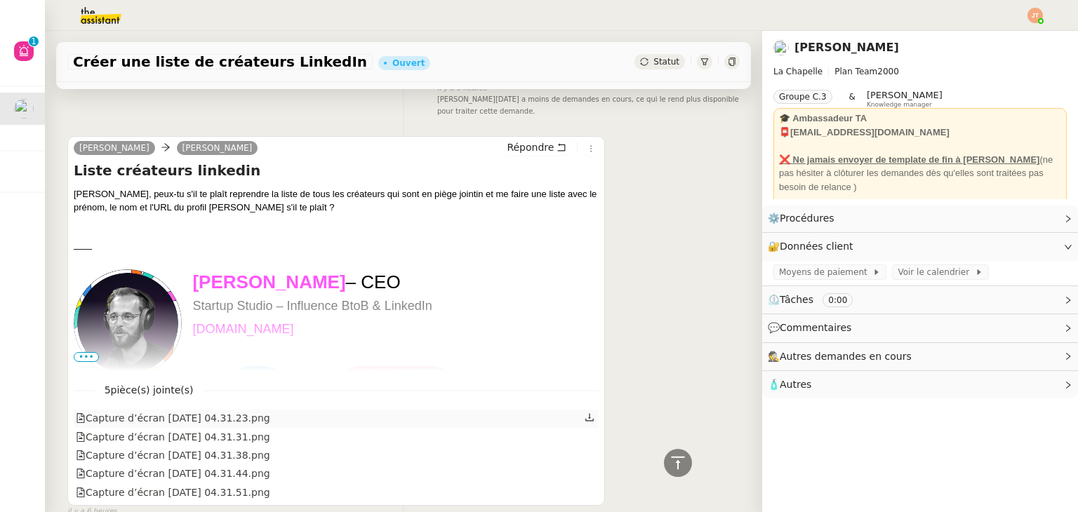
click at [585, 413] on icon at bounding box center [590, 418] width 10 height 10
click at [585, 431] on icon at bounding box center [590, 436] width 10 height 10
click at [585, 450] on icon at bounding box center [590, 455] width 10 height 10
click at [585, 468] on icon at bounding box center [590, 473] width 10 height 10
click at [585, 486] on icon at bounding box center [590, 491] width 10 height 10
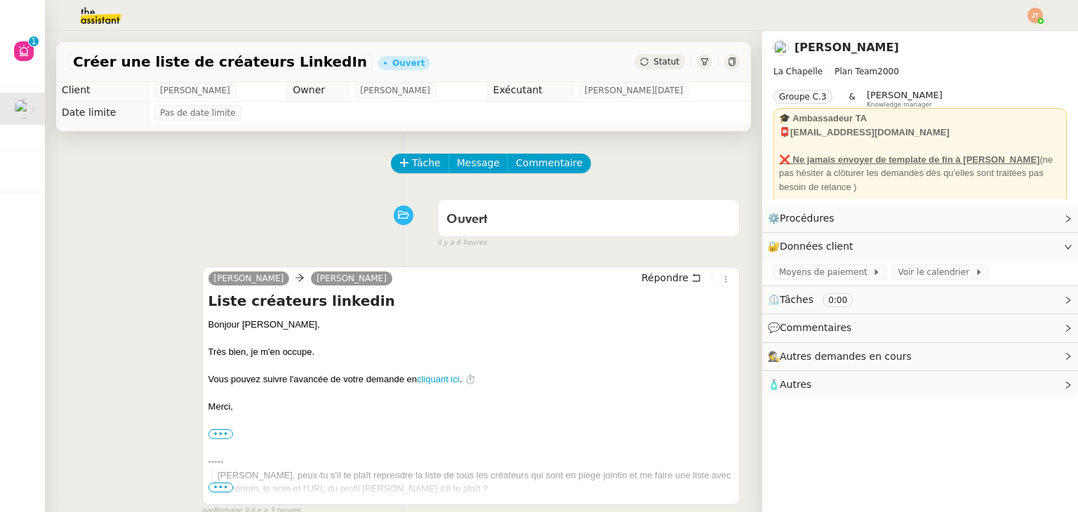
scroll to position [0, 0]
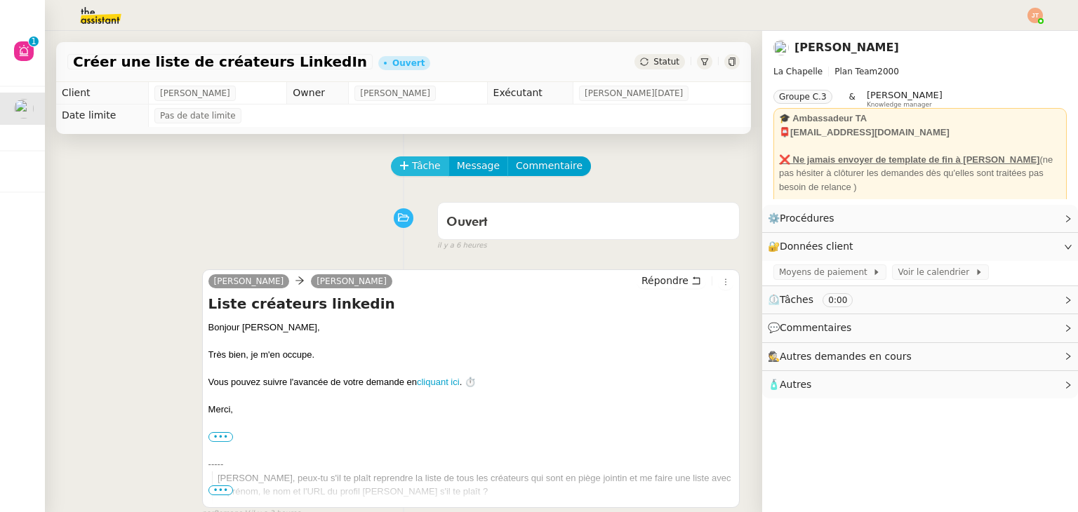
click at [428, 168] on button "Tâche" at bounding box center [420, 167] width 58 height 20
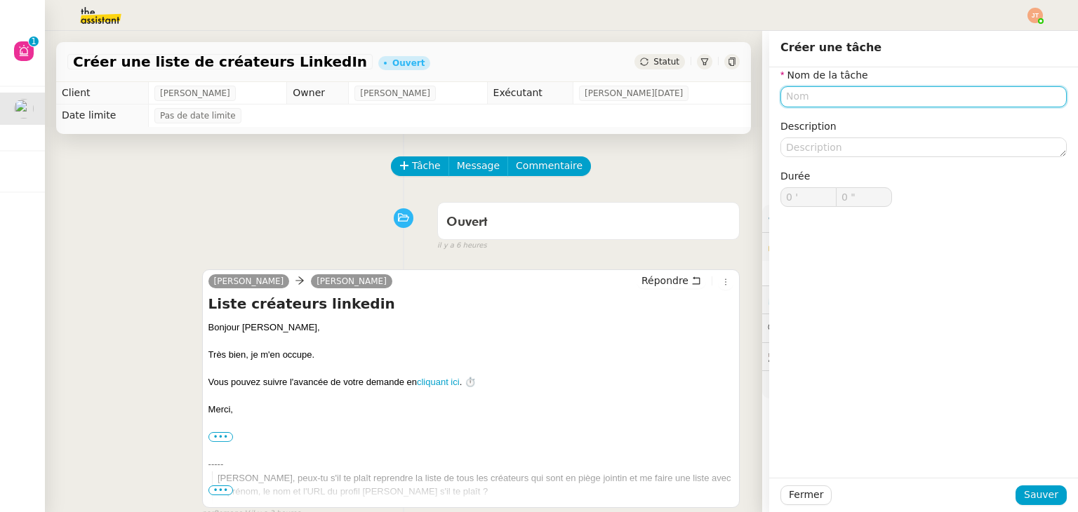
click at [786, 102] on input "text" at bounding box center [924, 96] width 286 height 20
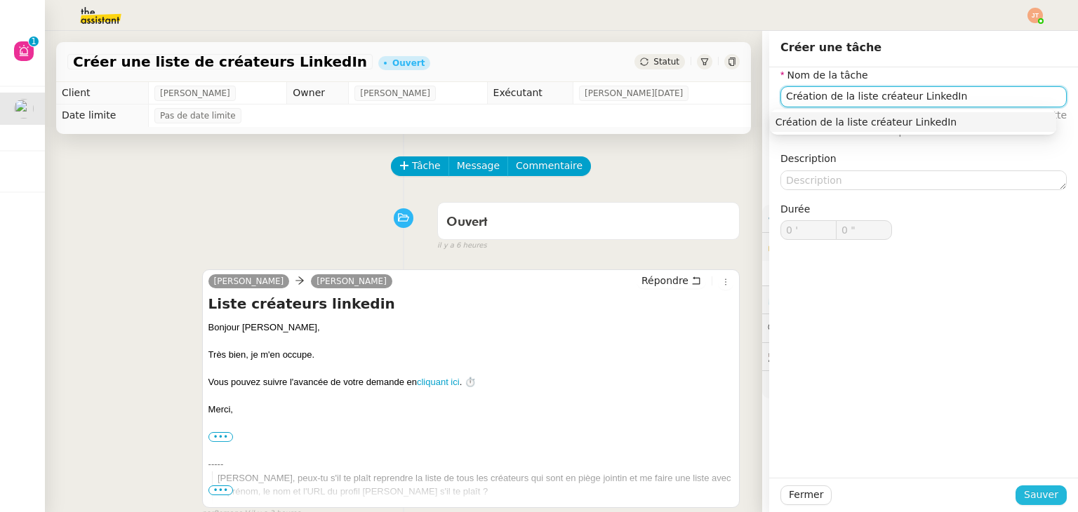
type input "Création de la liste créateur LinkedIn"
click at [1024, 493] on span "Sauver" at bounding box center [1041, 495] width 34 height 16
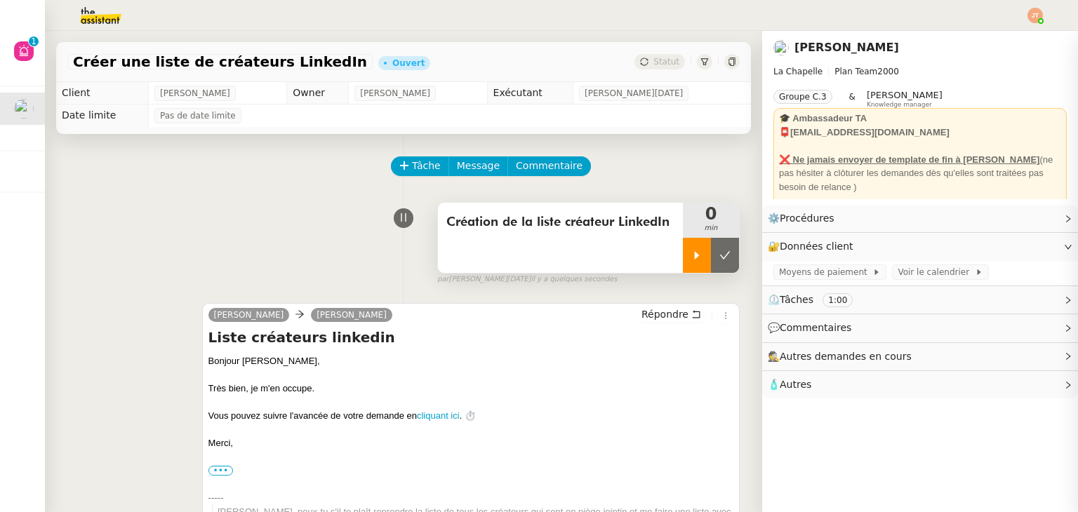
click at [691, 251] on icon at bounding box center [696, 255] width 11 height 11
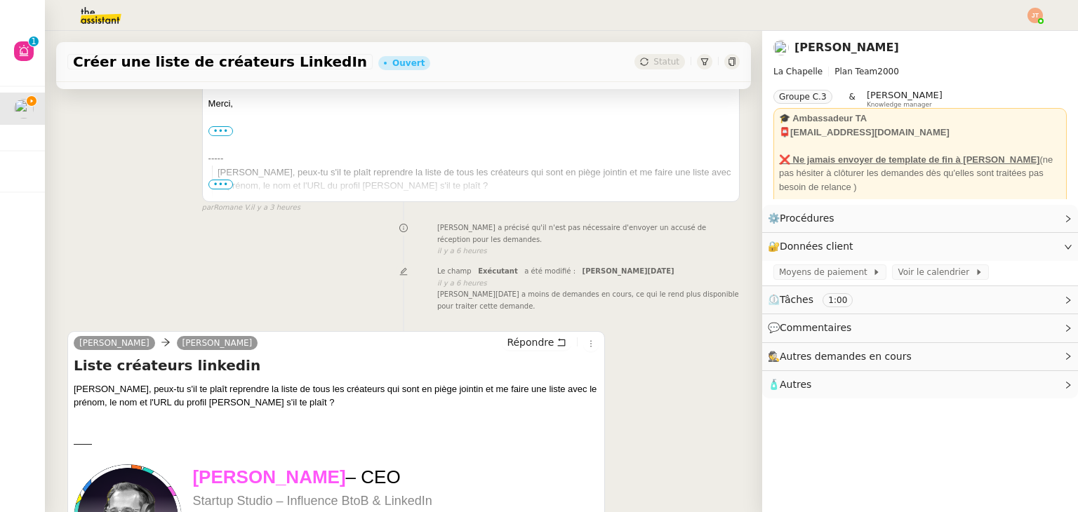
scroll to position [562, 0]
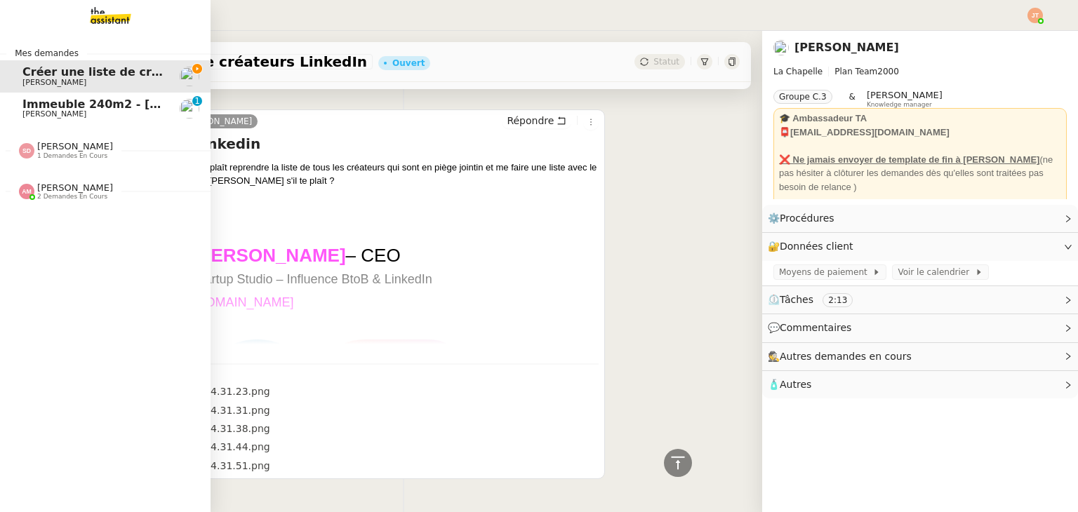
click at [85, 107] on span "Immeuble 240m2 - [GEOGRAPHIC_DATA] 13013 - 330 000€" at bounding box center [206, 104] width 368 height 13
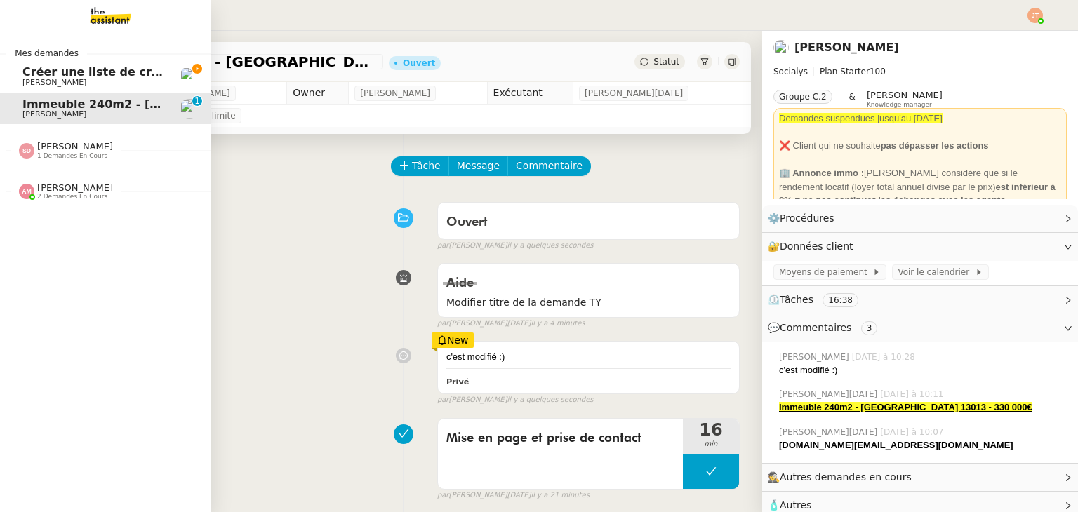
click at [53, 83] on span "[PERSON_NAME]" at bounding box center [54, 82] width 64 height 9
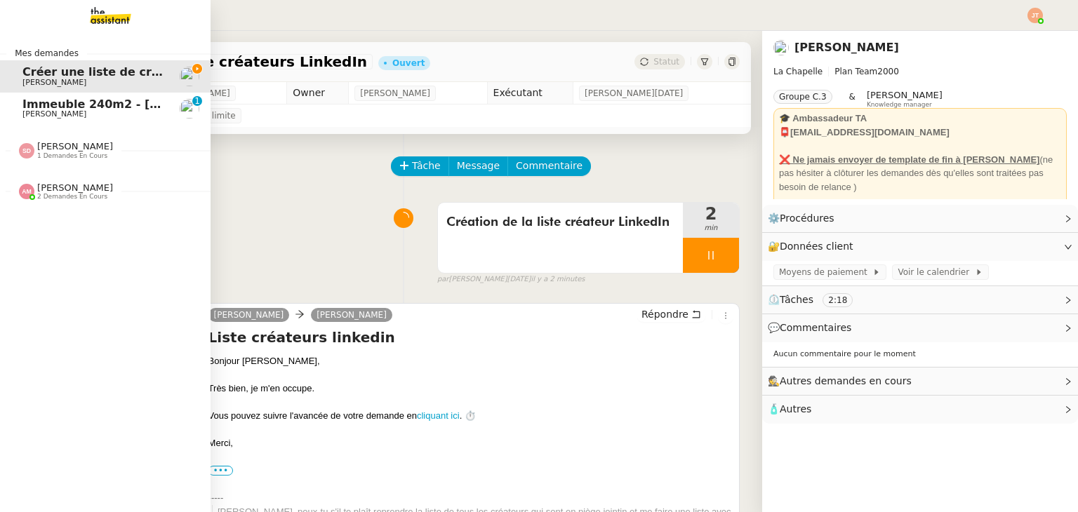
click at [71, 108] on span "Immeuble 240m2 - [GEOGRAPHIC_DATA] 13013 - 330 000€" at bounding box center [206, 104] width 368 height 13
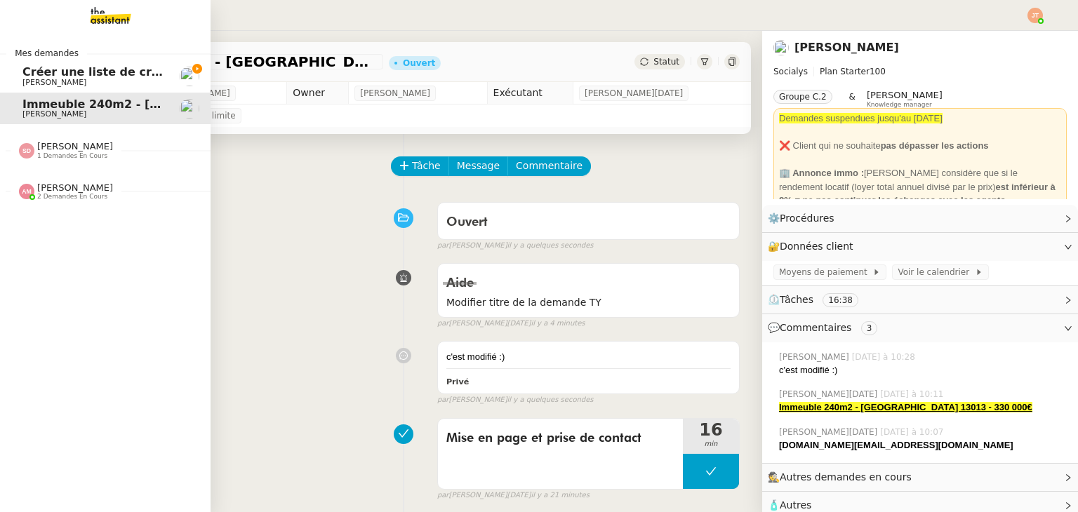
click at [43, 70] on span "Créer une liste de créateurs LinkedIn" at bounding box center [139, 71] width 235 height 13
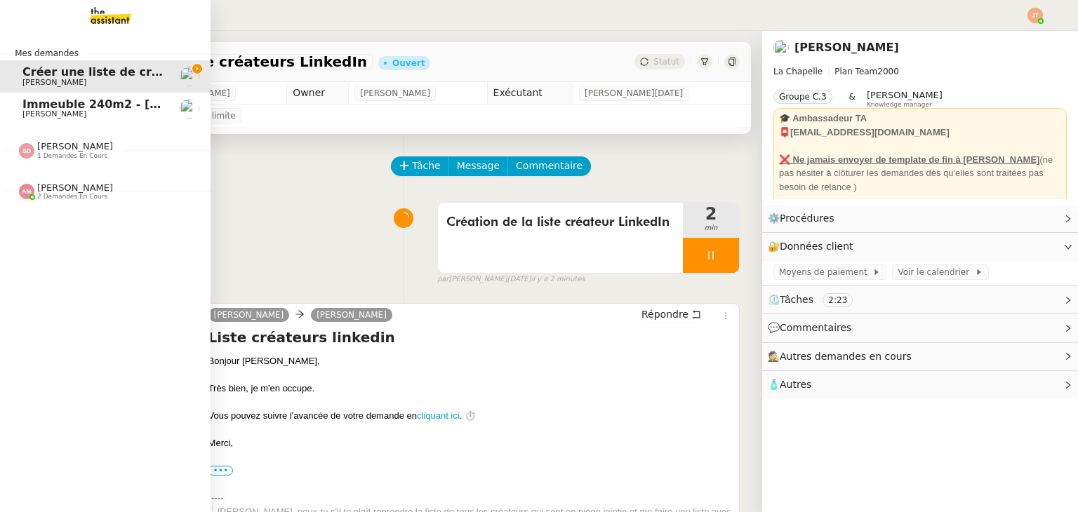
click at [113, 111] on span "[PERSON_NAME]" at bounding box center [93, 114] width 142 height 8
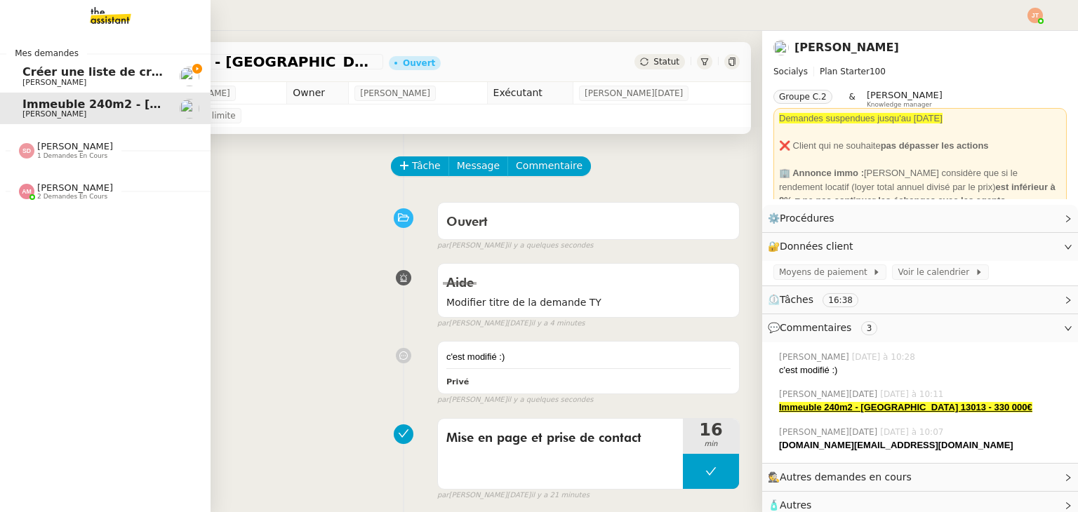
click at [133, 72] on span "Créer une liste de créateurs LinkedIn" at bounding box center [139, 71] width 235 height 13
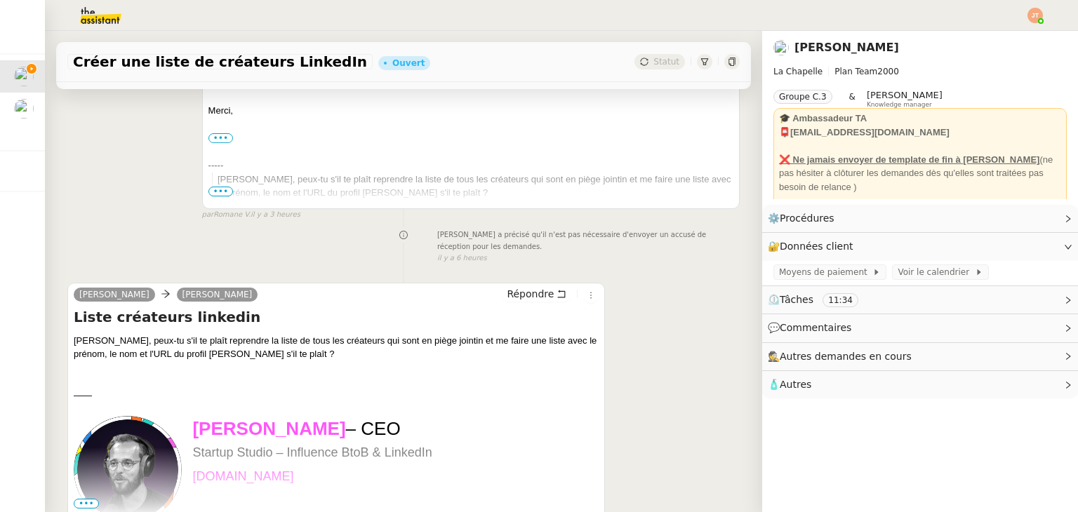
scroll to position [491, 0]
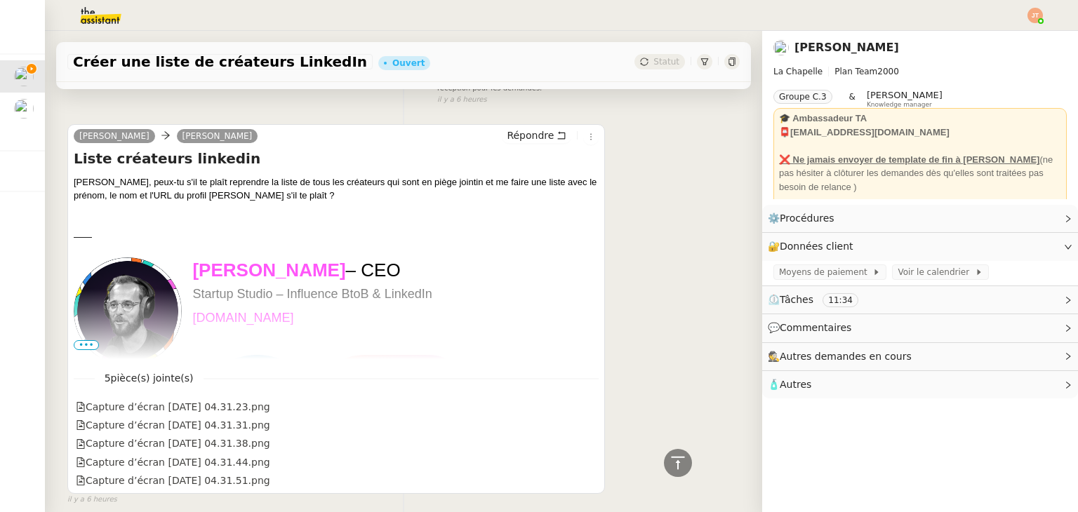
click at [87, 340] on span "•••" at bounding box center [86, 345] width 25 height 10
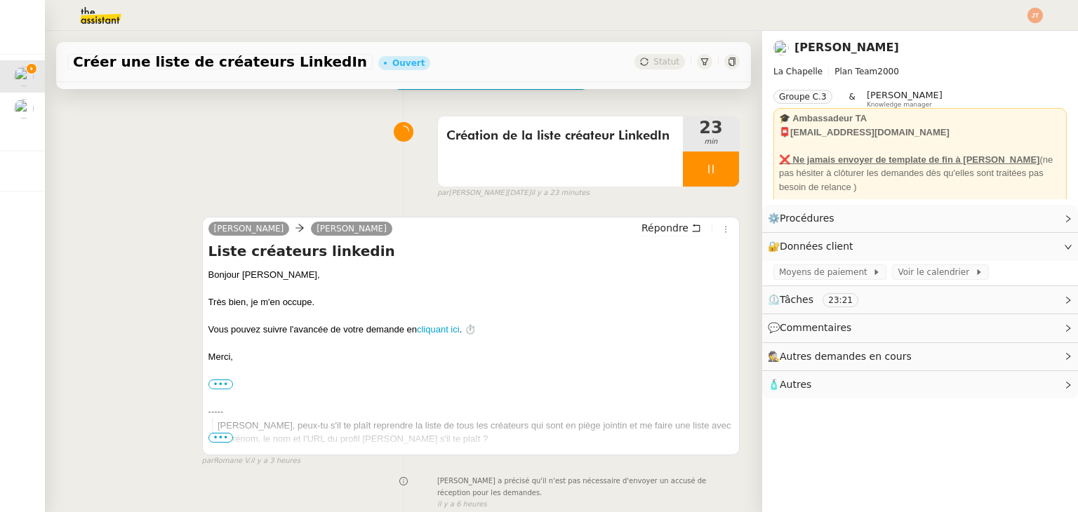
scroll to position [70, 0]
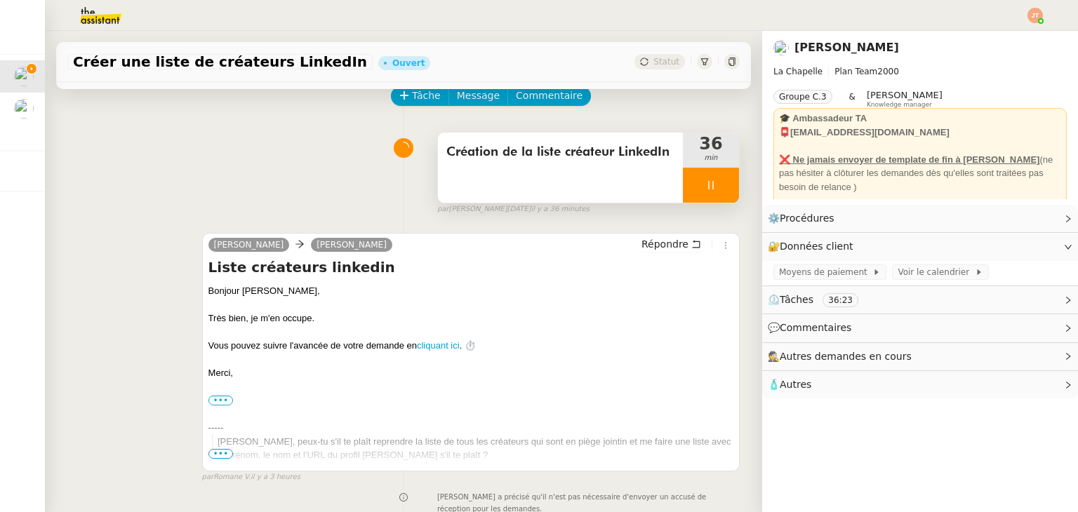
click at [703, 177] on div at bounding box center [711, 185] width 56 height 35
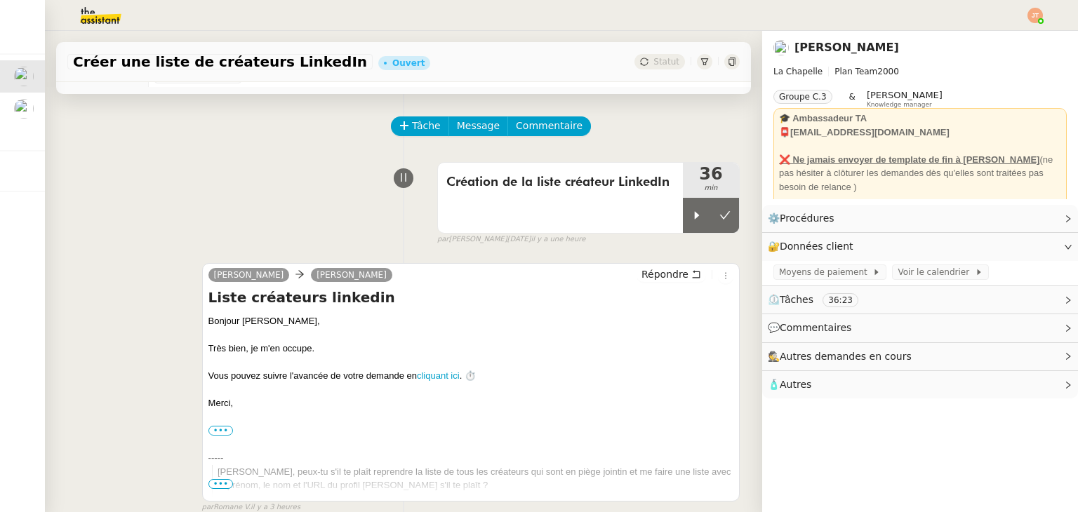
scroll to position [0, 0]
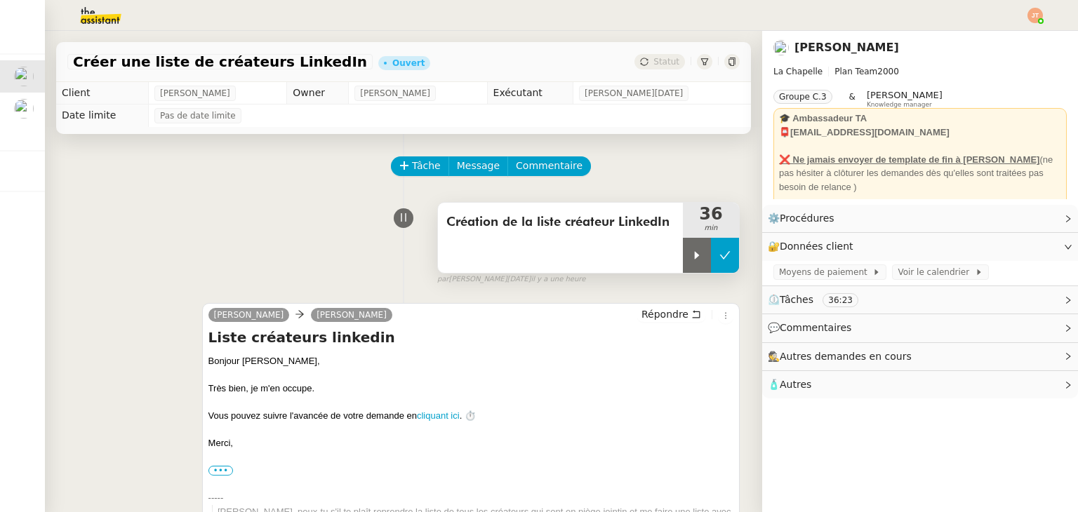
click at [711, 262] on button at bounding box center [725, 255] width 28 height 35
click at [705, 260] on icon at bounding box center [710, 255] width 11 height 11
click at [691, 260] on icon at bounding box center [696, 255] width 11 height 11
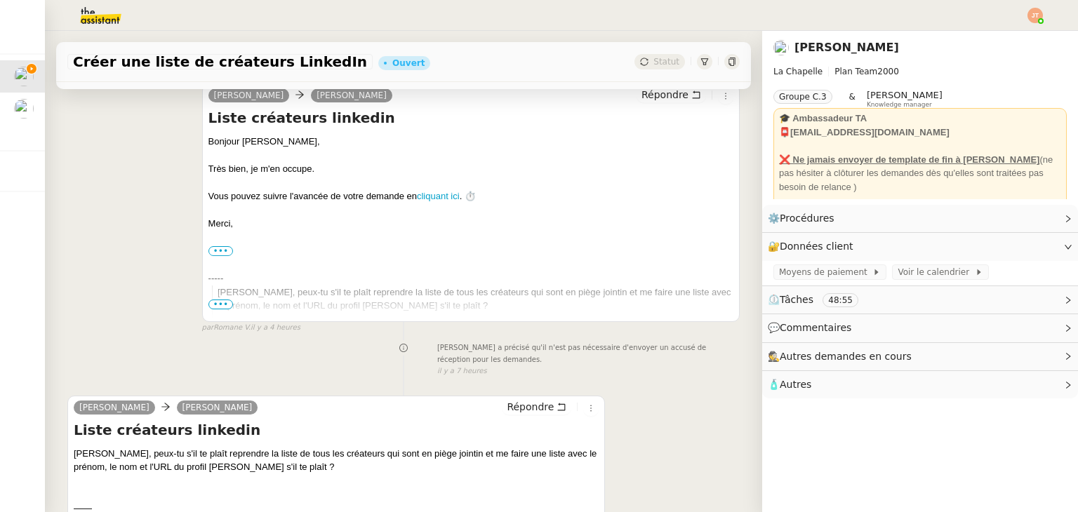
scroll to position [281, 0]
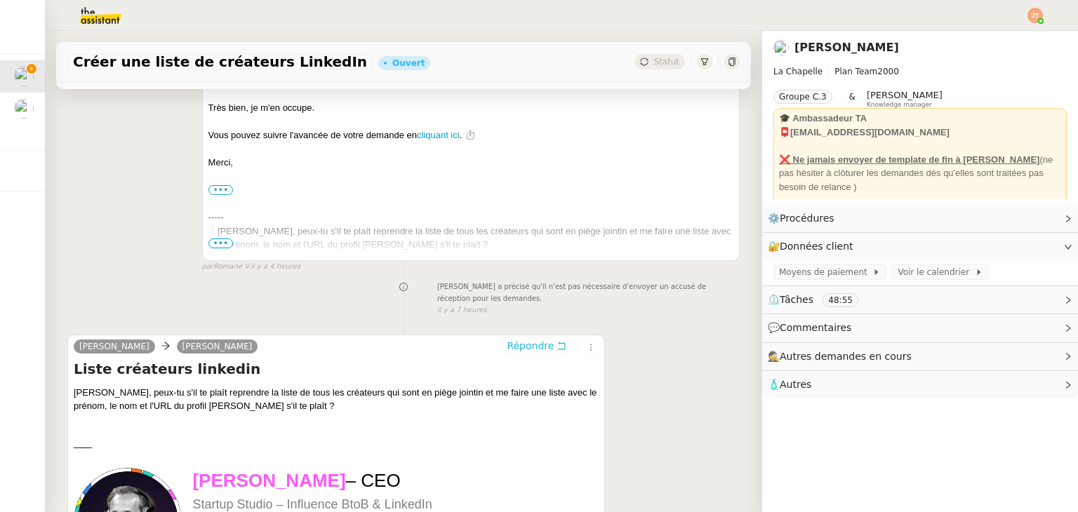
click at [515, 340] on span "Répondre" at bounding box center [530, 346] width 47 height 14
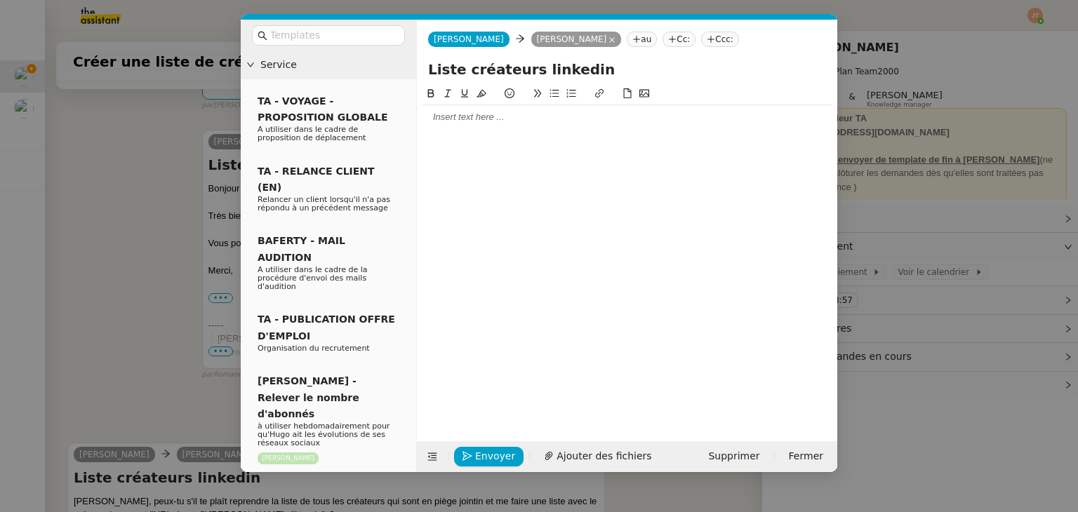
scroll to position [388, 0]
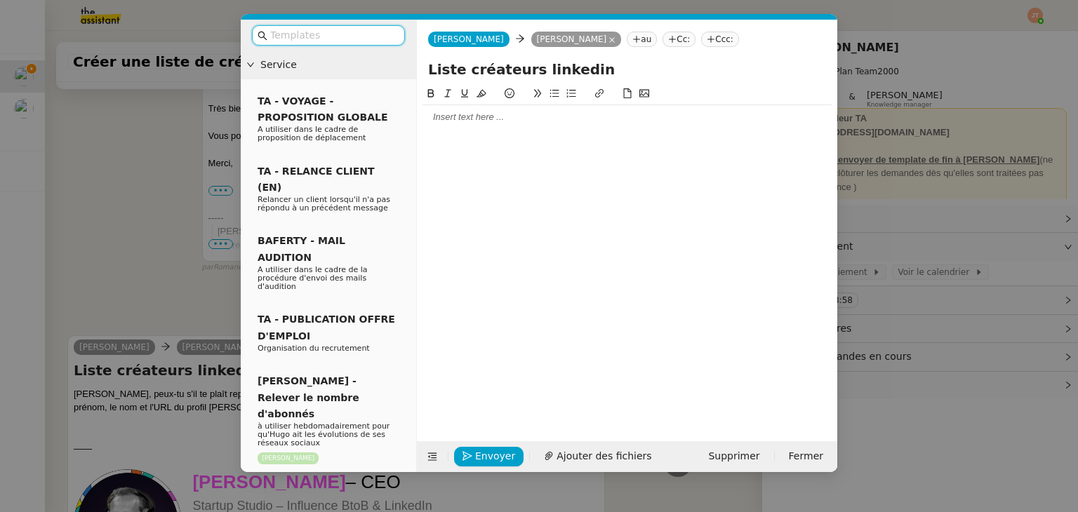
click at [489, 118] on div at bounding box center [627, 117] width 409 height 13
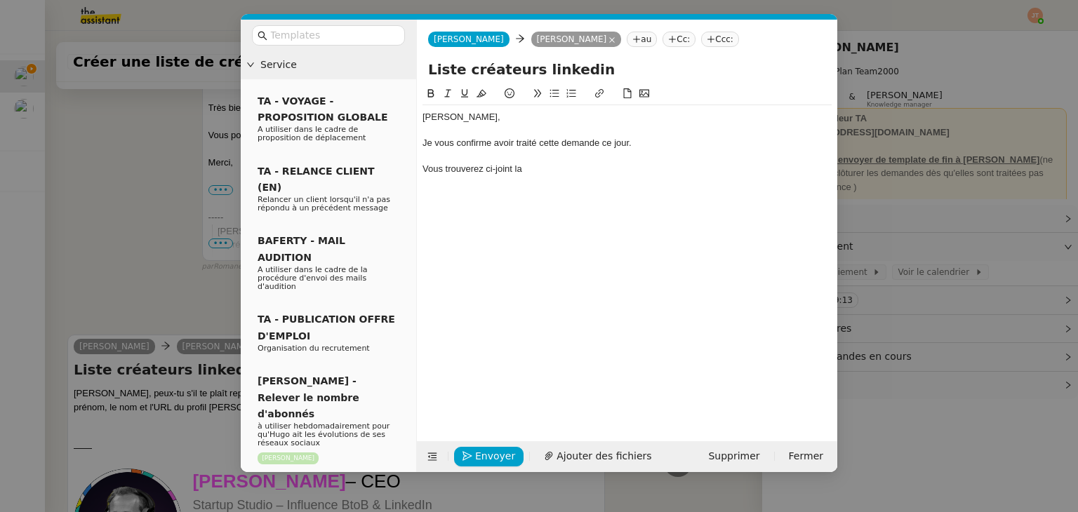
scroll to position [457, 0]
click at [174, 251] on nz-modal-container "Service TA - VOYAGE - PROPOSITION GLOBALE A utiliser dans le cadre de propositi…" at bounding box center [539, 256] width 1078 height 512
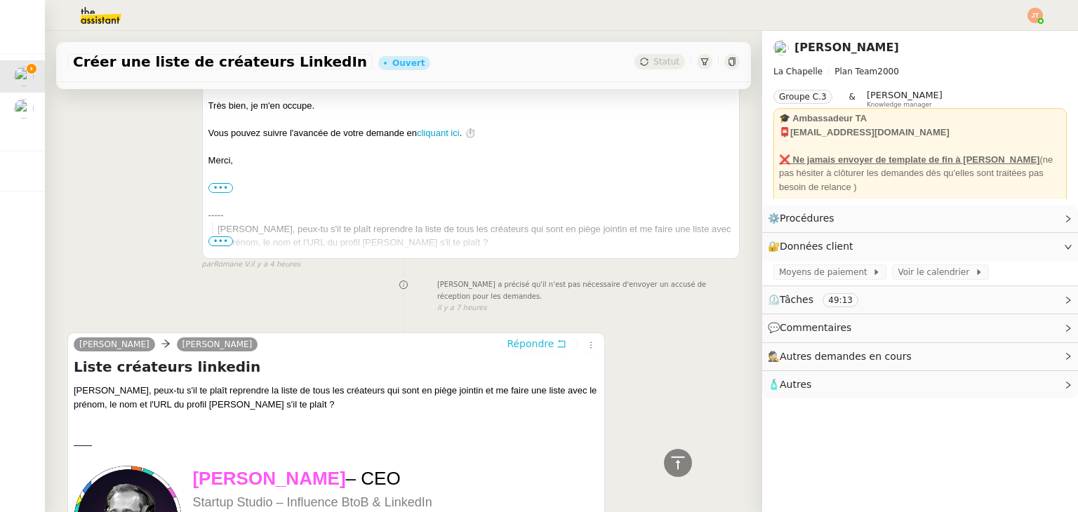
scroll to position [106, 0]
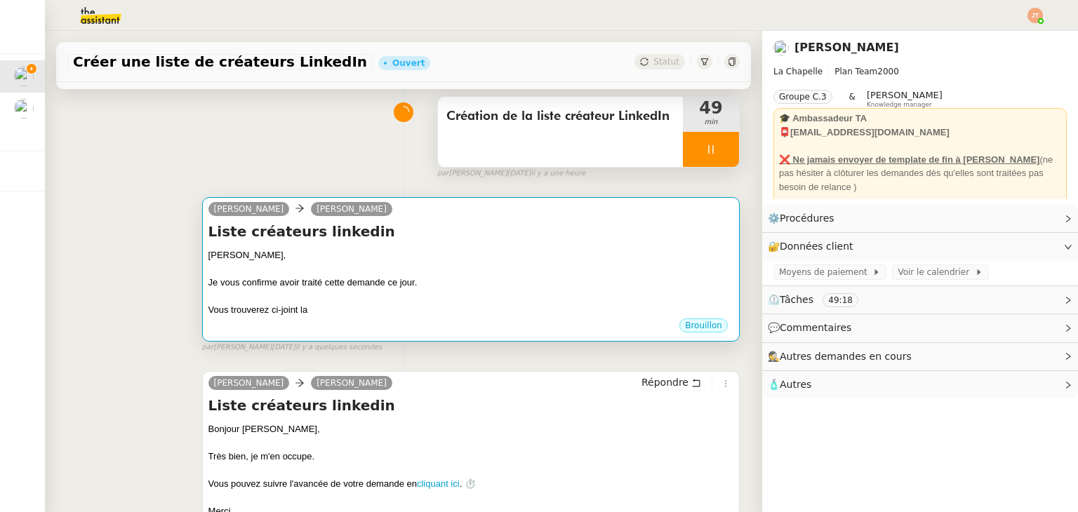
click at [390, 279] on div "Je vous confirme avoir traité cette demande ce jour." at bounding box center [470, 283] width 525 height 14
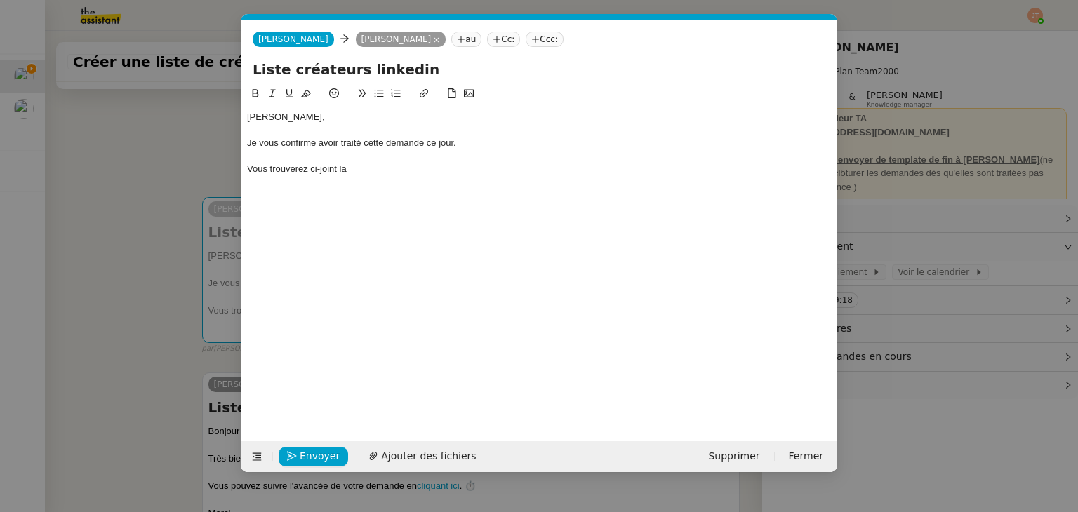
scroll to position [0, 29]
click at [368, 181] on div "[PERSON_NAME], Je vous confirme avoir traité cette demande ce jour. Vous trouve…" at bounding box center [539, 143] width 585 height 76
click at [381, 168] on div "Vous trouverez ci-joint le tableau reprenant les informations souhaitées" at bounding box center [539, 169] width 585 height 13
click at [639, 164] on div "Vous trouverez ci-joint le tableau au format PDF et XLSX, reprenant les informa…" at bounding box center [539, 169] width 585 height 13
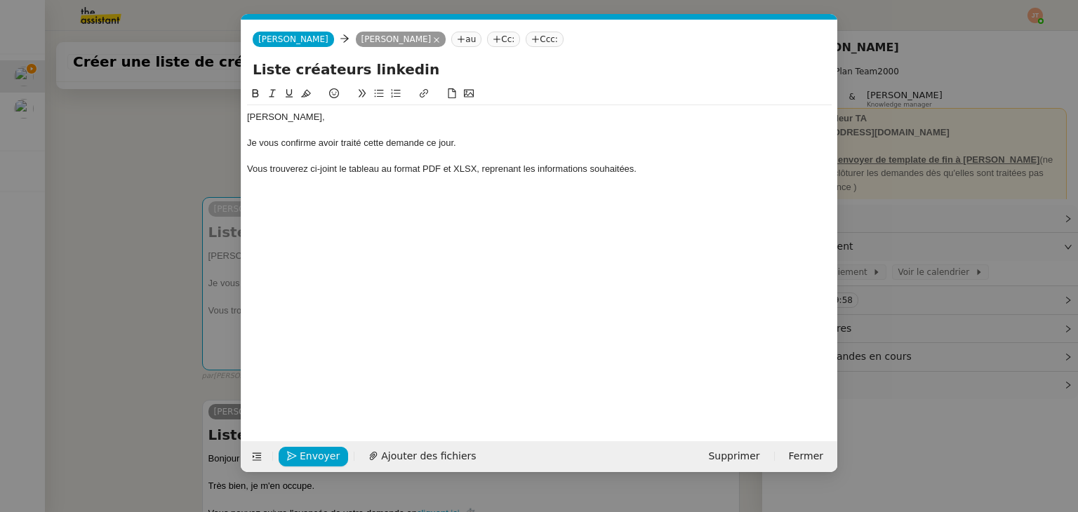
click at [381, 98] on icon at bounding box center [379, 94] width 9 height 8
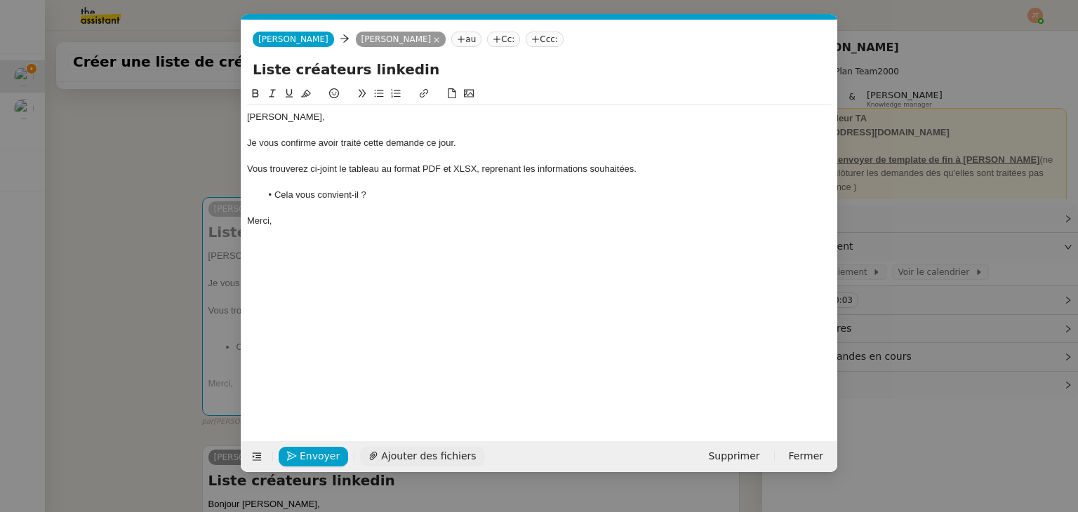
click at [386, 454] on span "Ajouter des fichiers" at bounding box center [428, 457] width 95 height 16
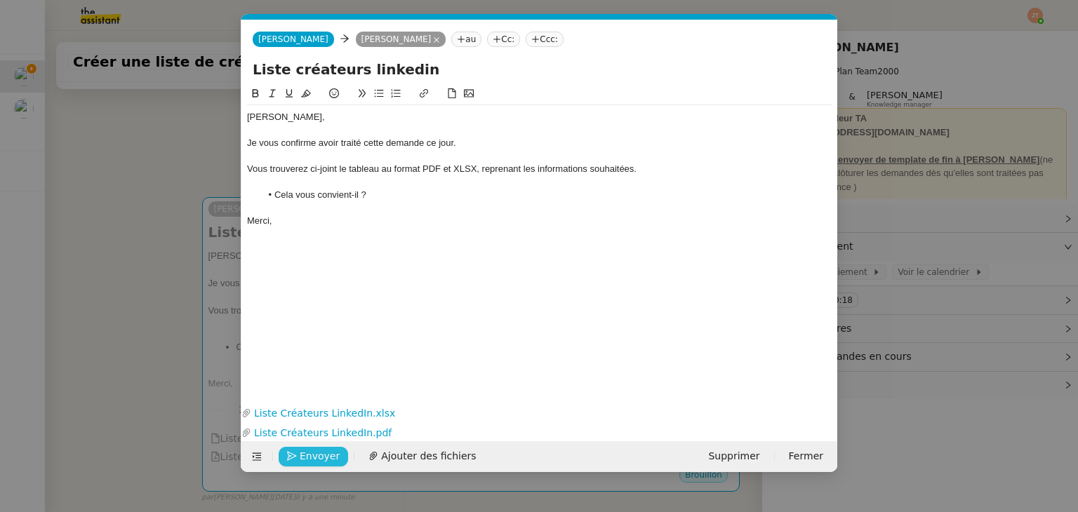
click at [320, 458] on span "Envoyer" at bounding box center [320, 457] width 40 height 16
click at [320, 458] on span "Confirmer l'envoi" at bounding box center [342, 457] width 84 height 16
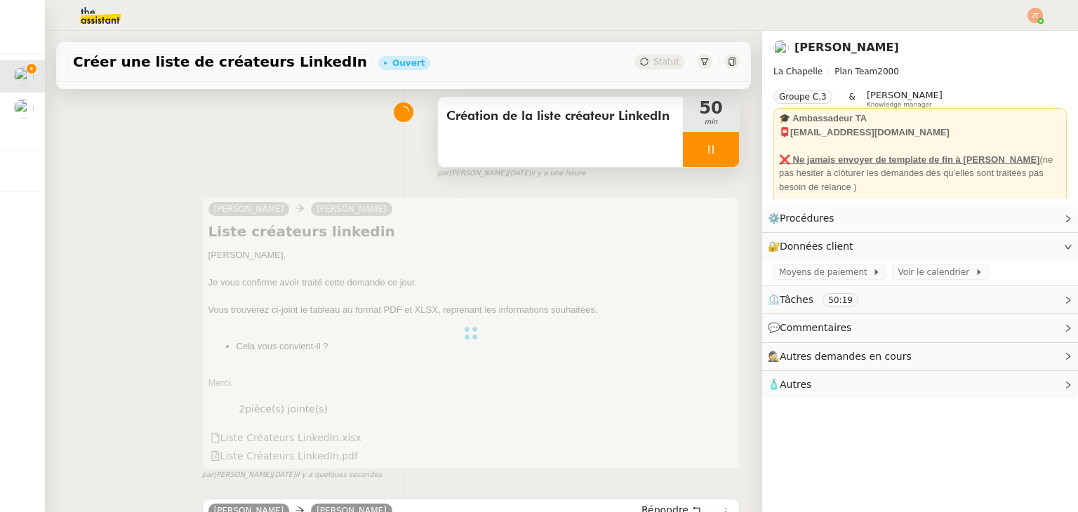
click at [705, 155] on icon at bounding box center [710, 149] width 11 height 11
click at [720, 155] on icon at bounding box center [725, 149] width 11 height 11
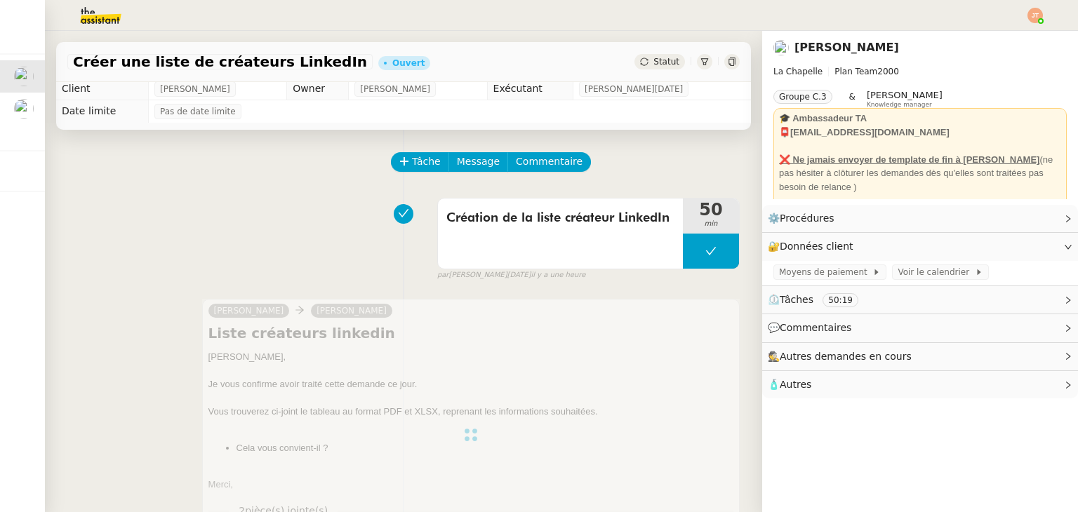
scroll to position [0, 0]
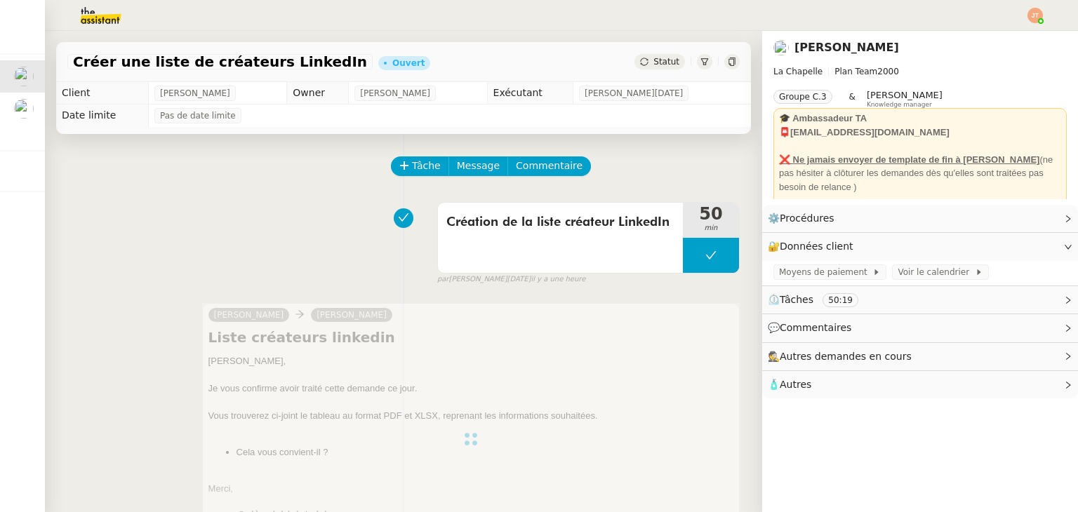
click at [639, 67] on div "Statut" at bounding box center [660, 61] width 51 height 15
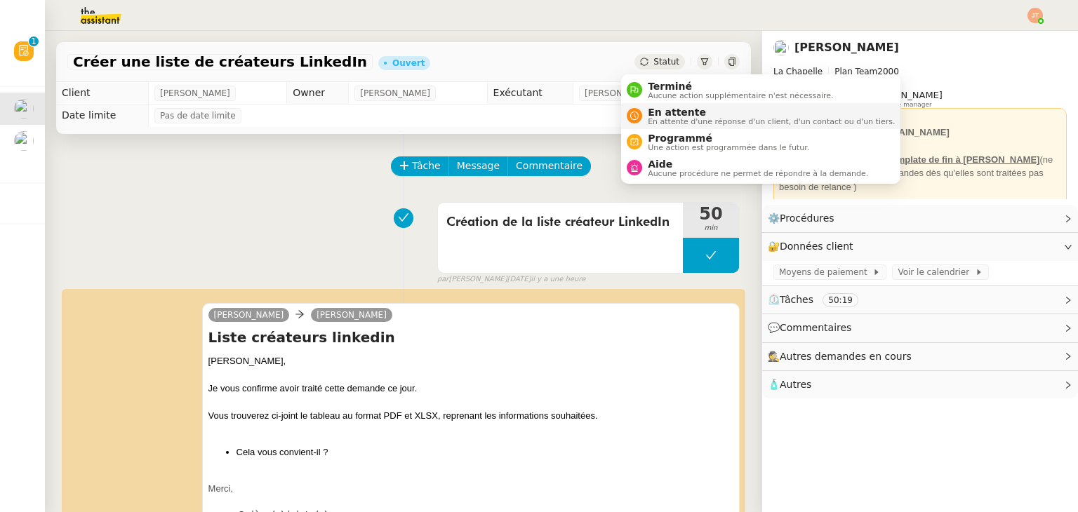
click at [675, 115] on span "En attente" at bounding box center [771, 112] width 247 height 11
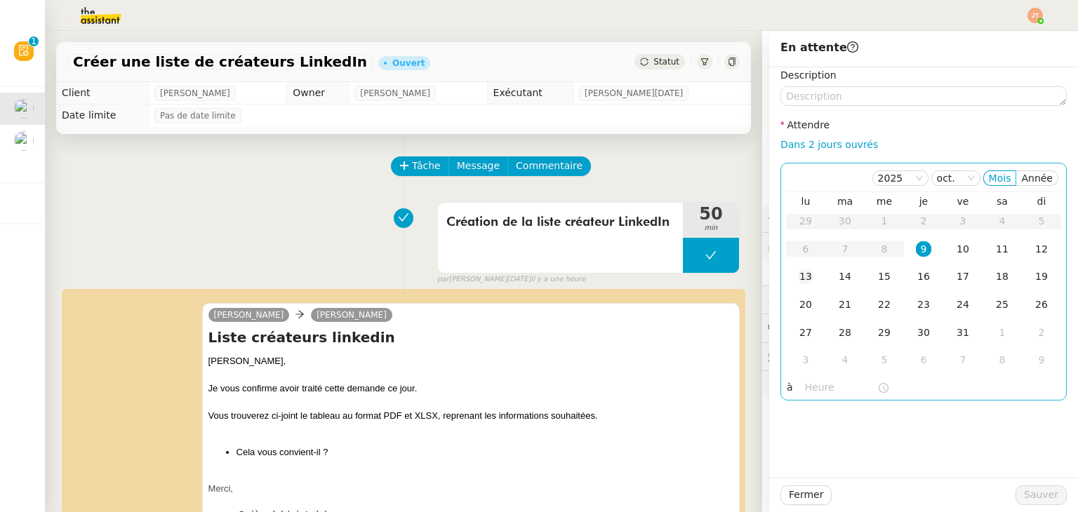
click at [798, 273] on div "13" at bounding box center [805, 276] width 15 height 15
click at [807, 396] on input "text" at bounding box center [841, 388] width 72 height 16
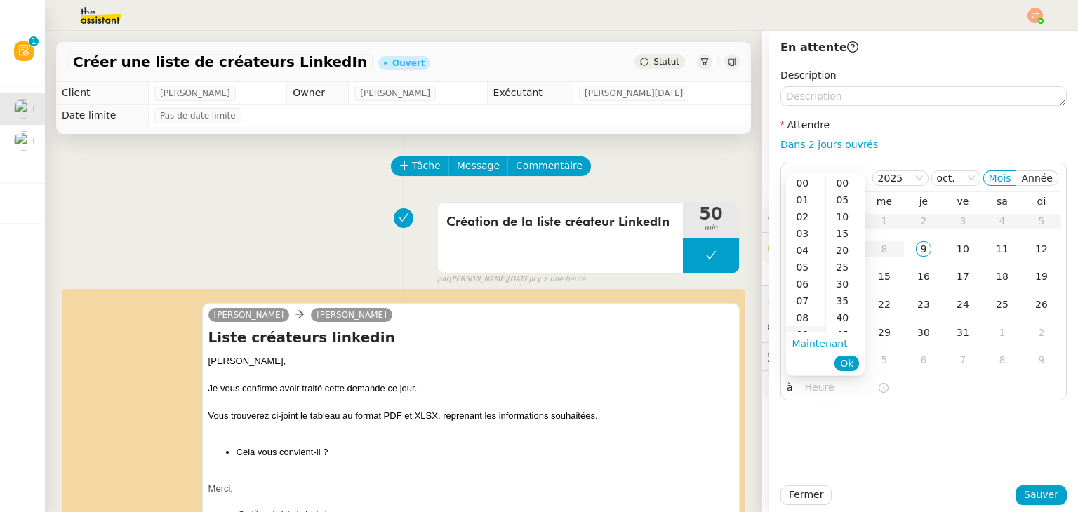
click at [808, 330] on div "09" at bounding box center [805, 334] width 39 height 17
click at [836, 317] on div "40" at bounding box center [845, 318] width 39 height 17
type input "09:40"
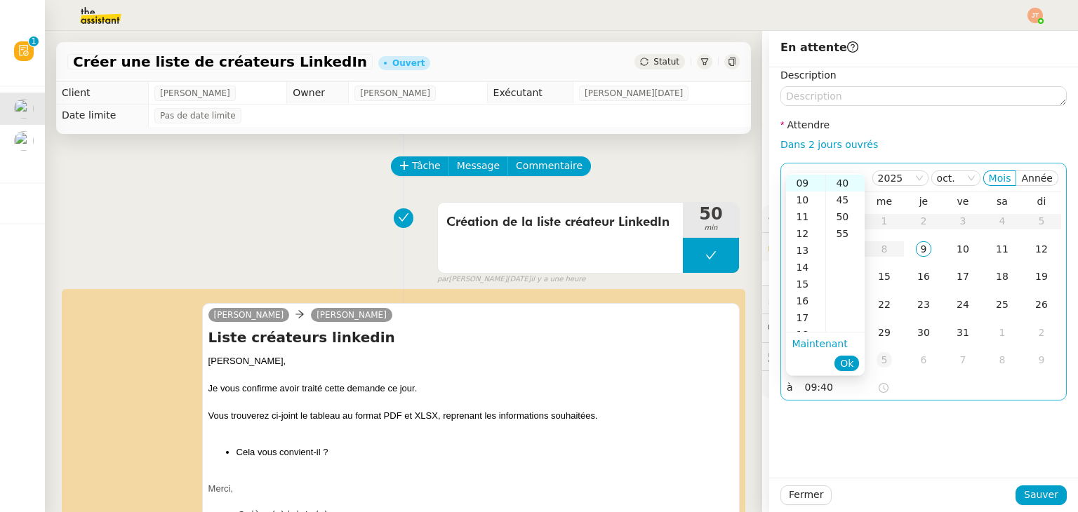
click at [856, 359] on button "Ok" at bounding box center [847, 363] width 25 height 15
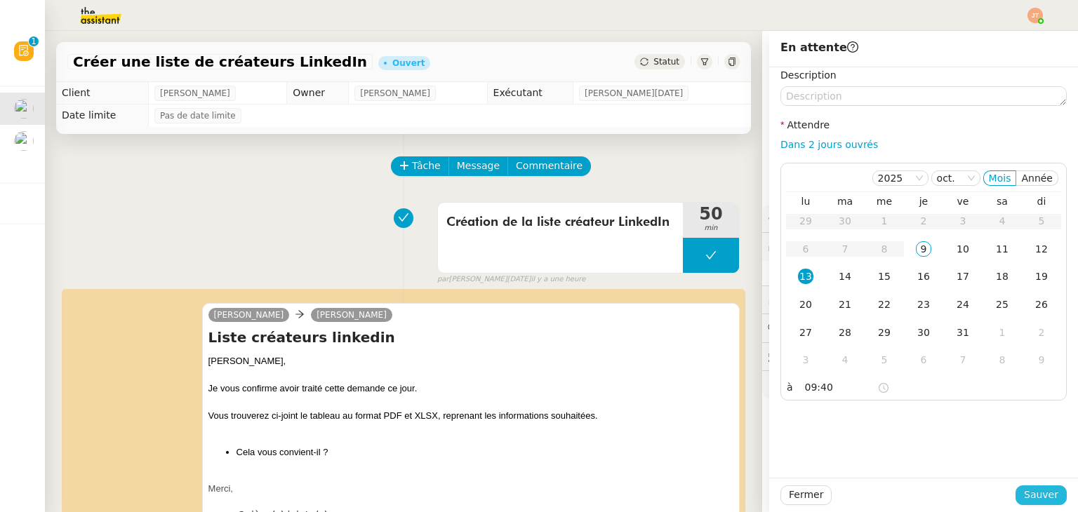
click at [1024, 487] on span "Sauver" at bounding box center [1041, 495] width 34 height 16
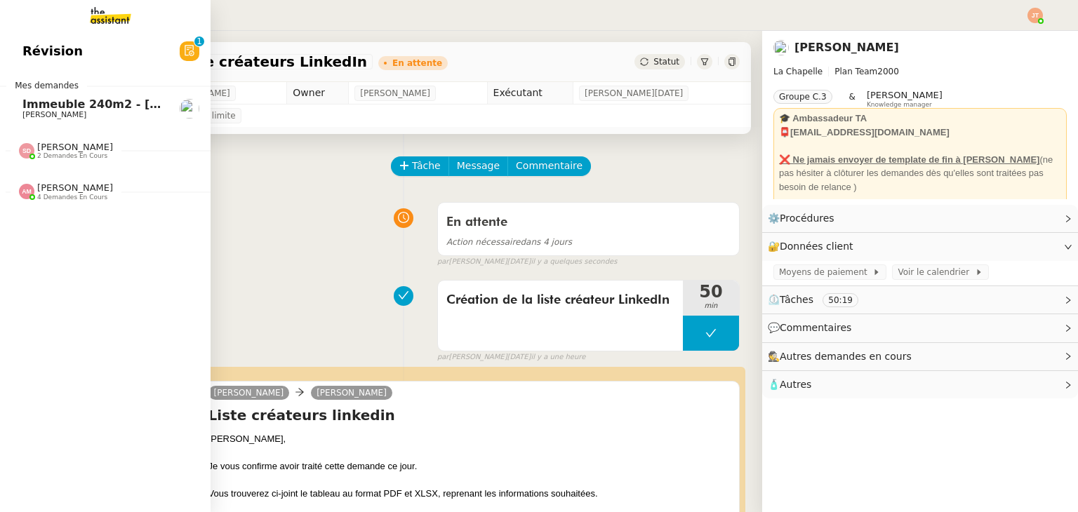
click at [103, 105] on span "Immeuble 240m2 - [GEOGRAPHIC_DATA] 13013 - 330 000€" at bounding box center [206, 104] width 368 height 13
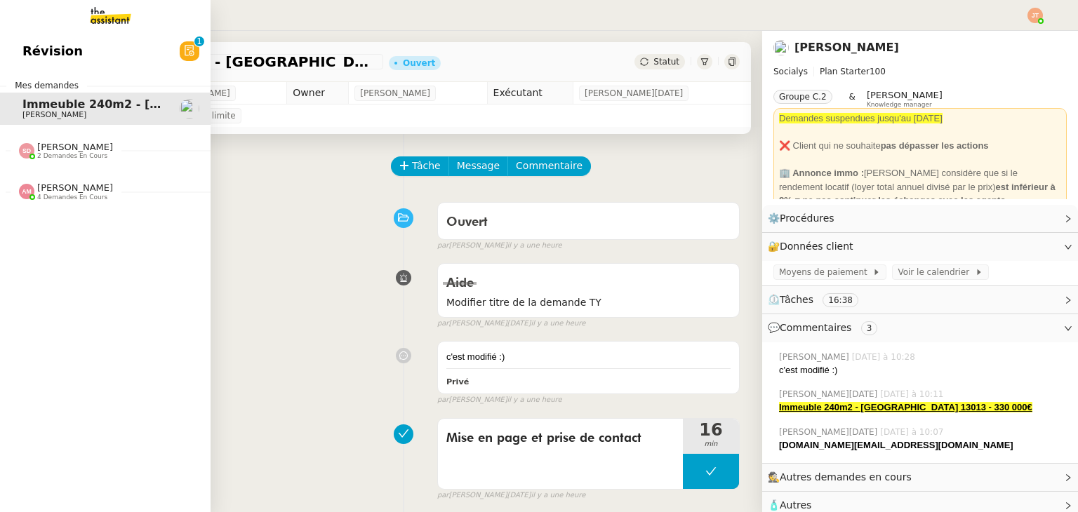
click at [65, 192] on span "[PERSON_NAME]" at bounding box center [75, 188] width 76 height 11
click at [88, 150] on span "[PERSON_NAME]" at bounding box center [75, 147] width 76 height 11
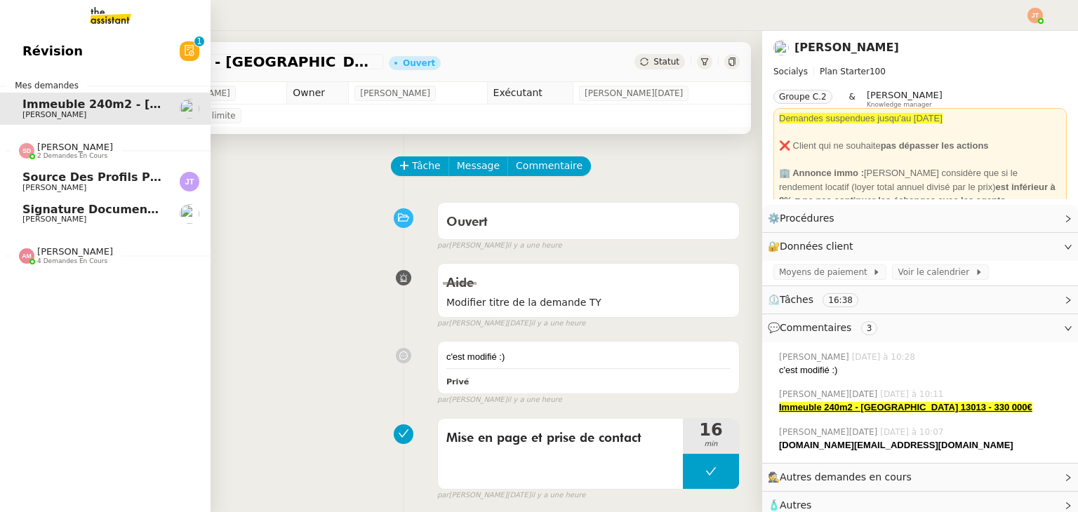
click at [93, 175] on span "Source des profils pour Account Manager" at bounding box center [153, 177] width 263 height 13
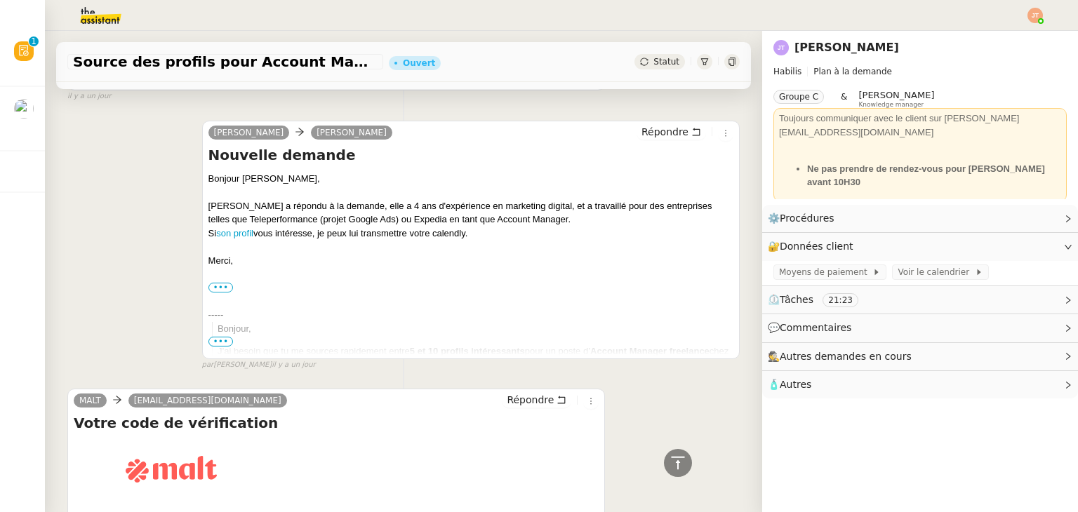
scroll to position [562, 0]
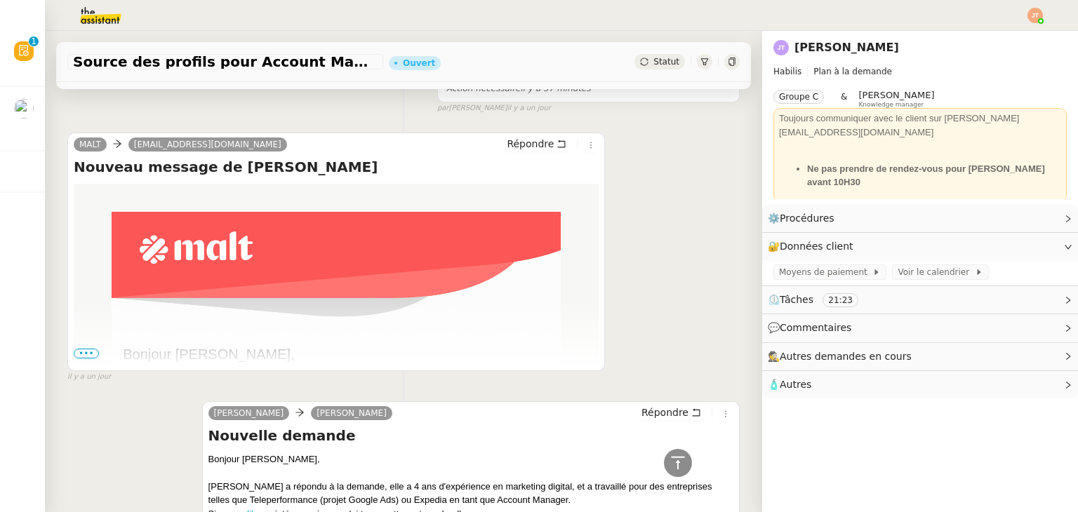
click at [92, 355] on span "•••" at bounding box center [86, 354] width 25 height 10
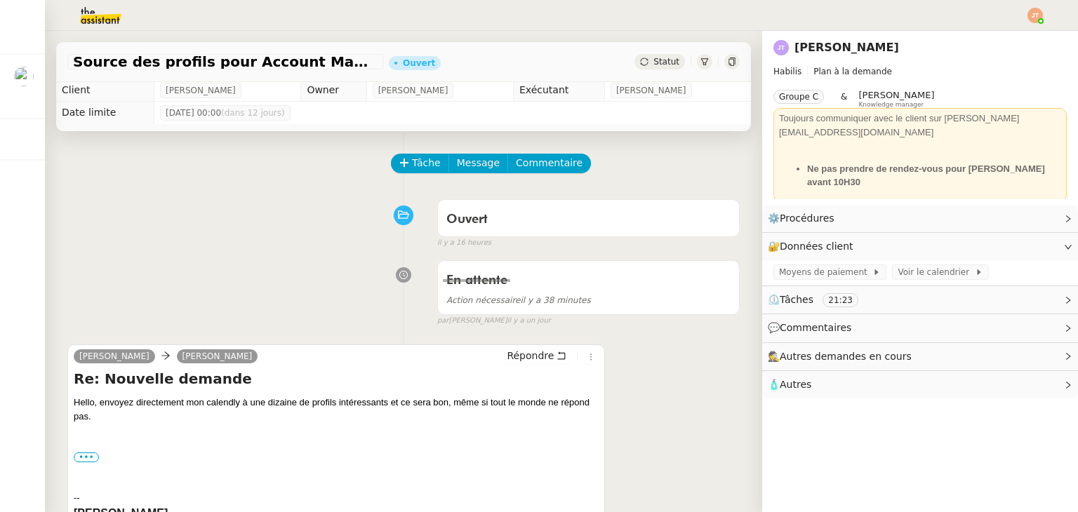
scroll to position [0, 0]
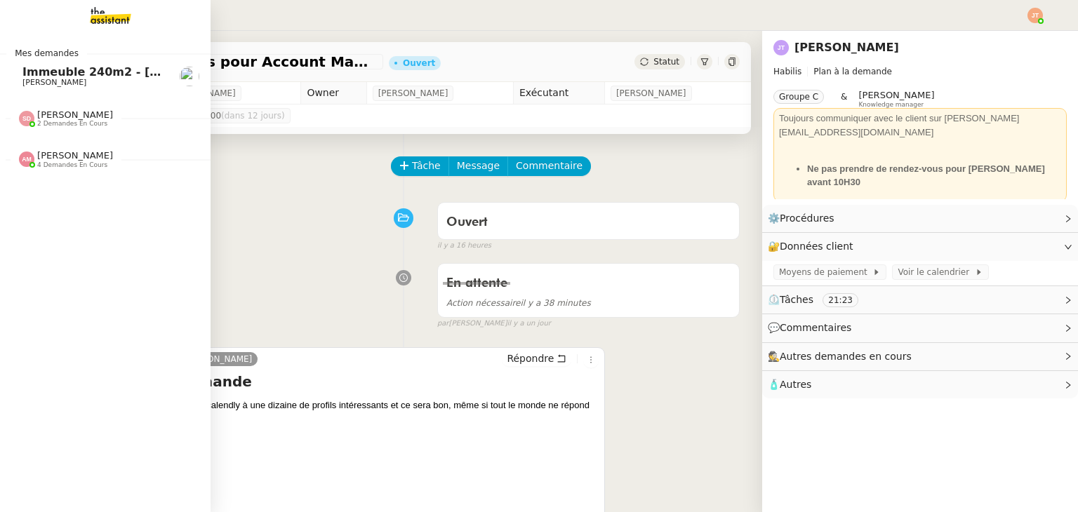
click at [62, 78] on span "[PERSON_NAME]" at bounding box center [54, 82] width 64 height 9
